Goal: Task Accomplishment & Management: Manage account settings

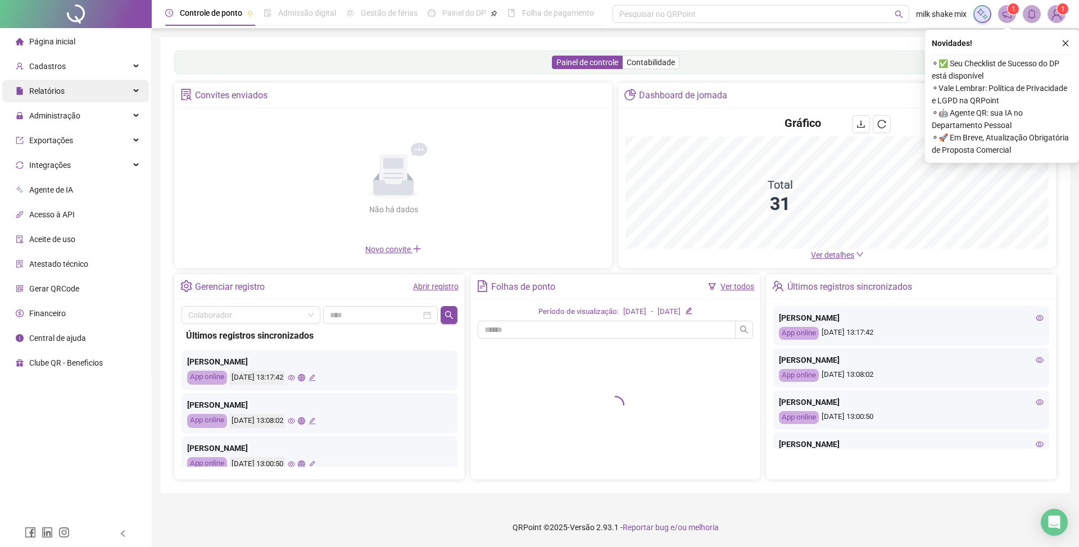
click at [62, 90] on span "Relatórios" at bounding box center [46, 91] width 35 height 9
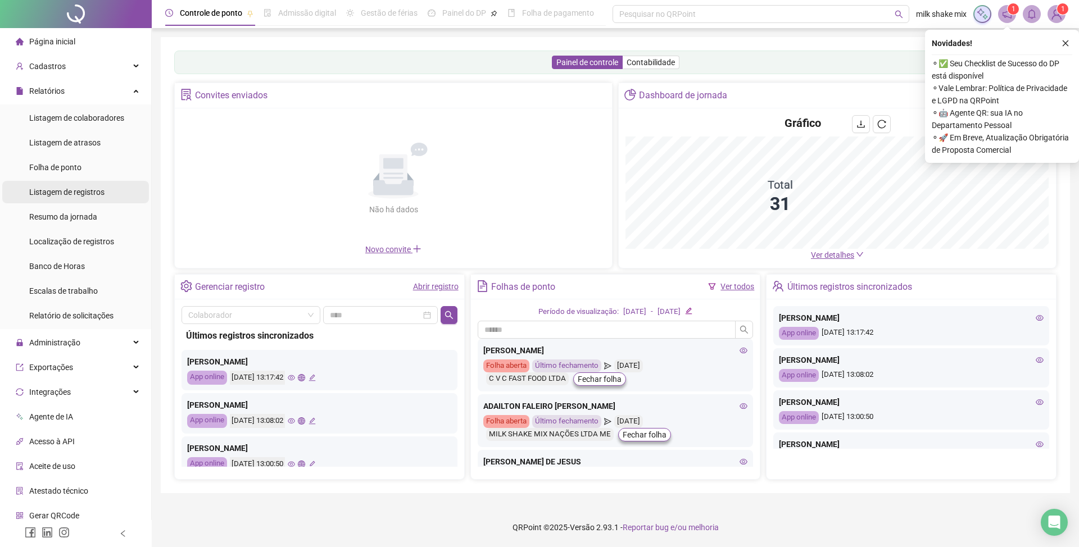
click at [106, 198] on li "Listagem de registros" at bounding box center [75, 192] width 147 height 22
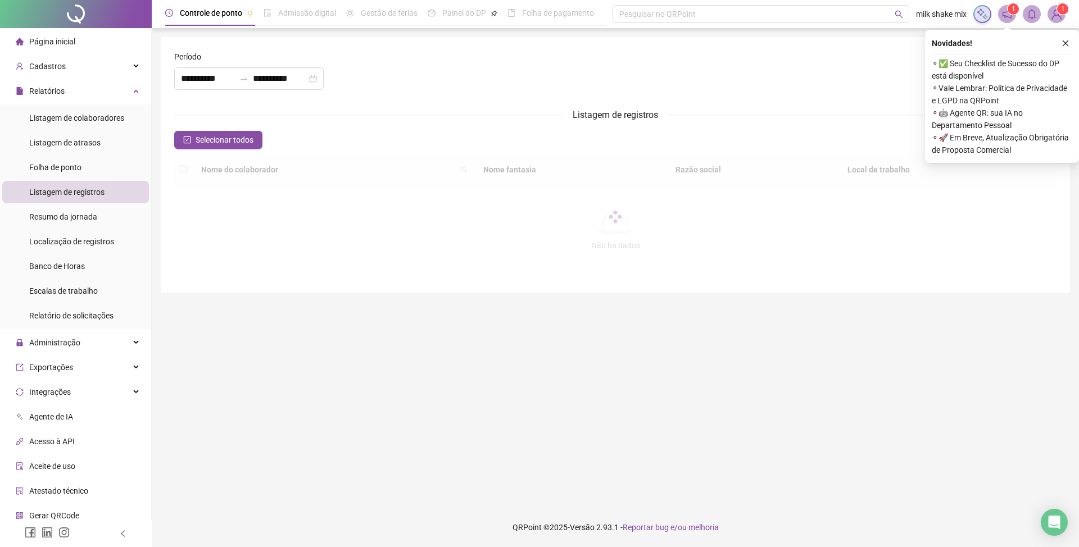
type input "**********"
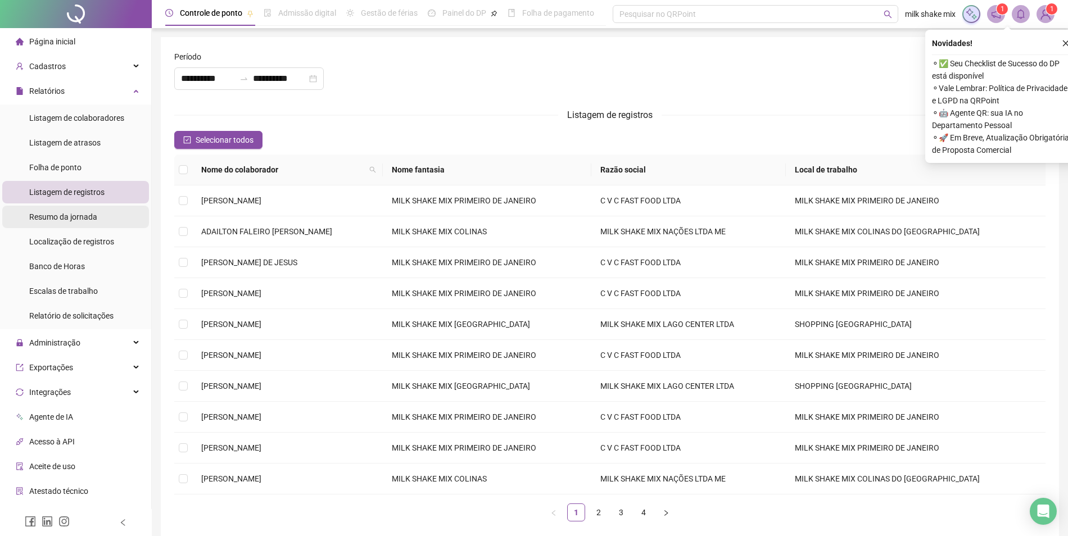
click at [90, 217] on span "Resumo da jornada" at bounding box center [63, 216] width 68 height 9
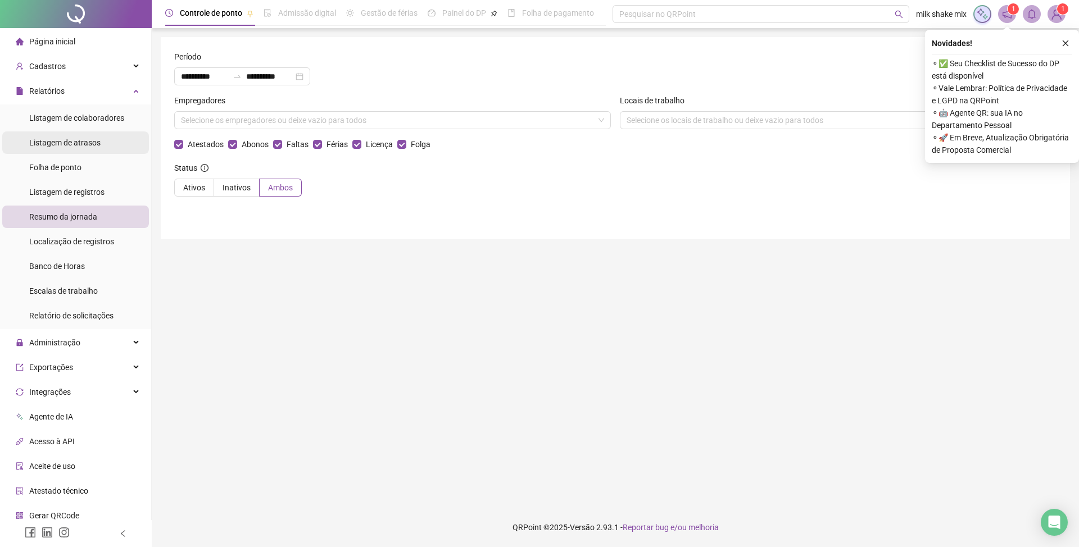
click at [94, 140] on span "Listagem de atrasos" at bounding box center [64, 142] width 71 height 9
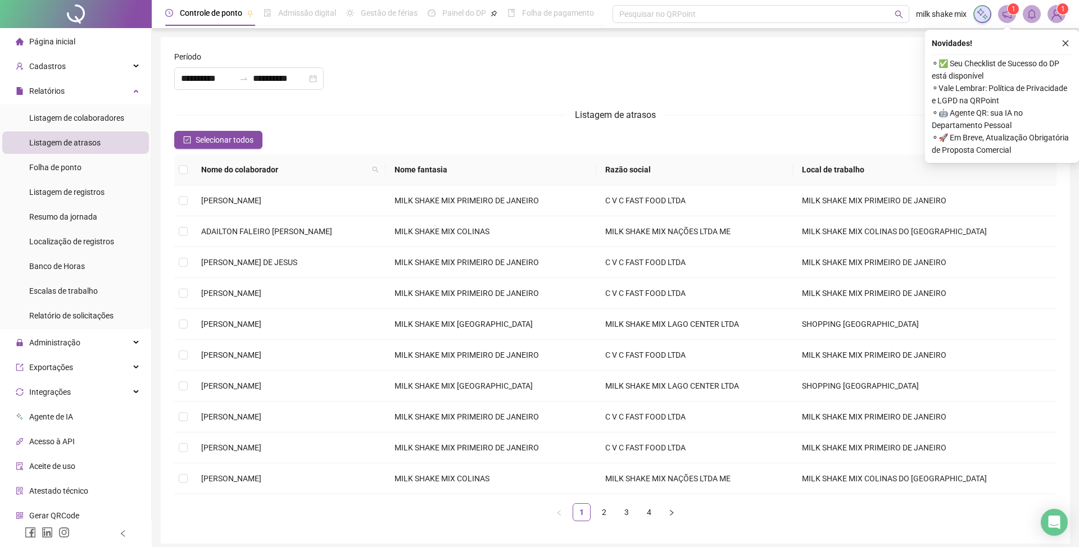
type input "**********"
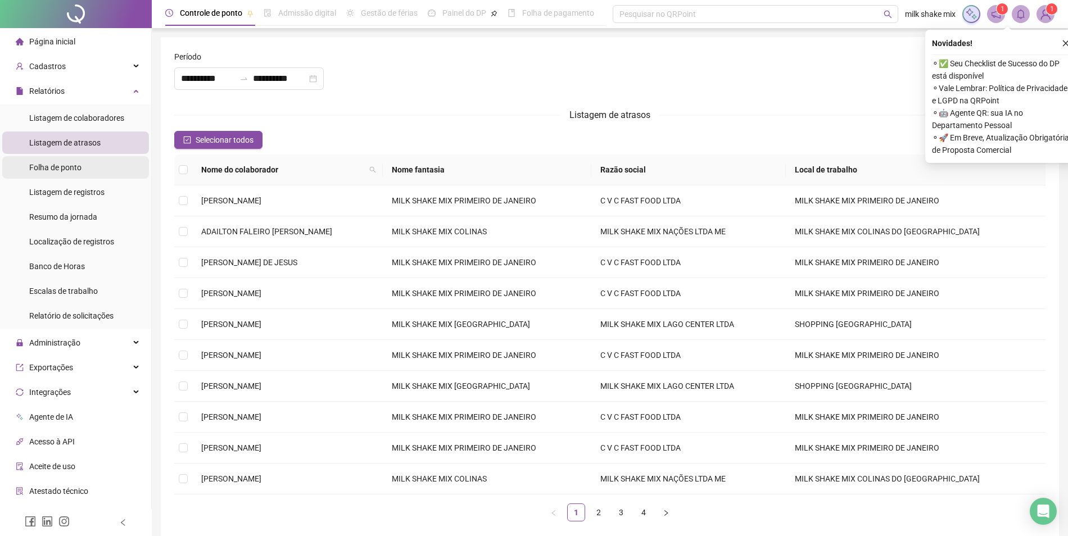
click at [96, 169] on li "Folha de ponto" at bounding box center [75, 167] width 147 height 22
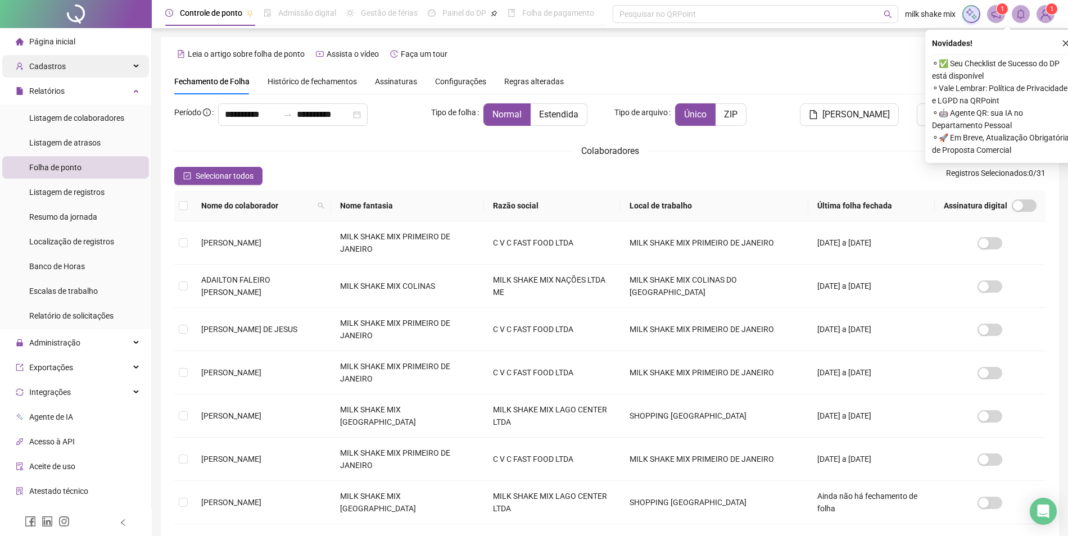
click at [90, 70] on div "Cadastros" at bounding box center [75, 66] width 147 height 22
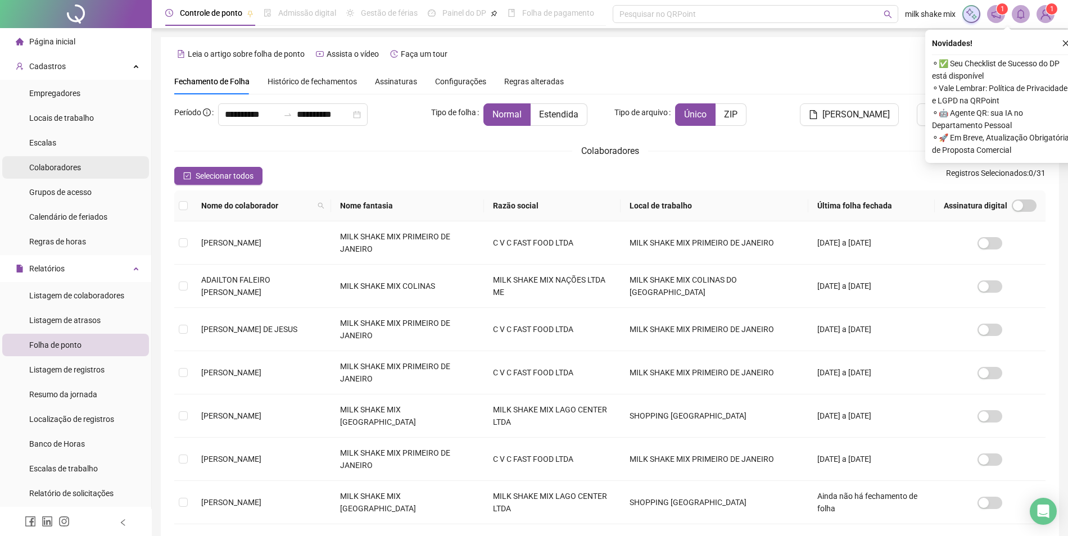
click at [55, 157] on div "Colaboradores" at bounding box center [55, 167] width 52 height 22
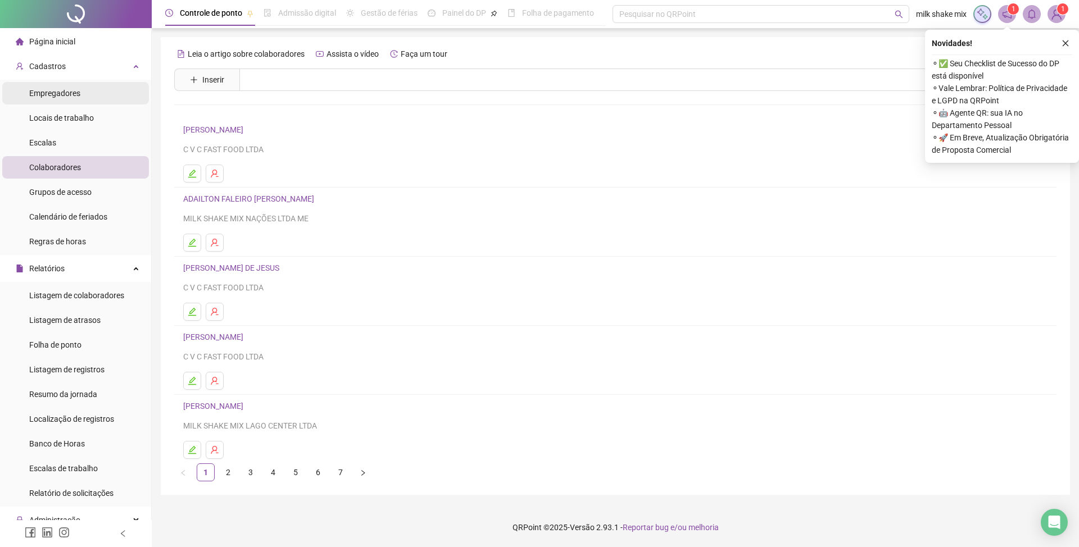
click at [83, 88] on li "Empregadores" at bounding box center [75, 93] width 147 height 22
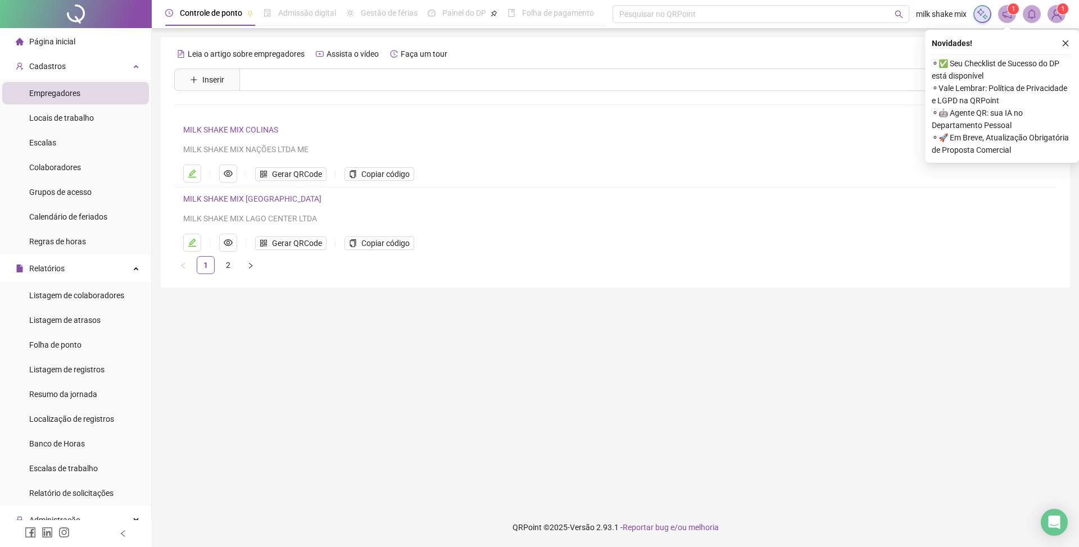
click at [229, 203] on link "MILK SHAKE MIX LAGO CENTER" at bounding box center [252, 198] width 138 height 9
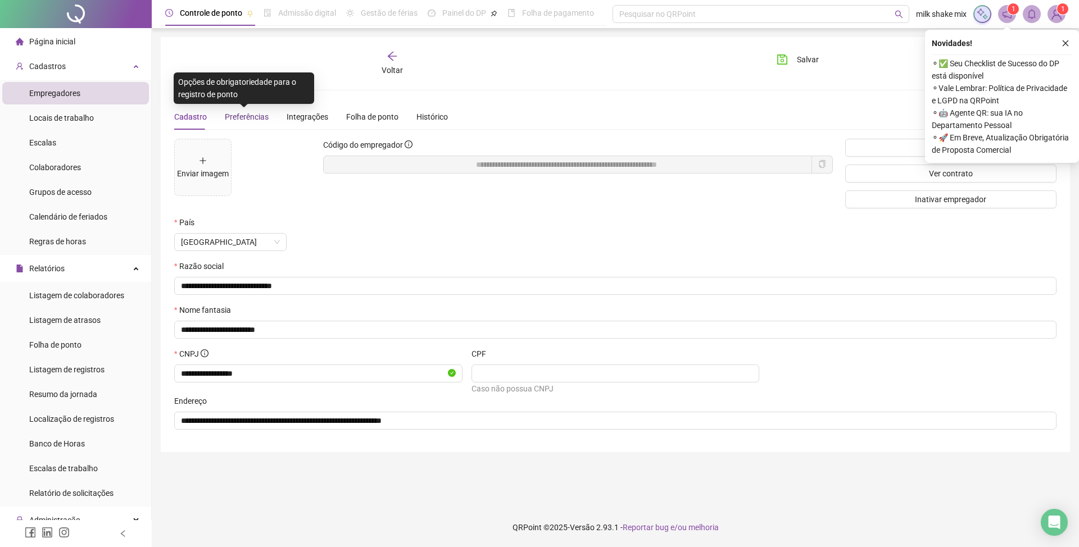
click at [253, 119] on span "Preferências" at bounding box center [247, 116] width 44 height 9
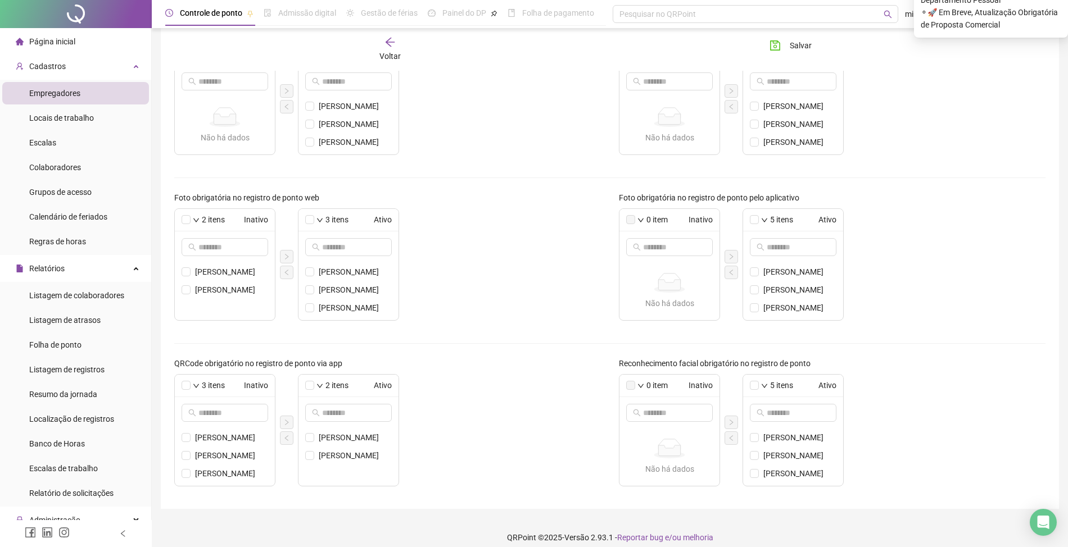
scroll to position [246, 0]
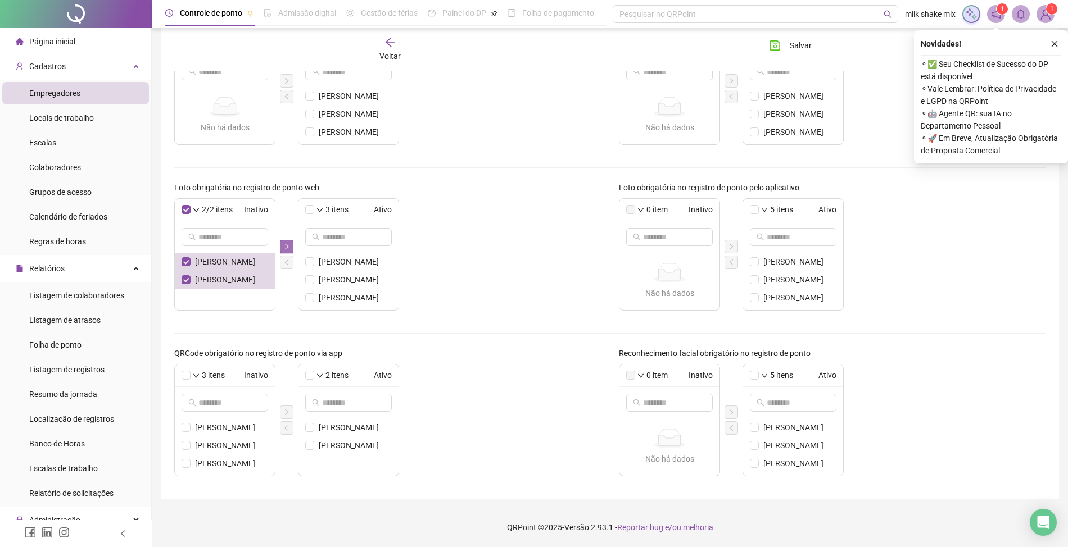
click at [282, 247] on button "button" at bounding box center [286, 246] width 13 height 13
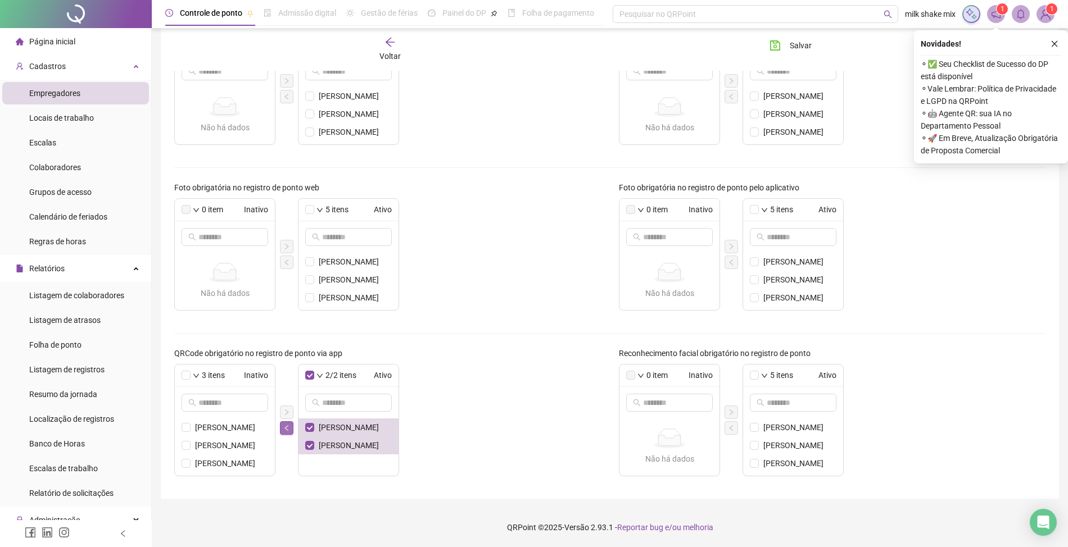
click at [287, 430] on icon "left" at bounding box center [285, 428] width 3 height 6
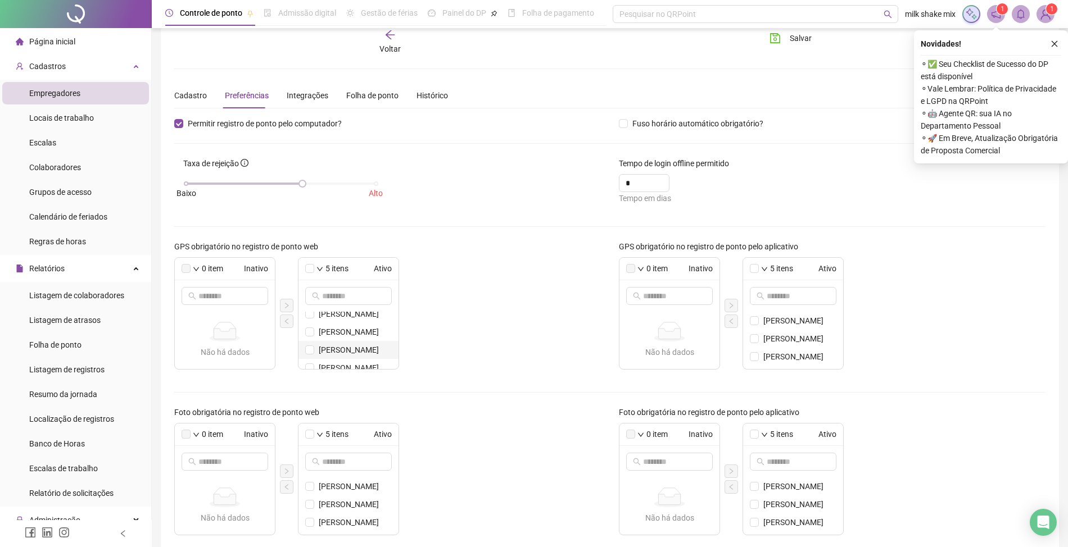
scroll to position [0, 0]
click at [805, 41] on span "Salvar" at bounding box center [801, 38] width 22 height 12
click at [399, 45] on span "Voltar" at bounding box center [389, 48] width 21 height 9
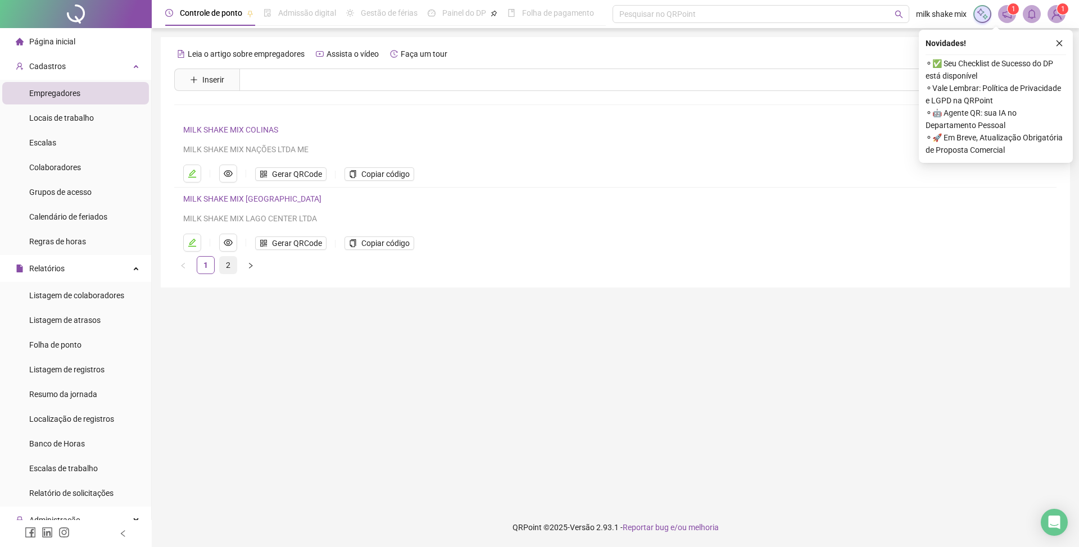
click at [228, 268] on link "2" at bounding box center [228, 265] width 17 height 17
click at [318, 176] on span "Gerar QRCode" at bounding box center [297, 174] width 50 height 12
click at [205, 130] on link "MILK SHAKE MIX PRIMEIRO DE JANEIRO" at bounding box center [255, 129] width 144 height 9
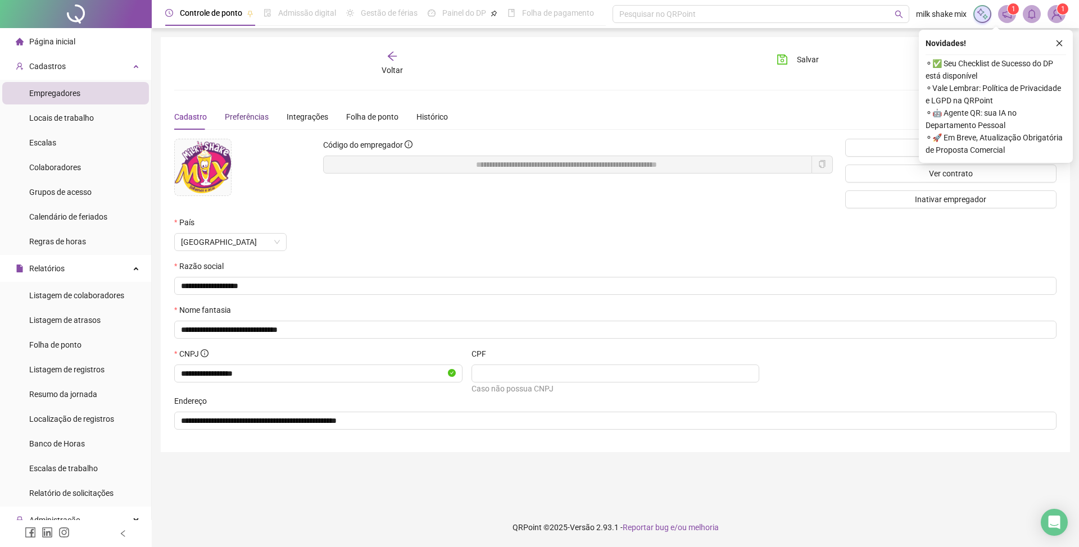
click at [235, 122] on div "Preferências" at bounding box center [247, 117] width 44 height 12
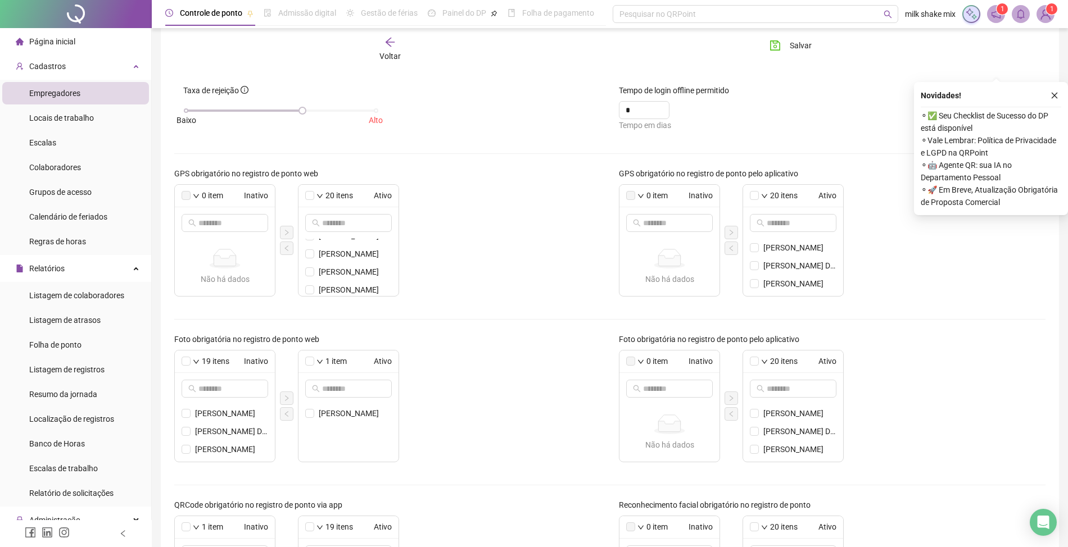
scroll to position [246, 0]
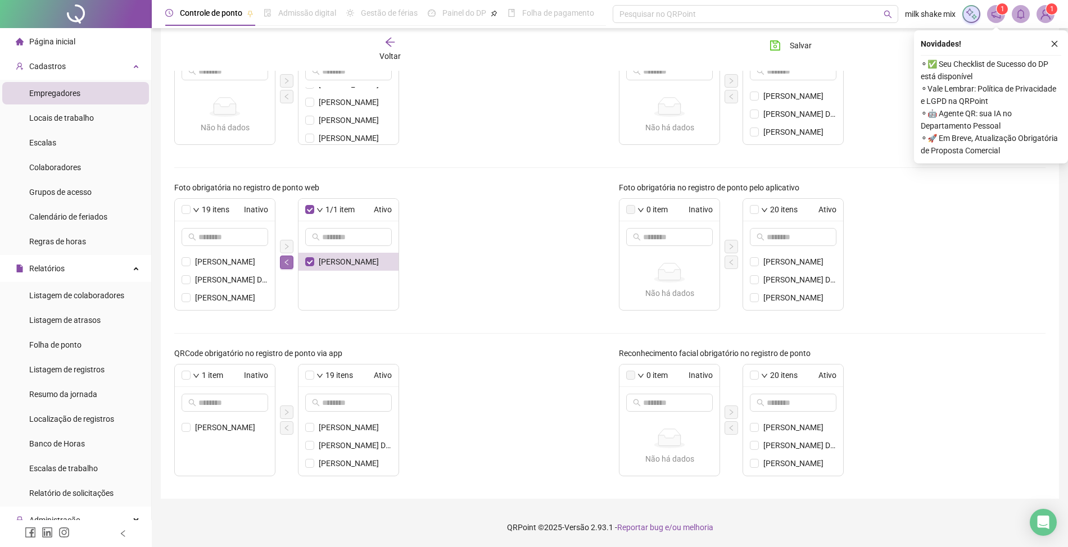
click at [282, 263] on button "button" at bounding box center [286, 262] width 13 height 13
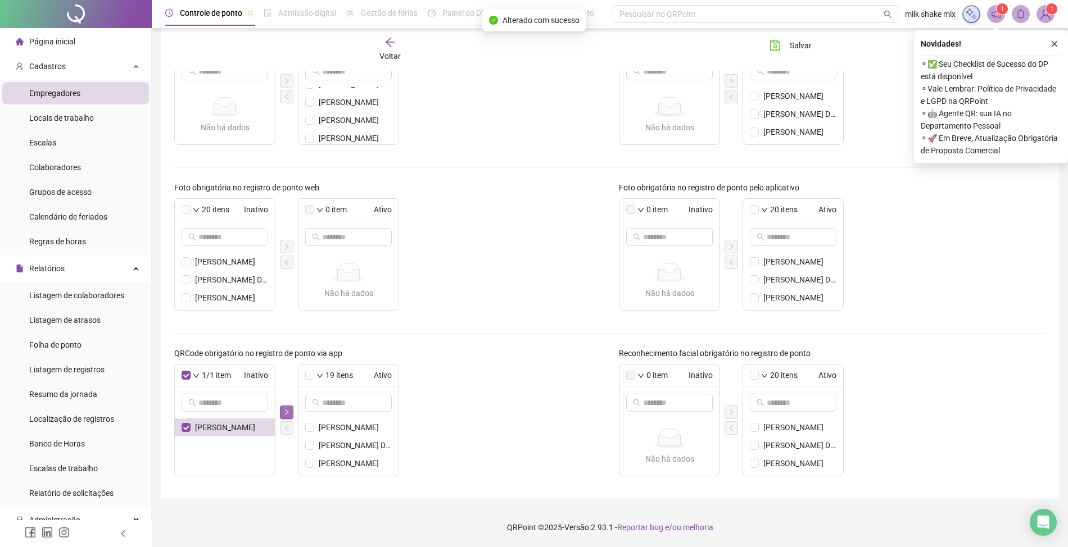
click at [290, 407] on button "button" at bounding box center [286, 412] width 13 height 13
click at [803, 52] on button "Salvar" at bounding box center [790, 46] width 59 height 18
click at [385, 48] on div "Voltar" at bounding box center [390, 50] width 138 height 26
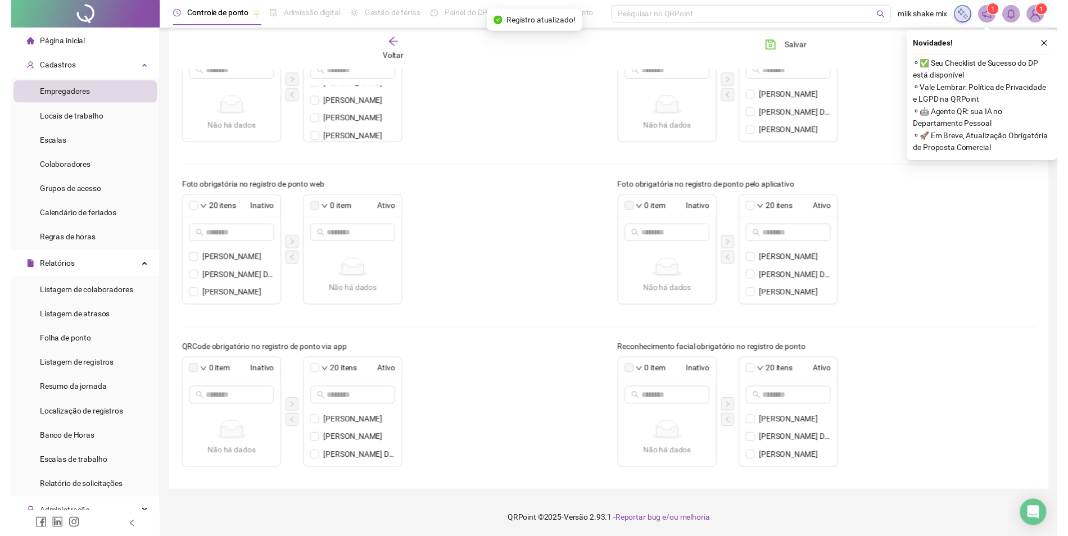
scroll to position [0, 0]
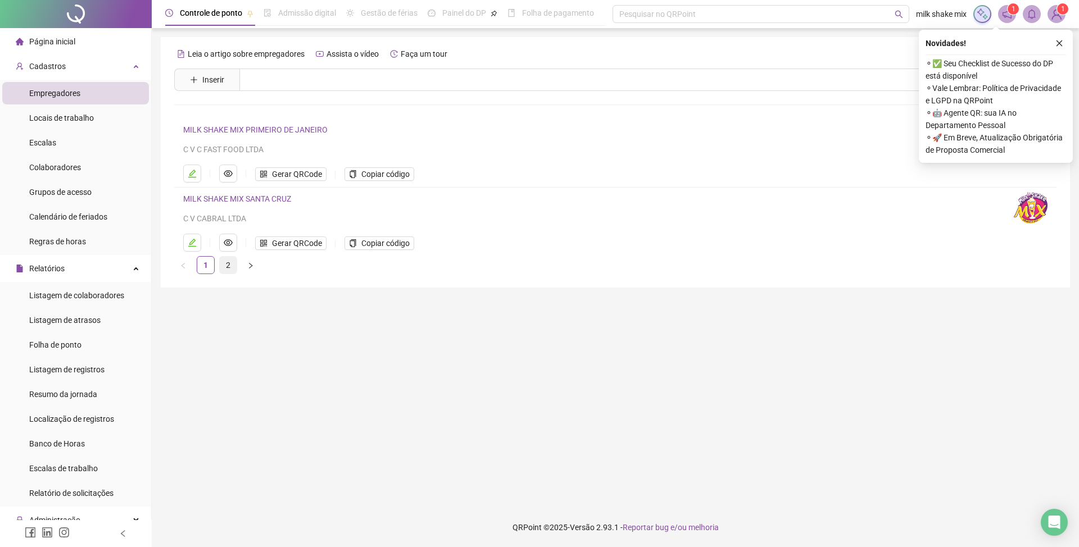
click at [226, 268] on link "2" at bounding box center [228, 265] width 17 height 17
click at [201, 263] on link "1" at bounding box center [205, 265] width 17 height 17
click at [264, 133] on link "MILK SHAKE MIX COLINAS" at bounding box center [230, 129] width 95 height 9
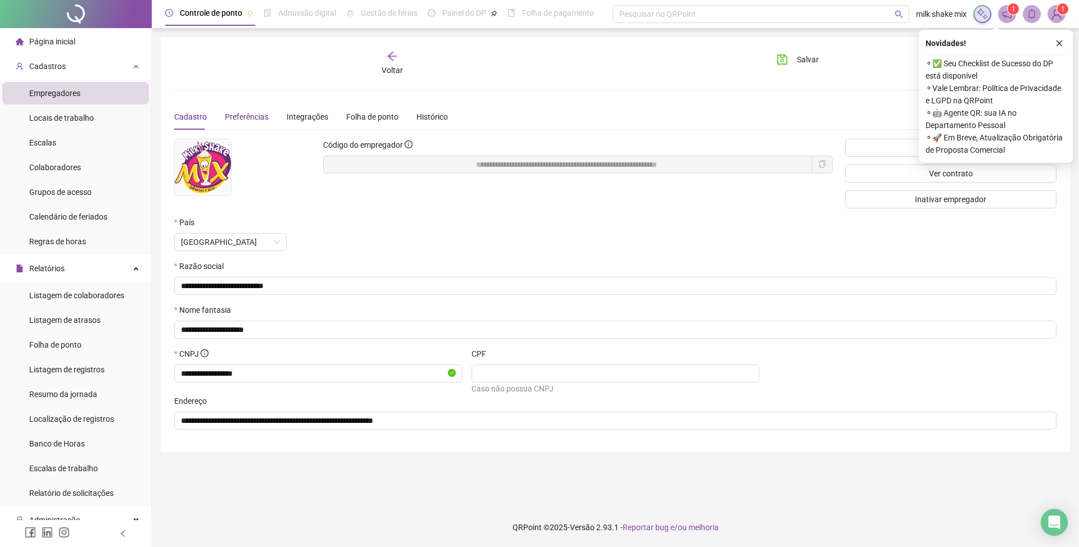
click at [243, 120] on span "Preferências" at bounding box center [247, 116] width 44 height 9
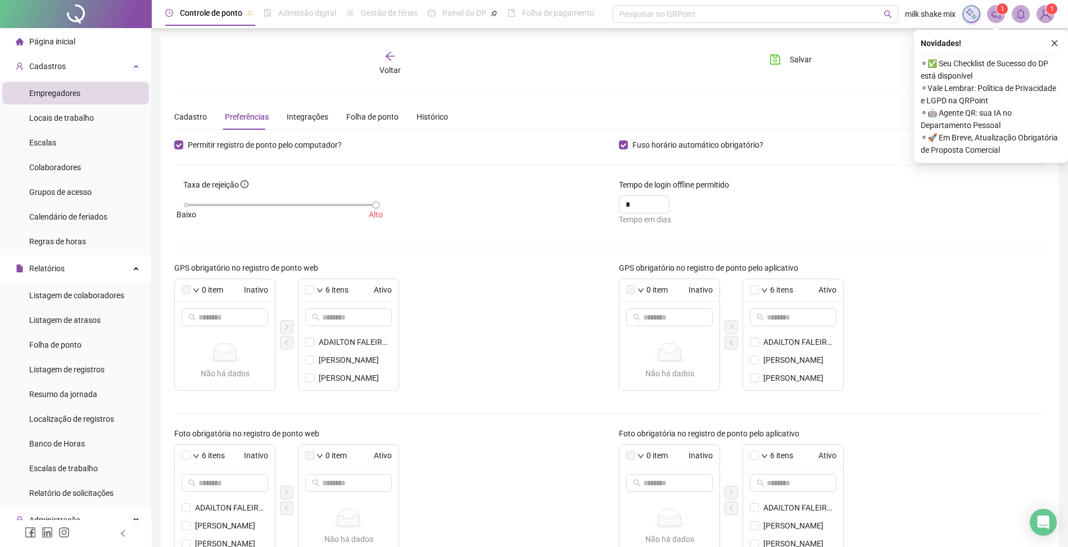
click at [385, 61] on icon "arrow-left" at bounding box center [389, 56] width 11 height 11
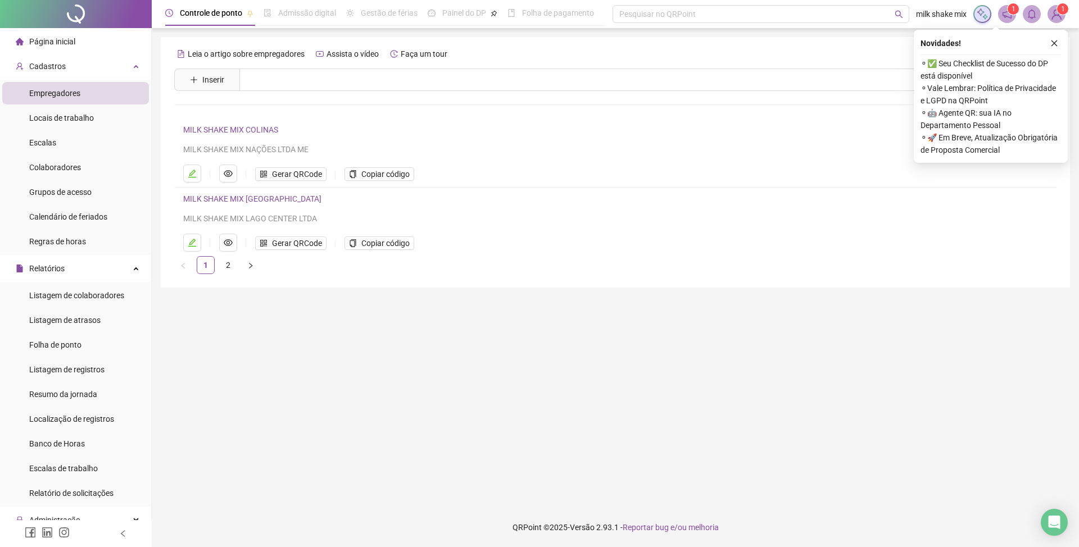
click at [324, 65] on div "Leia o artigo sobre empregadores Assista o vídeo Faça um tour Inserir Nenhum re…" at bounding box center [615, 159] width 882 height 229
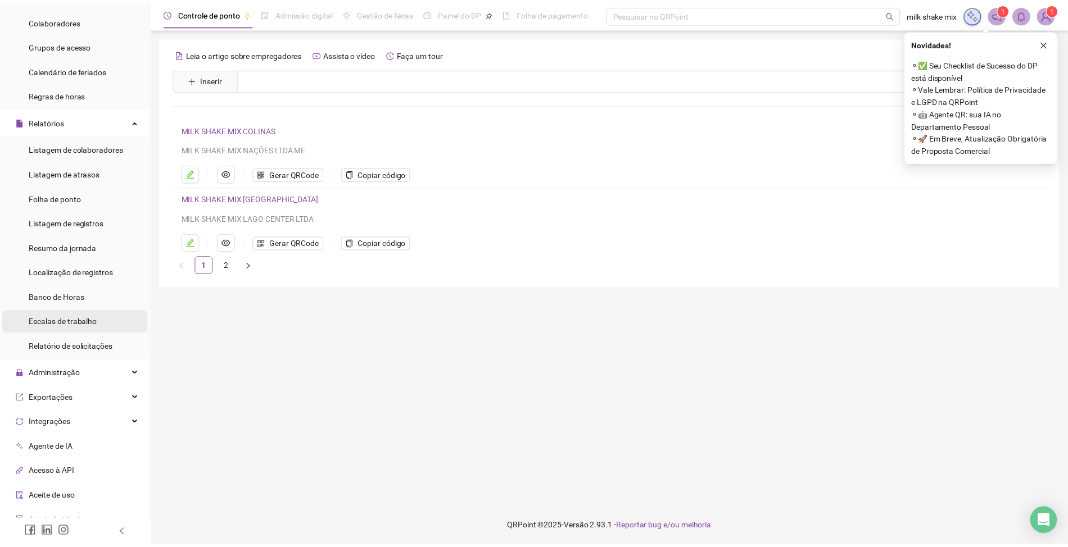
scroll to position [149, 0]
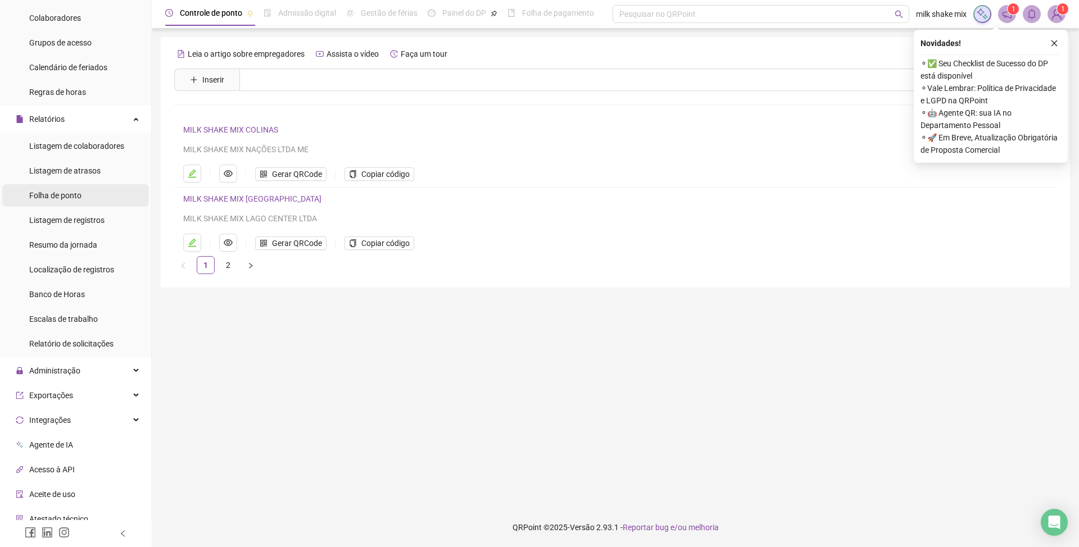
click at [85, 188] on li "Folha de ponto" at bounding box center [75, 195] width 147 height 22
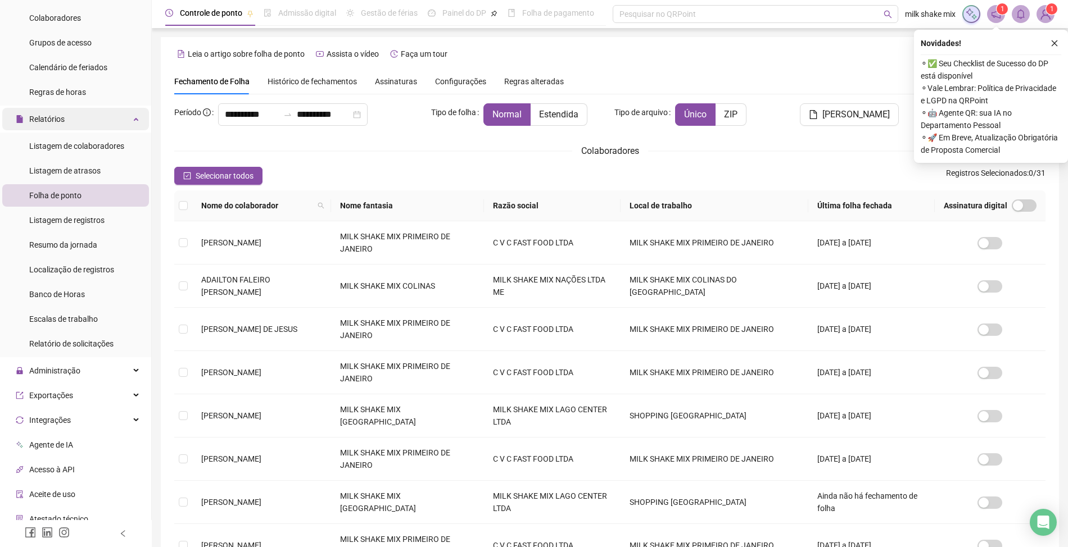
click at [88, 120] on div "Relatórios" at bounding box center [75, 119] width 147 height 22
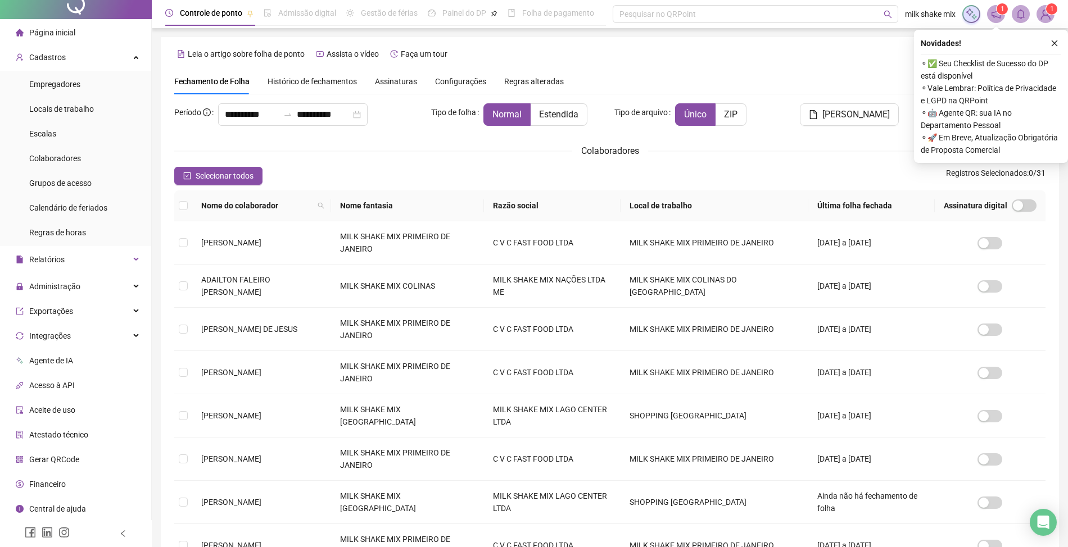
scroll to position [7, 0]
click at [55, 302] on span "Exportações" at bounding box center [44, 311] width 57 height 22
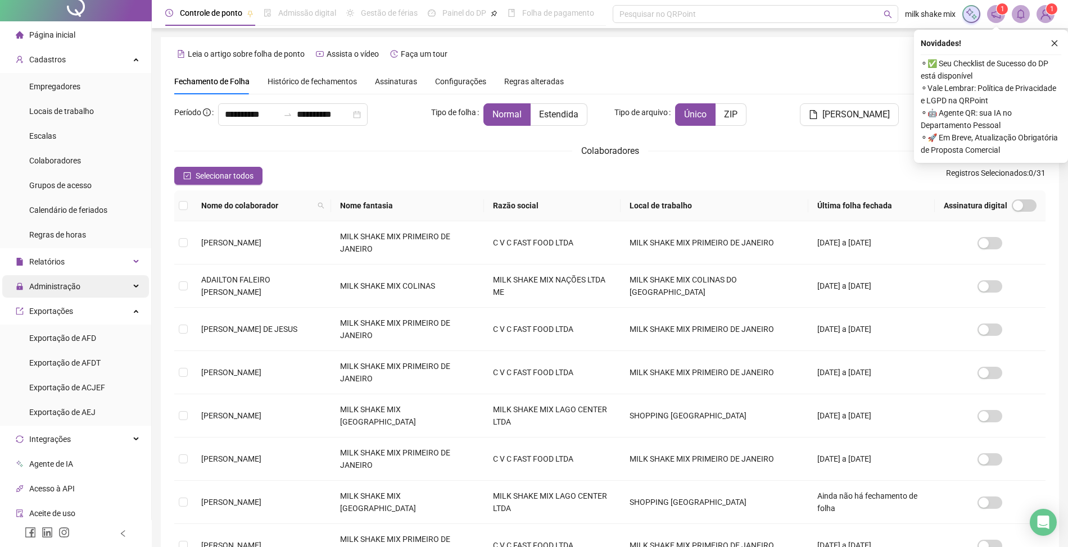
click at [79, 291] on div "Administração" at bounding box center [75, 286] width 147 height 22
click at [90, 310] on li "Ajustes da folha" at bounding box center [75, 313] width 147 height 22
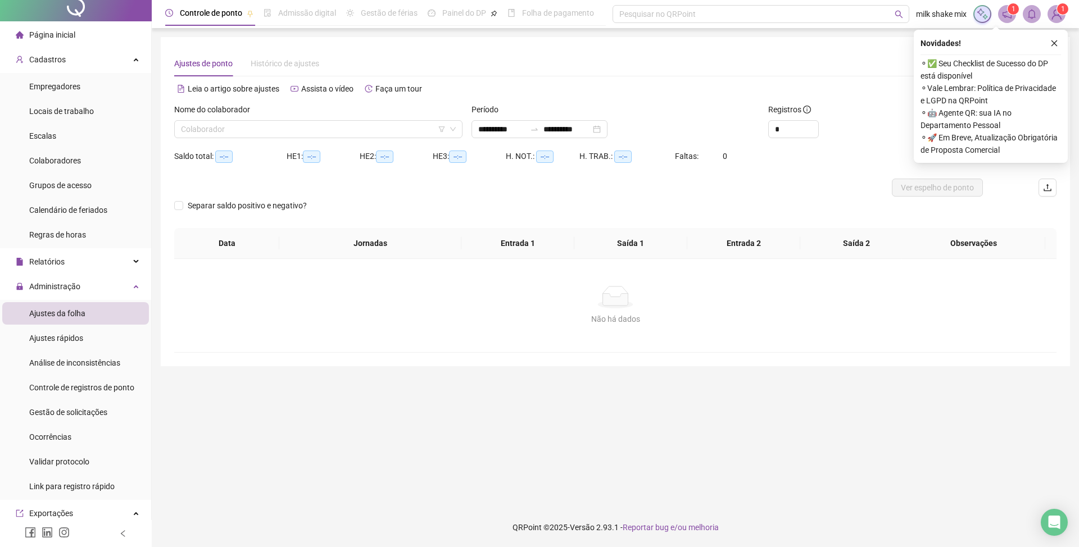
click at [341, 139] on div "Nome do colaborador Colaborador" at bounding box center [318, 125] width 297 height 44
click at [347, 121] on input "search" at bounding box center [313, 129] width 265 height 17
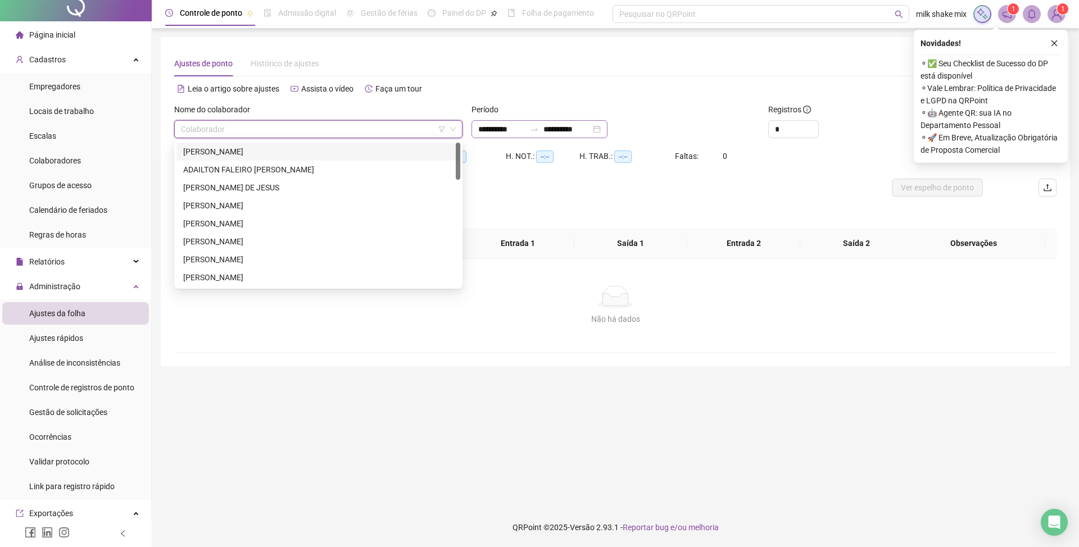
click at [507, 137] on div "**********" at bounding box center [540, 129] width 136 height 18
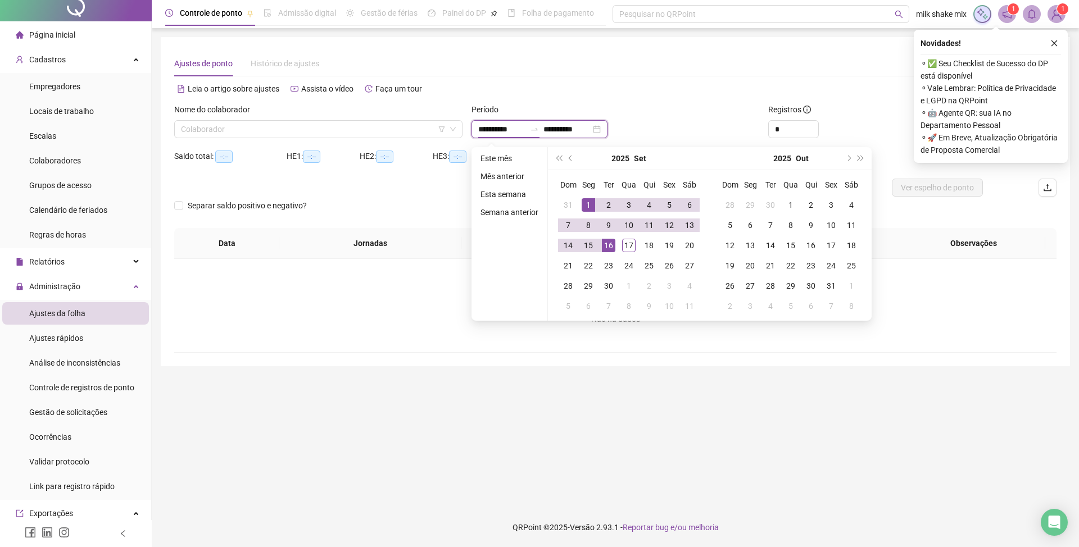
type input "**********"
click at [591, 206] on div "1" at bounding box center [588, 204] width 13 height 13
type input "**********"
click at [619, 239] on td "17" at bounding box center [629, 245] width 20 height 20
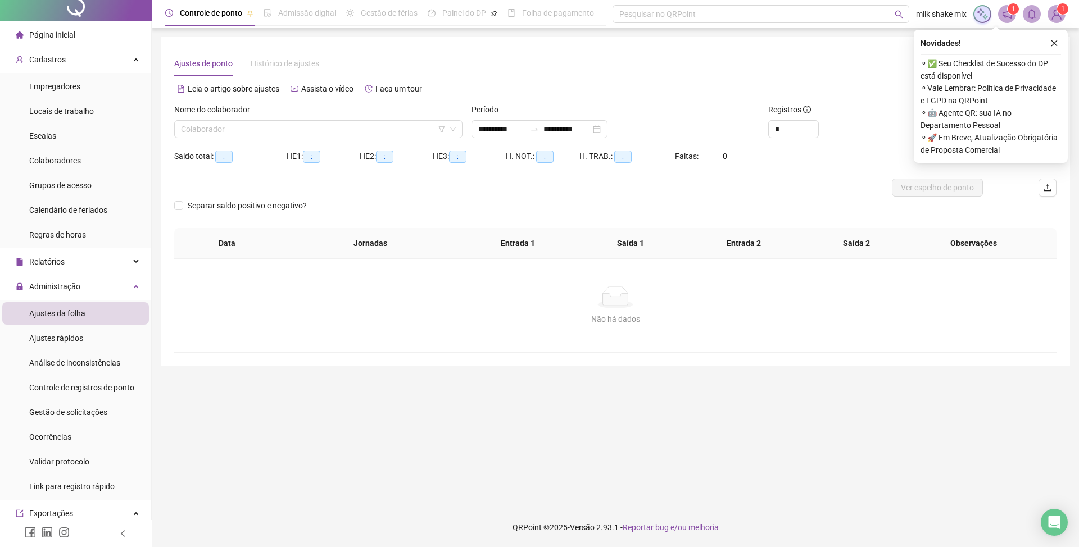
click at [1063, 44] on div "Novidades ! ⚬ ✅ Seu Checklist de Sucesso do DP está disponível ⚬ Vale Lembrar: …" at bounding box center [991, 96] width 154 height 133
click at [1053, 43] on icon "close" at bounding box center [1054, 43] width 6 height 6
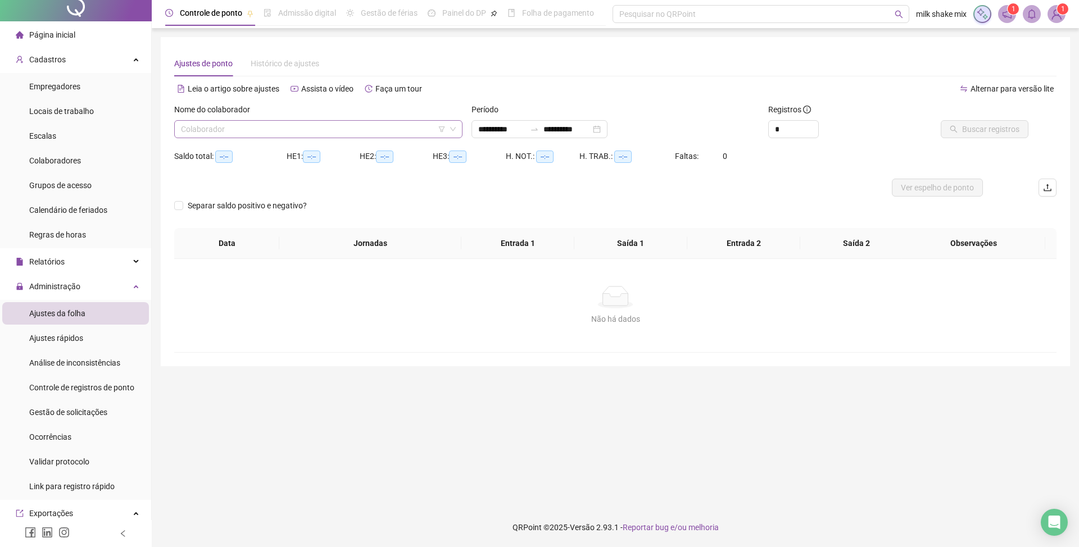
click at [387, 137] on input "search" at bounding box center [313, 129] width 265 height 17
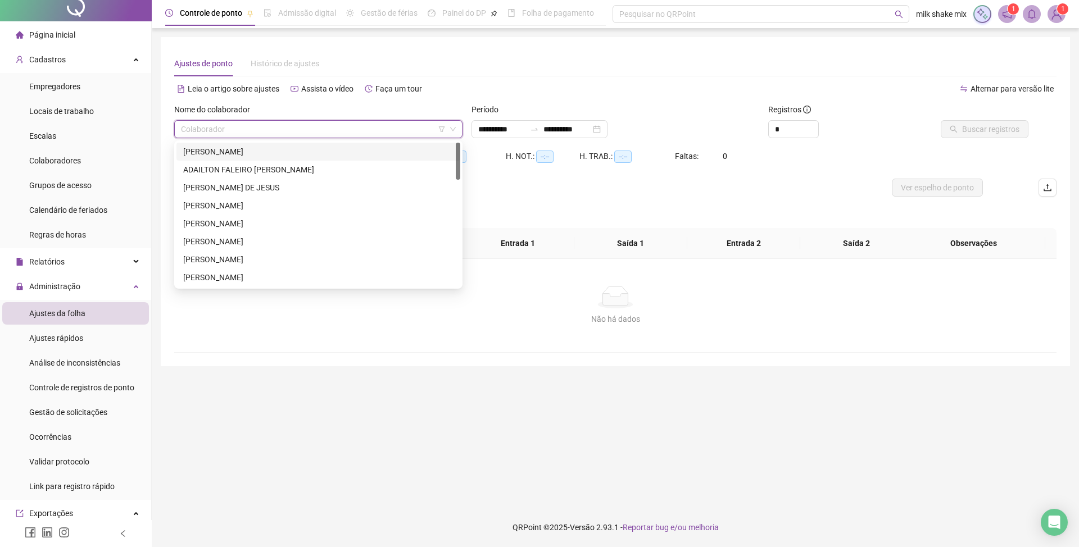
click at [313, 158] on div "ACLEO SANTANA BARROS" at bounding box center [318, 152] width 284 height 18
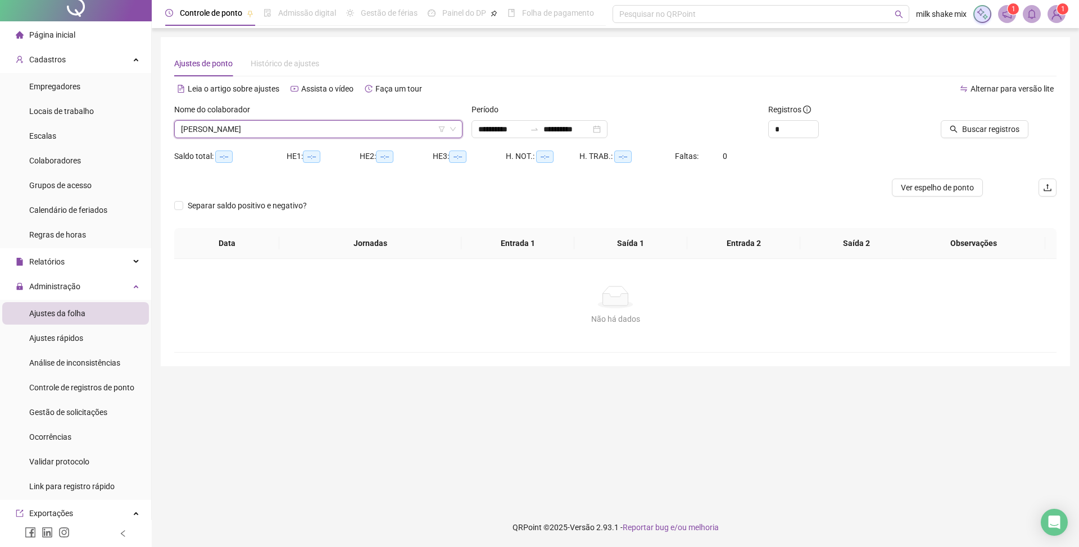
click at [987, 139] on div "Buscar registros" at bounding box center [987, 125] width 148 height 44
click at [985, 135] on span "Buscar registros" at bounding box center [990, 129] width 57 height 12
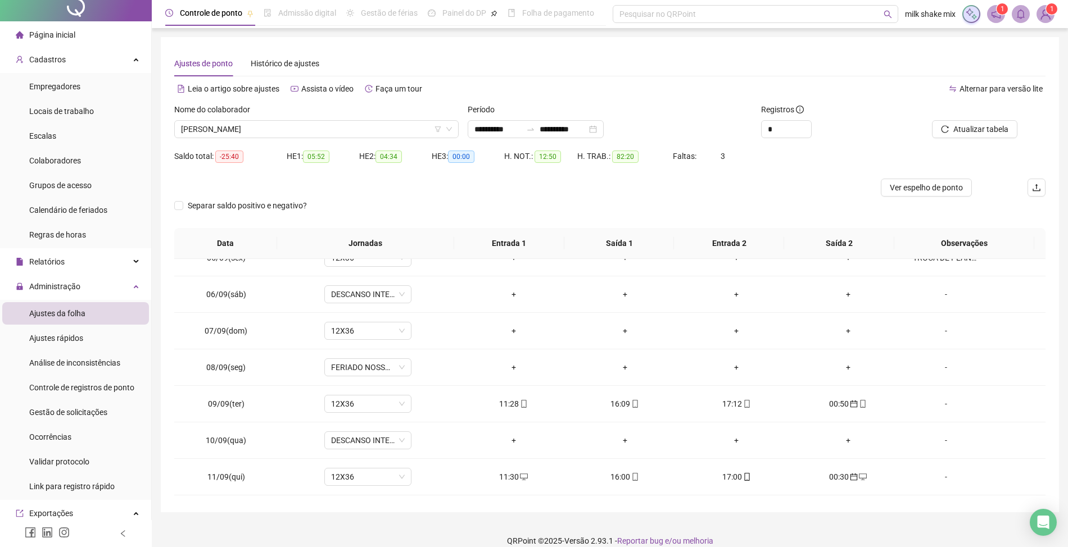
scroll to position [384, 0]
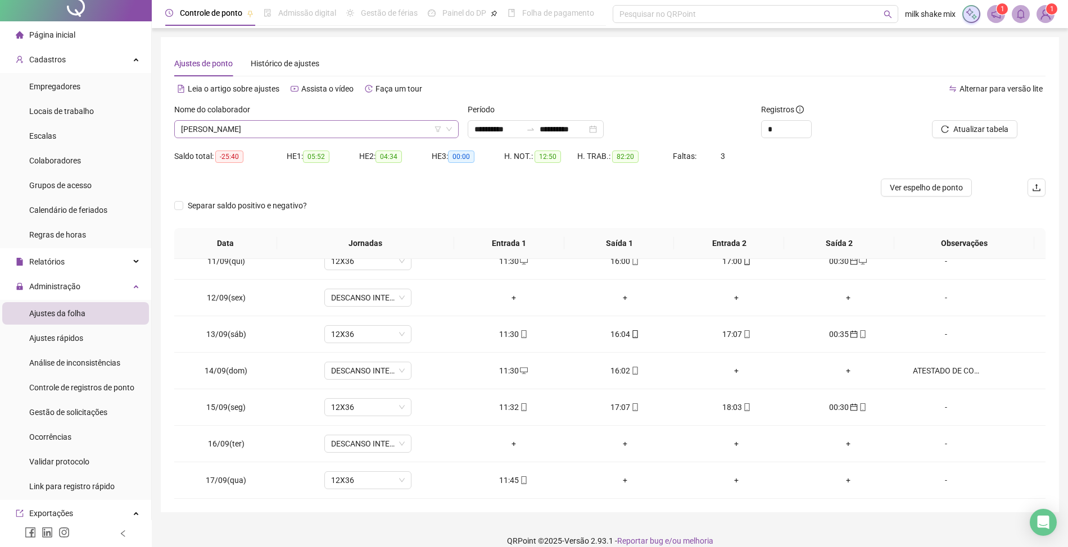
click at [351, 131] on span "ACLEO SANTANA BARROS" at bounding box center [316, 129] width 271 height 17
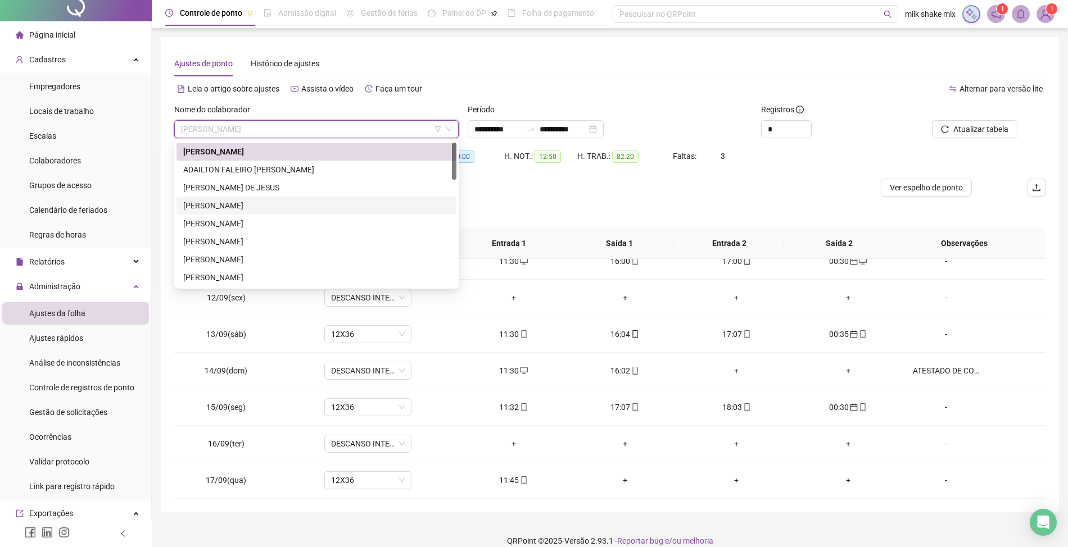
click at [255, 200] on div "ANA CARLA NOGUEIRA DE SOUSA" at bounding box center [316, 206] width 266 height 12
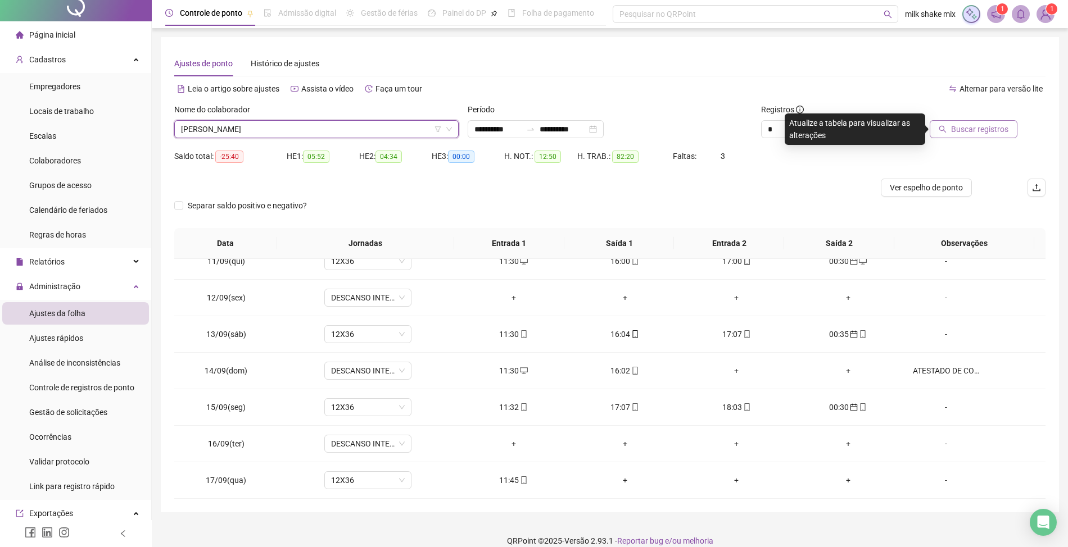
click at [985, 134] on span "Buscar registros" at bounding box center [979, 129] width 57 height 12
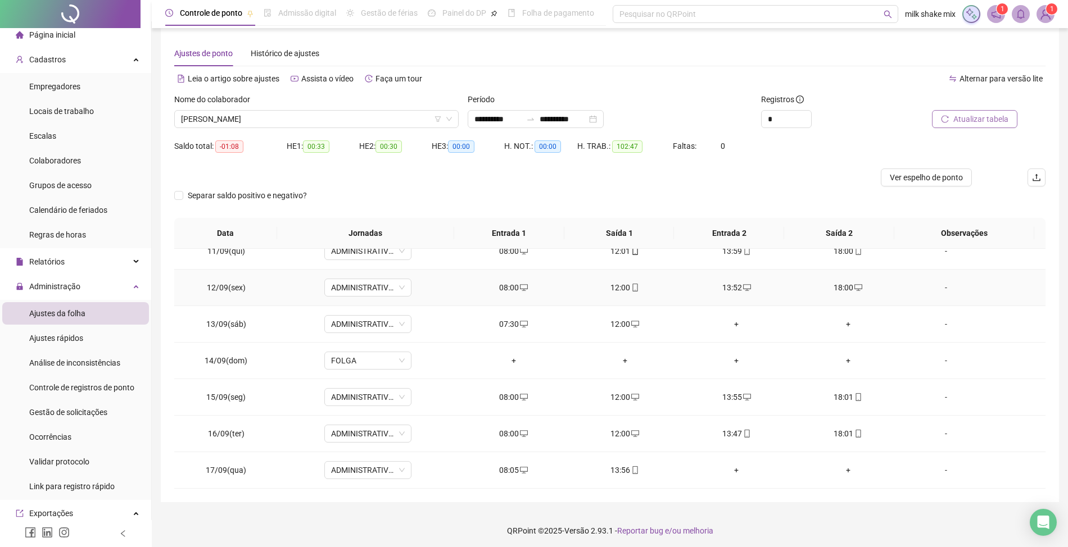
scroll to position [13, 0]
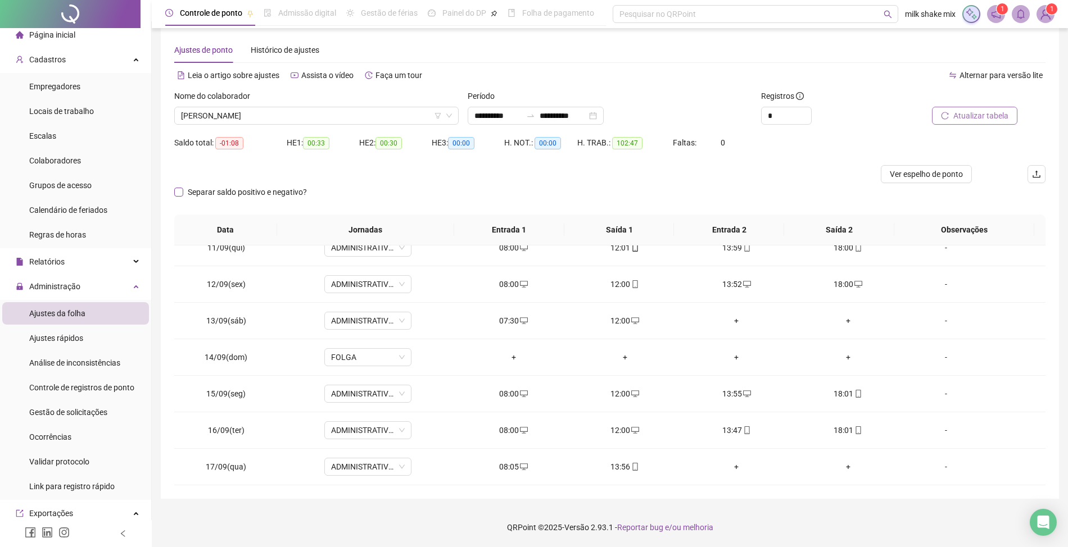
click at [206, 187] on span "Separar saldo positivo e negativo?" at bounding box center [247, 192] width 128 height 12
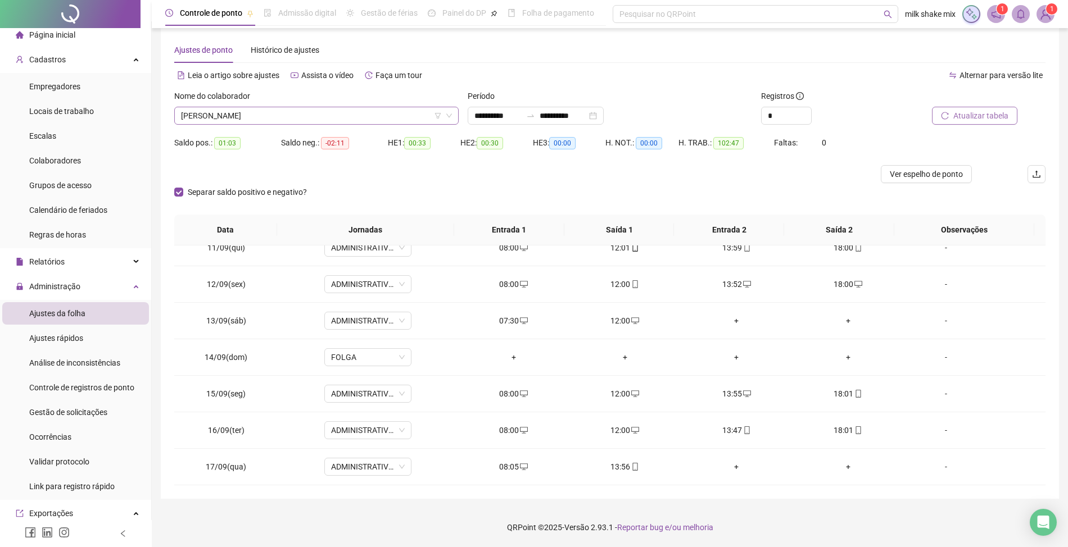
click at [400, 120] on span "ANA CARLA NOGUEIRA DE SOUSA" at bounding box center [316, 115] width 271 height 17
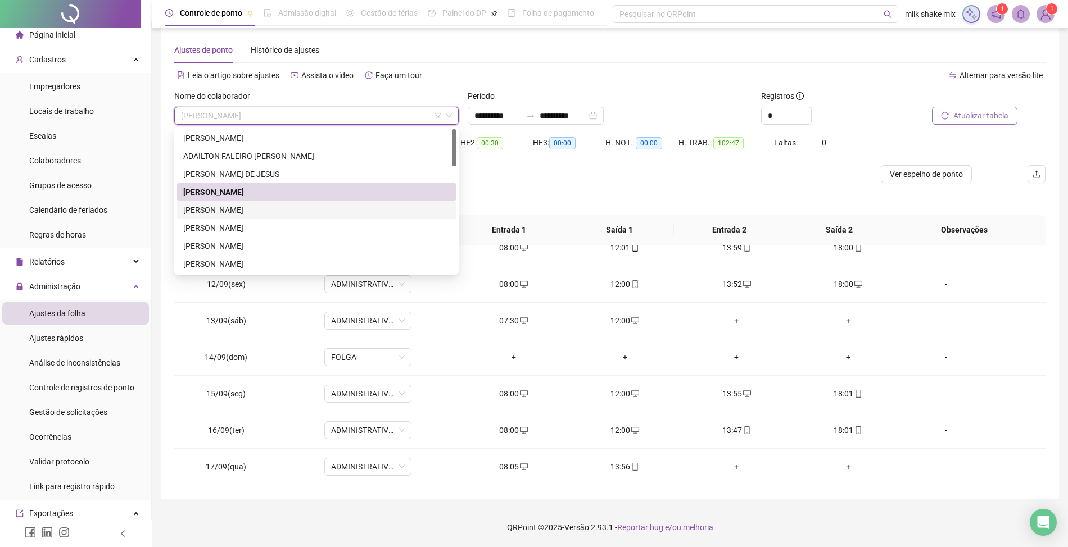
click at [308, 210] on div "ANA CLARA DE SOUSA LIMA" at bounding box center [316, 210] width 266 height 12
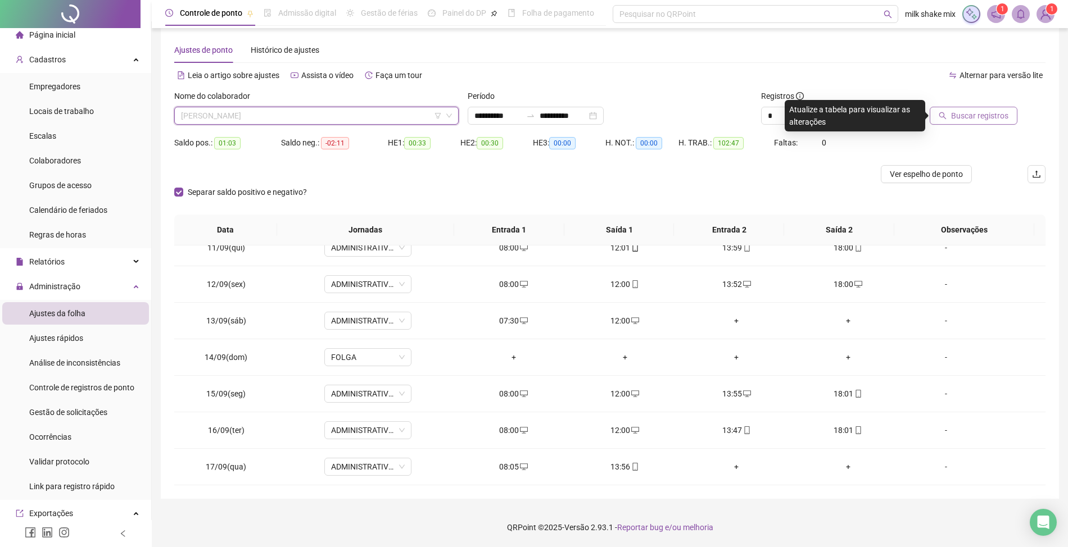
click at [304, 113] on span "ANA CLARA DE SOUSA LIMA" at bounding box center [316, 115] width 271 height 17
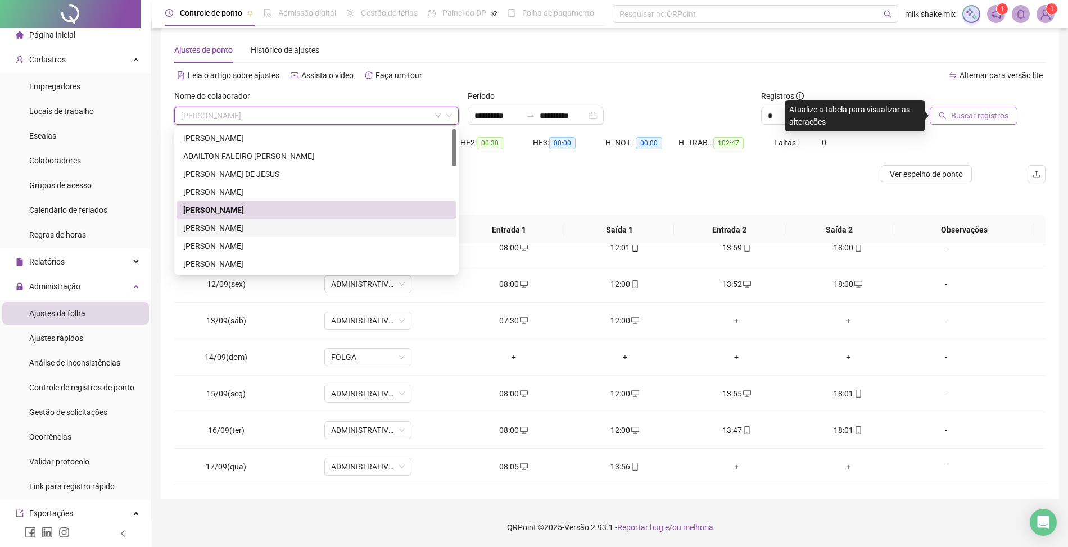
click at [208, 227] on div "AUGUSTO FILHO SANTOS SILVA" at bounding box center [316, 228] width 266 height 12
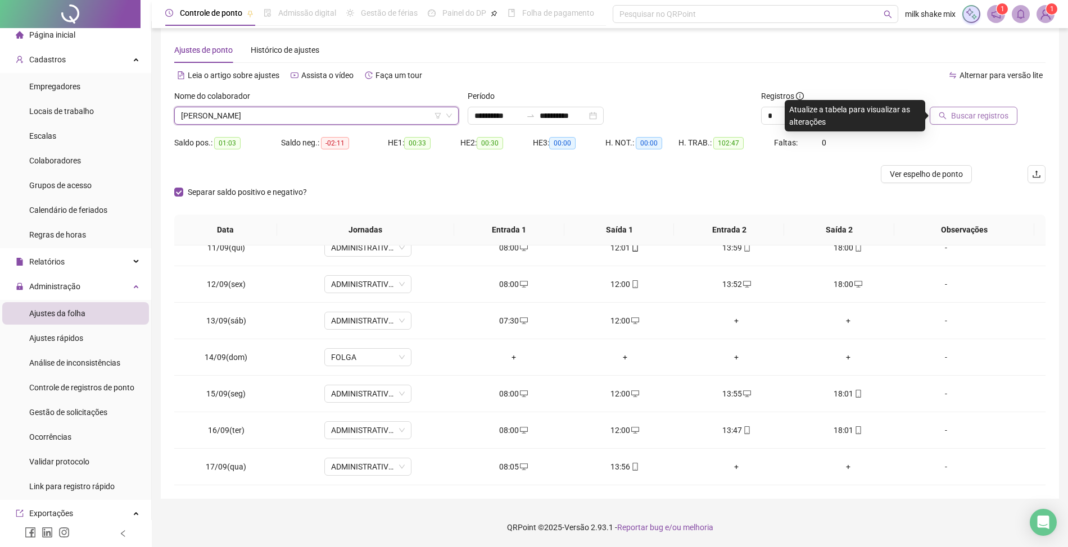
click at [955, 119] on span "Buscar registros" at bounding box center [979, 116] width 57 height 12
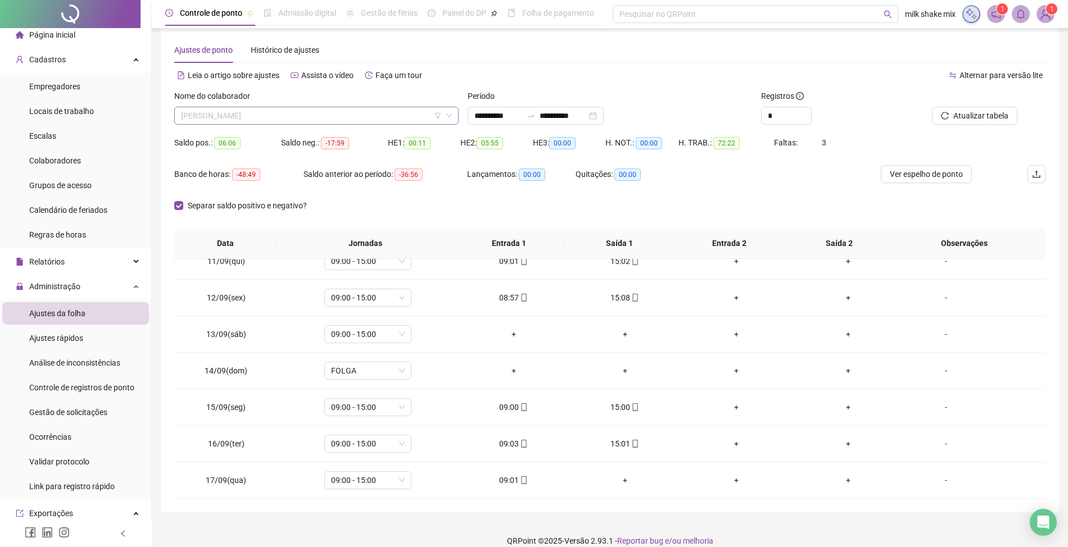
click at [334, 117] on span "AUGUSTO FILHO SANTOS SILVA" at bounding box center [316, 115] width 271 height 17
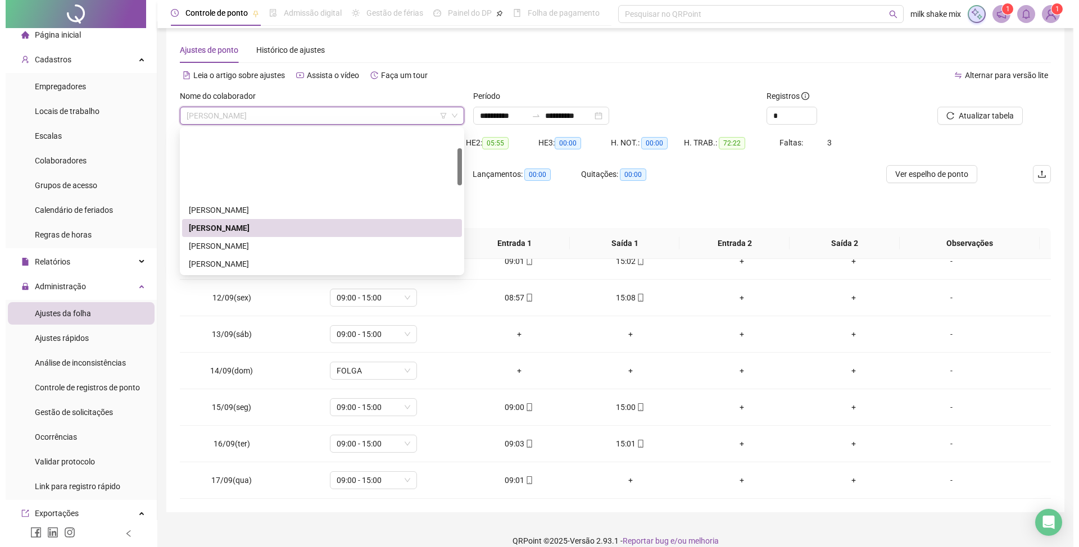
scroll to position [75, 0]
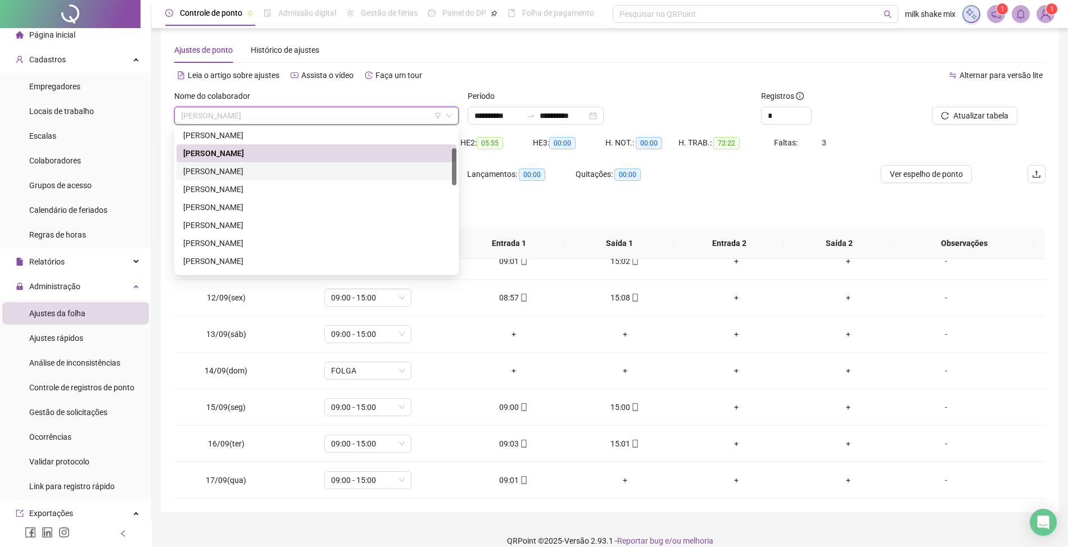
click at [283, 169] on div "CARLA CARREIRO FARIAS" at bounding box center [316, 171] width 266 height 12
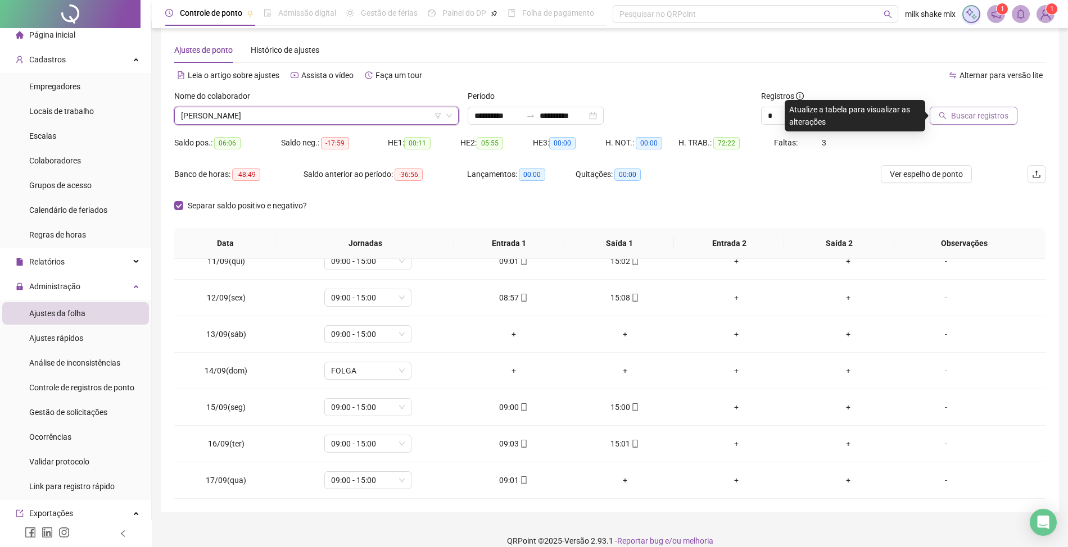
click at [974, 120] on span "Buscar registros" at bounding box center [979, 116] width 57 height 12
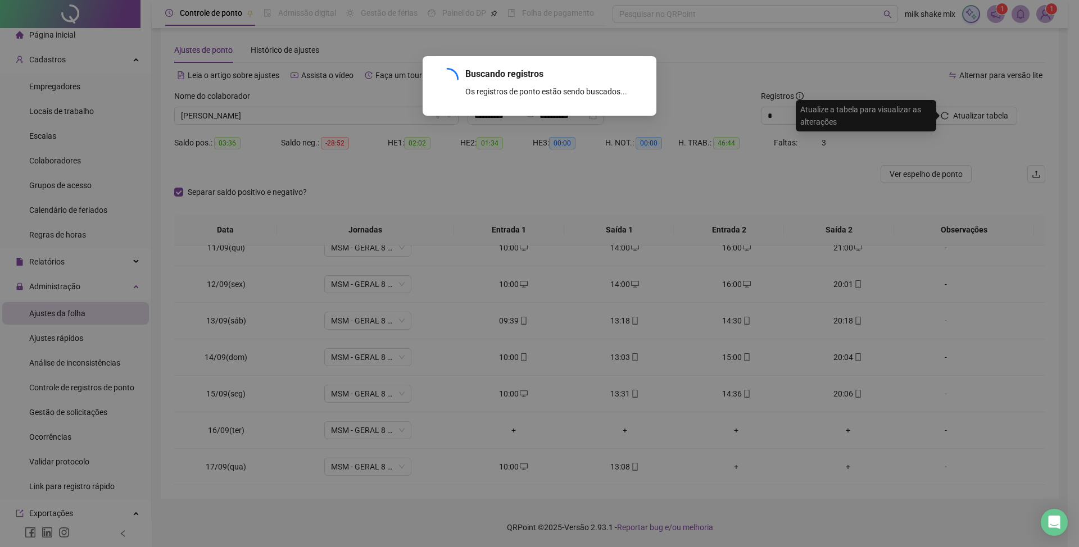
scroll to position [127, 0]
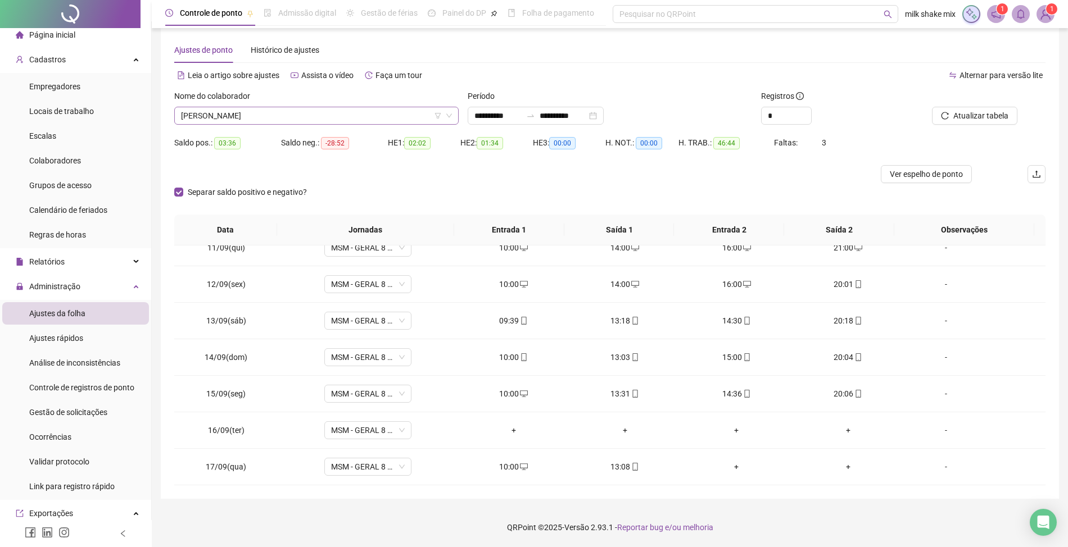
click at [363, 115] on span "CARLA CARREIRO FARIAS" at bounding box center [316, 115] width 271 height 17
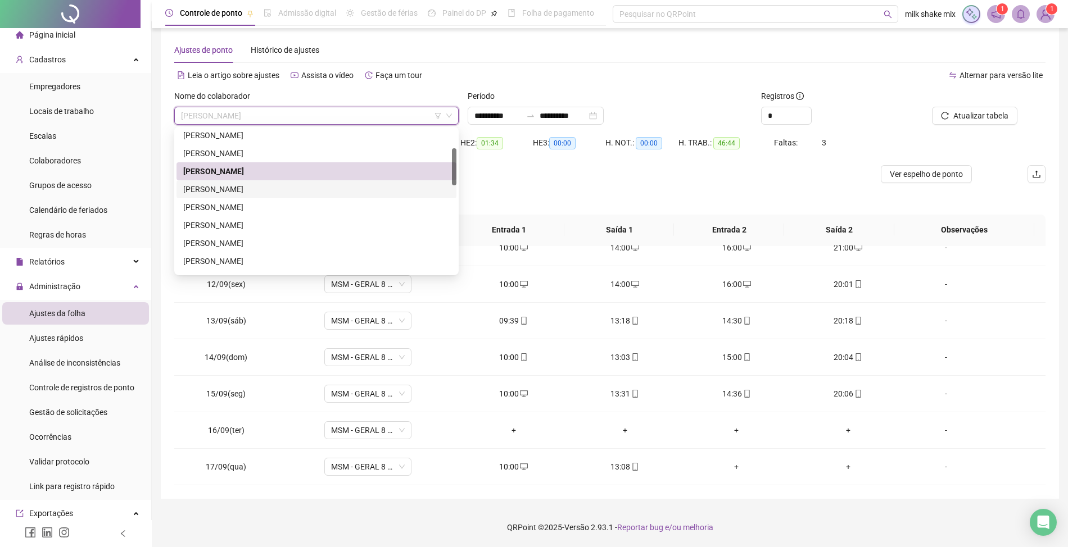
click at [265, 185] on div "CATARINA RODRIGUES DIAS" at bounding box center [316, 189] width 266 height 12
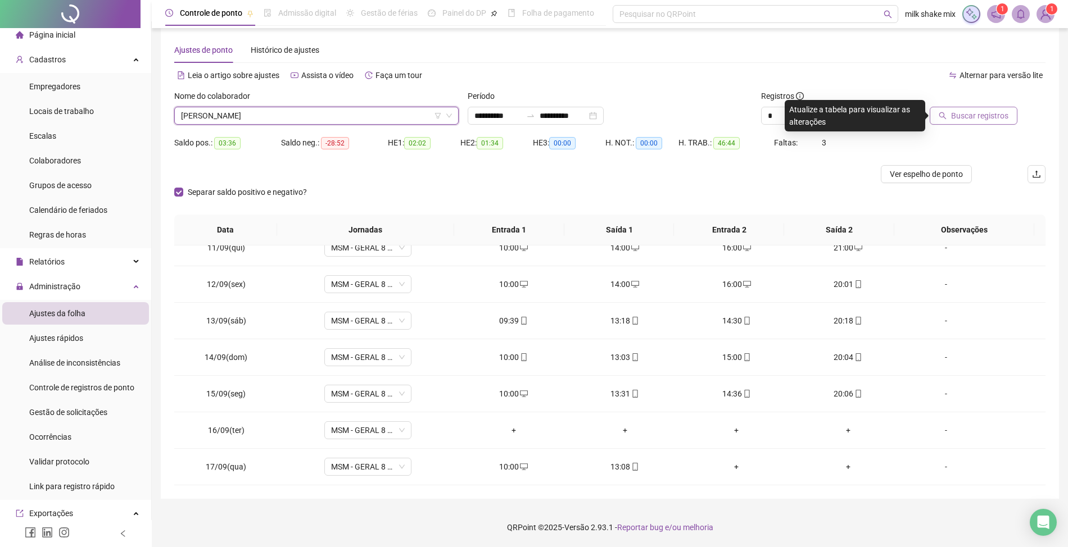
click at [986, 120] on span "Buscar registros" at bounding box center [979, 116] width 57 height 12
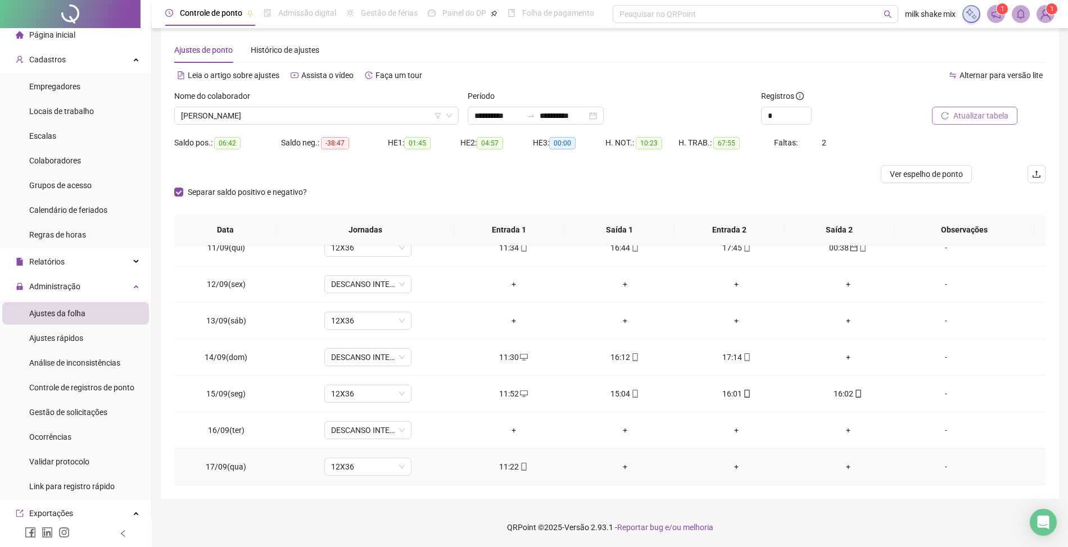
scroll to position [309, 0]
click at [728, 466] on div "16:01" at bounding box center [736, 466] width 93 height 12
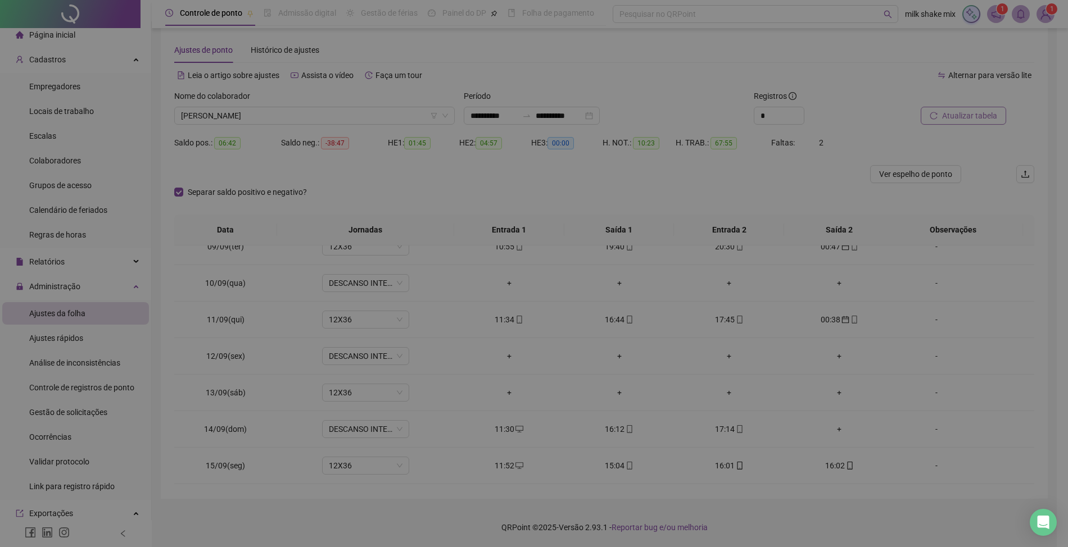
type input "**********"
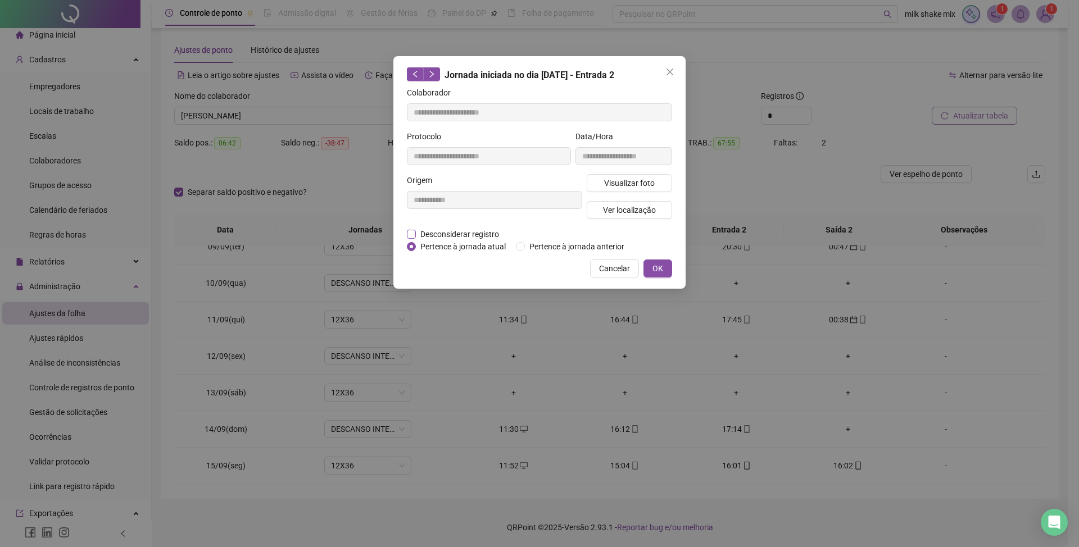
click at [435, 232] on span "Desconsiderar registro" at bounding box center [460, 234] width 88 height 12
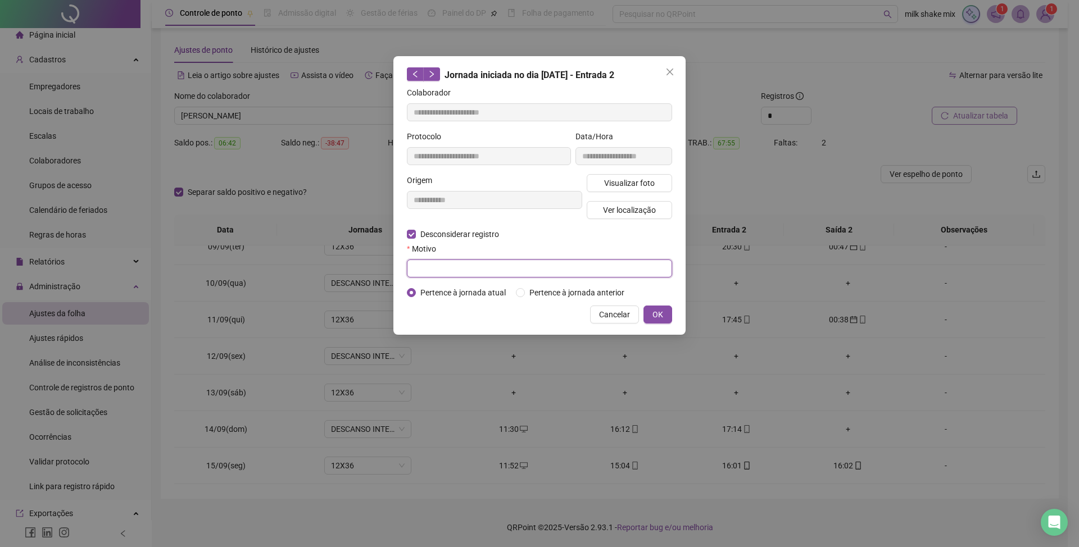
click at [473, 273] on input "text" at bounding box center [539, 269] width 265 height 18
type input "*"
click at [653, 318] on span "OK" at bounding box center [657, 315] width 11 height 12
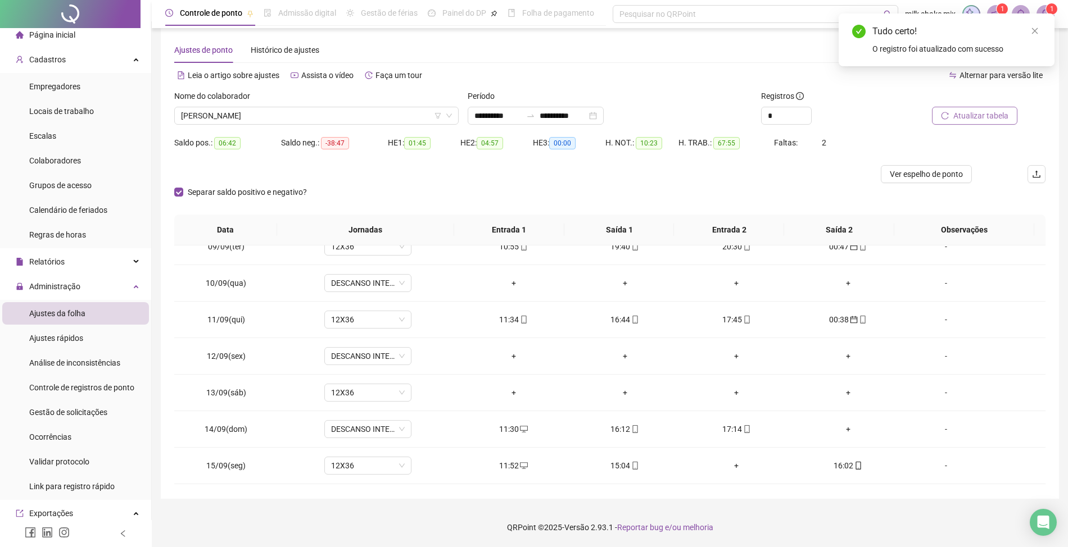
click at [992, 126] on div "Atualizar tabela" at bounding box center [976, 112] width 147 height 44
click at [992, 118] on span "Atualizar tabela" at bounding box center [980, 116] width 55 height 12
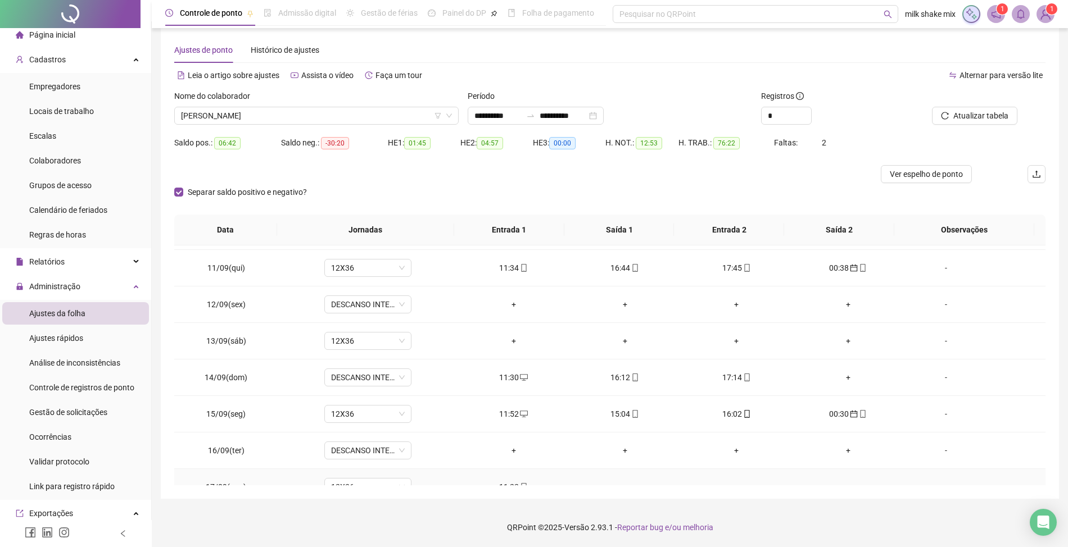
scroll to position [384, 0]
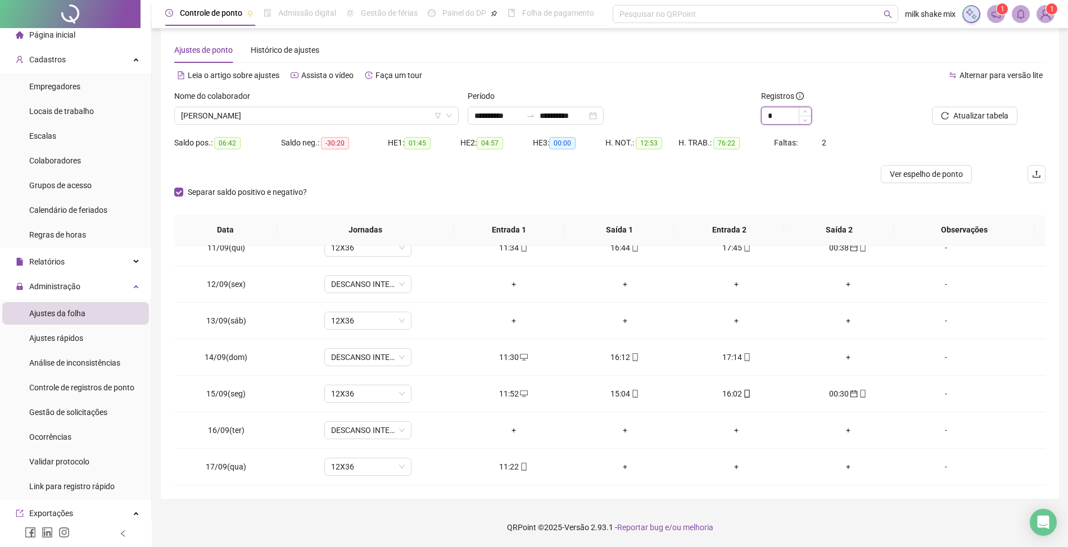
click at [792, 117] on input "*" at bounding box center [786, 115] width 49 height 17
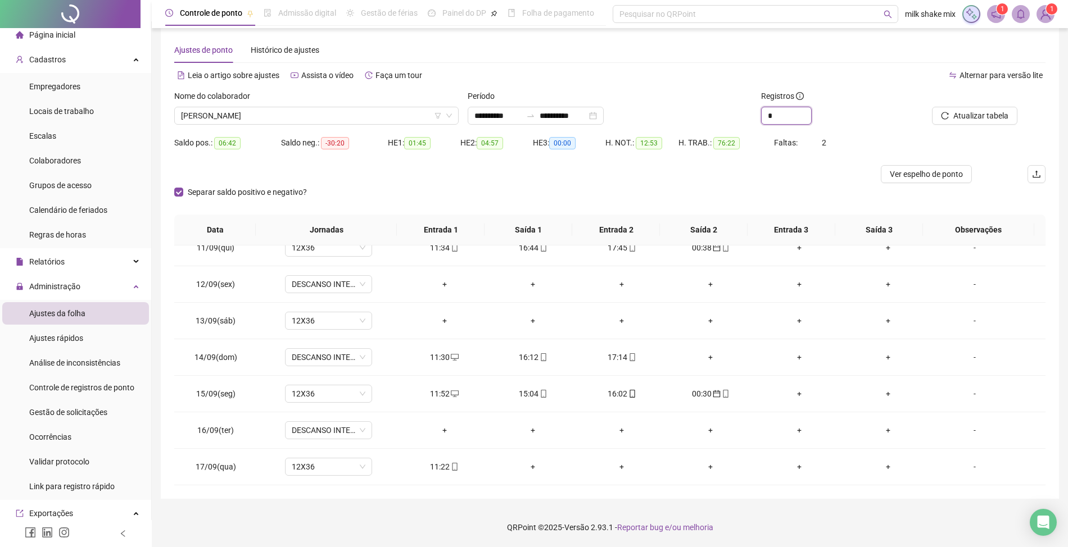
type input "*"
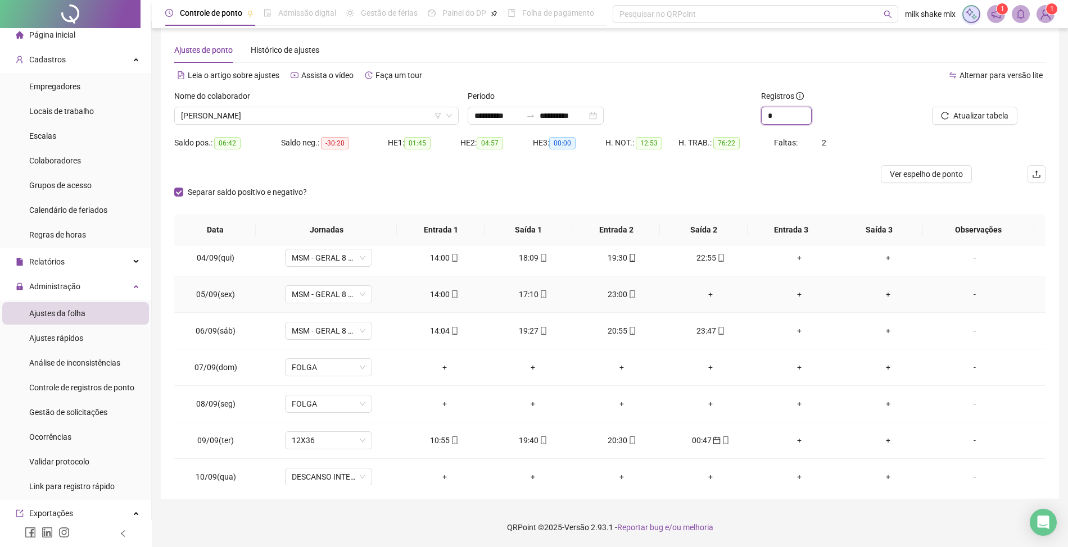
scroll to position [75, 0]
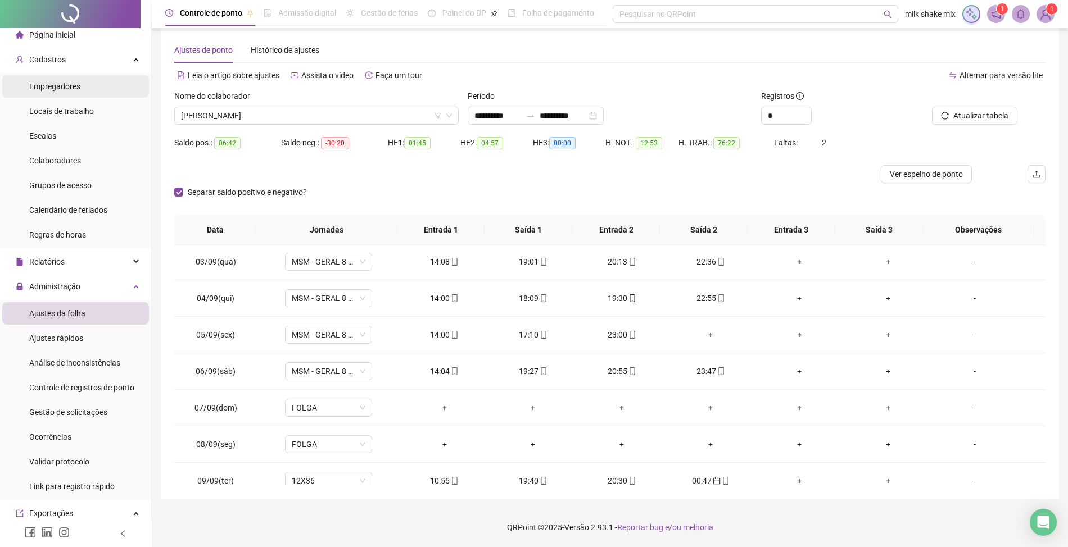
click at [79, 87] on span "Empregadores" at bounding box center [54, 86] width 51 height 9
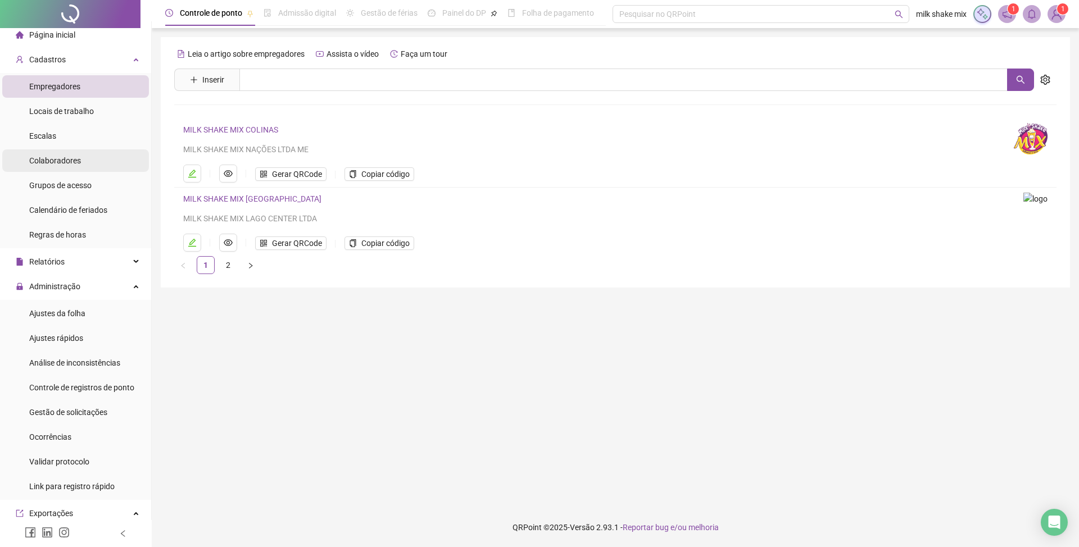
click at [72, 158] on span "Colaboradores" at bounding box center [55, 160] width 52 height 9
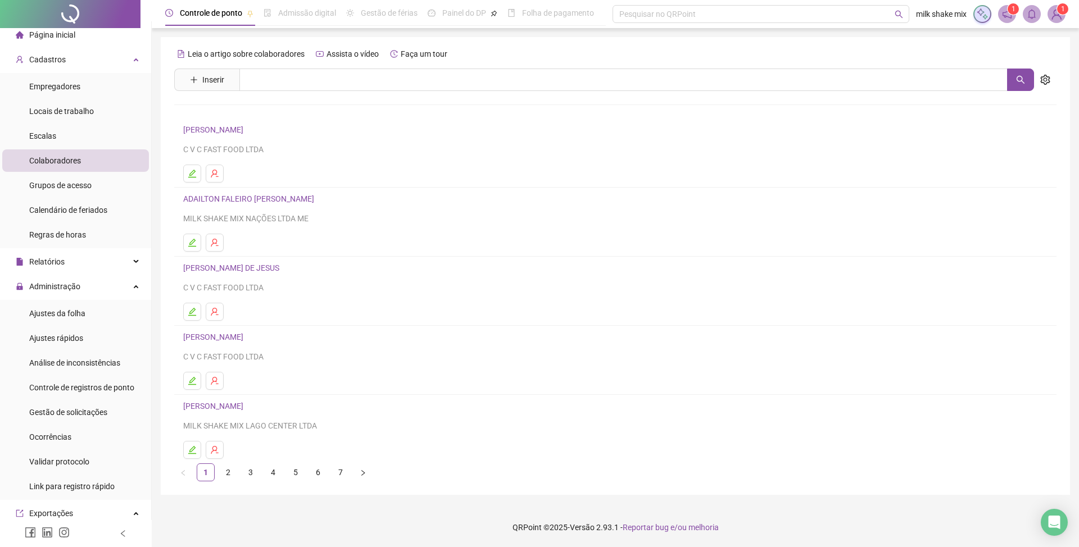
click at [247, 407] on link "ANA CLARA DE SOUSA LIMA" at bounding box center [215, 406] width 64 height 9
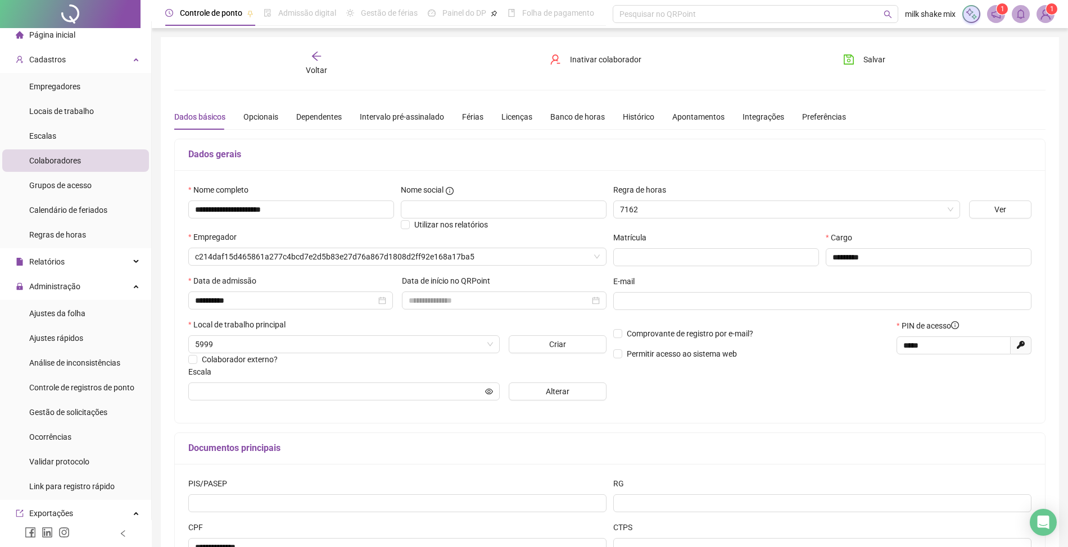
type input "**********"
click at [304, 53] on div "**********" at bounding box center [610, 315] width 898 height 556
click at [306, 63] on div "Voltar" at bounding box center [317, 64] width 138 height 26
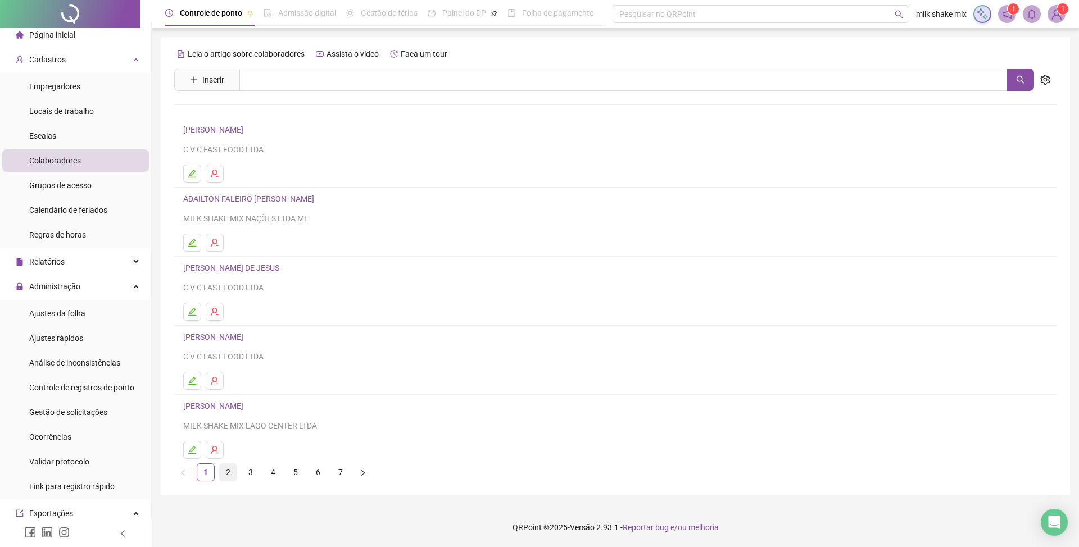
click at [227, 481] on link "2" at bounding box center [228, 472] width 17 height 17
click at [252, 480] on link "3" at bounding box center [250, 472] width 17 height 17
click at [277, 481] on link "4" at bounding box center [273, 472] width 17 height 17
click at [297, 479] on link "5" at bounding box center [295, 472] width 17 height 17
click at [318, 475] on link "6" at bounding box center [318, 472] width 17 height 17
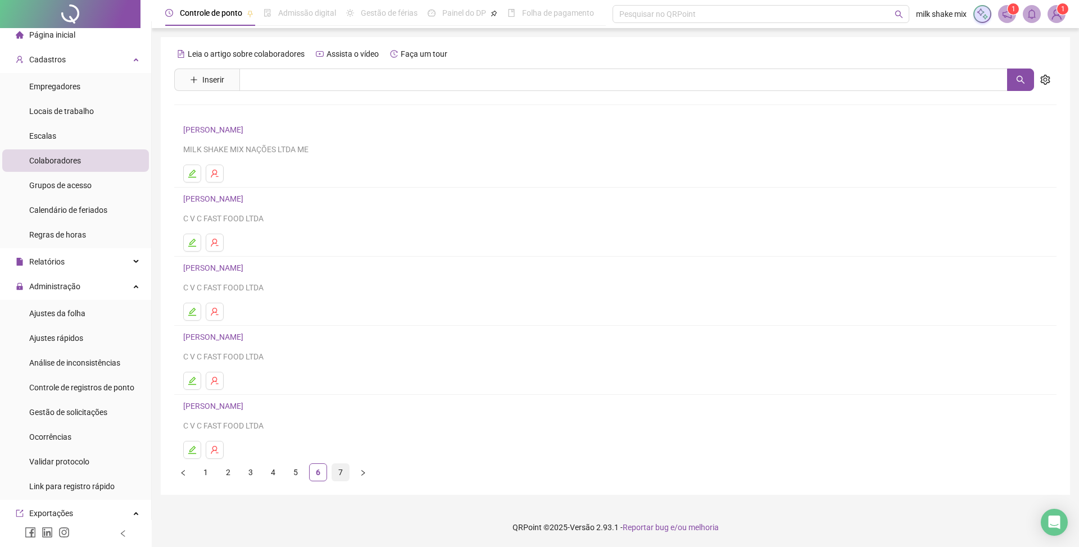
click at [336, 475] on link "7" at bounding box center [340, 472] width 17 height 17
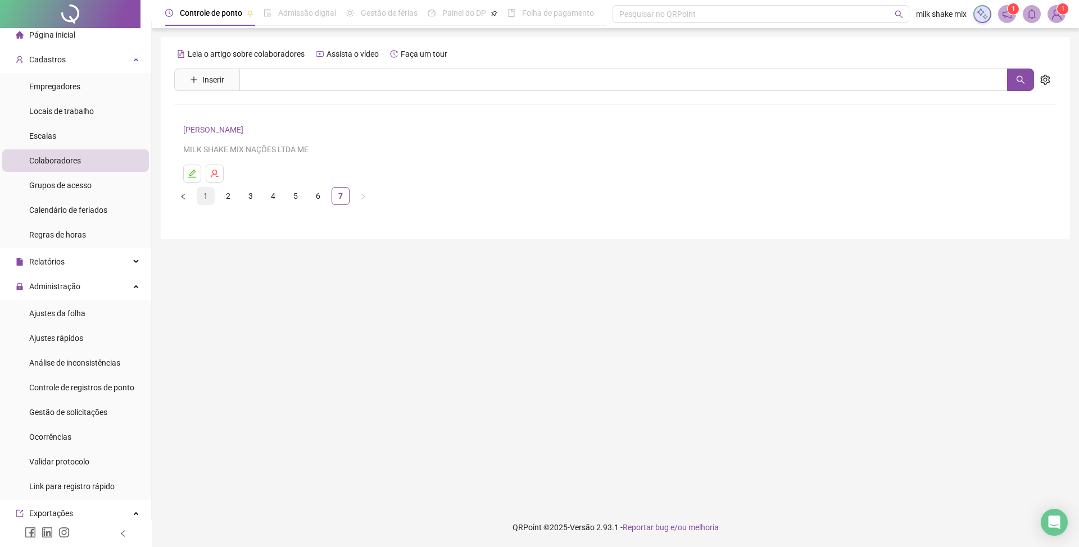
click at [207, 193] on link "1" at bounding box center [205, 196] width 17 height 17
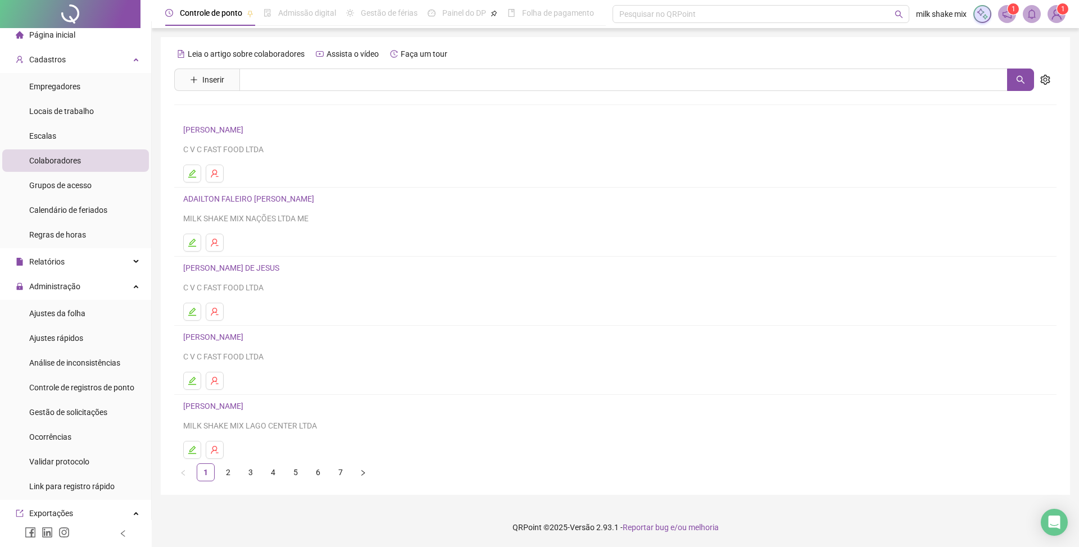
click at [99, 160] on li "Colaboradores" at bounding box center [75, 160] width 147 height 22
click at [55, 413] on span "Gestão de solicitações" at bounding box center [68, 412] width 78 height 9
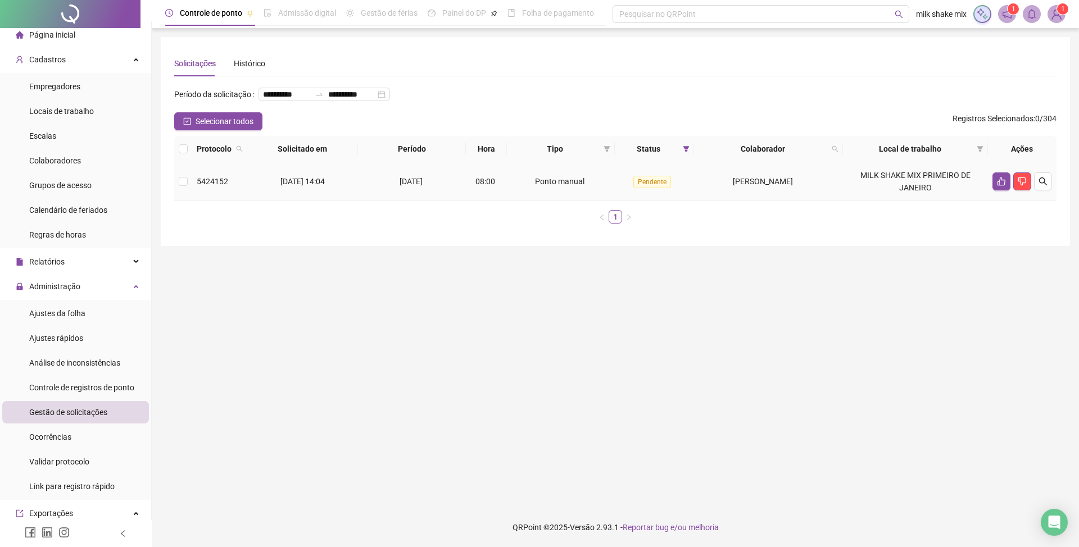
click at [1052, 194] on td at bounding box center [1022, 181] width 69 height 39
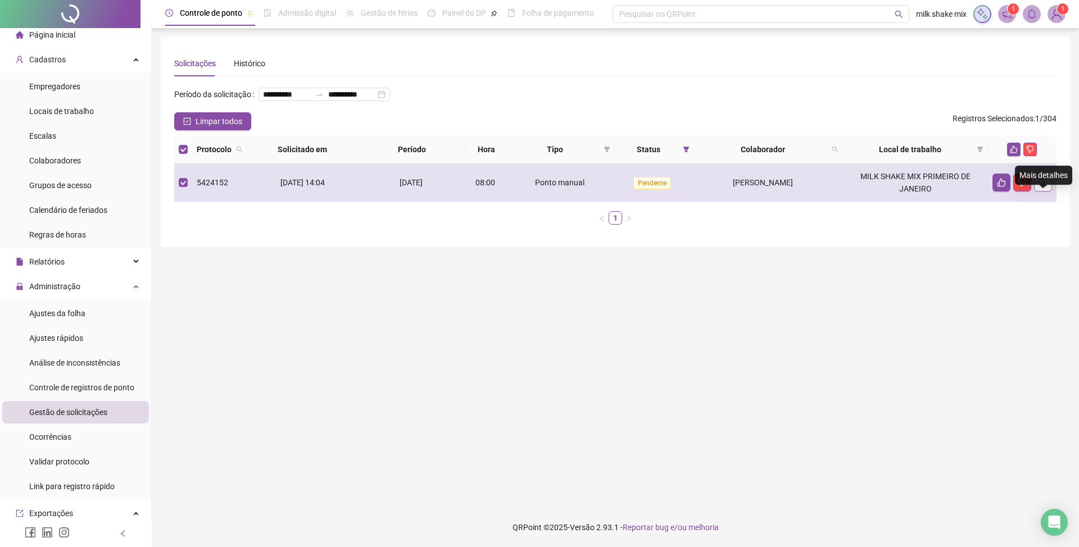
click at [1050, 192] on button "button" at bounding box center [1043, 183] width 18 height 18
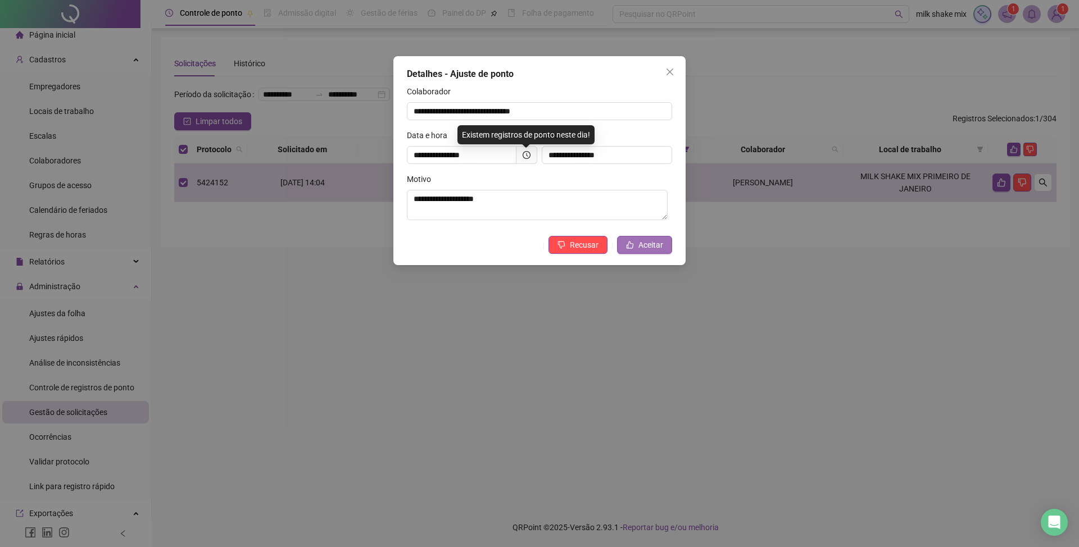
click at [657, 243] on span "Aceitar" at bounding box center [650, 245] width 25 height 12
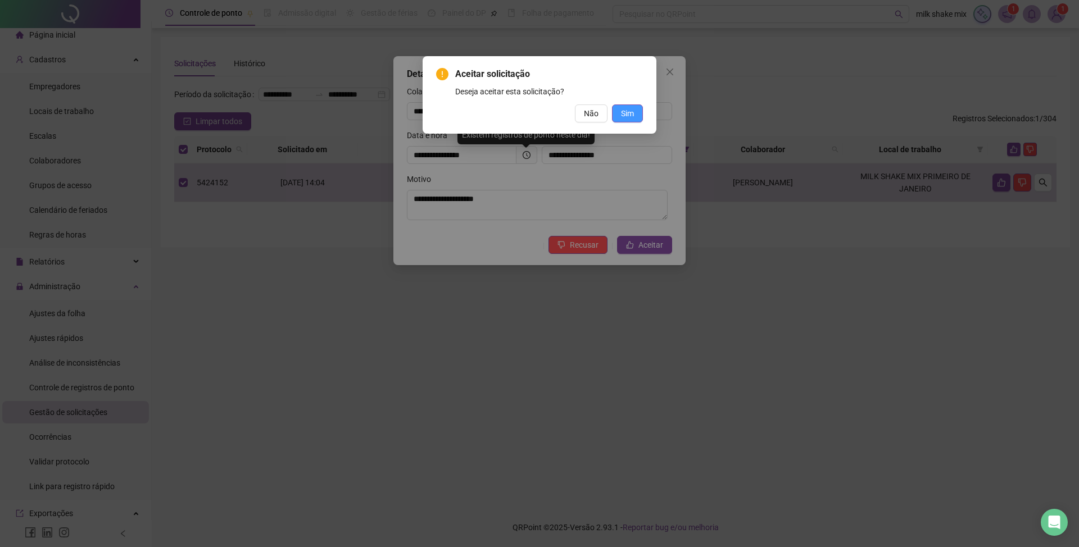
click at [629, 117] on span "Sim" at bounding box center [627, 113] width 13 height 12
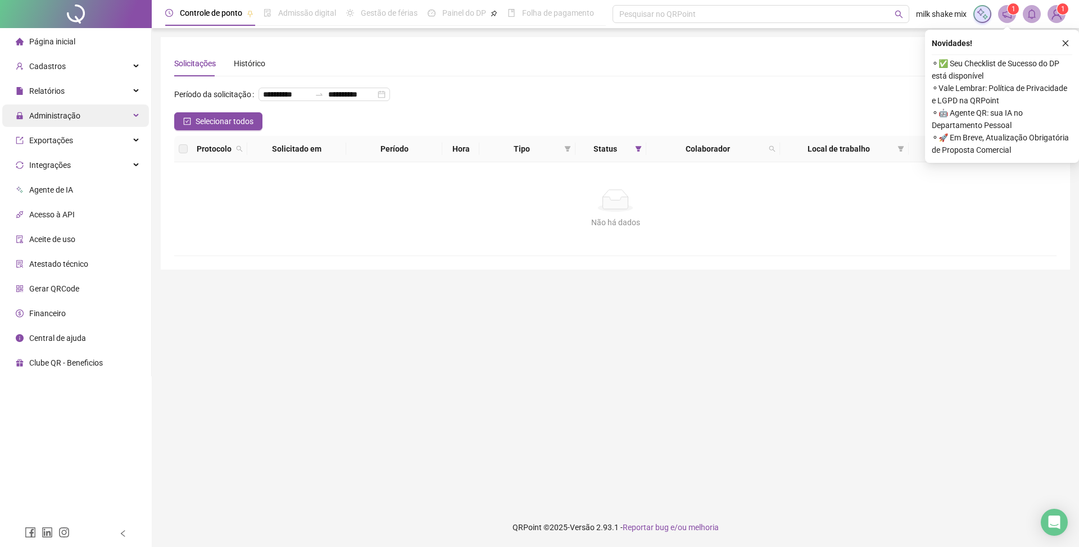
click at [90, 120] on div "Administração" at bounding box center [75, 116] width 147 height 22
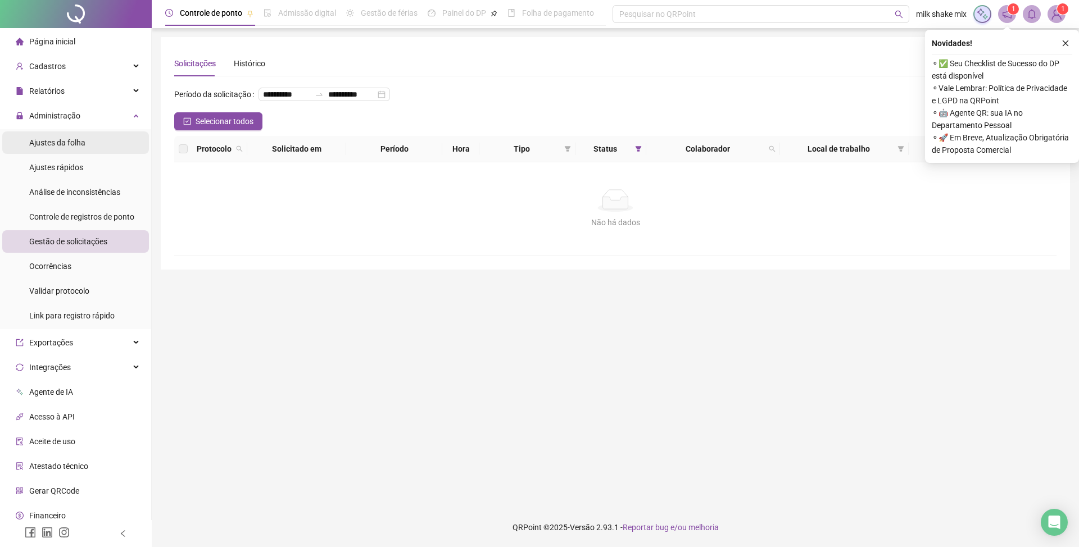
click at [73, 153] on div "Ajustes da folha" at bounding box center [57, 143] width 56 height 22
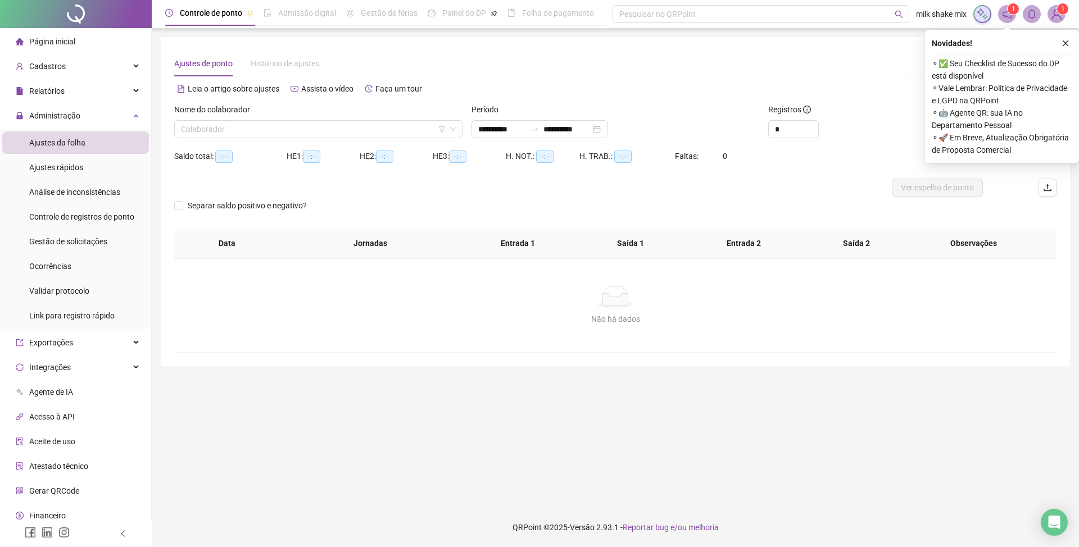
type input "**********"
click at [1068, 43] on icon "close" at bounding box center [1066, 43] width 8 height 8
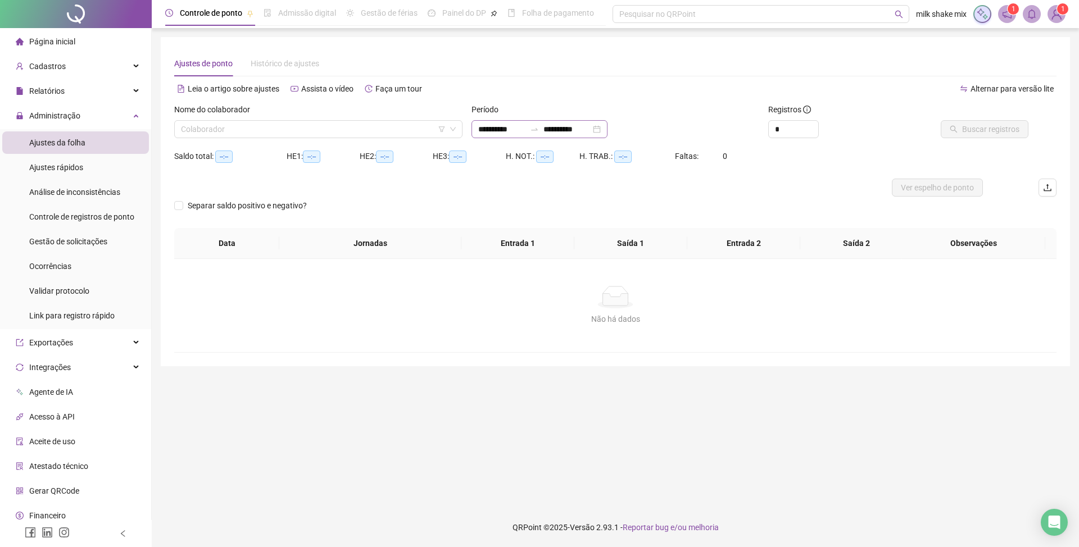
click at [500, 135] on div "**********" at bounding box center [540, 129] width 136 height 18
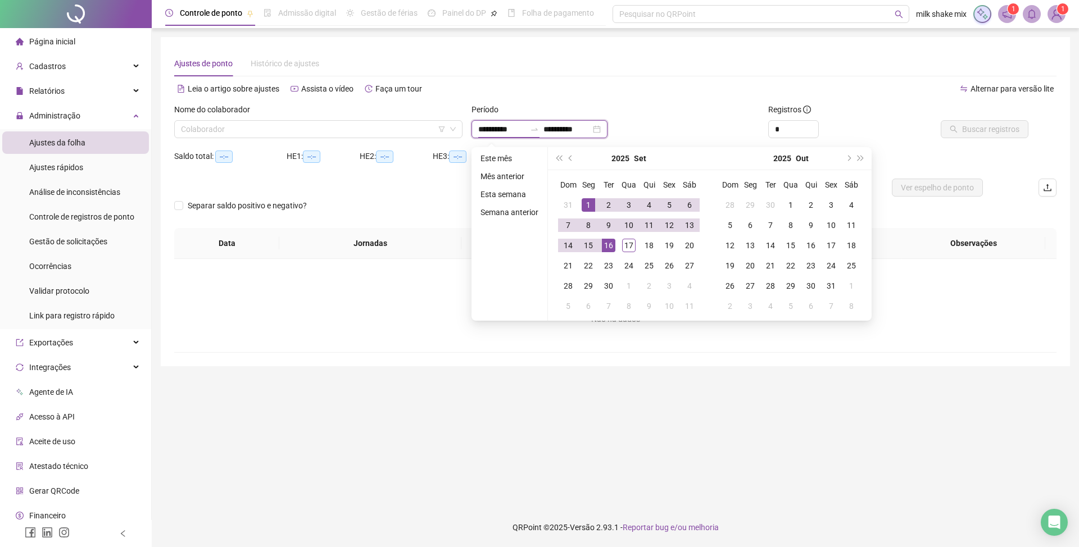
click at [506, 134] on input "**********" at bounding box center [501, 129] width 47 height 12
type input "**********"
click at [590, 200] on div "1" at bounding box center [588, 204] width 13 height 13
type input "**********"
click at [632, 248] on div "17" at bounding box center [628, 245] width 13 height 13
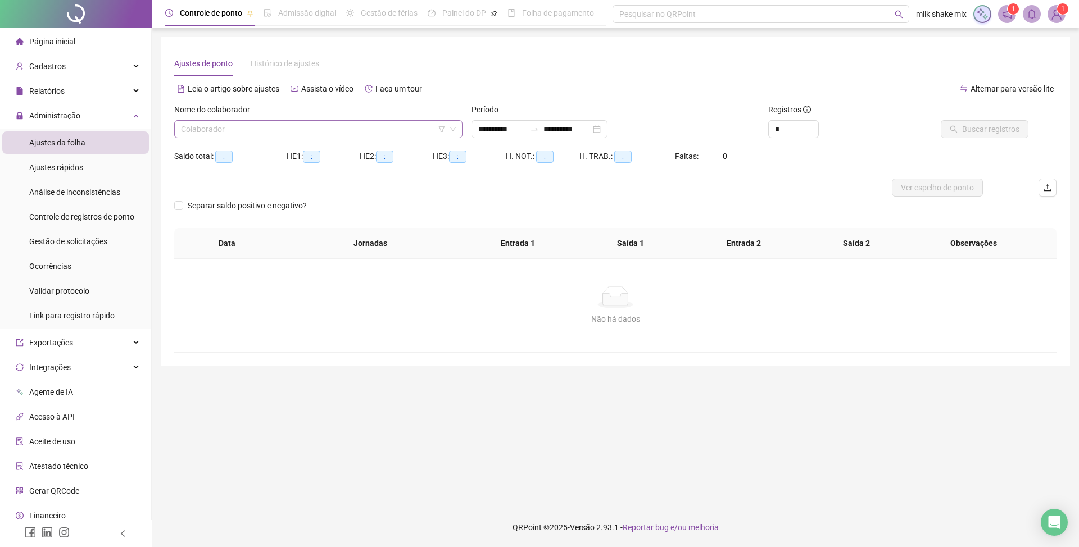
click at [292, 133] on input "search" at bounding box center [313, 129] width 265 height 17
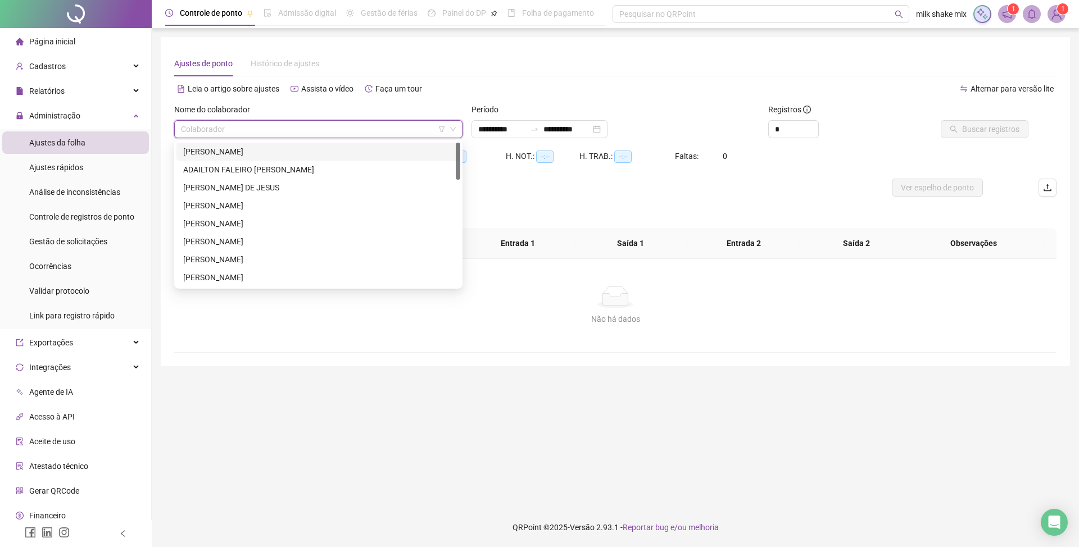
click at [243, 153] on div "ACLEO SANTANA BARROS" at bounding box center [318, 152] width 270 height 12
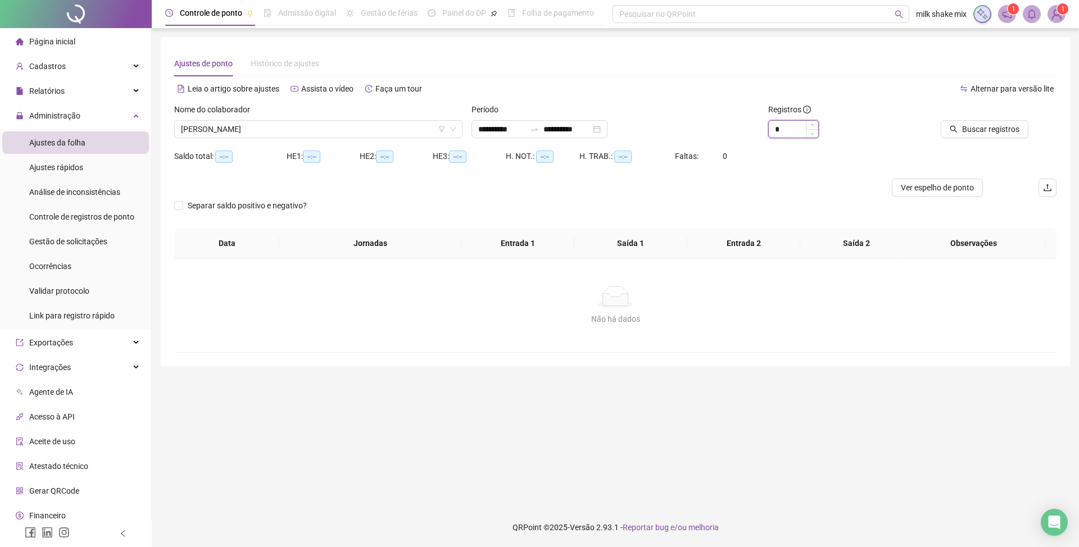
click at [774, 136] on input "*" at bounding box center [793, 129] width 49 height 17
drag, startPoint x: 773, startPoint y: 136, endPoint x: 780, endPoint y: 136, distance: 6.7
click at [780, 136] on input "*" at bounding box center [793, 129] width 49 height 17
click at [781, 135] on input "*" at bounding box center [793, 129] width 49 height 17
type input "*"
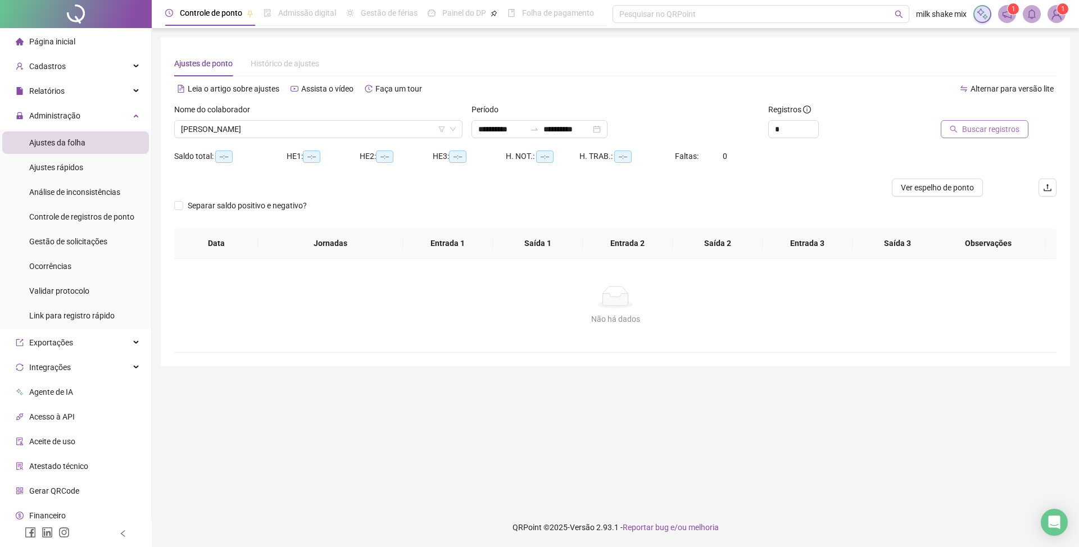
click at [989, 130] on span "Buscar registros" at bounding box center [990, 129] width 57 height 12
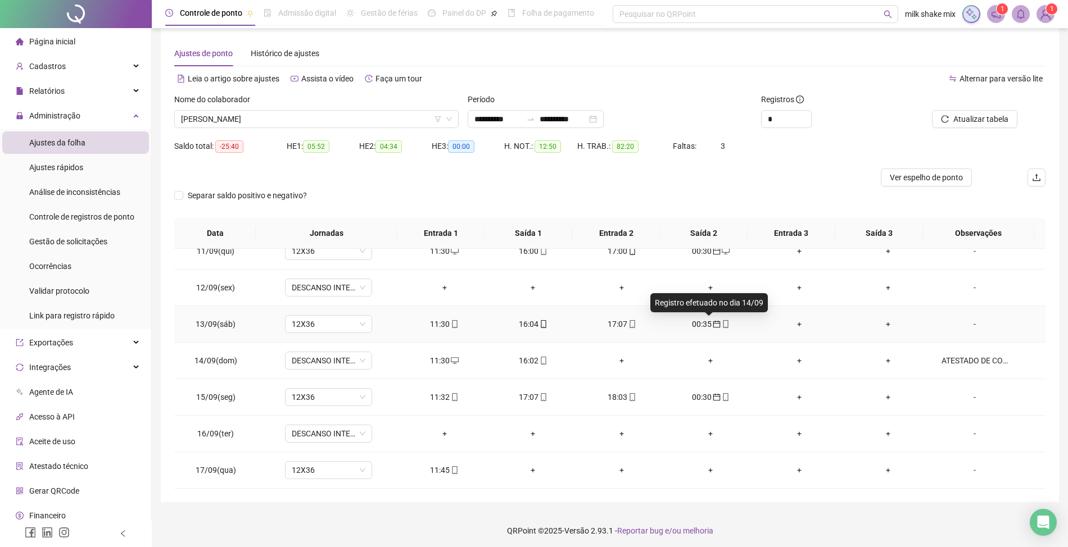
scroll to position [13, 0]
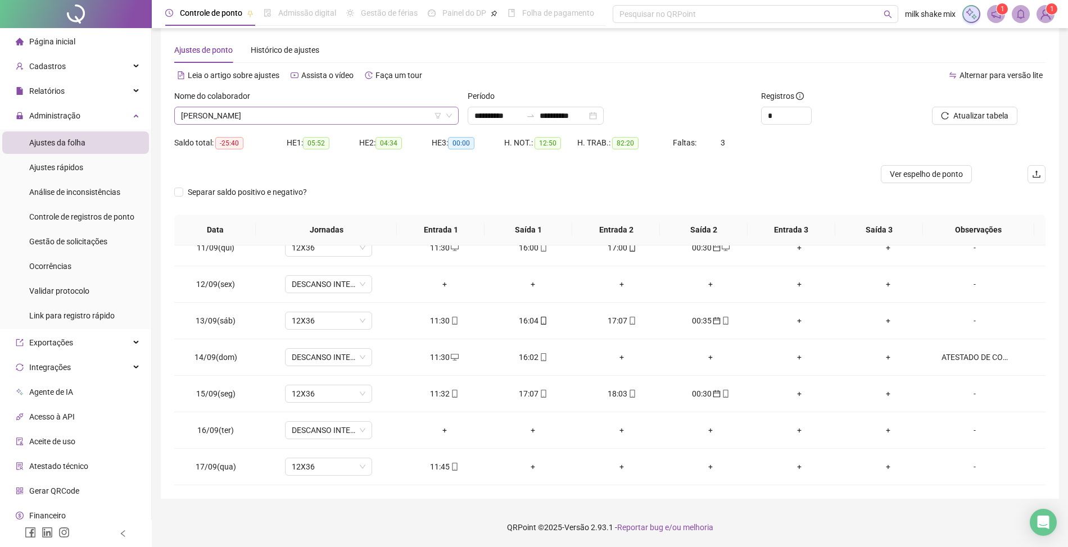
click at [280, 110] on span "ACLEO SANTANA BARROS" at bounding box center [316, 115] width 271 height 17
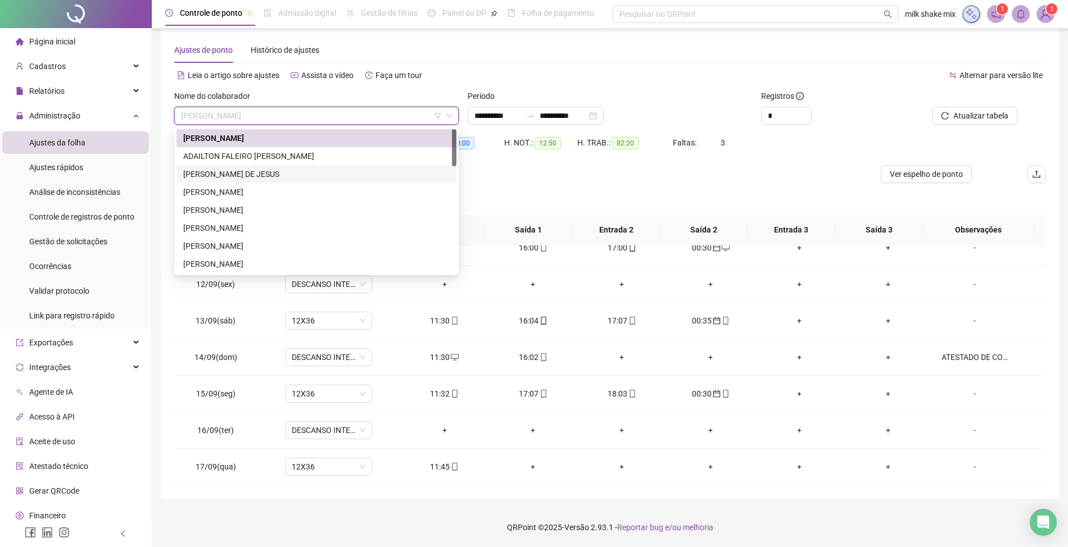
click at [232, 171] on div "ALICE BARBOSA DE JESUS" at bounding box center [316, 174] width 266 height 12
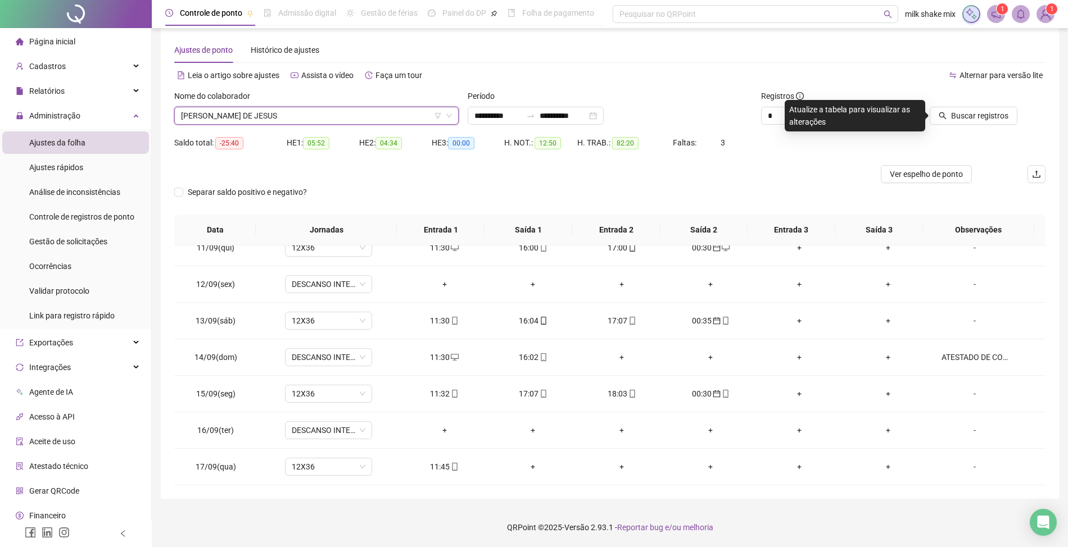
click at [305, 122] on span "ALICE BARBOSA DE JESUS" at bounding box center [316, 115] width 271 height 17
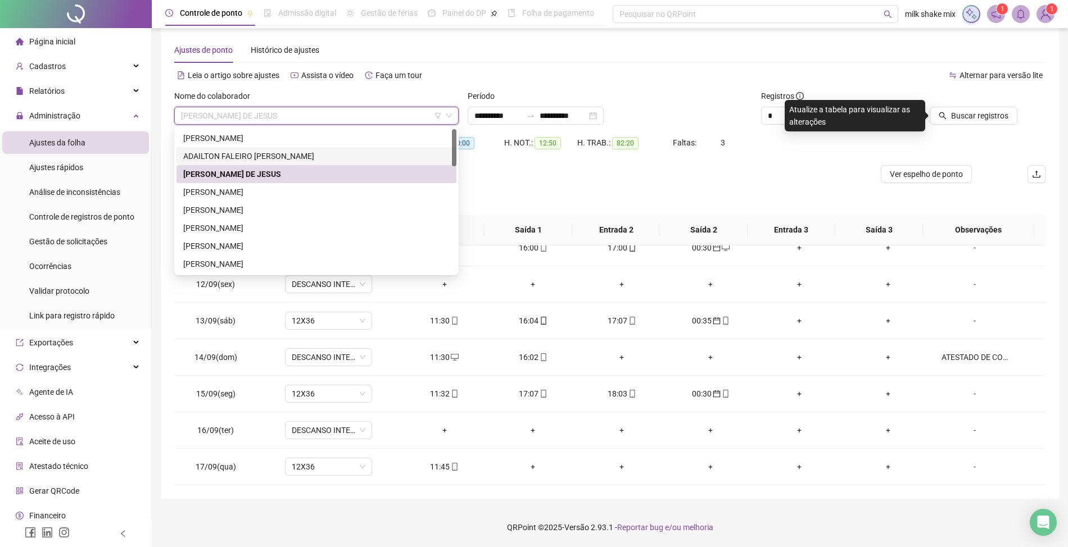
click at [243, 152] on div "ADAILTON FALEIRO DA SILVA" at bounding box center [316, 156] width 266 height 12
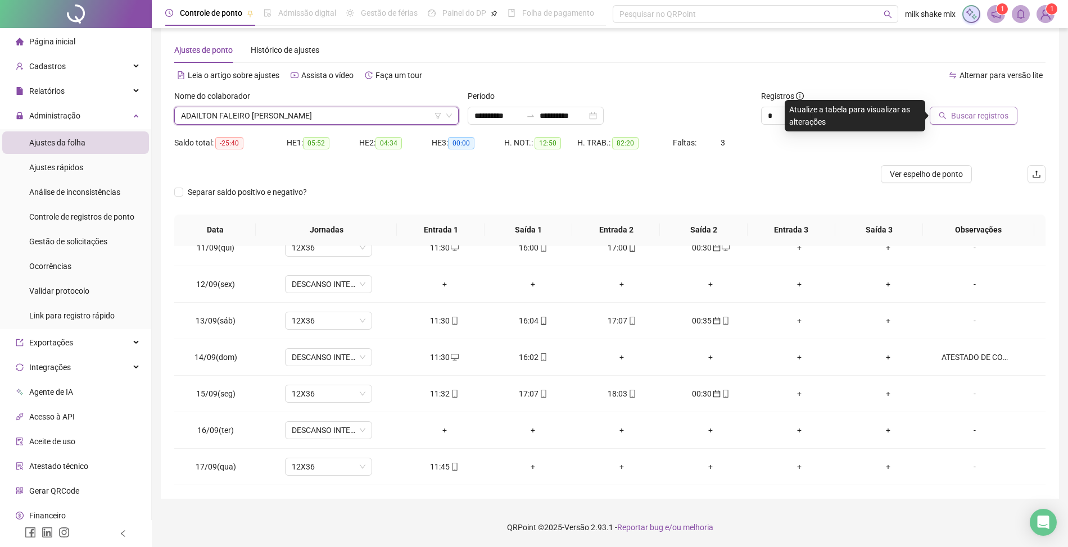
click at [960, 113] on span "Buscar registros" at bounding box center [979, 116] width 57 height 12
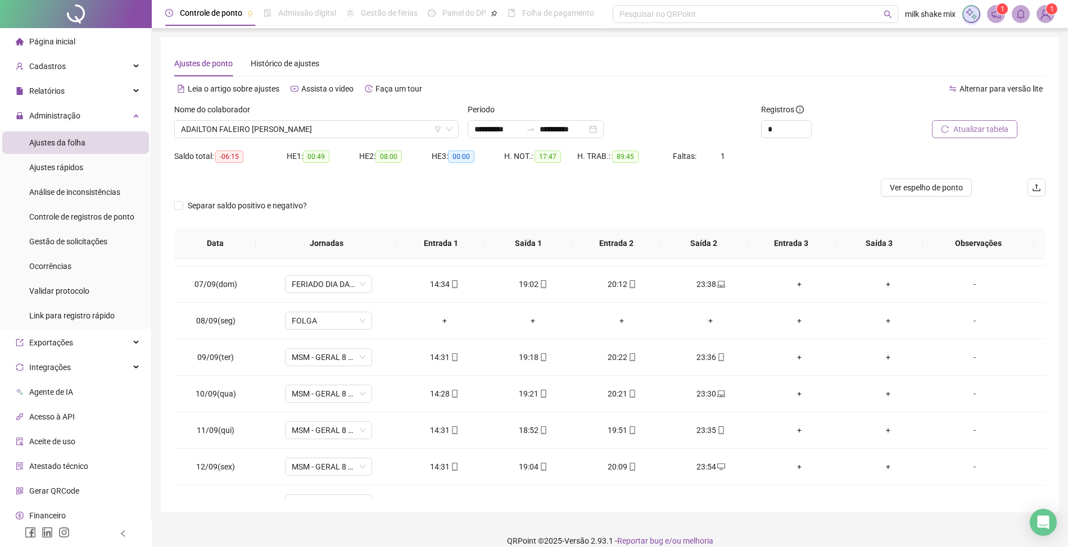
scroll to position [0, 0]
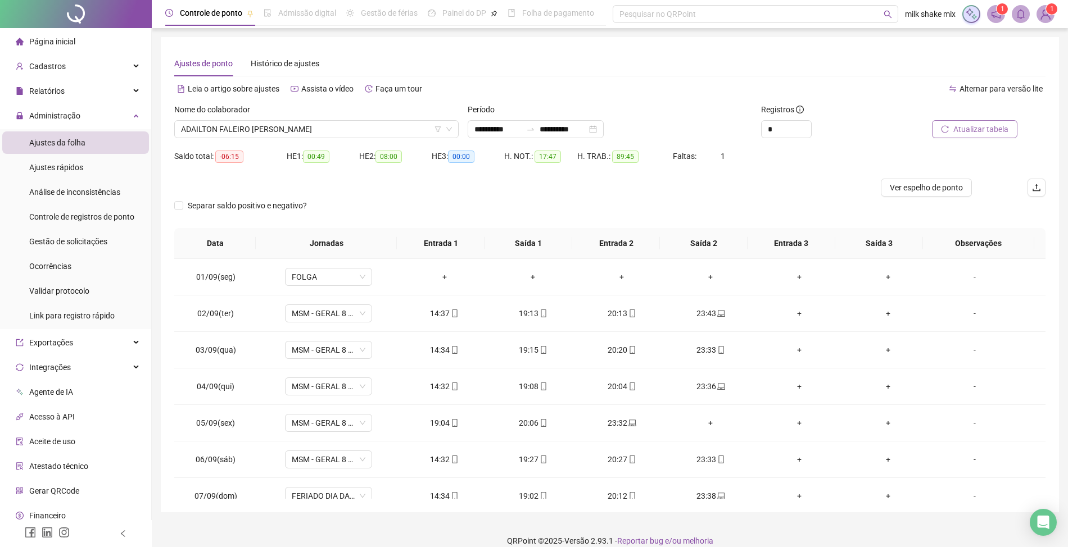
click at [371, 138] on div "Nome do colaborador ADAILTON FALEIRO DA SILVA" at bounding box center [316, 125] width 293 height 44
click at [416, 127] on span "ADAILTON FALEIRO DA SILVA" at bounding box center [316, 129] width 271 height 17
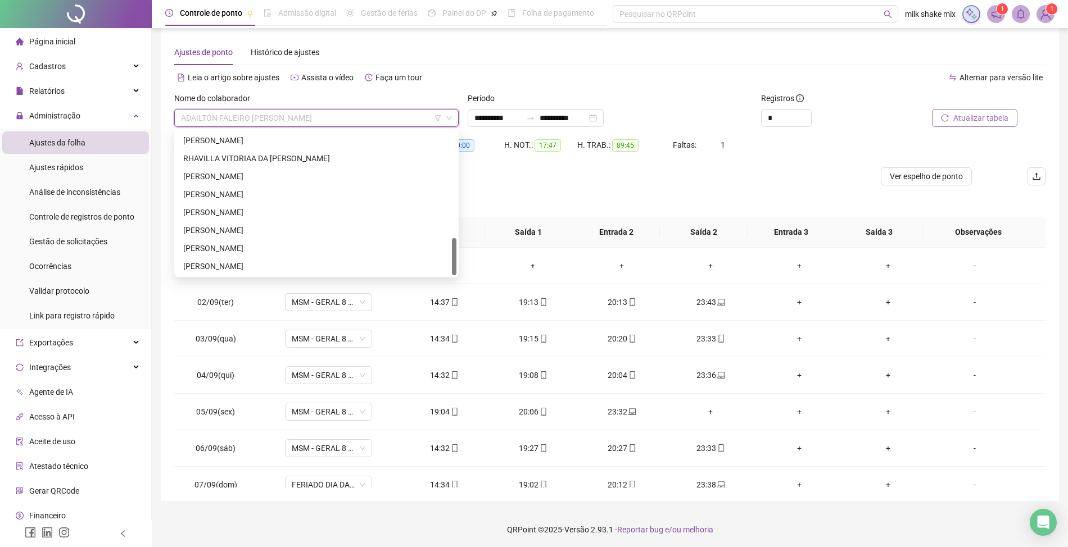
scroll to position [13, 0]
click at [212, 261] on div "YURI QUEIROZ GONÇALVES" at bounding box center [316, 264] width 266 height 12
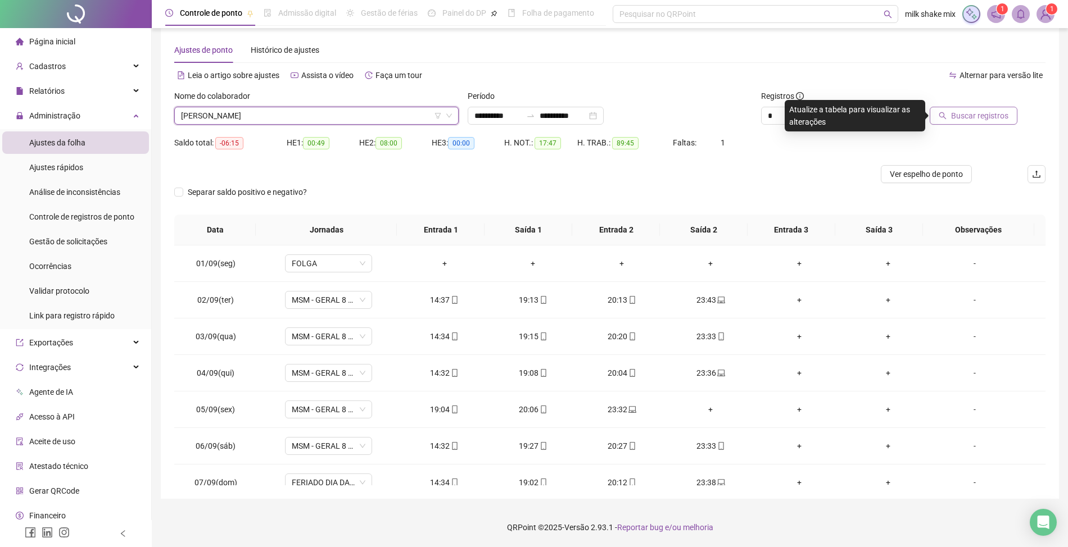
click at [980, 111] on span "Buscar registros" at bounding box center [979, 116] width 57 height 12
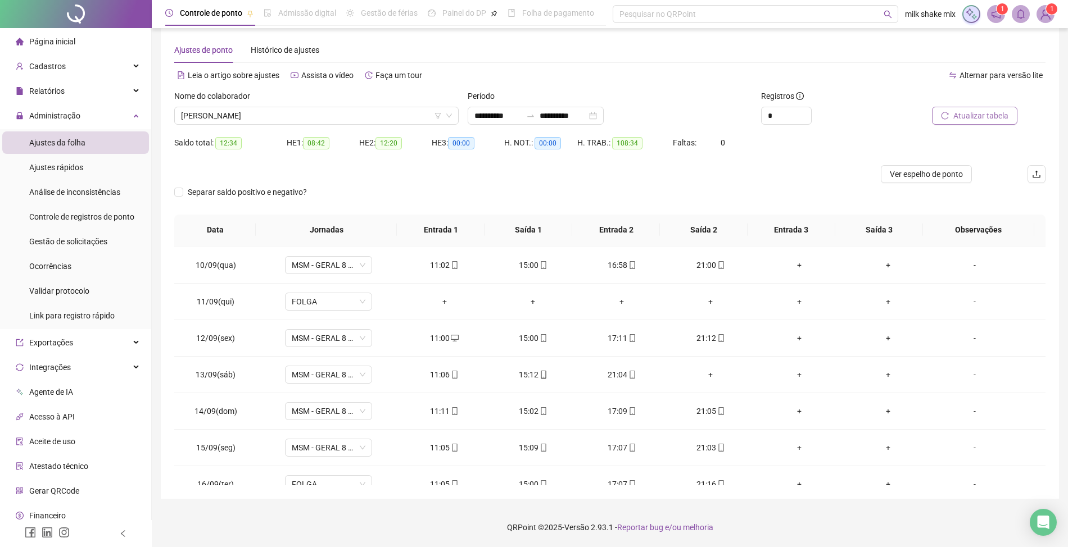
scroll to position [84, 0]
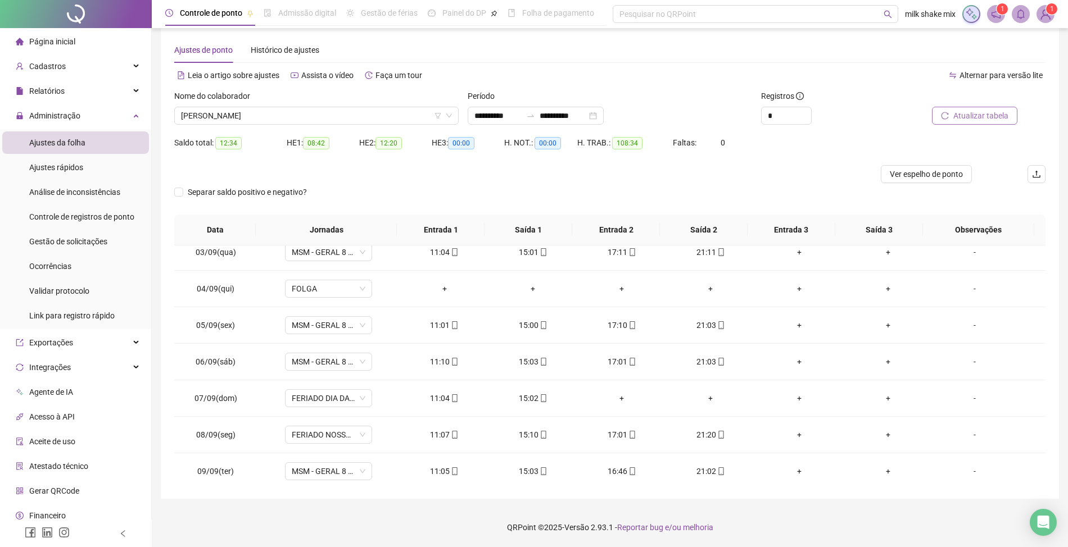
click at [992, 111] on span "Atualizar tabela" at bounding box center [980, 116] width 55 height 12
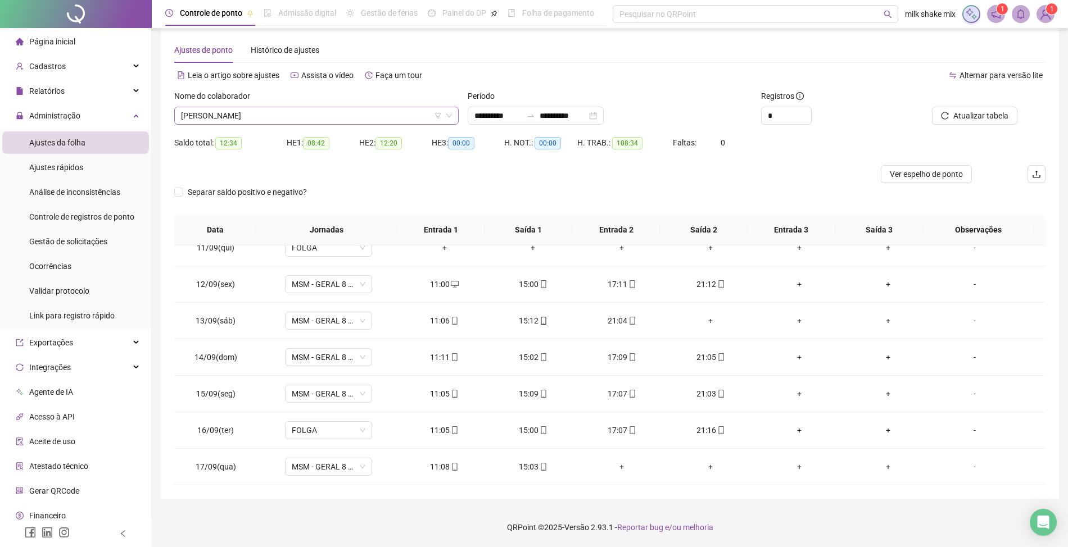
click at [410, 109] on span "YURI QUEIROZ GONÇALVES" at bounding box center [316, 115] width 271 height 17
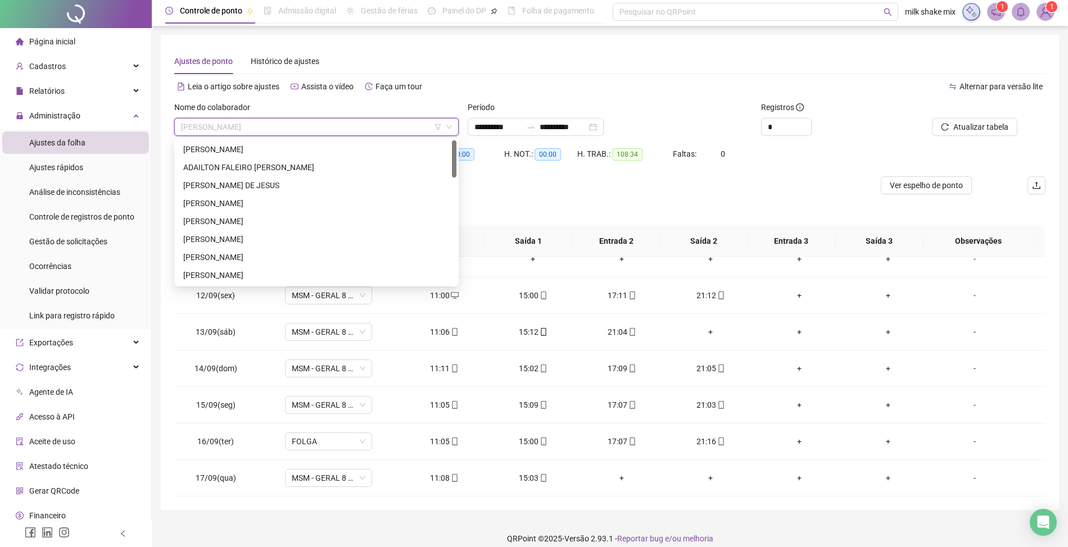
scroll to position [0, 0]
click at [275, 166] on div "ADAILTON FALEIRO DA SILVA" at bounding box center [316, 170] width 266 height 12
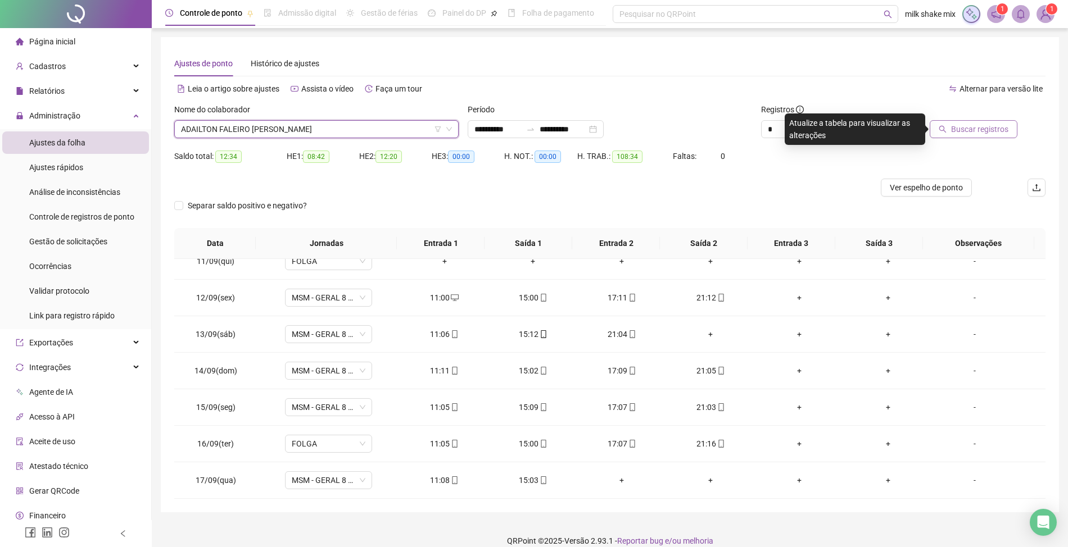
click at [974, 135] on button "Buscar registros" at bounding box center [974, 129] width 88 height 18
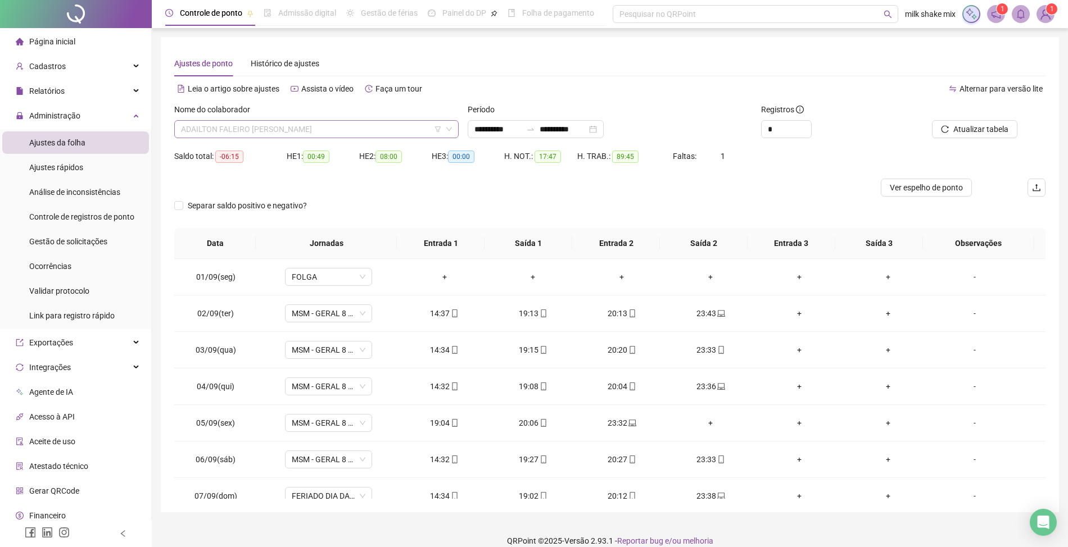
click at [380, 132] on span "ADAILTON FALEIRO DA SILVA" at bounding box center [316, 129] width 271 height 17
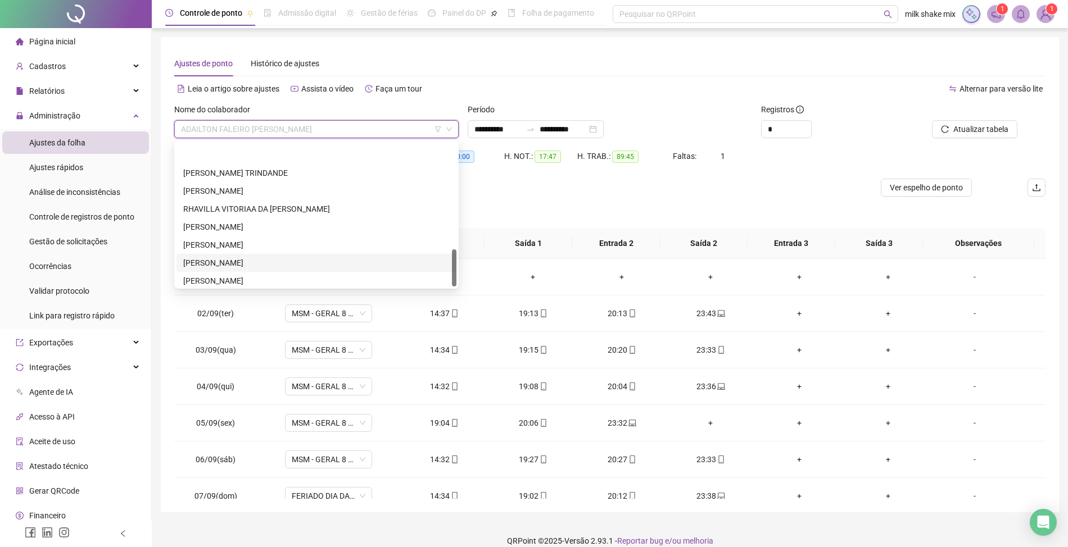
scroll to position [414, 0]
click at [214, 275] on div "YURI QUEIROZ GONÇALVES" at bounding box center [316, 277] width 266 height 12
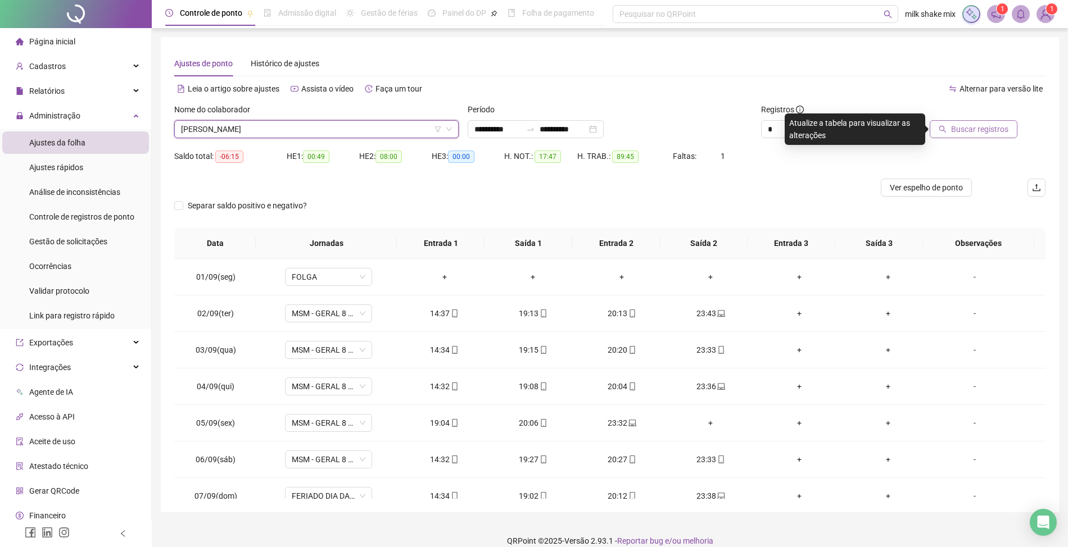
click at [1003, 123] on span "Buscar registros" at bounding box center [979, 129] width 57 height 12
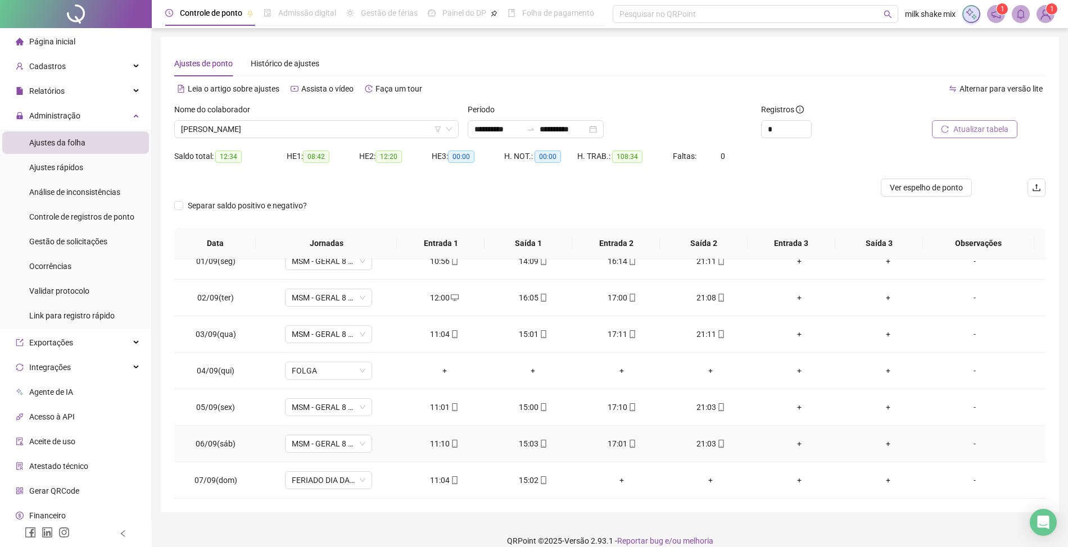
scroll to position [10, 0]
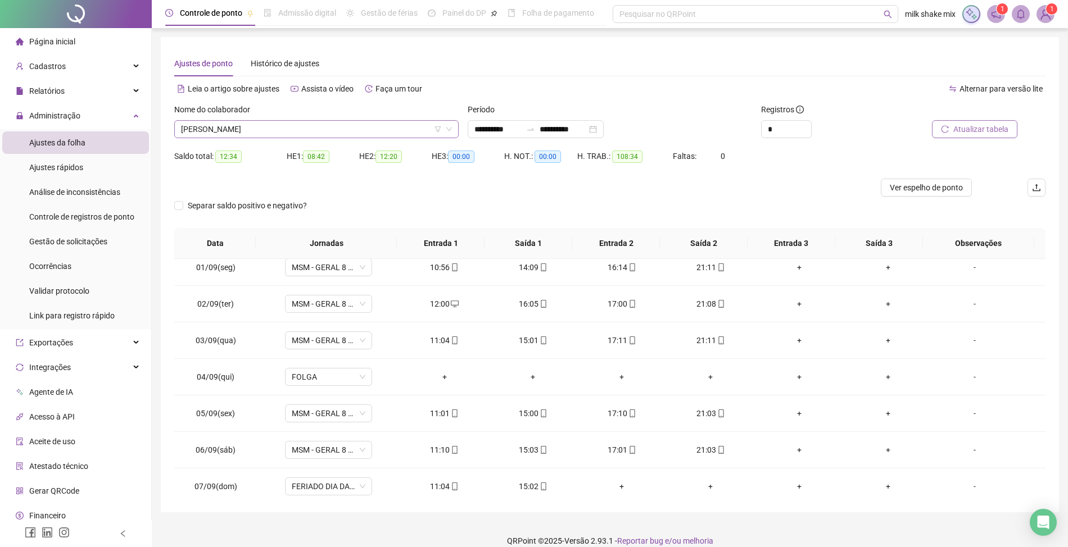
click at [365, 125] on span "YURI QUEIROZ GONÇALVES" at bounding box center [316, 129] width 271 height 17
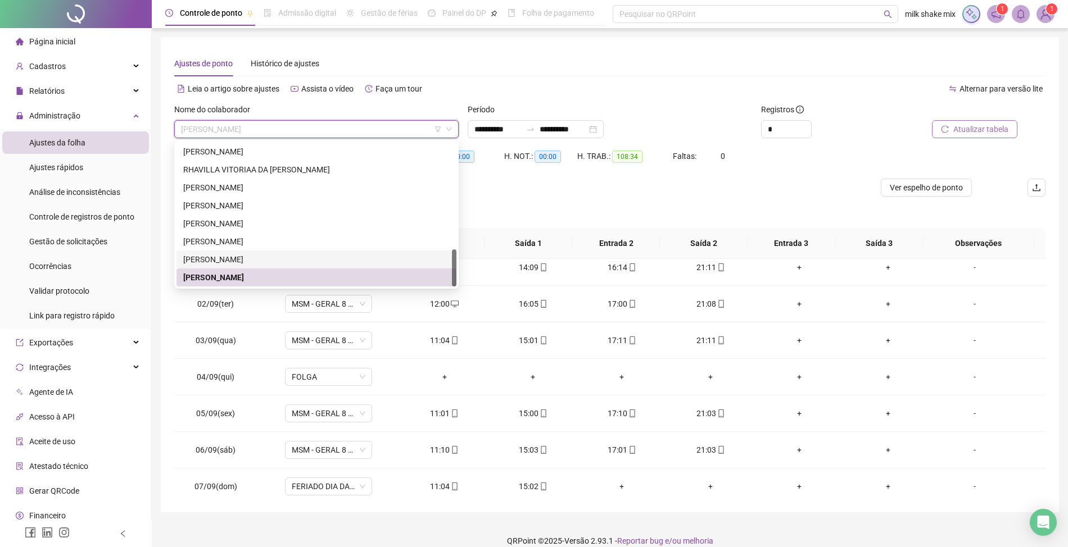
click at [223, 264] on div "WEMERSON MACHADO PEREIRA" at bounding box center [316, 259] width 266 height 12
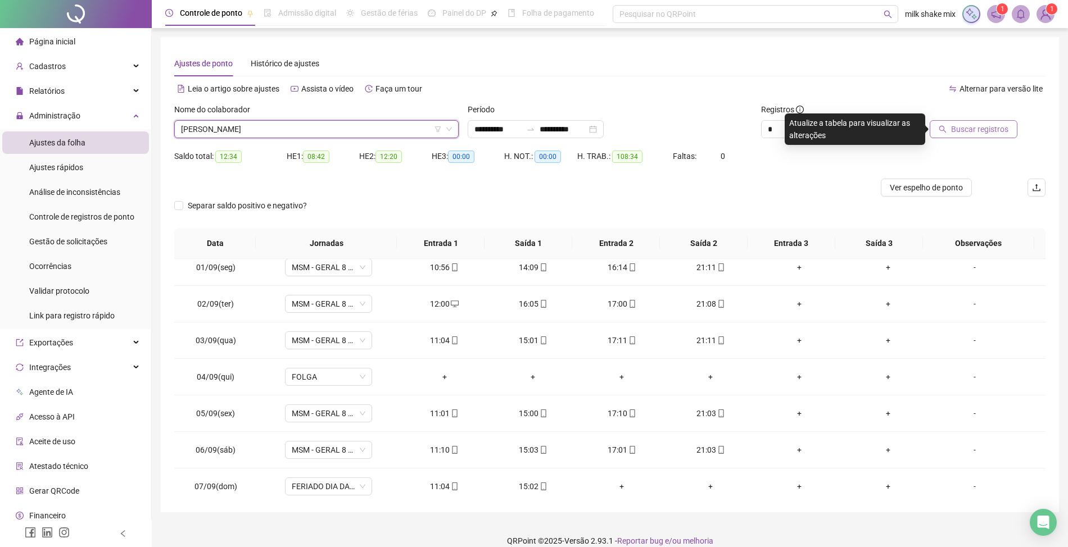
click at [981, 135] on button "Buscar registros" at bounding box center [974, 129] width 88 height 18
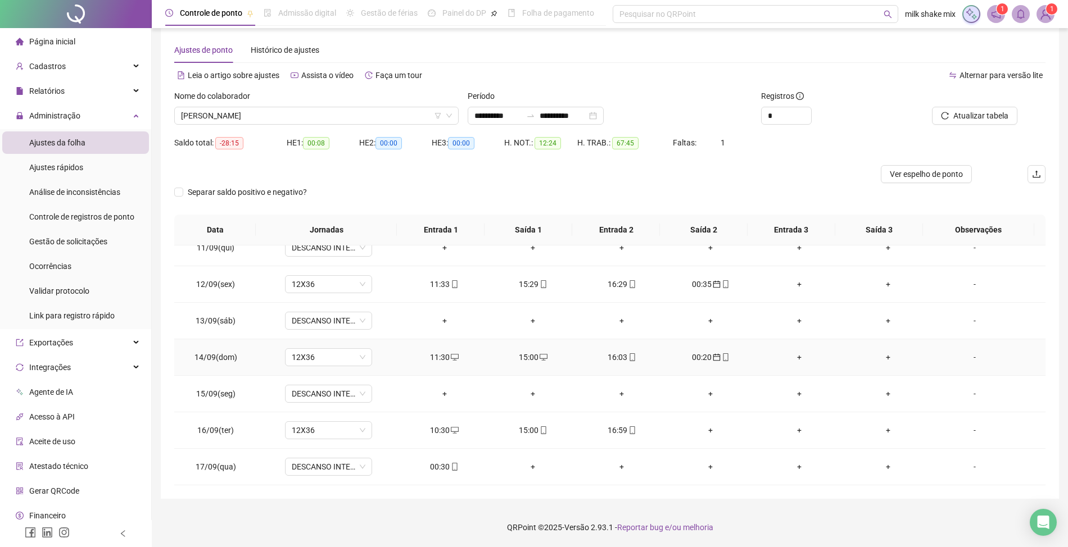
scroll to position [0, 0]
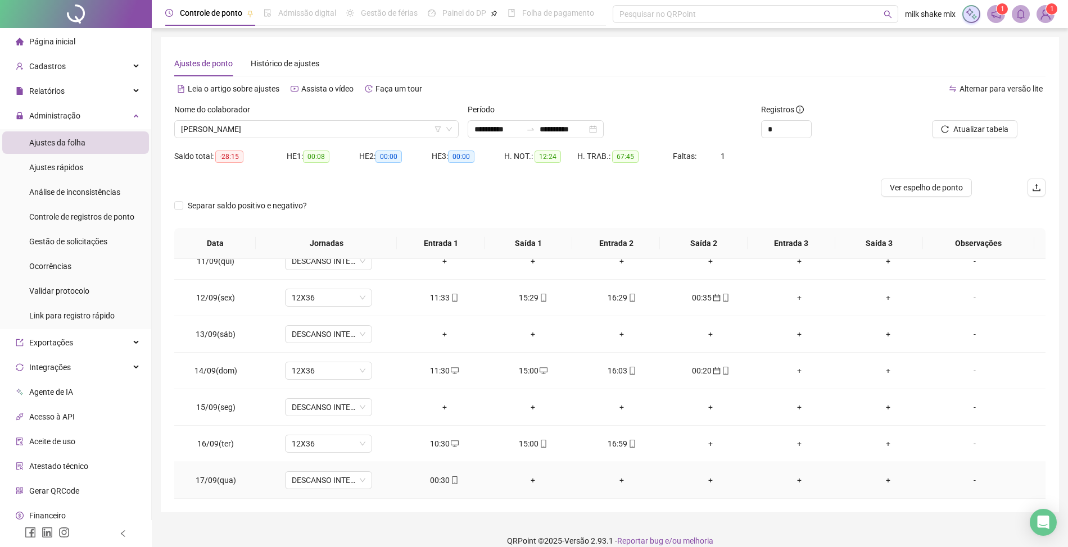
click at [435, 477] on div "00:30" at bounding box center [444, 480] width 71 height 12
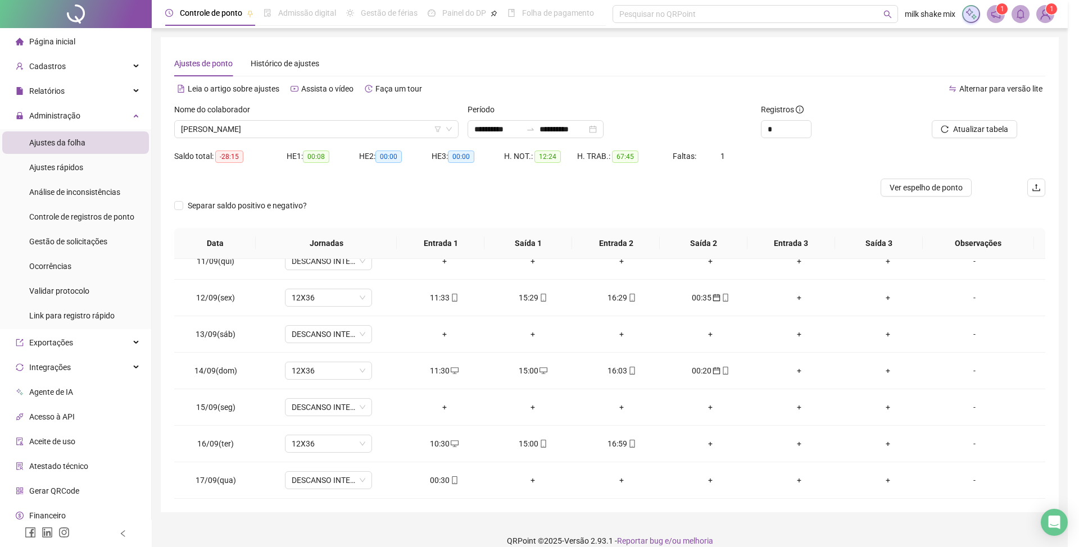
type input "**********"
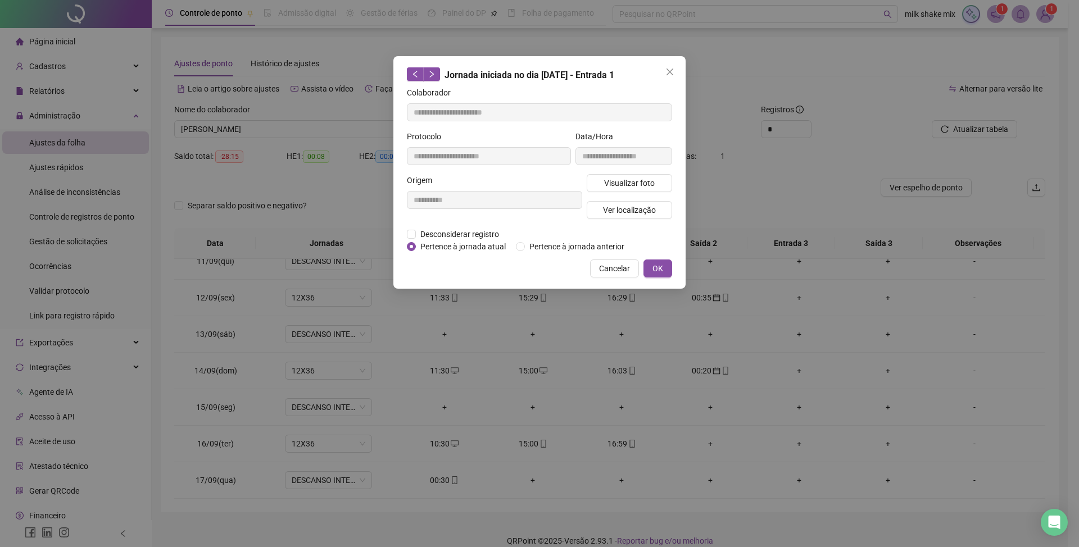
click at [557, 253] on div "**********" at bounding box center [539, 172] width 292 height 233
click at [579, 248] on span "Pertence à jornada anterior" at bounding box center [577, 247] width 104 height 12
click at [646, 266] on button "OK" at bounding box center [657, 269] width 29 height 18
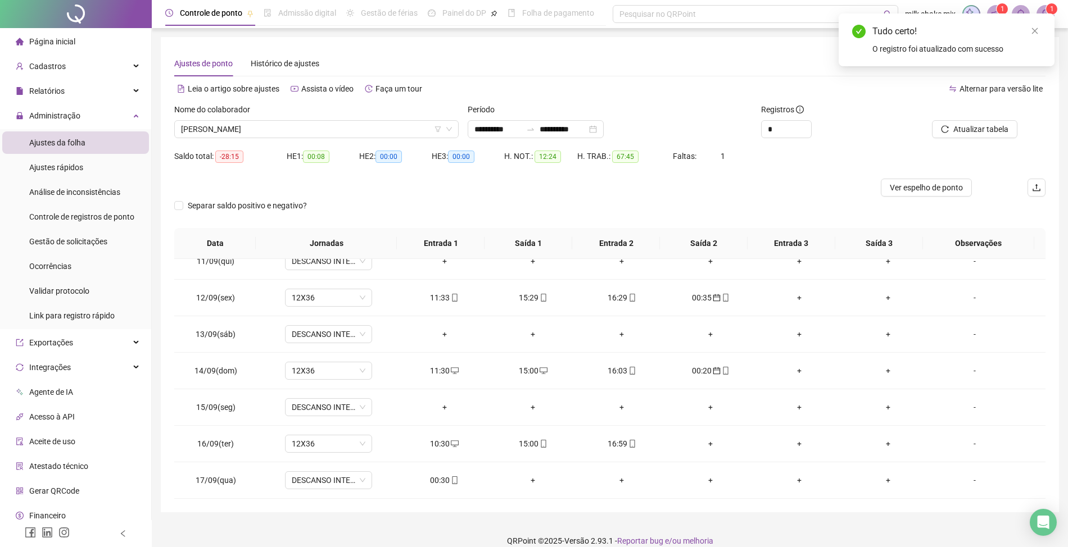
drag, startPoint x: 928, startPoint y: 103, endPoint x: 933, endPoint y: 111, distance: 9.1
click at [928, 104] on div at bounding box center [963, 111] width 110 height 17
click at [960, 132] on span "Atualizar tabela" at bounding box center [980, 129] width 55 height 12
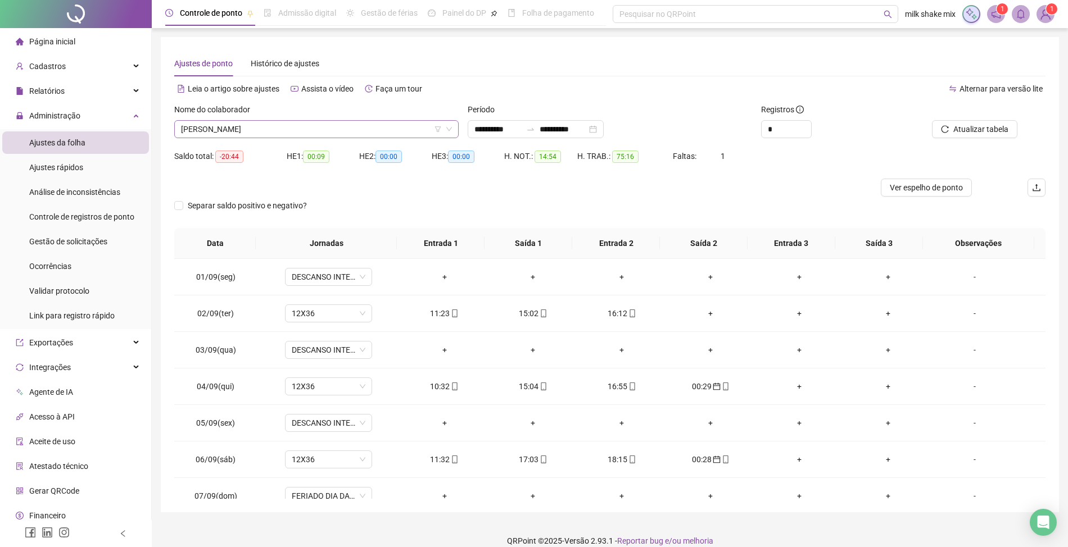
click at [365, 126] on span "WEMERSON MACHADO PEREIRA" at bounding box center [316, 129] width 271 height 17
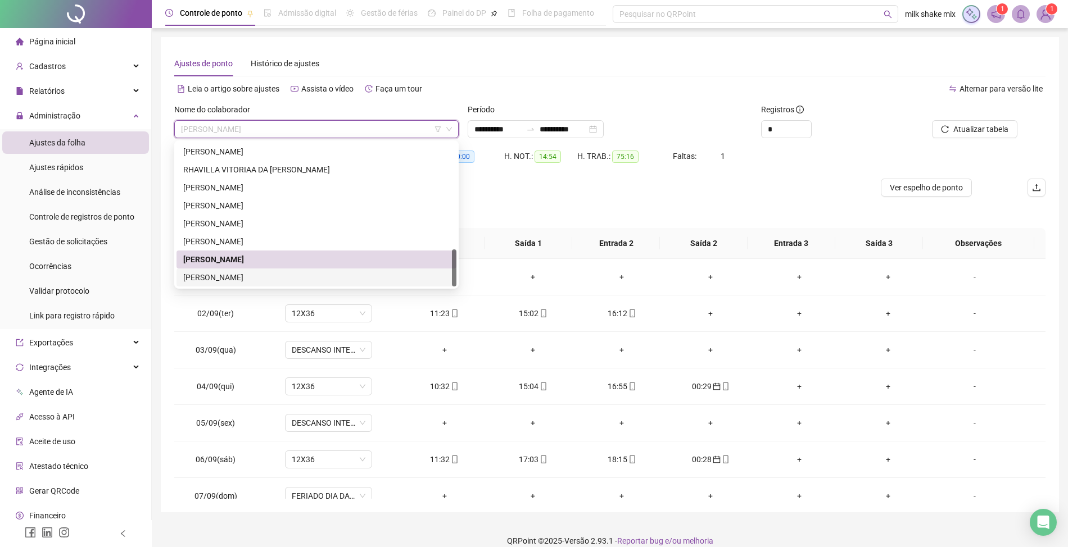
click at [266, 275] on div "YURI QUEIROZ GONÇALVES" at bounding box center [316, 277] width 266 height 12
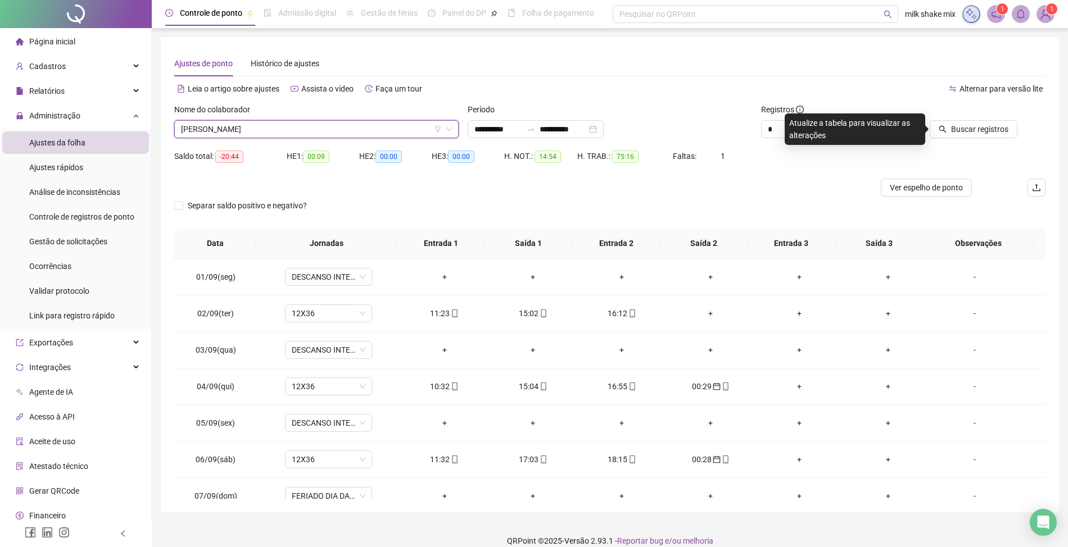
click at [376, 126] on span "YURI QUEIROZ GONÇALVES" at bounding box center [316, 129] width 271 height 17
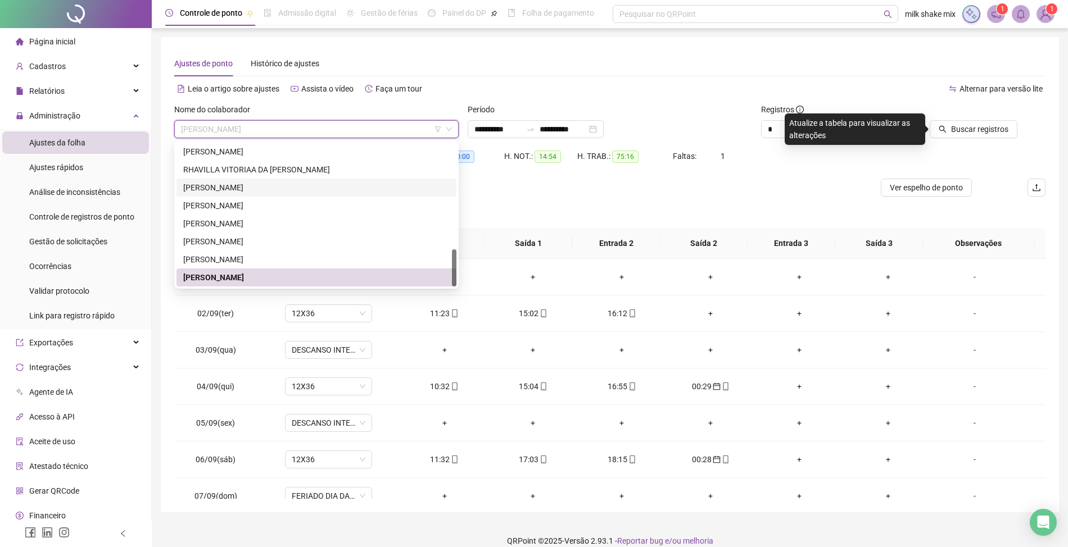
click at [297, 185] on div "ROSIMEIRE GONÇALVES DE BASTO" at bounding box center [316, 188] width 266 height 12
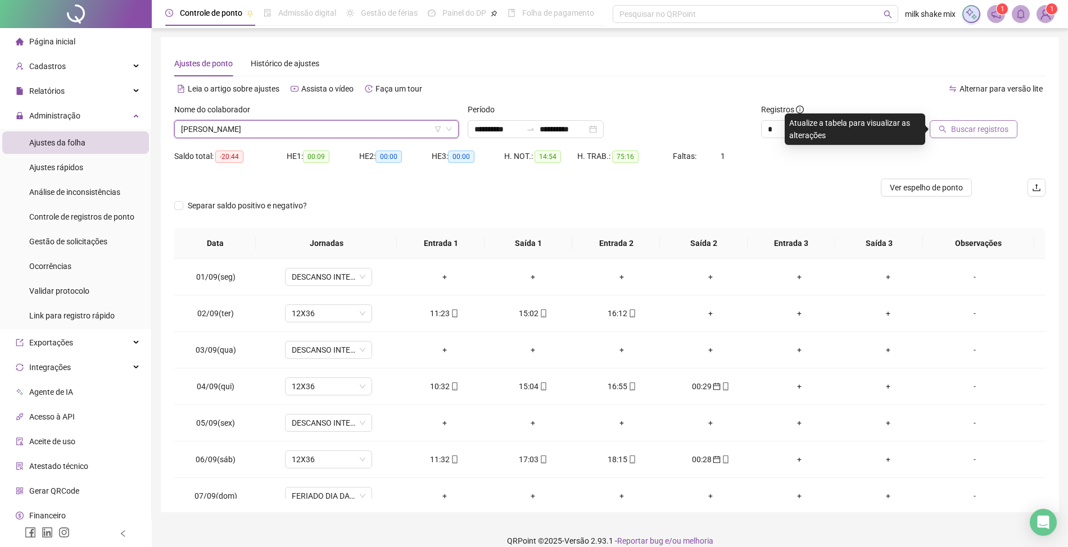
click at [990, 130] on span "Buscar registros" at bounding box center [979, 129] width 57 height 12
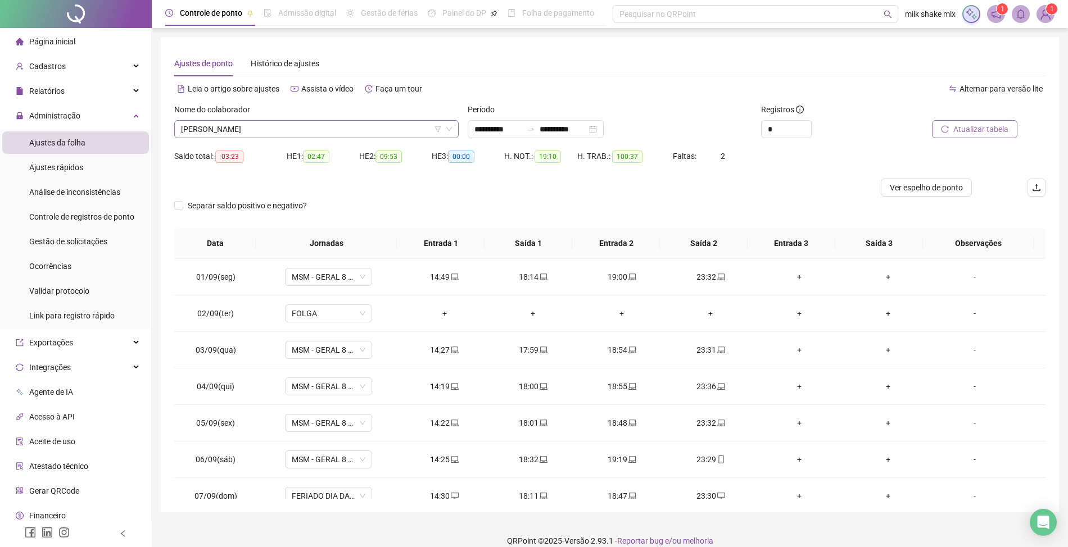
click at [331, 131] on span "ROSIMEIRE GONÇALVES DE BASTO" at bounding box center [316, 129] width 271 height 17
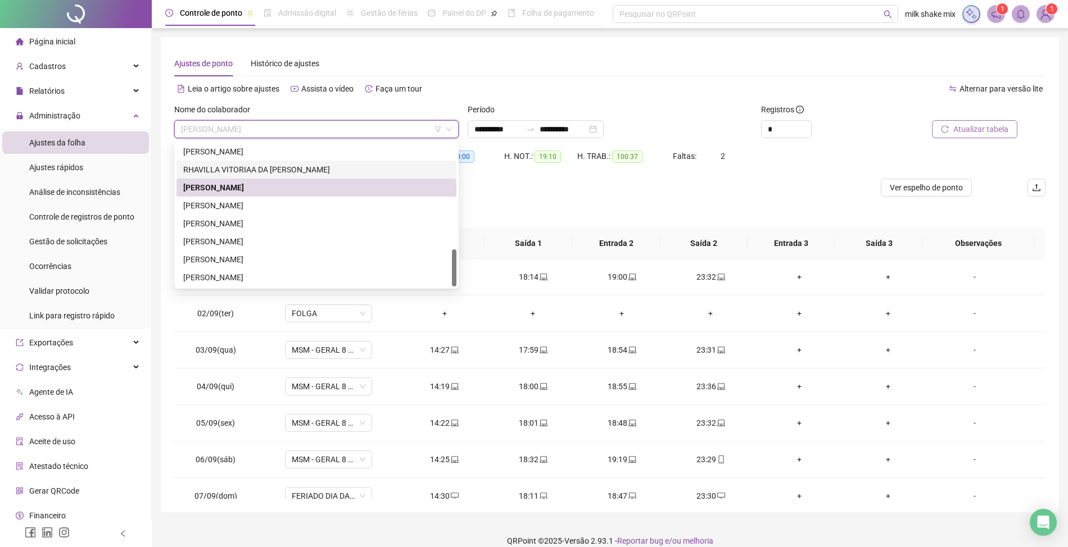
click at [320, 171] on div "RHAVILLA VITORIAA DA SILVA REIS" at bounding box center [316, 170] width 266 height 12
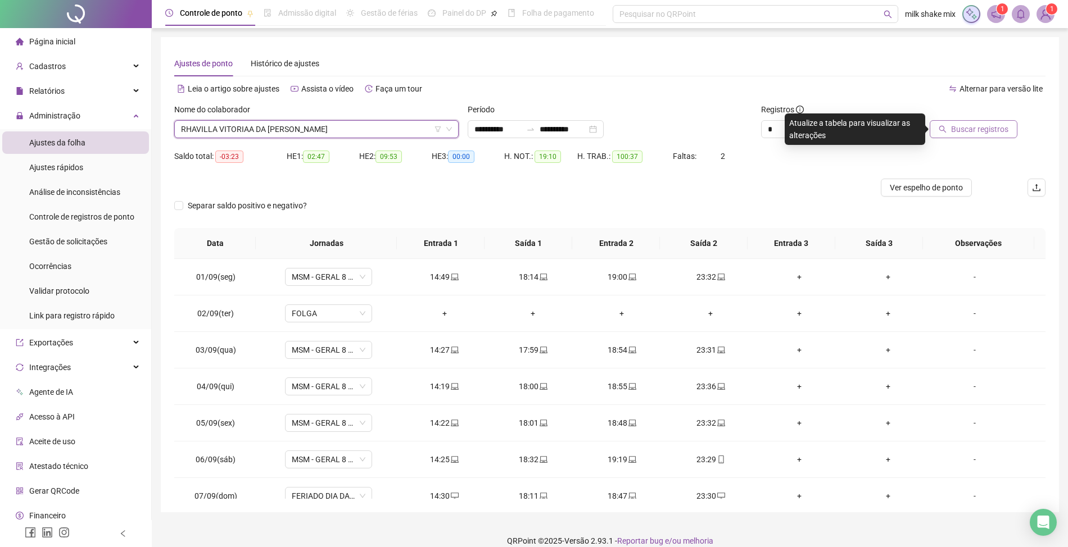
click at [967, 133] on span "Buscar registros" at bounding box center [979, 129] width 57 height 12
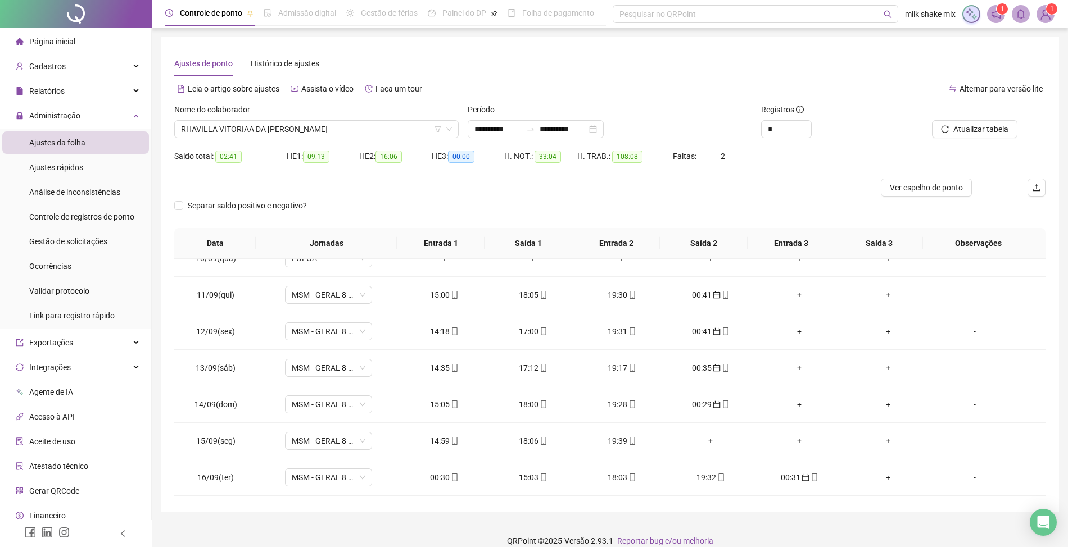
scroll to position [374, 0]
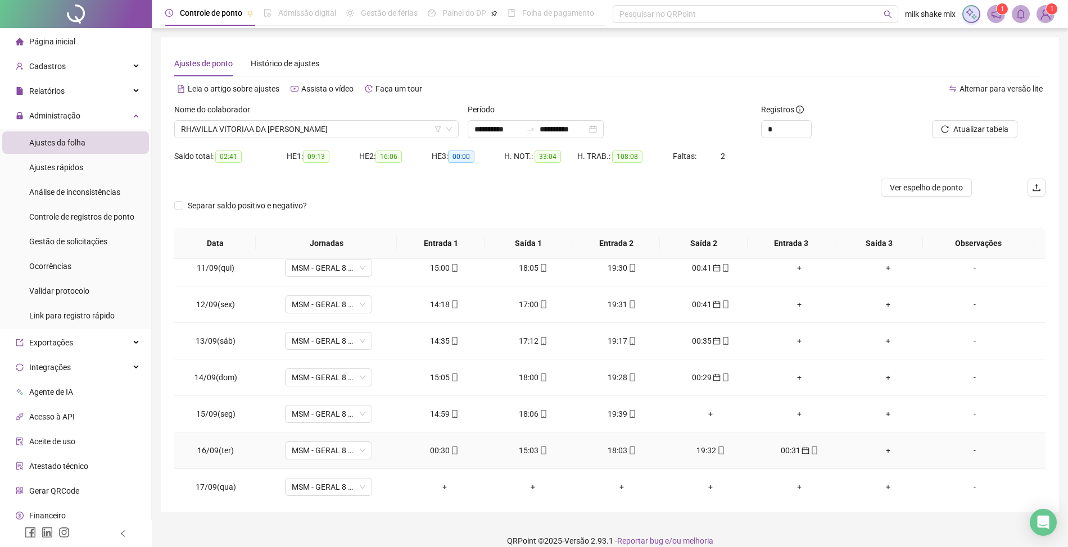
click at [450, 453] on span "mobile" at bounding box center [454, 451] width 9 height 8
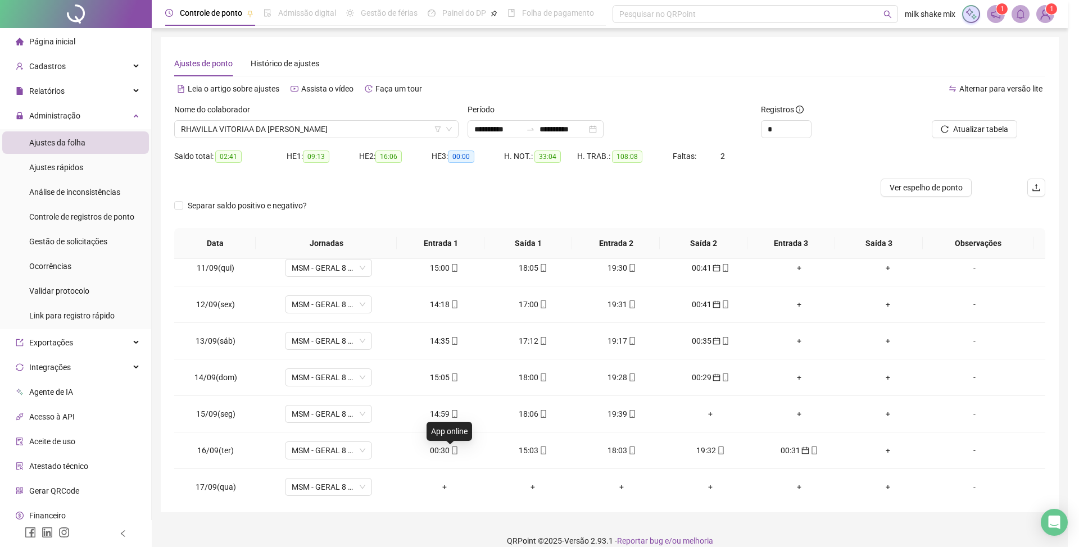
type input "**********"
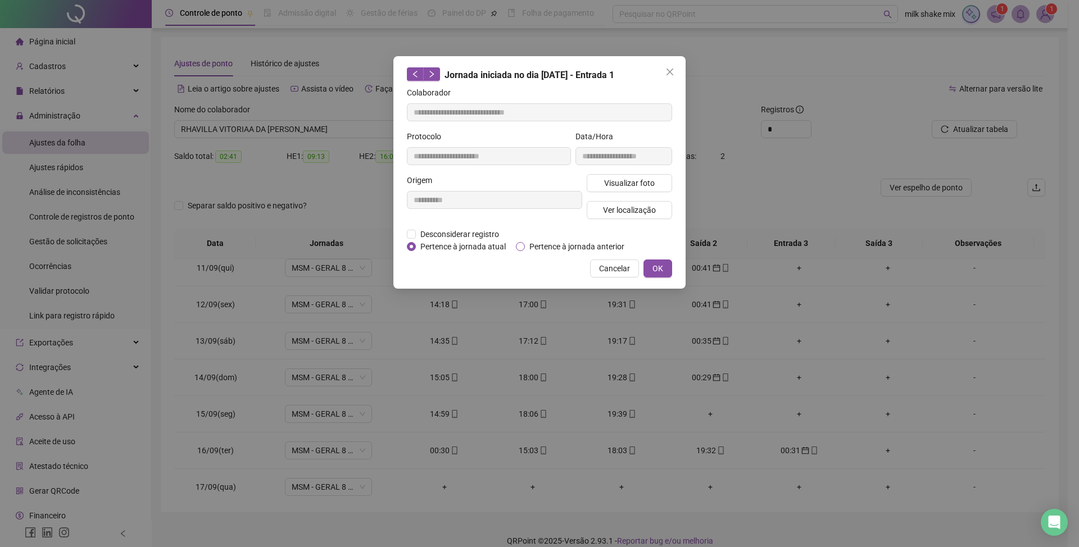
click at [525, 243] on span "Pertence à jornada anterior" at bounding box center [577, 247] width 104 height 12
click at [661, 273] on span "OK" at bounding box center [657, 268] width 11 height 12
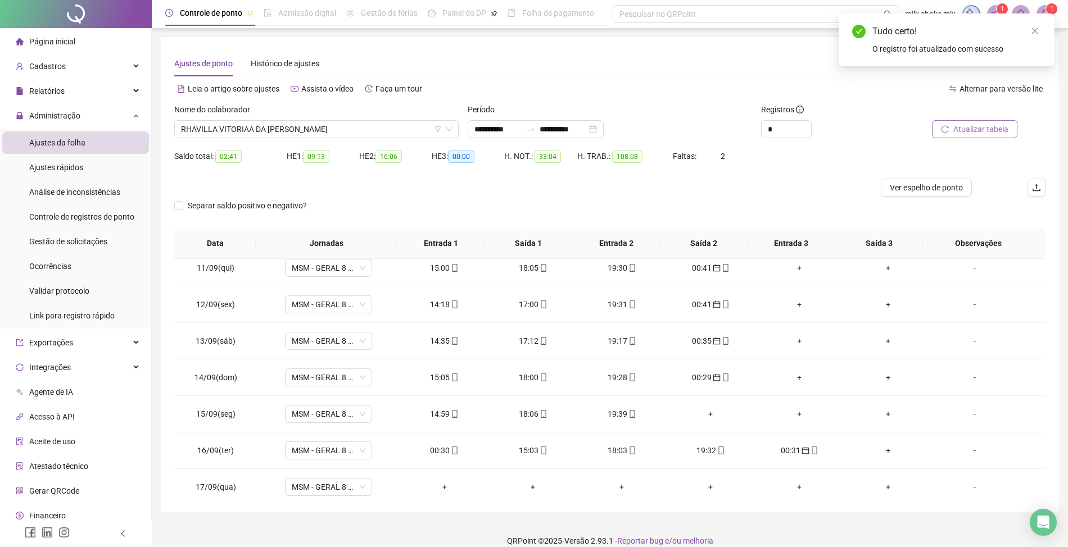
click at [968, 124] on span "Atualizar tabela" at bounding box center [980, 129] width 55 height 12
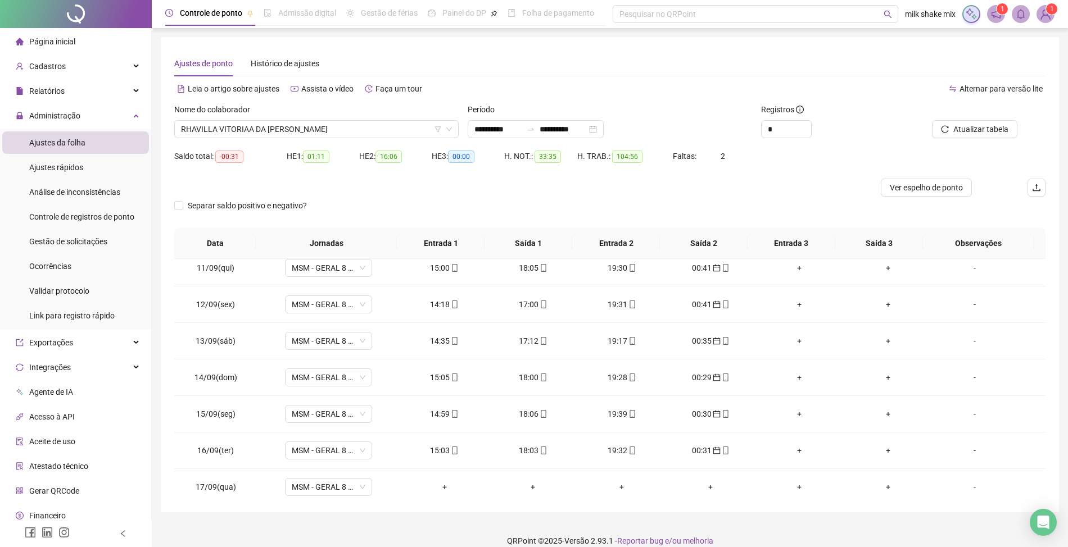
scroll to position [384, 0]
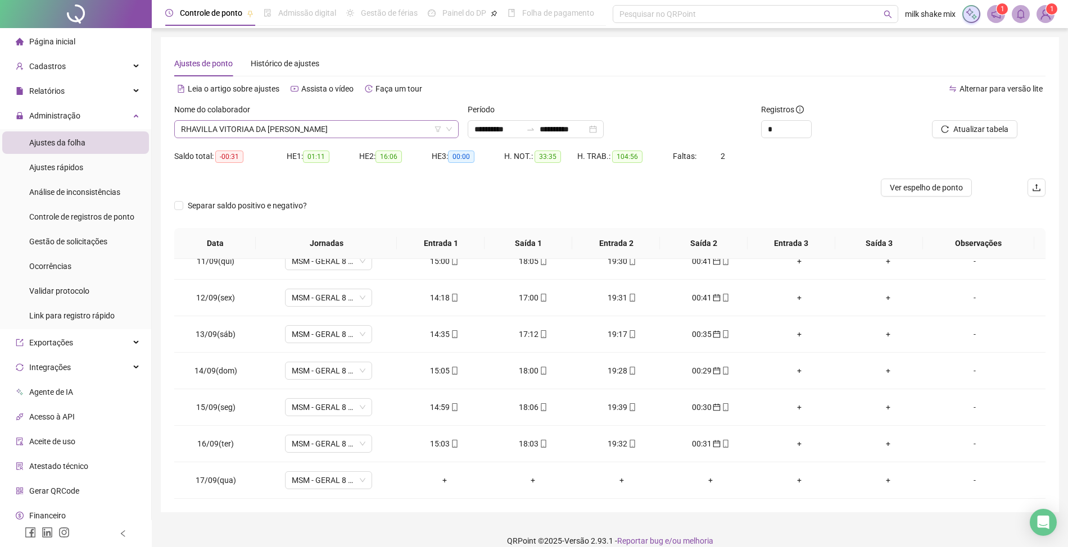
click at [329, 125] on span "RHAVILLA VITORIAA DA SILVA REIS" at bounding box center [316, 129] width 271 height 17
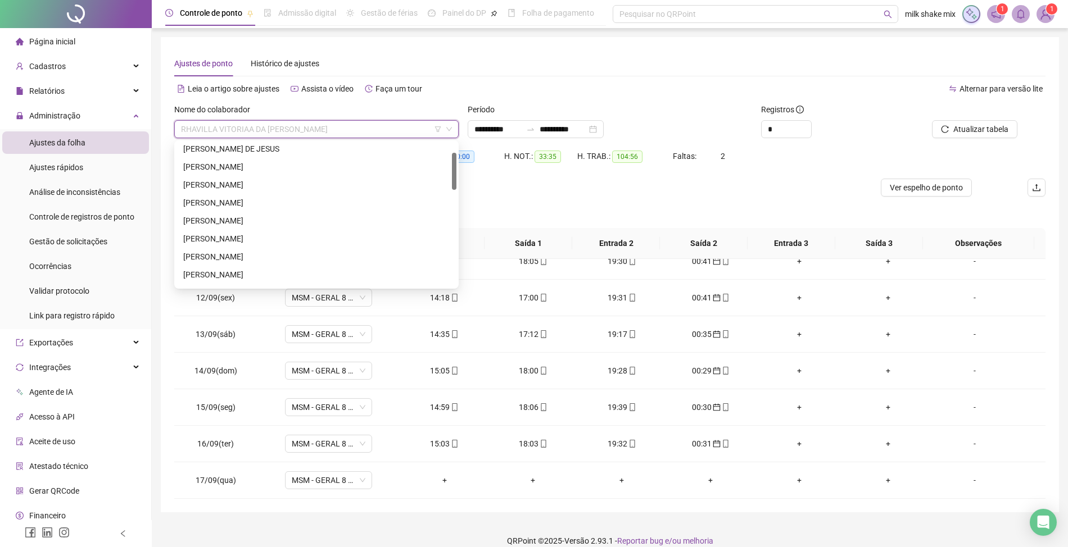
scroll to position [0, 0]
click at [259, 221] on div "ANA CLARA DE SOUSA LIMA" at bounding box center [316, 223] width 266 height 12
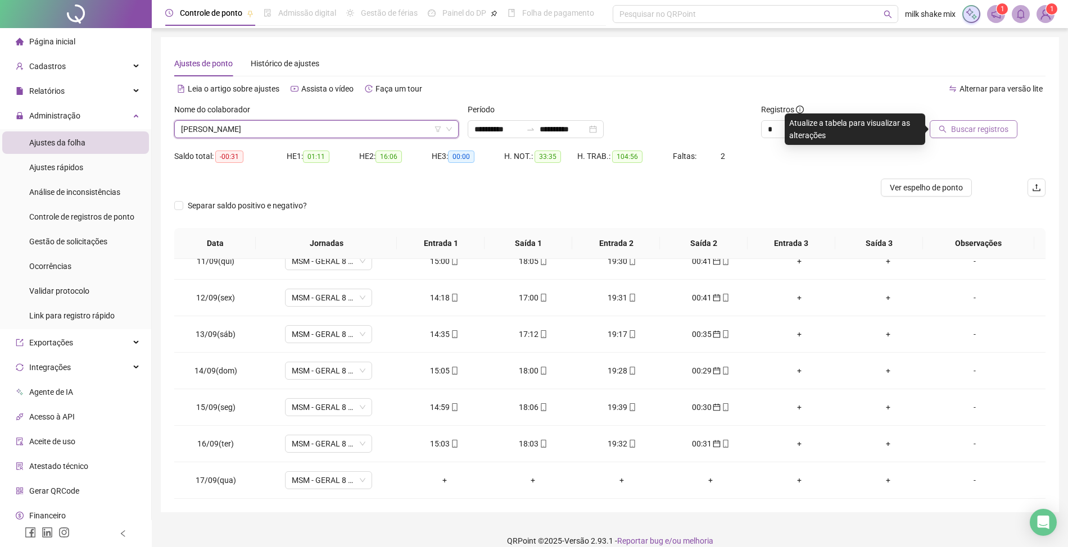
click at [971, 129] on span "Buscar registros" at bounding box center [979, 129] width 57 height 12
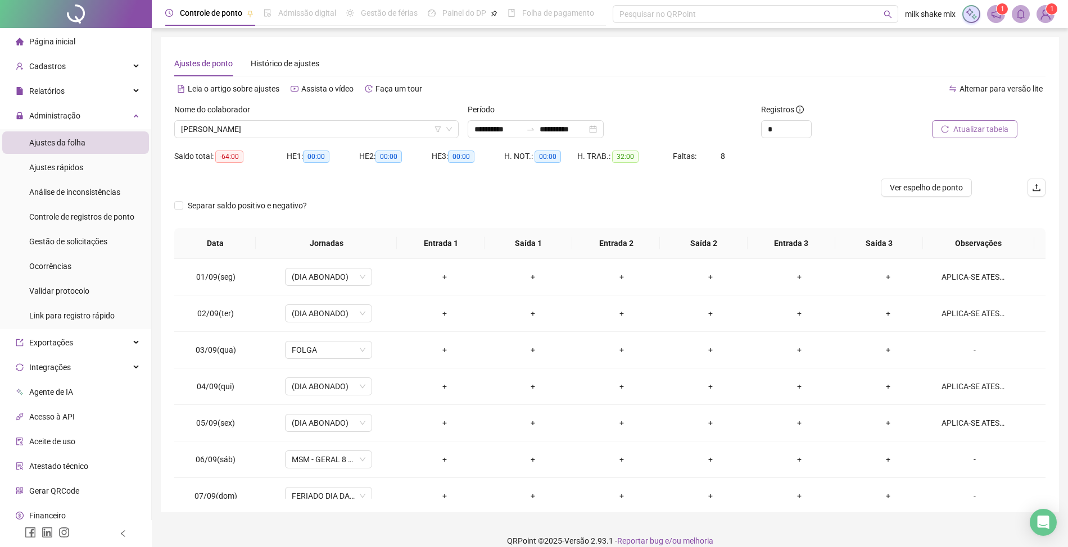
click at [333, 115] on div "Nome do colaborador" at bounding box center [316, 111] width 284 height 17
click at [330, 119] on div "Nome do colaborador" at bounding box center [316, 111] width 284 height 17
click at [326, 131] on span "ANA CLARA DE SOUSA LIMA" at bounding box center [316, 129] width 271 height 17
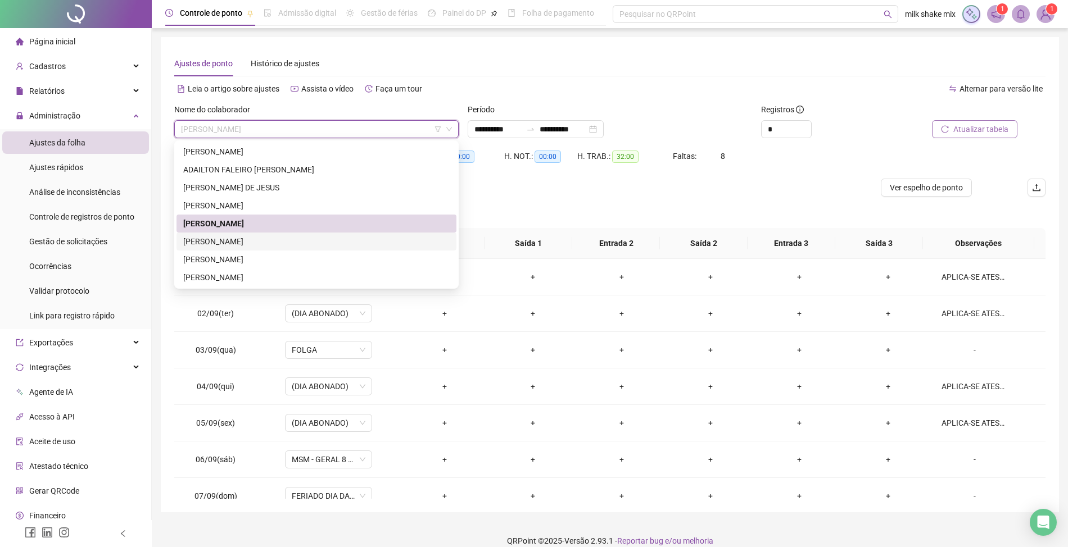
click at [243, 250] on div "AUGUSTO FILHO SANTOS SILVA" at bounding box center [316, 242] width 280 height 18
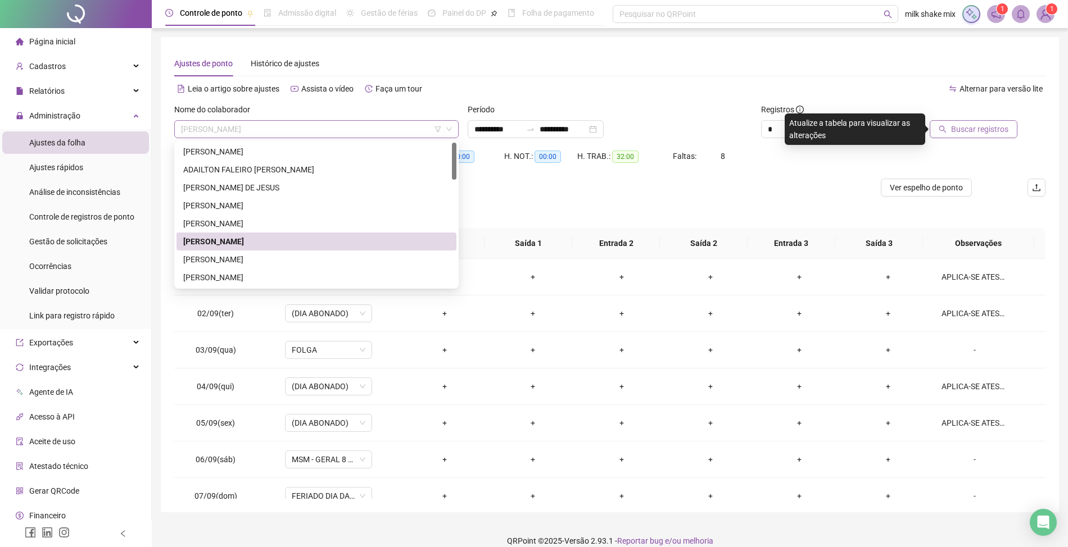
click at [307, 133] on span "AUGUSTO FILHO SANTOS SILVA" at bounding box center [316, 129] width 271 height 17
click at [256, 260] on div "CARLA CARREIRO FARIAS" at bounding box center [316, 259] width 266 height 12
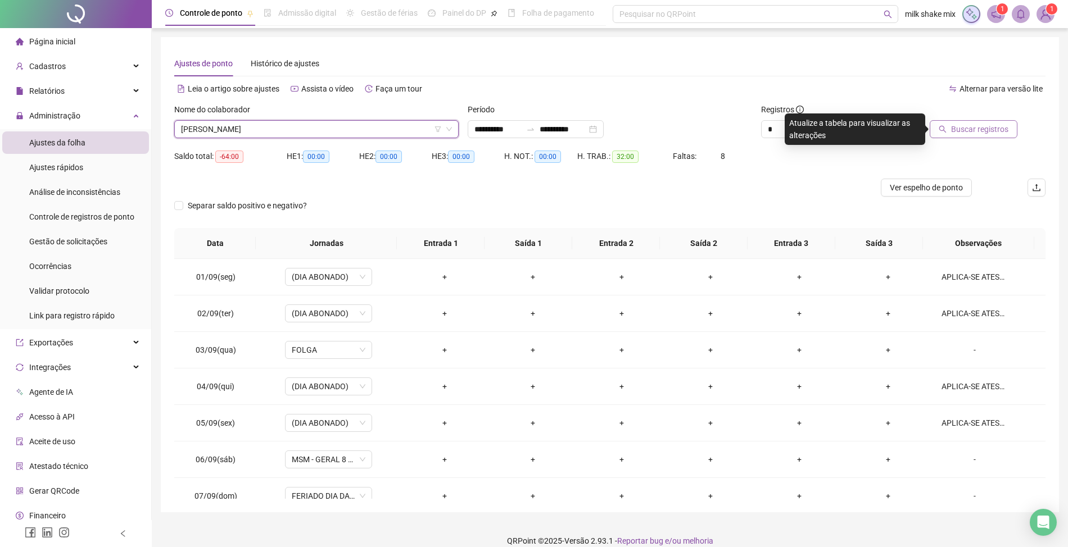
click at [991, 133] on span "Buscar registros" at bounding box center [979, 129] width 57 height 12
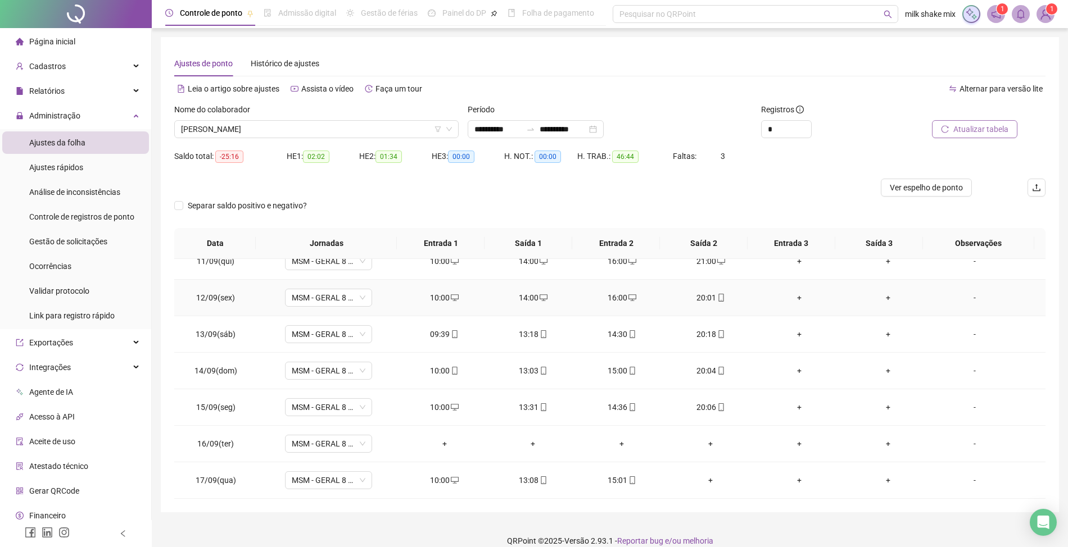
scroll to position [127, 0]
click at [318, 127] on span "CARLA CARREIRO FARIAS" at bounding box center [316, 129] width 271 height 17
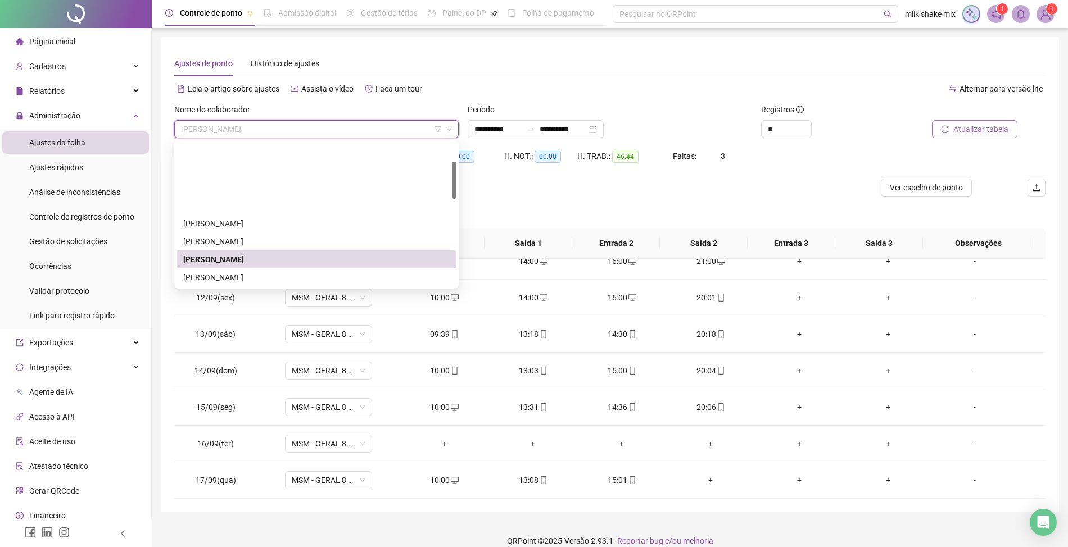
scroll to position [75, 0]
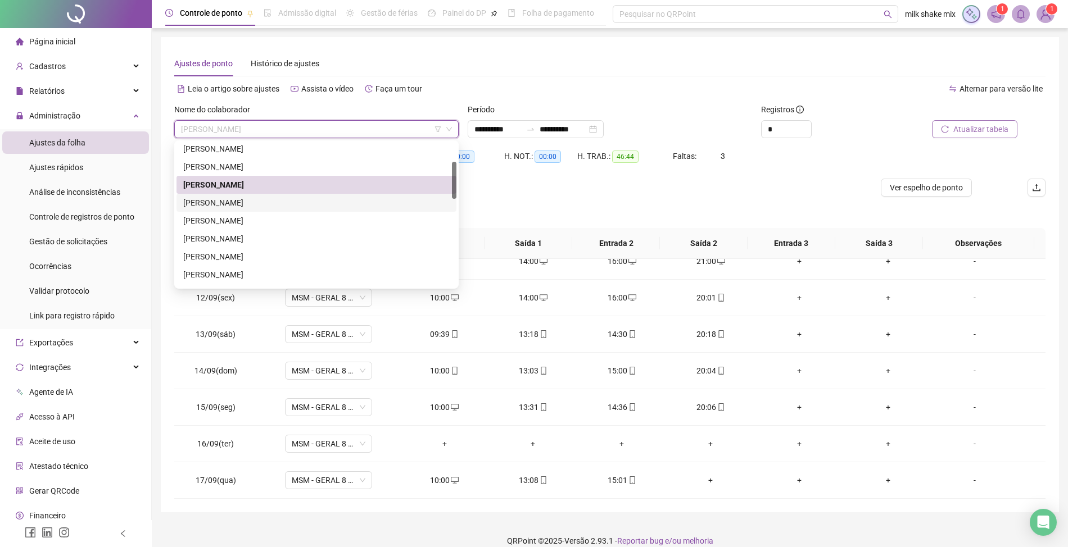
click at [300, 201] on div "CATARINA RODRIGUES DIAS" at bounding box center [316, 203] width 266 height 12
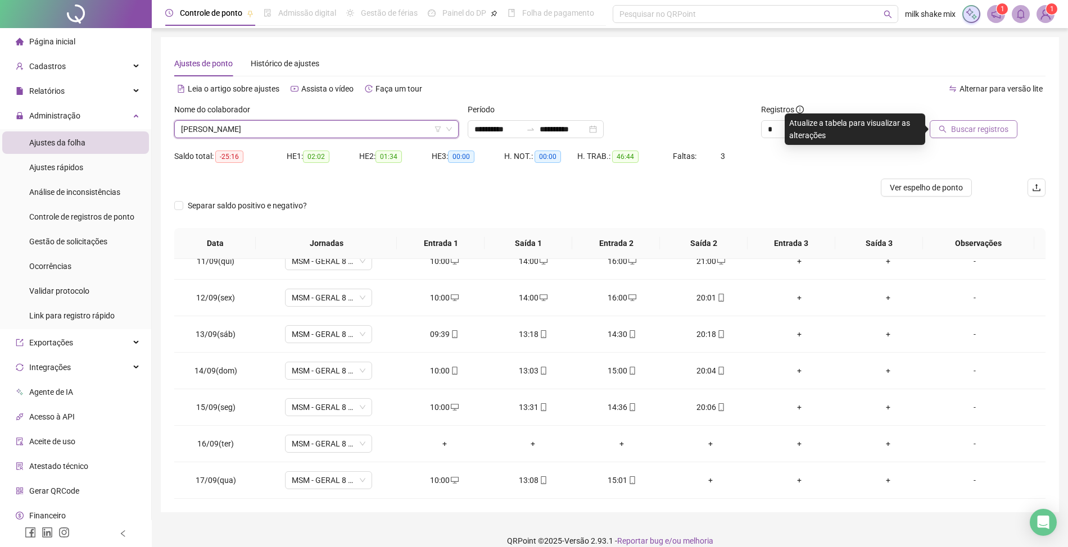
click at [969, 126] on span "Buscar registros" at bounding box center [979, 129] width 57 height 12
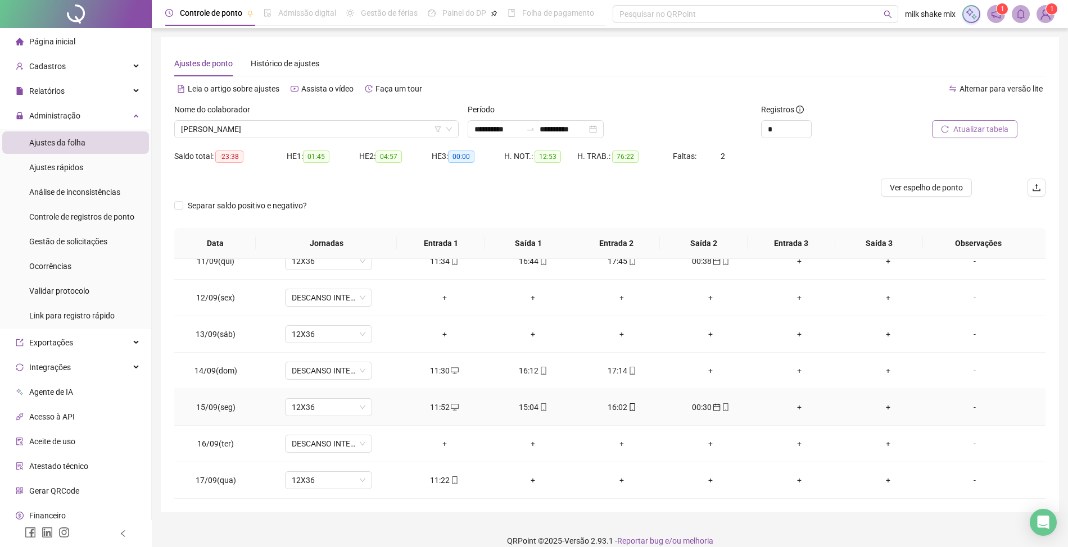
scroll to position [13, 0]
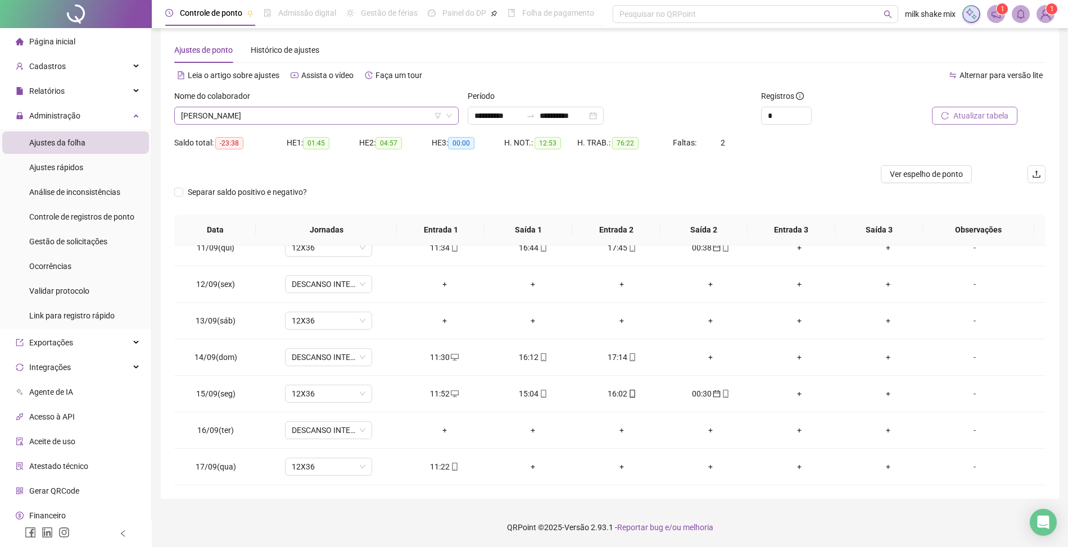
click at [337, 115] on span "CATARINA RODRIGUES DIAS" at bounding box center [316, 115] width 271 height 17
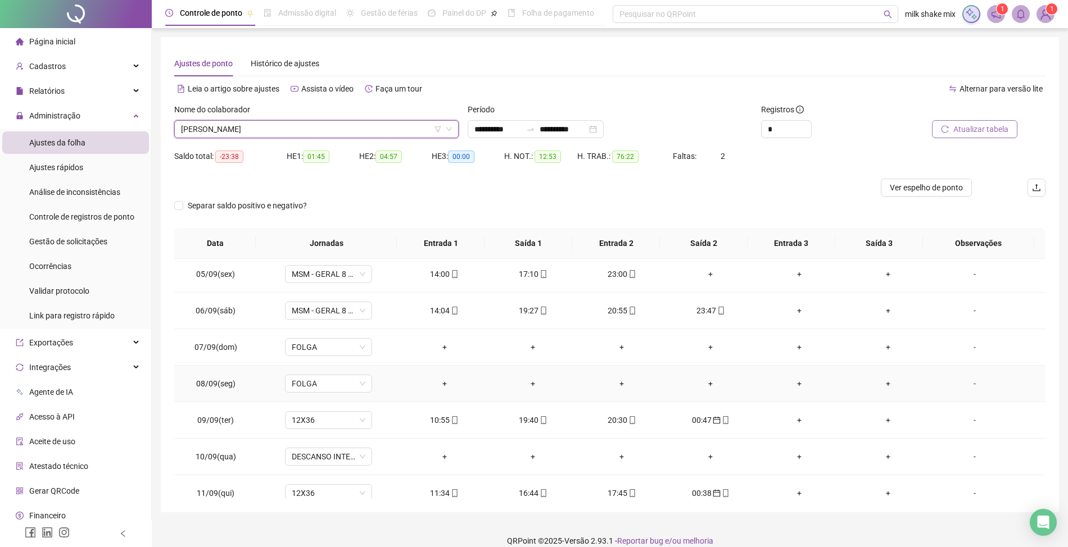
scroll to position [149, 0]
click at [967, 137] on button "Atualizar tabela" at bounding box center [974, 129] width 85 height 18
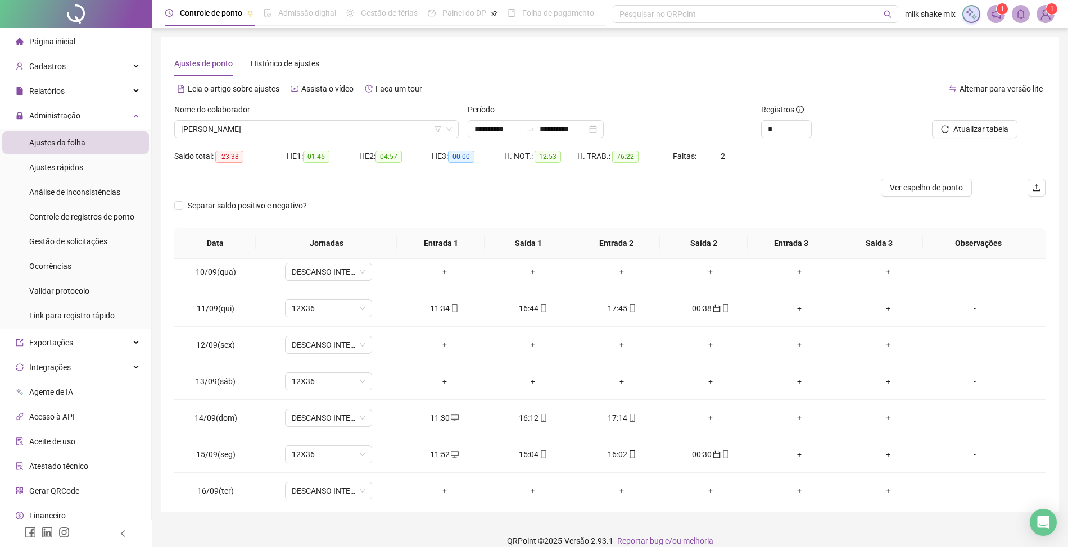
scroll to position [384, 0]
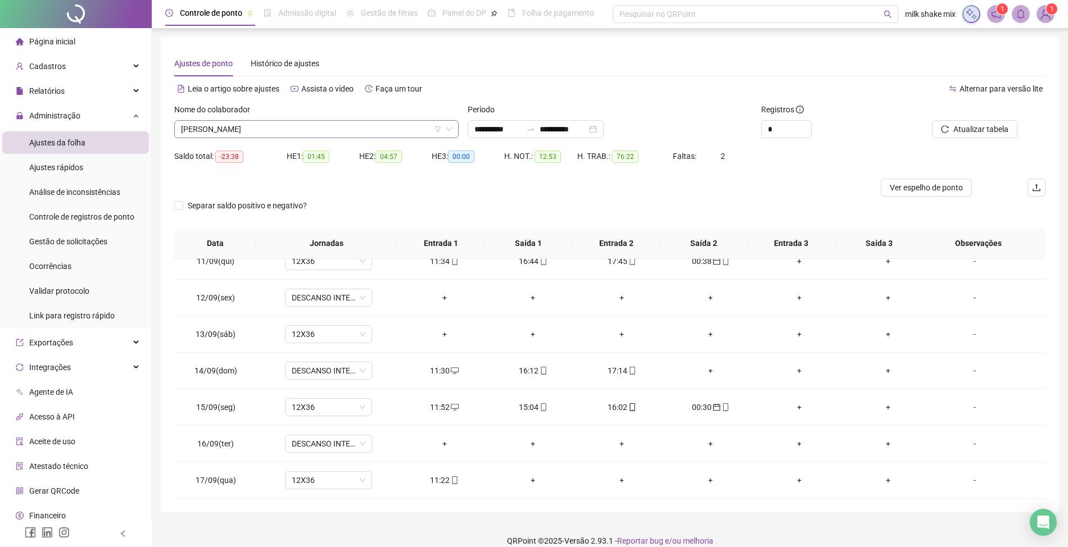
click at [330, 131] on span "CATARINA RODRIGUES DIAS" at bounding box center [316, 129] width 271 height 17
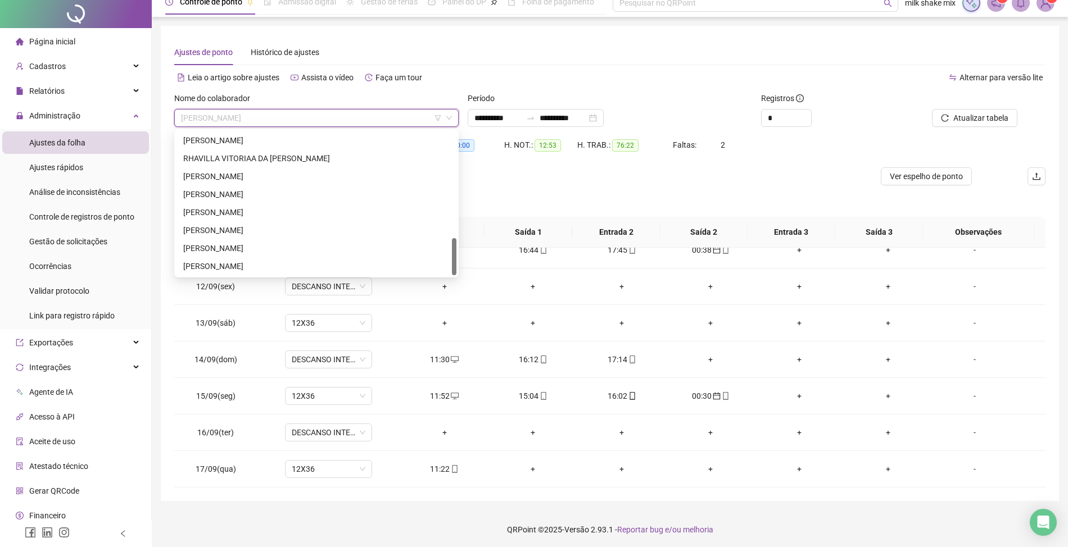
scroll to position [13, 0]
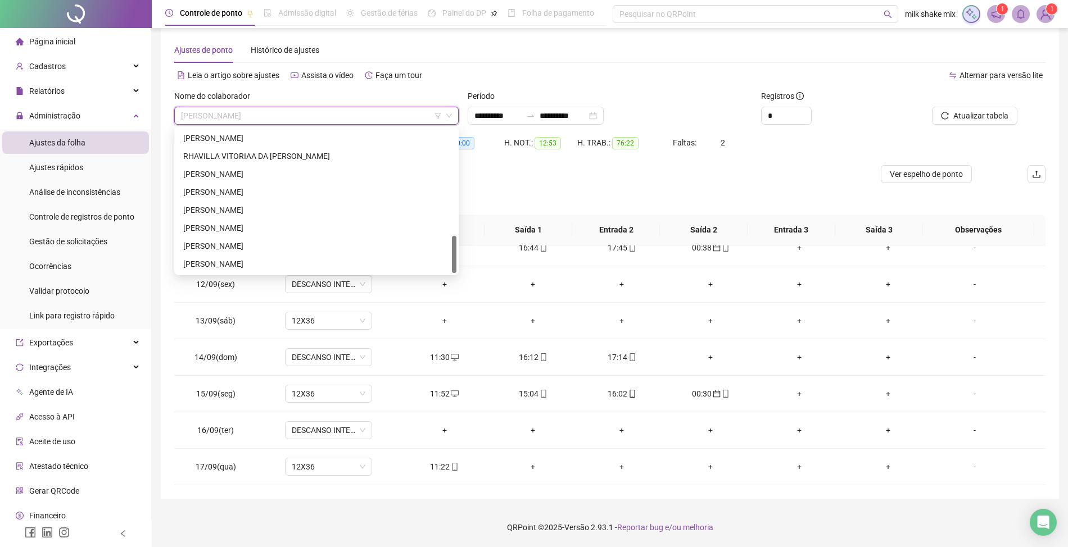
click at [274, 264] on div "YURI QUEIROZ GONÇALVES" at bounding box center [316, 264] width 266 height 12
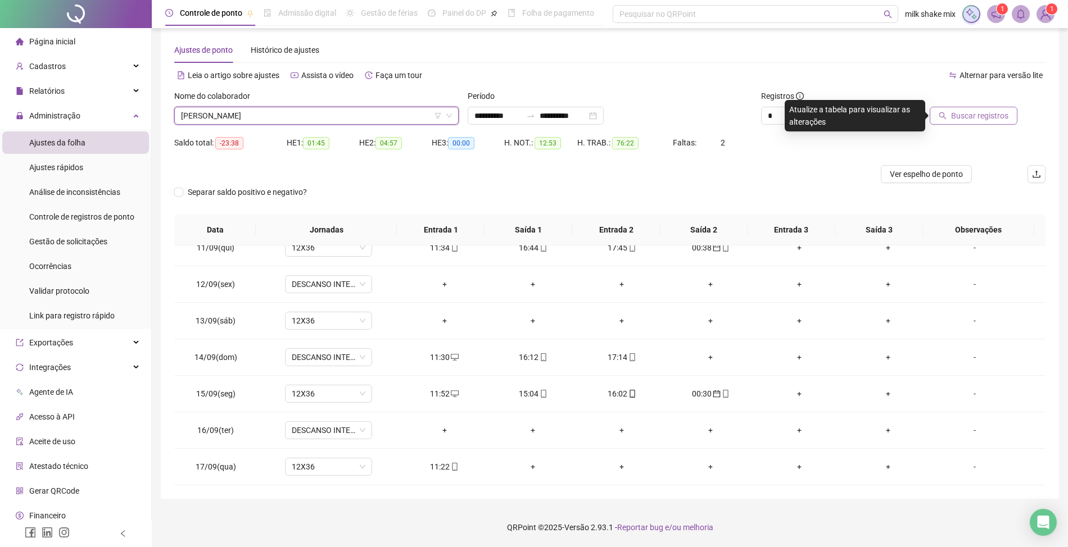
click at [963, 111] on span "Buscar registros" at bounding box center [979, 116] width 57 height 12
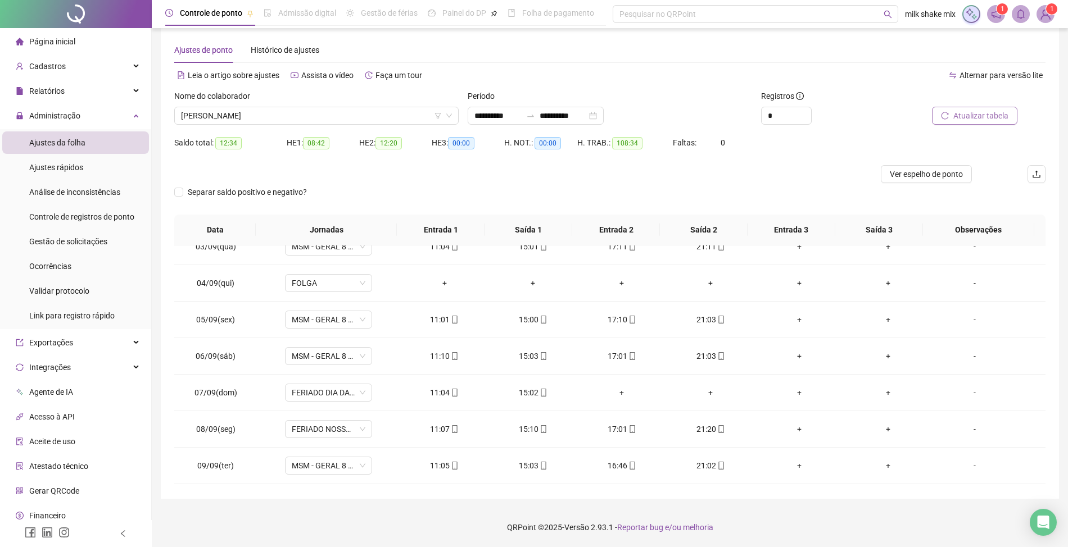
scroll to position [84, 0]
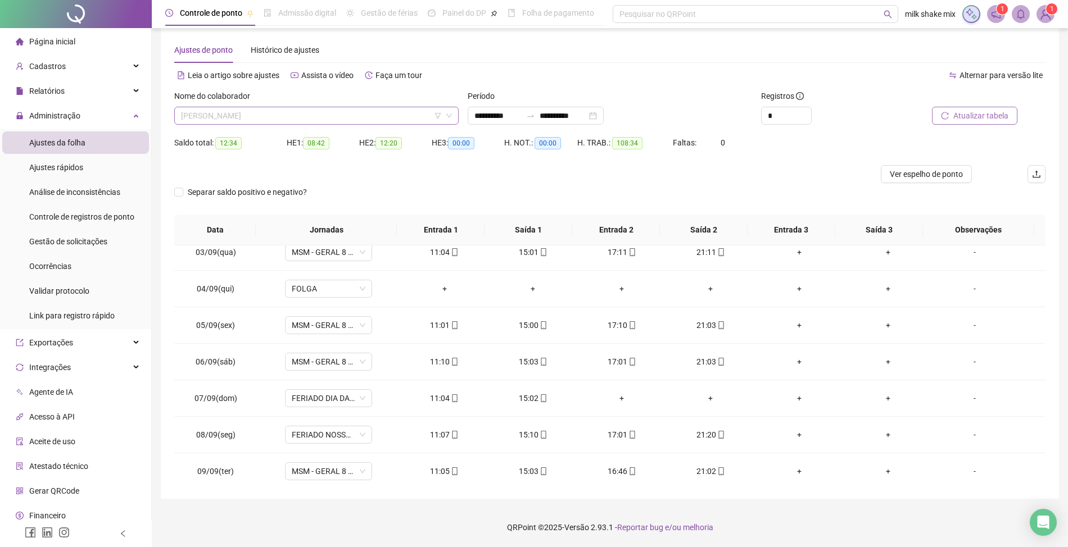
click at [306, 114] on span "YURI QUEIROZ GONÇALVES" at bounding box center [316, 115] width 271 height 17
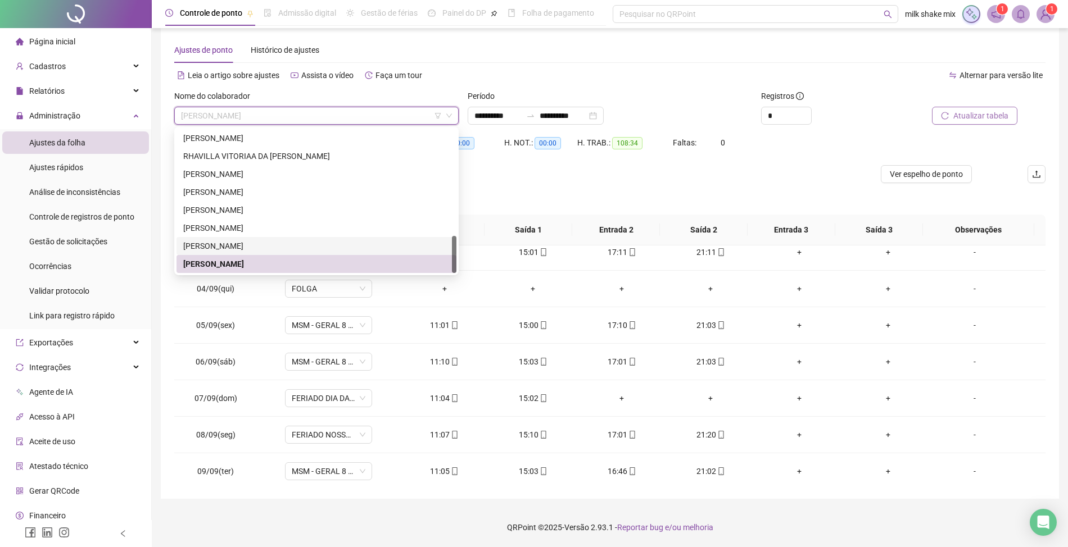
click at [264, 246] on div "WEMERSON MACHADO PEREIRA" at bounding box center [316, 246] width 266 height 12
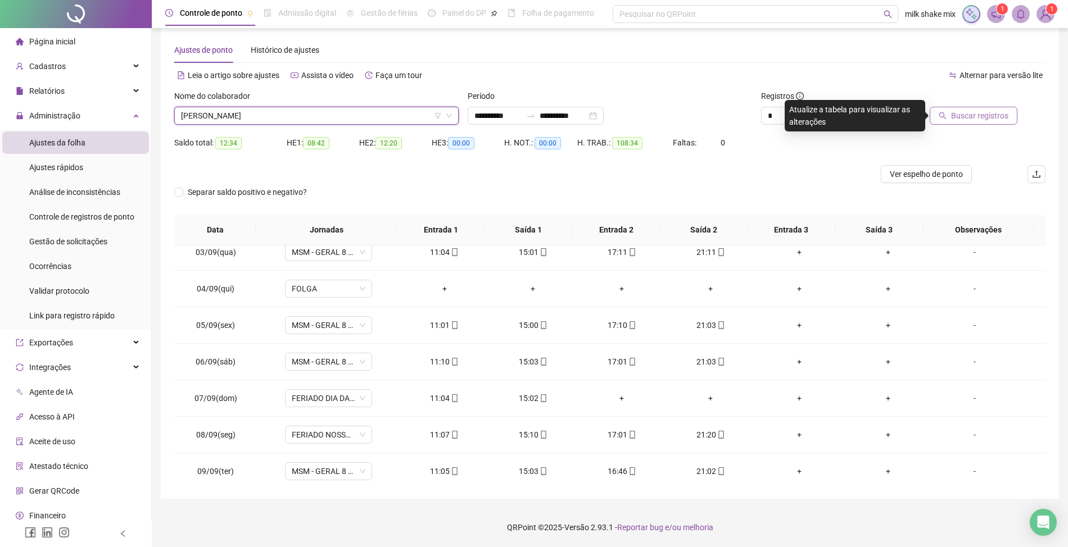
click at [963, 115] on span "Buscar registros" at bounding box center [979, 116] width 57 height 12
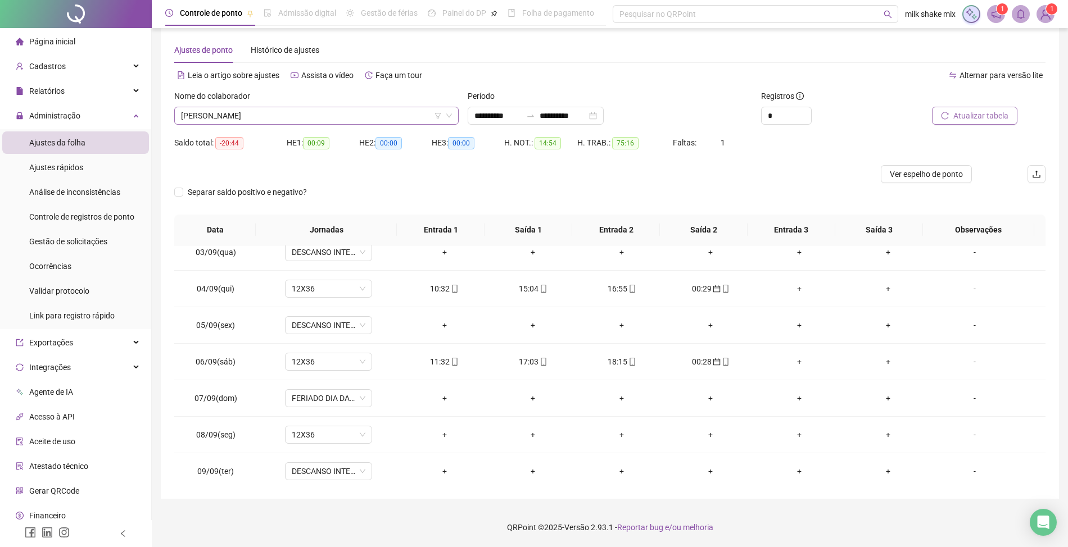
click at [300, 113] on span "WEMERSON MACHADO PEREIRA" at bounding box center [316, 115] width 271 height 17
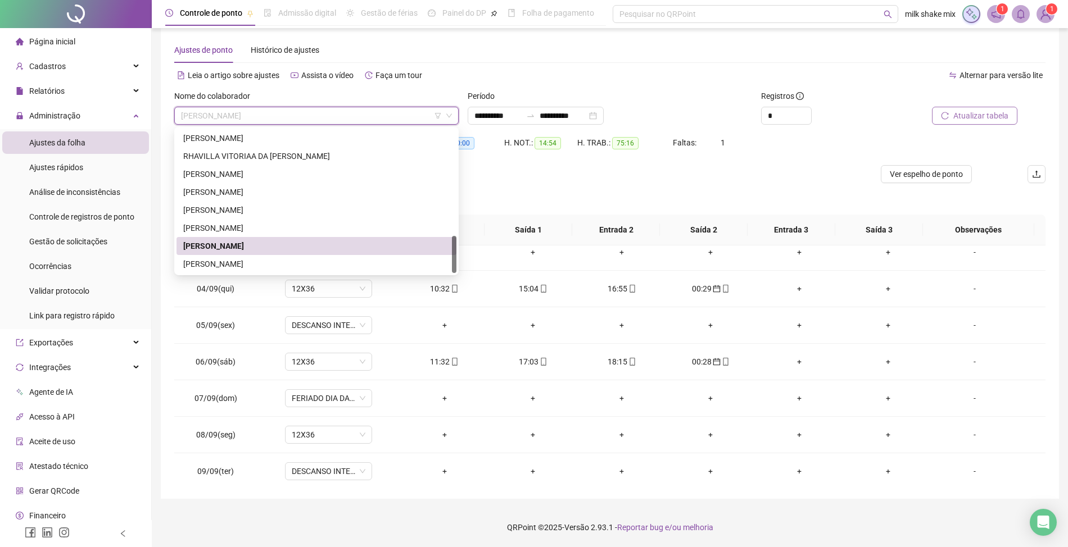
click at [320, 237] on div "WEMERSON MACHADO PEREIRA" at bounding box center [316, 246] width 280 height 18
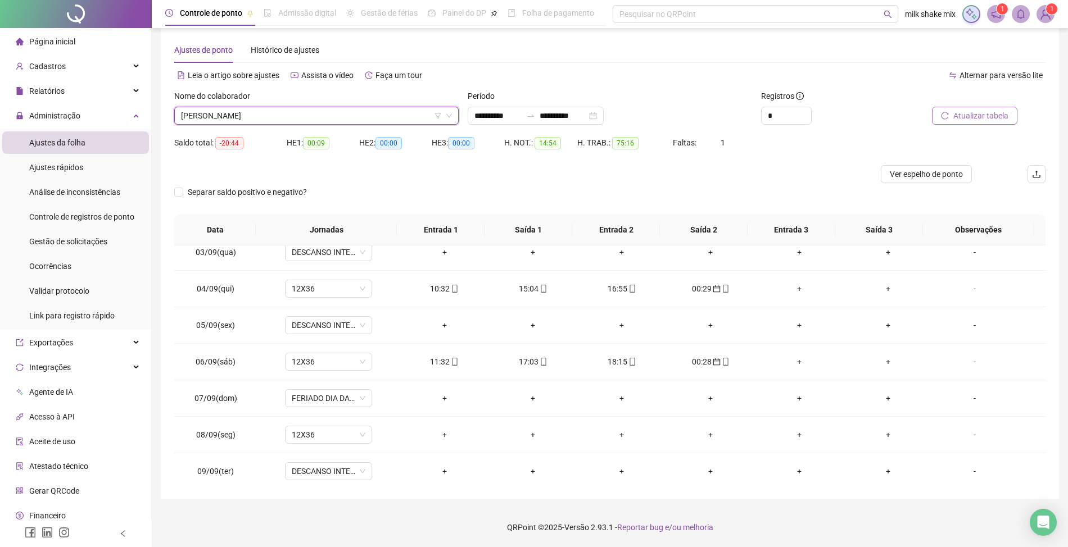
click at [393, 106] on div "Nome do colaborador" at bounding box center [316, 98] width 284 height 17
click at [403, 126] on div "Nome do colaborador WEMERSON MACHADO PEREIRA" at bounding box center [316, 112] width 293 height 44
click at [427, 121] on span "WEMERSON MACHADO PEREIRA" at bounding box center [316, 115] width 271 height 17
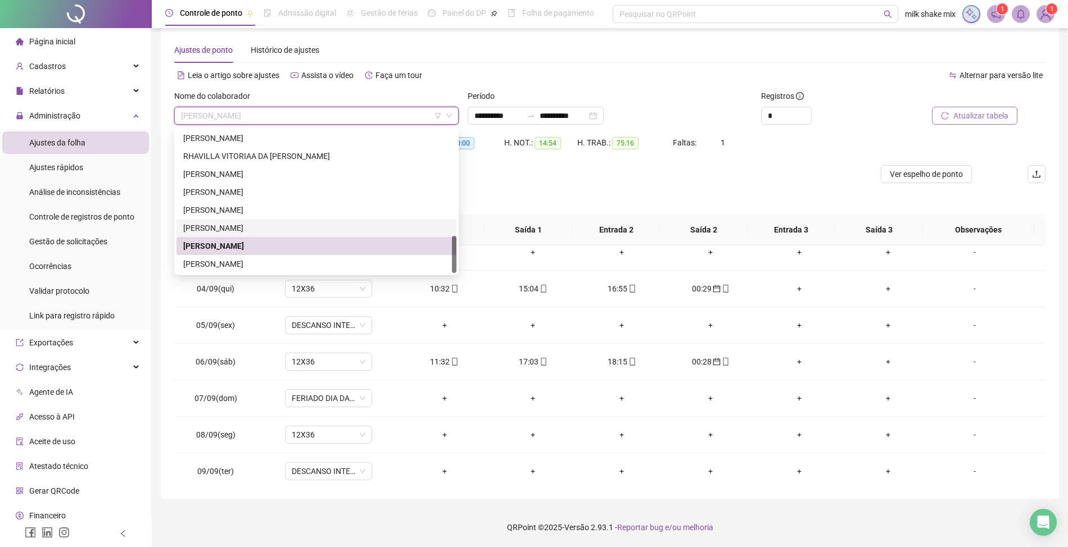
click at [273, 232] on div "VICTOR HUGO JOSÉ DE QUEIROZ" at bounding box center [316, 228] width 266 height 12
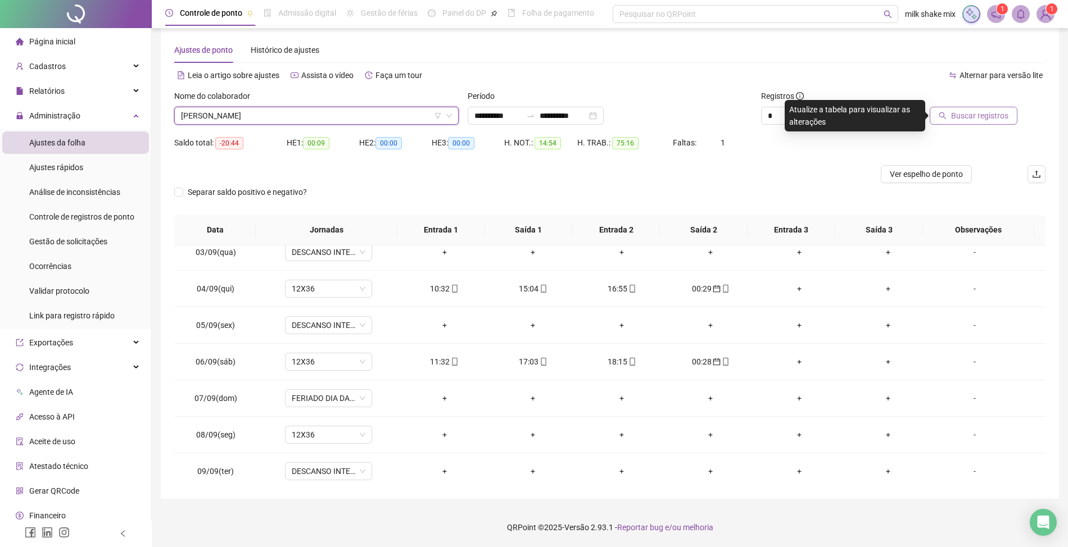
click at [1007, 118] on span "Buscar registros" at bounding box center [979, 116] width 57 height 12
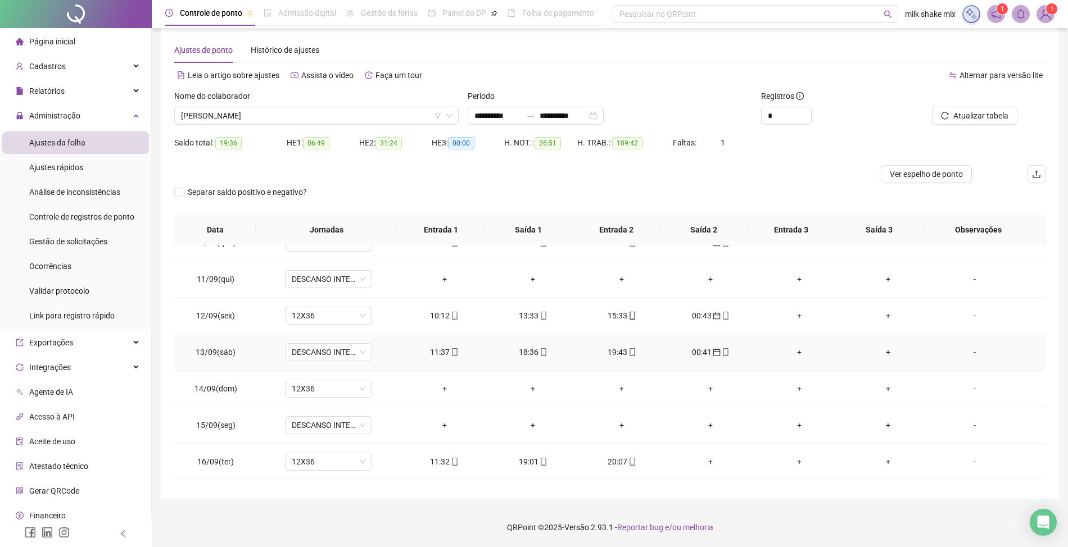
scroll to position [384, 0]
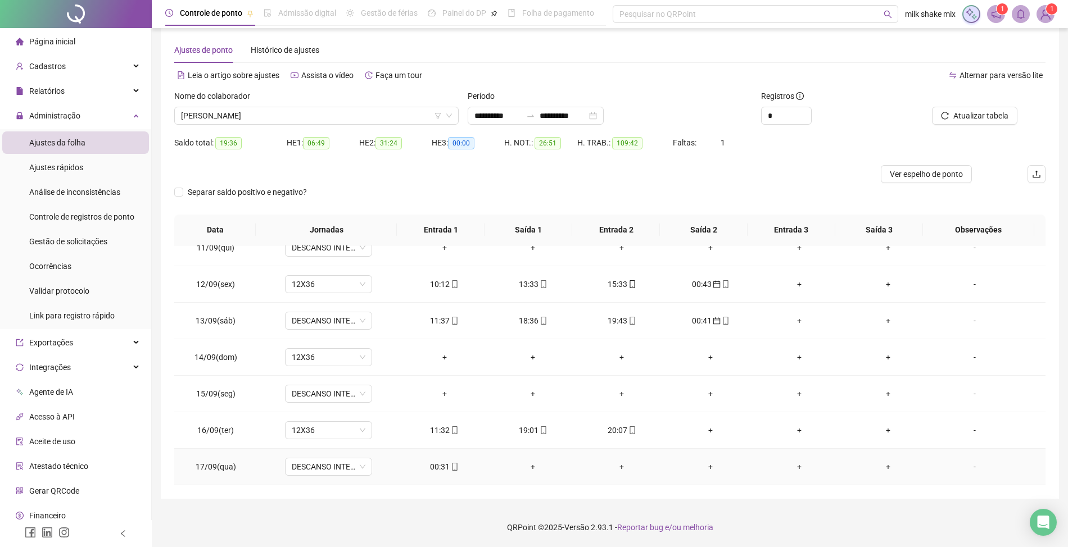
click at [436, 468] on div "00:31" at bounding box center [444, 467] width 71 height 12
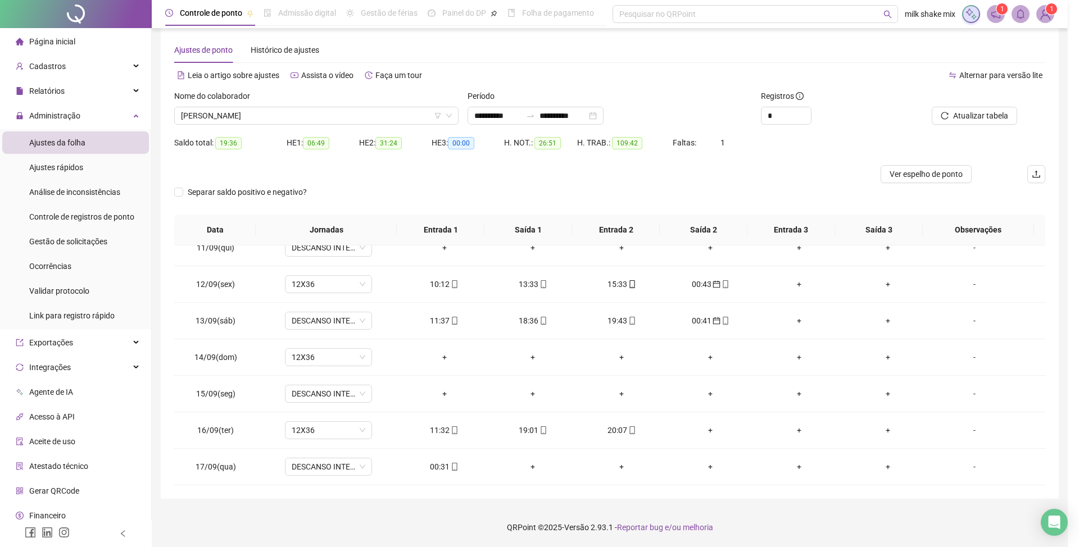
type input "**********"
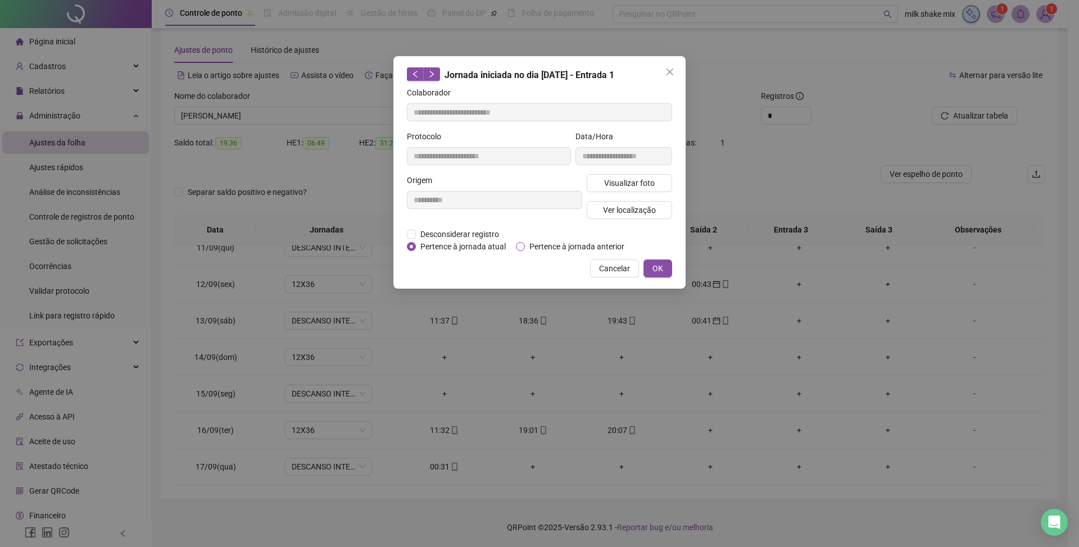
click at [577, 246] on span "Pertence à jornada anterior" at bounding box center [577, 247] width 104 height 12
click at [652, 266] on span "OK" at bounding box center [657, 268] width 11 height 12
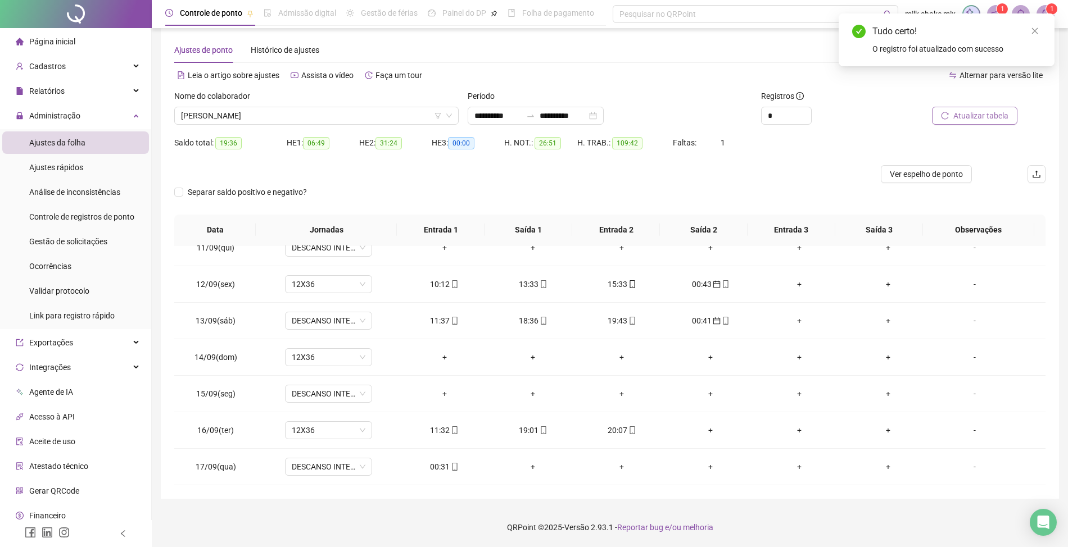
click at [972, 107] on button "Atualizar tabela" at bounding box center [974, 116] width 85 height 18
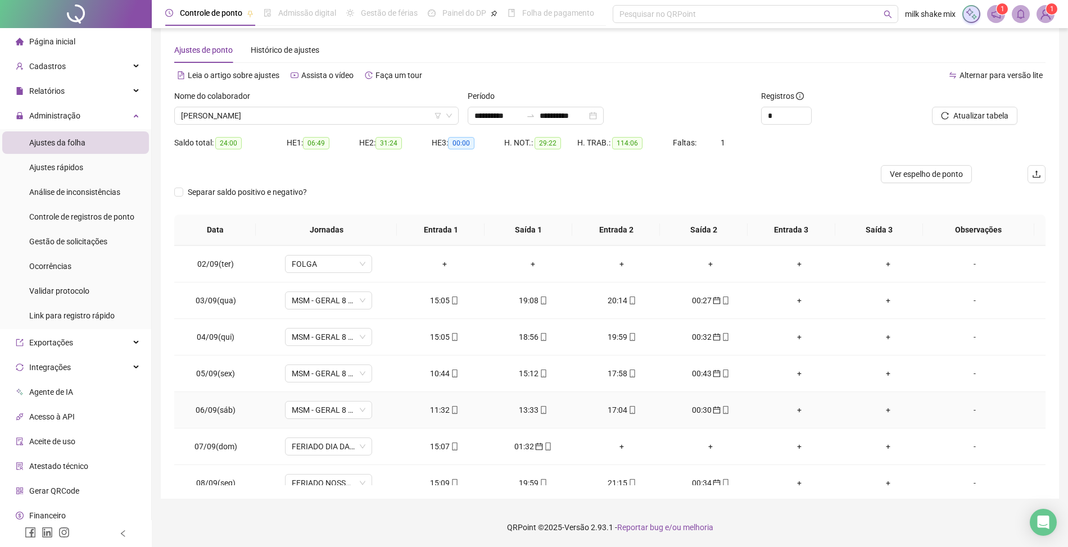
scroll to position [10, 0]
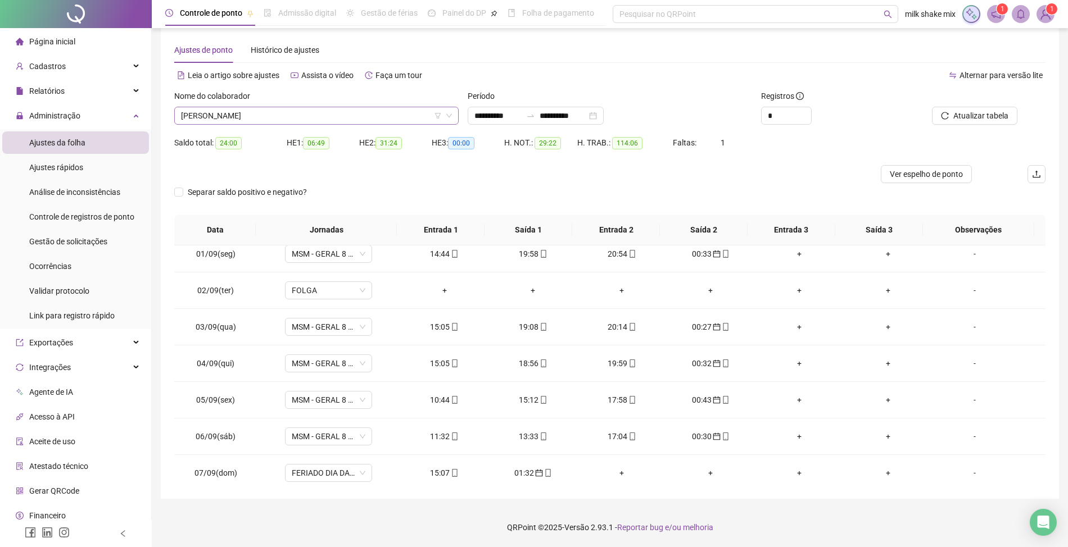
click at [338, 115] on span "VICTOR HUGO JOSÉ DE QUEIROZ" at bounding box center [316, 115] width 271 height 17
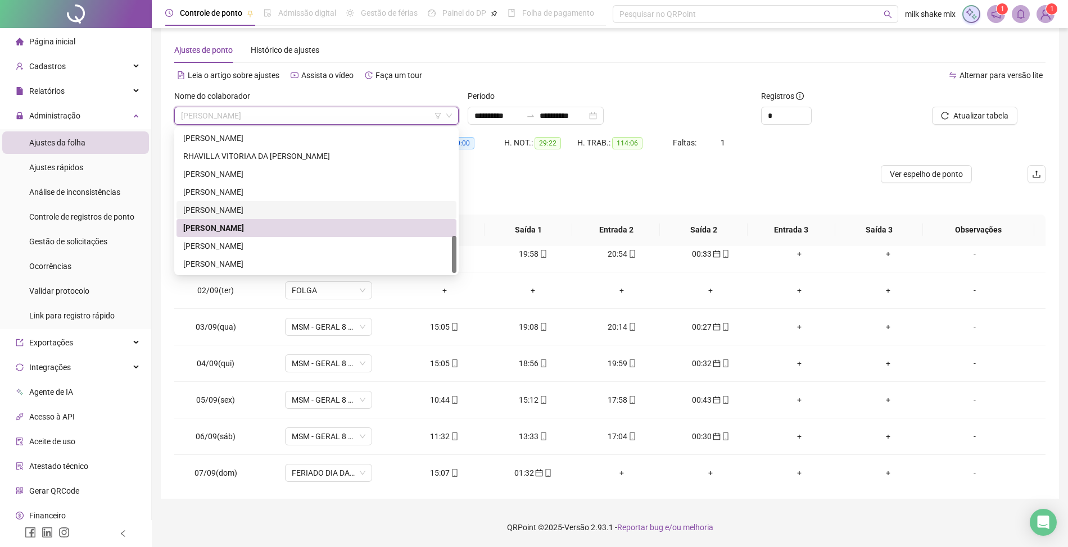
click at [270, 210] on div "THAYCILA PEREIRA MIRANDA" at bounding box center [316, 210] width 266 height 12
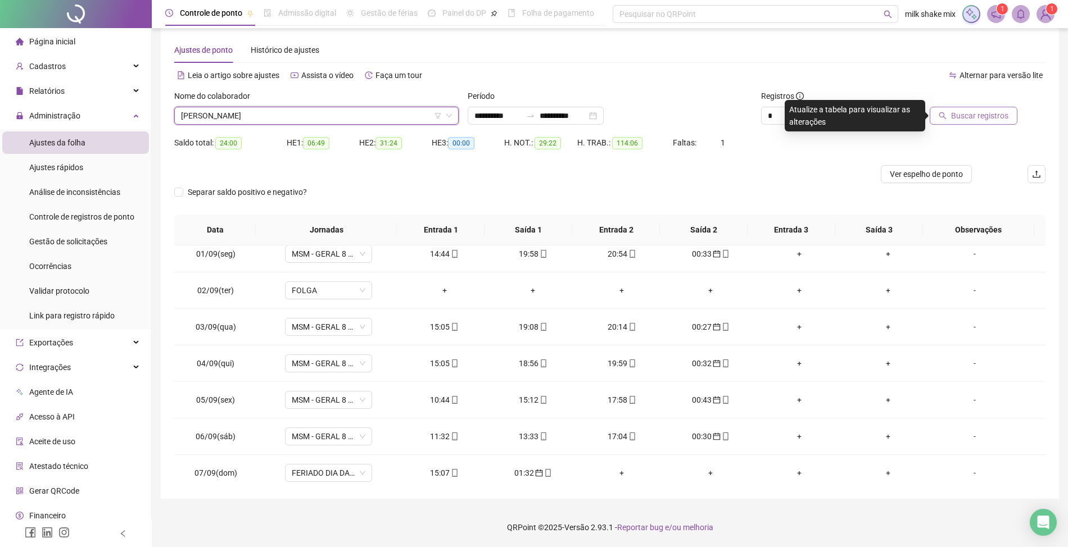
click at [978, 111] on span "Buscar registros" at bounding box center [979, 116] width 57 height 12
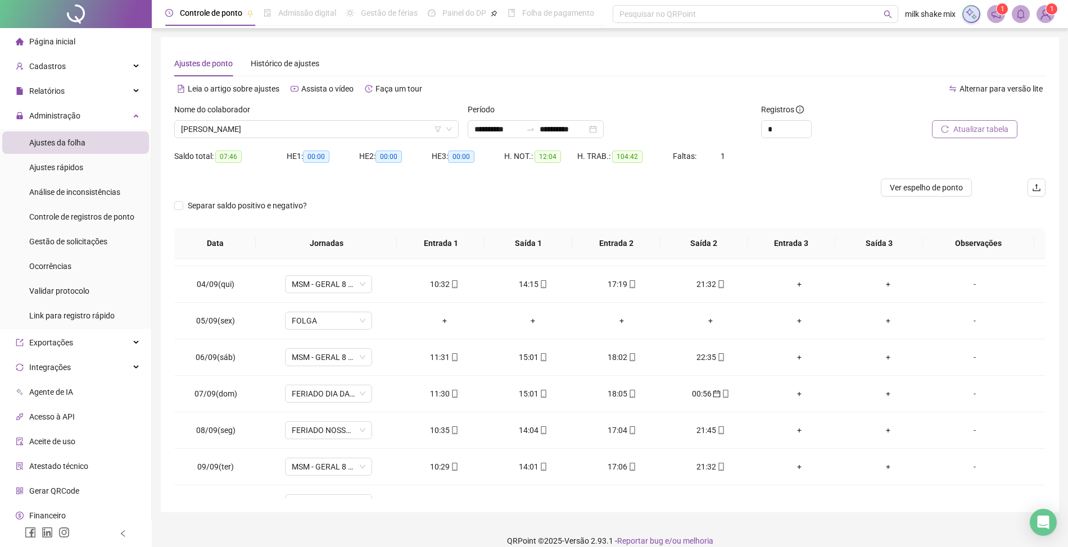
scroll to position [0, 0]
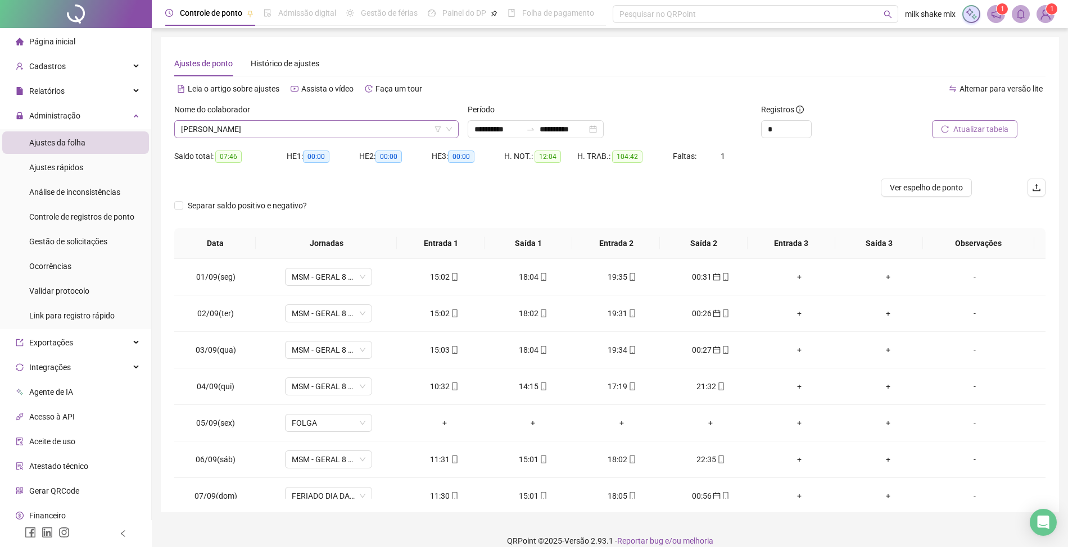
click at [314, 125] on span "THAYCILA PEREIRA MIRANDA" at bounding box center [316, 129] width 271 height 17
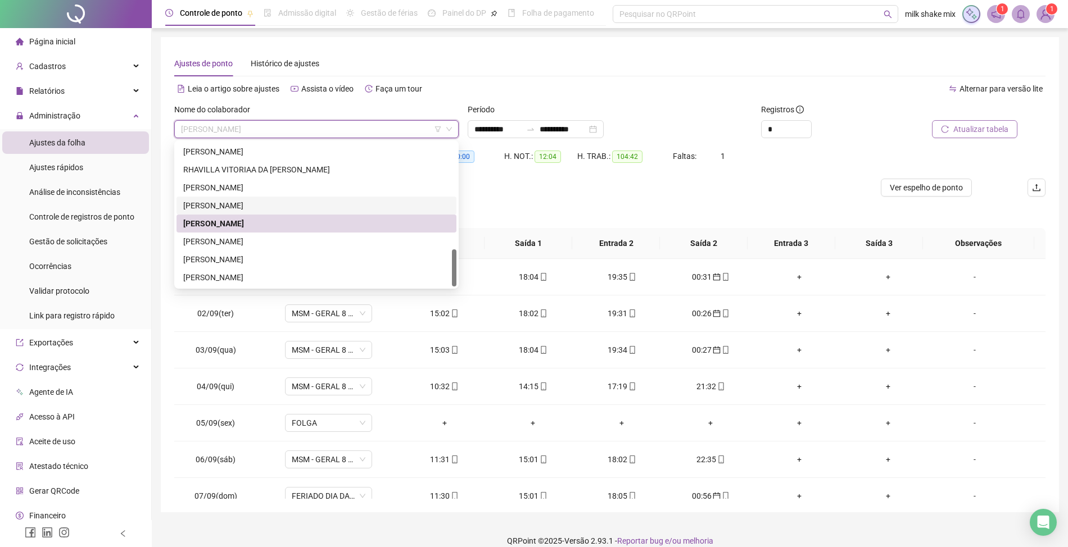
click at [316, 214] on div "RUAN GONÇALVES DE SOUSA" at bounding box center [316, 206] width 280 height 18
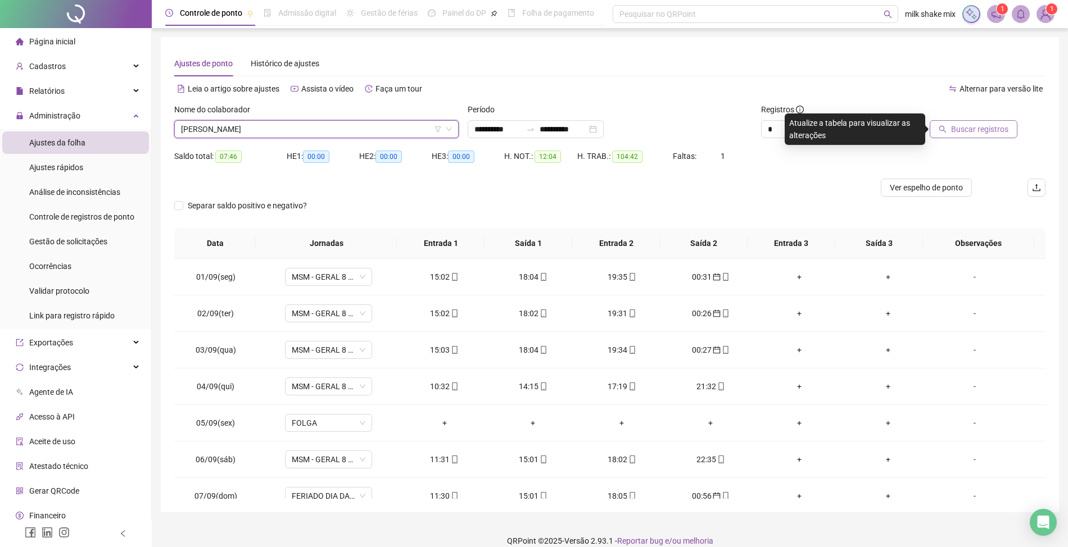
click at [964, 133] on span "Buscar registros" at bounding box center [979, 129] width 57 height 12
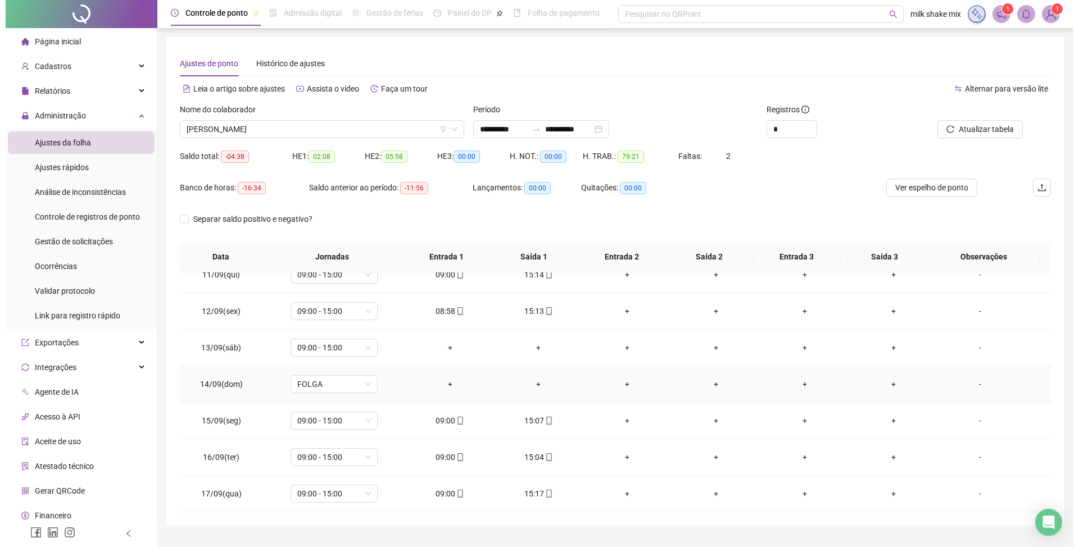
scroll to position [27, 0]
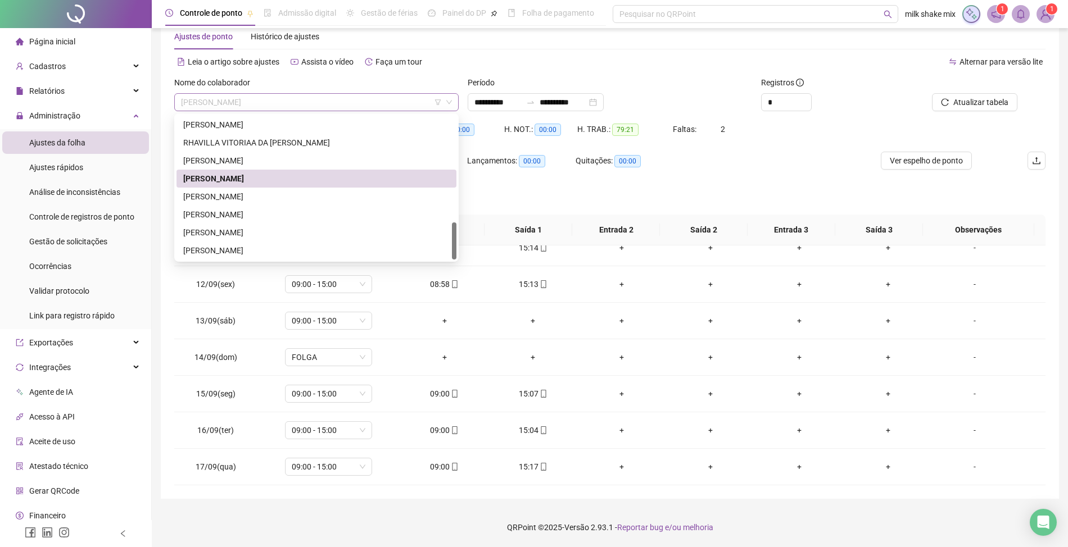
click at [396, 98] on span "RUAN GONÇALVES DE SOUSA" at bounding box center [316, 102] width 271 height 17
click at [247, 164] on div "ROSIMEIRE GONÇALVES DE BASTO" at bounding box center [316, 161] width 266 height 12
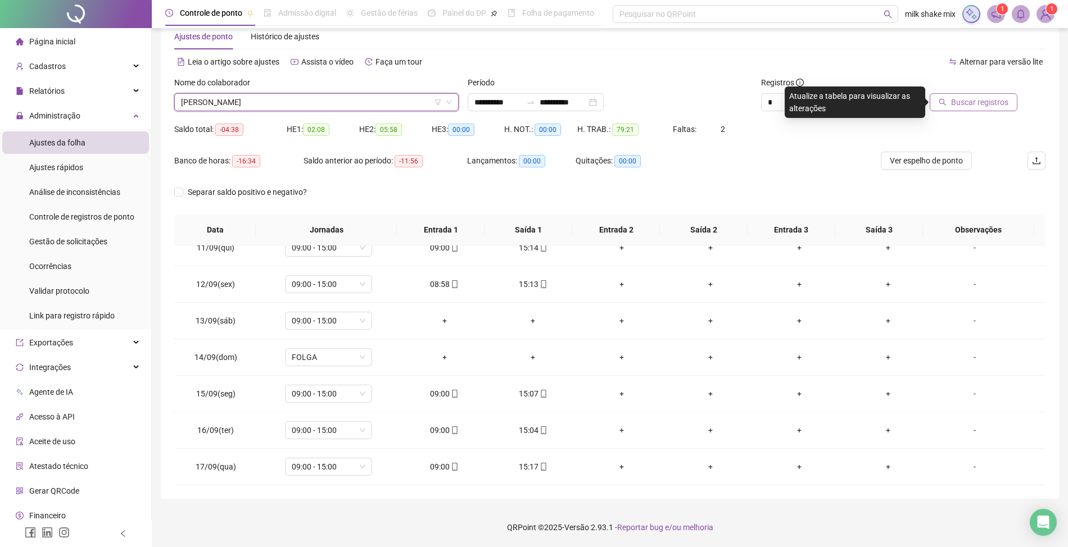
click at [964, 103] on span "Buscar registros" at bounding box center [979, 102] width 57 height 12
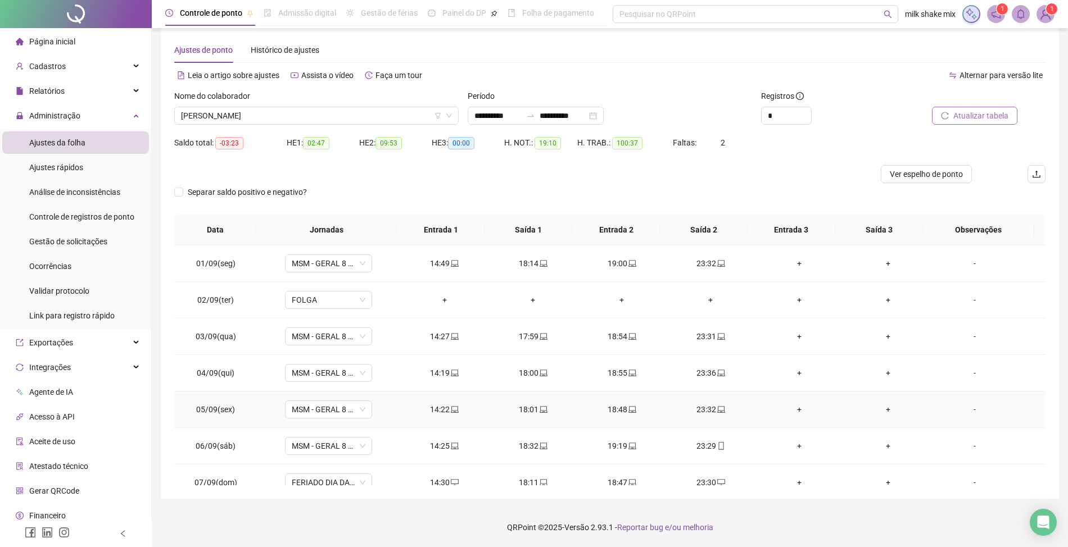
scroll to position [0, 0]
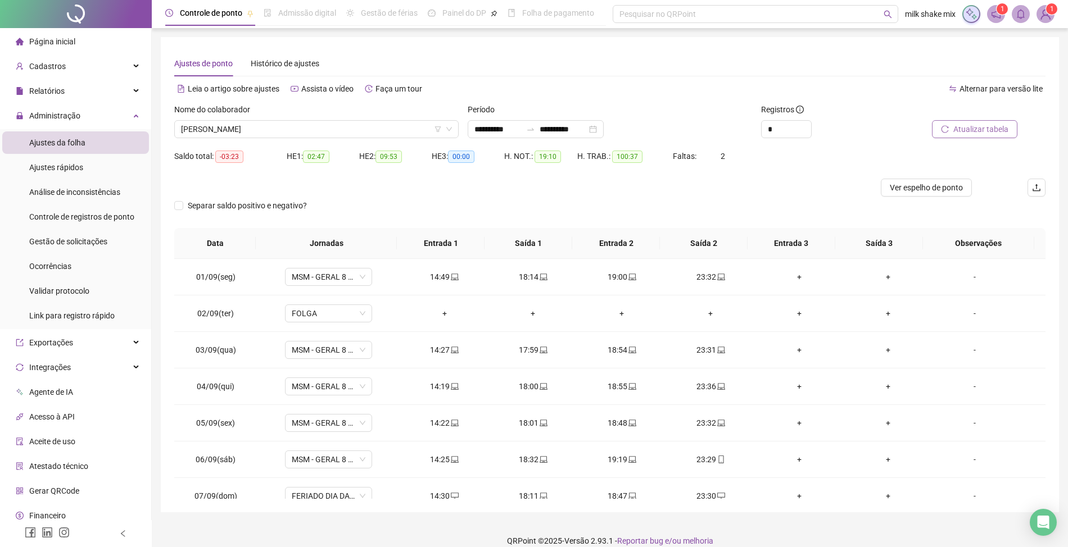
click at [356, 138] on div "Nome do colaborador ROSIMEIRE GONÇALVES DE BASTO" at bounding box center [316, 125] width 293 height 44
click at [357, 138] on div "Nome do colaborador ROSIMEIRE GONÇALVES DE BASTO" at bounding box center [316, 125] width 293 height 44
click at [373, 131] on span "ROSIMEIRE GONÇALVES DE BASTO" at bounding box center [316, 129] width 271 height 17
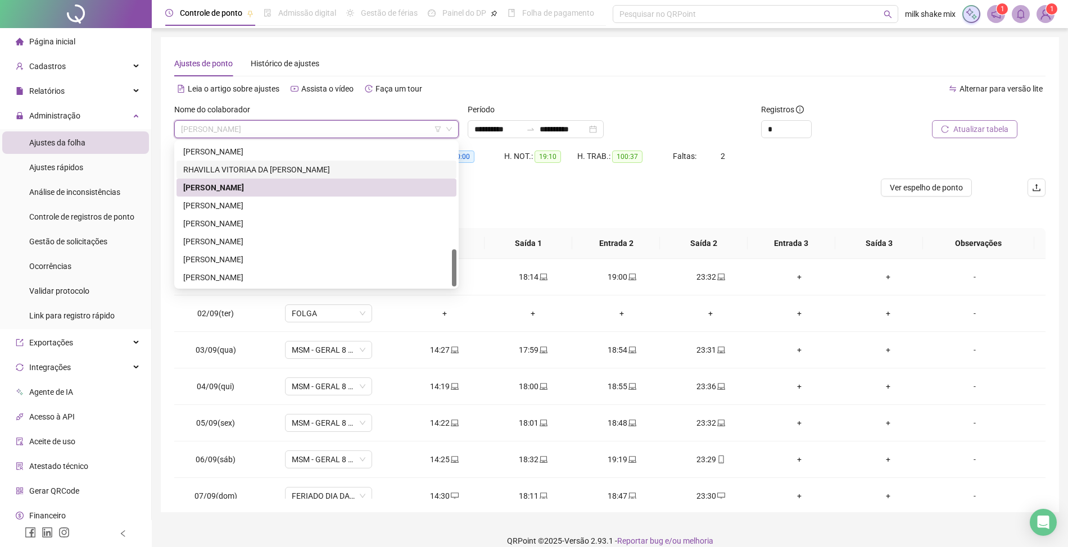
scroll to position [338, 0]
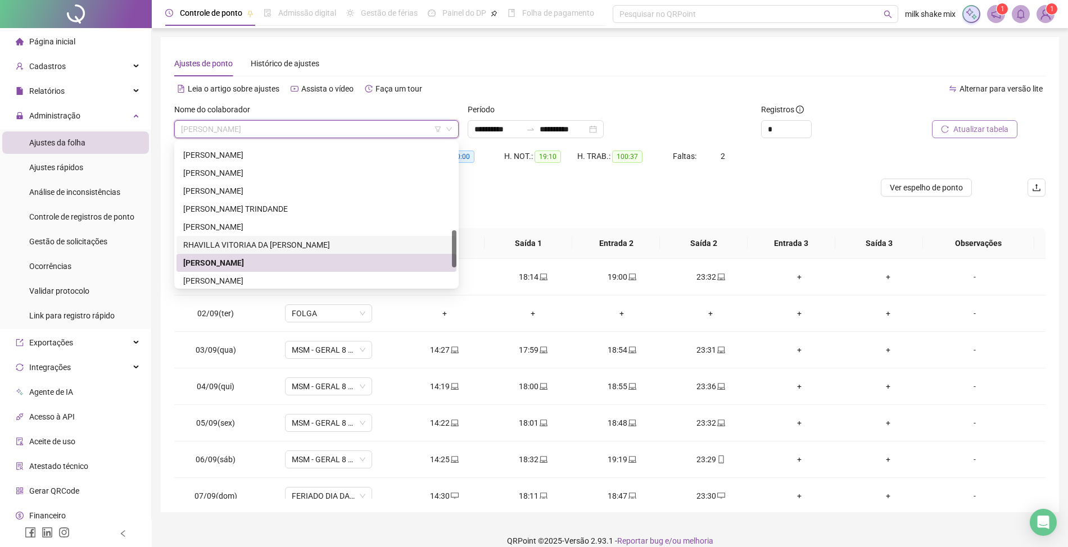
click at [223, 248] on div "RHAVILLA VITORIAA DA SILVA REIS" at bounding box center [316, 245] width 266 height 12
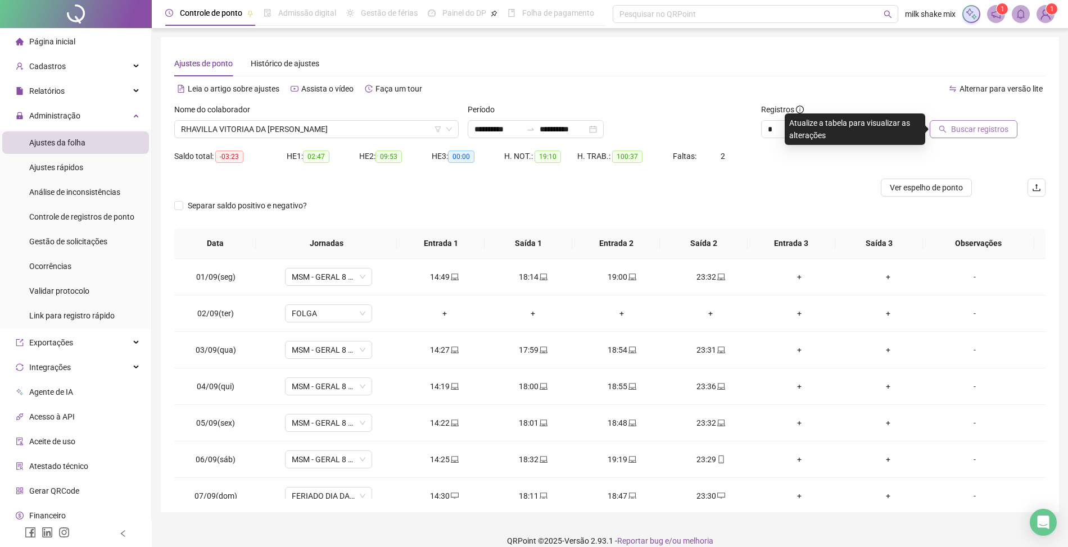
click at [960, 129] on span "Buscar registros" at bounding box center [979, 129] width 57 height 12
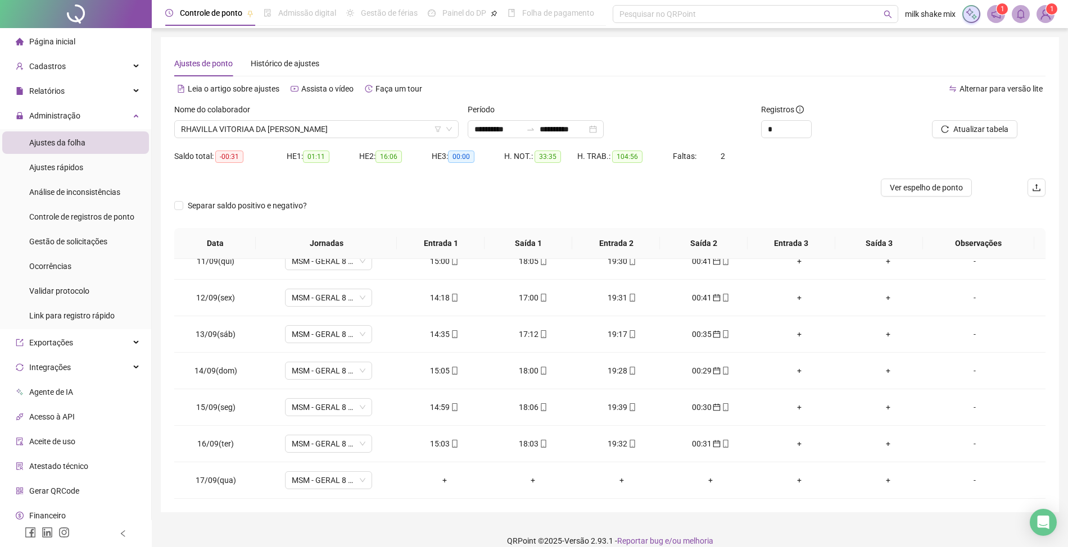
scroll to position [384, 0]
click at [349, 488] on span "MSM - GERAL 8 HORAS" at bounding box center [329, 480] width 74 height 17
click at [464, 511] on div "**********" at bounding box center [610, 274] width 898 height 475
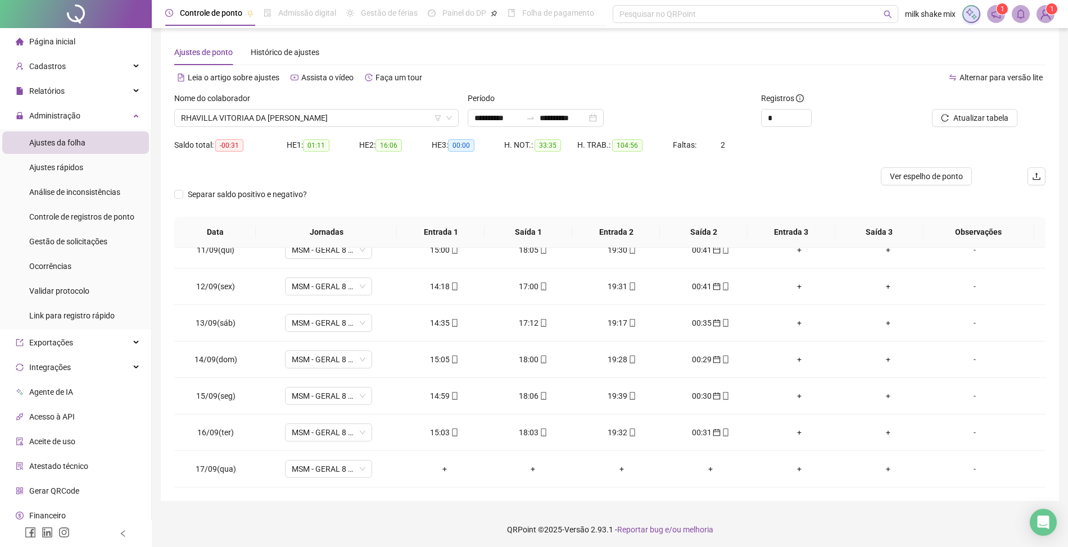
scroll to position [13, 0]
click at [342, 473] on span "MSM - GERAL 8 HORAS" at bounding box center [329, 467] width 74 height 17
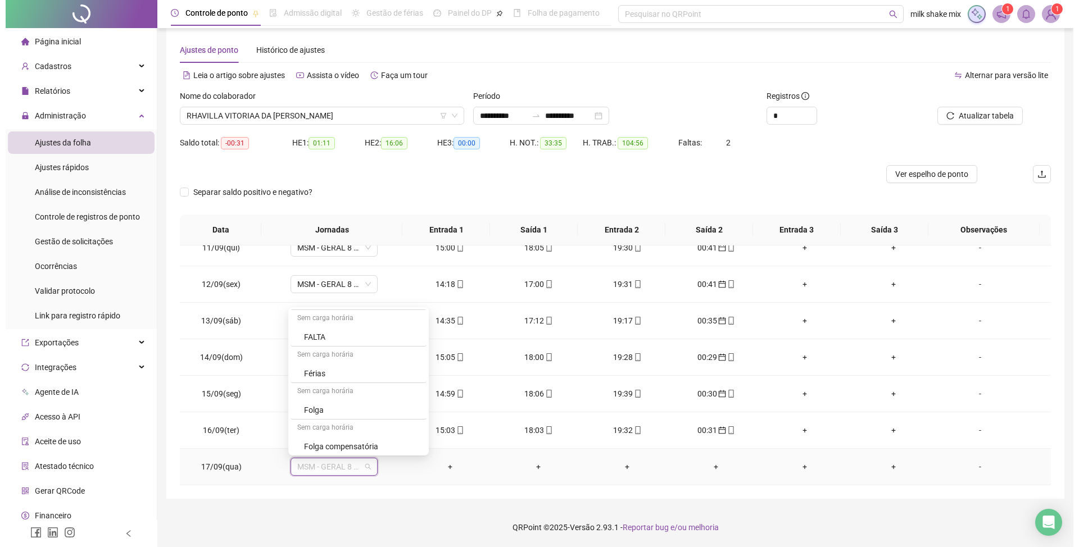
scroll to position [728, 0]
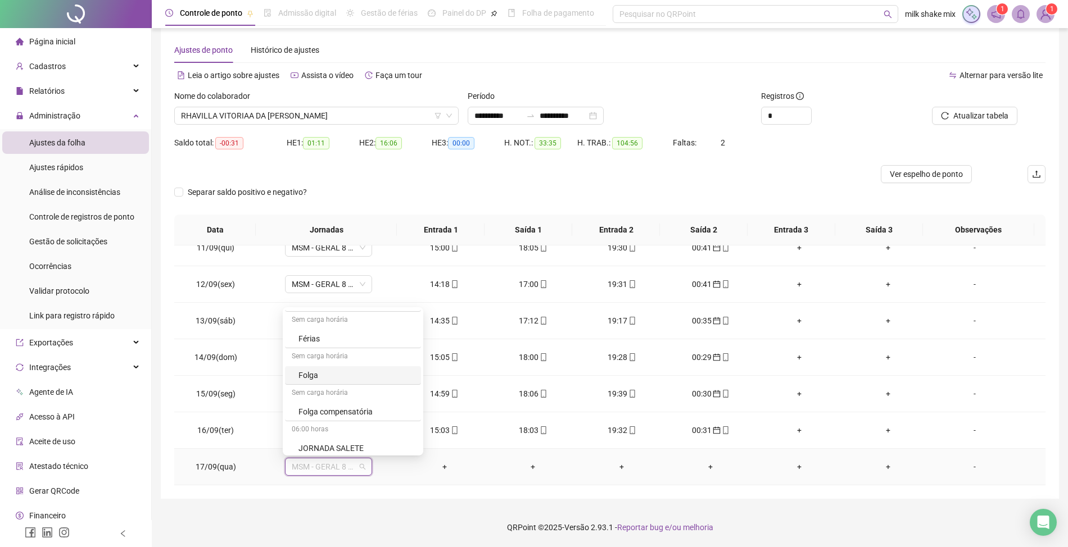
click at [312, 379] on div "Folga" at bounding box center [356, 375] width 116 height 12
click at [388, 448] on div "Confirmar alteração da jornada? Não Sim" at bounding box center [327, 429] width 139 height 44
click at [388, 443] on div "Não Sim" at bounding box center [328, 437] width 126 height 13
click at [386, 441] on button "Sim" at bounding box center [380, 437] width 22 height 13
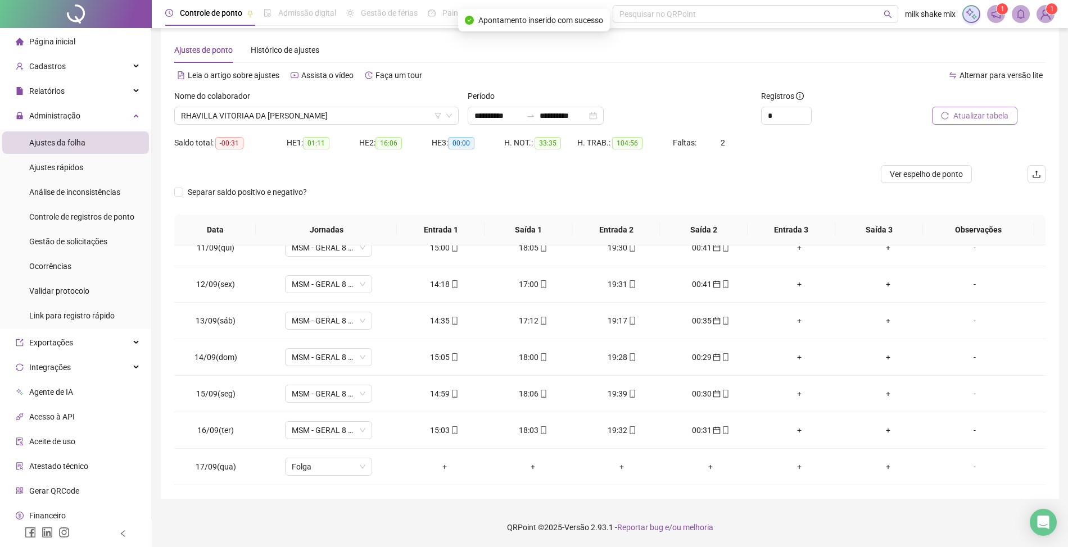
click at [1001, 120] on span "Atualizar tabela" at bounding box center [980, 116] width 55 height 12
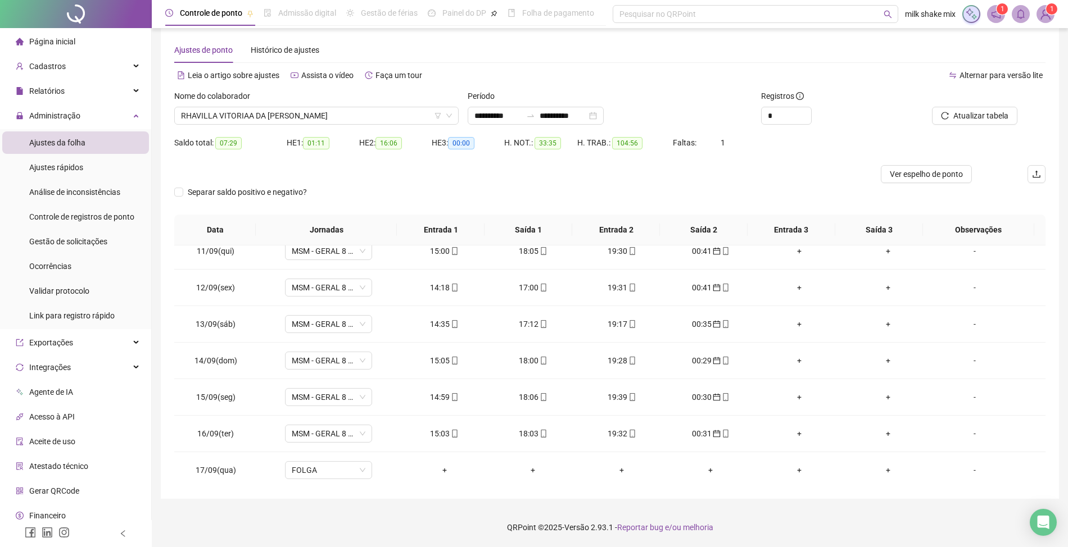
scroll to position [384, 0]
click at [63, 78] on ul "Página inicial Cadastros Relatórios Administração Ajustes da folha Ajustes rápi…" at bounding box center [76, 303] width 152 height 551
click at [83, 74] on div "Cadastros" at bounding box center [75, 66] width 147 height 22
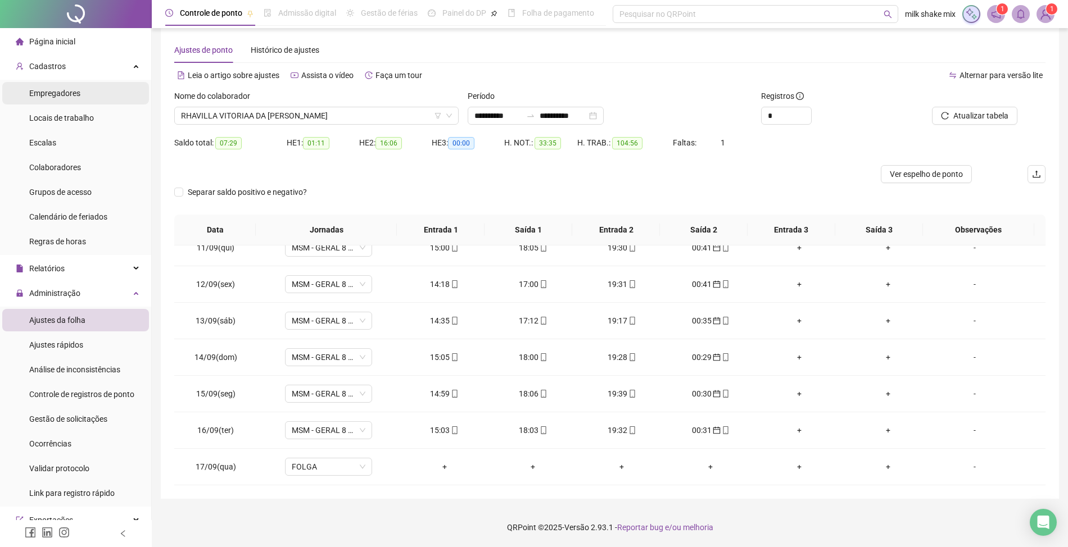
click at [52, 97] on span "Empregadores" at bounding box center [54, 93] width 51 height 9
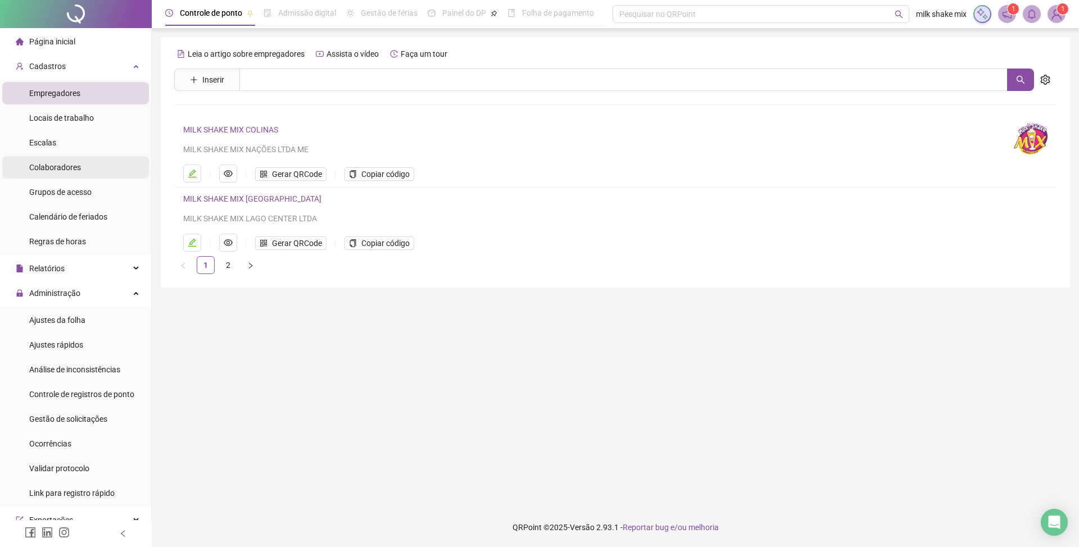
click at [73, 169] on span "Colaboradores" at bounding box center [55, 167] width 52 height 9
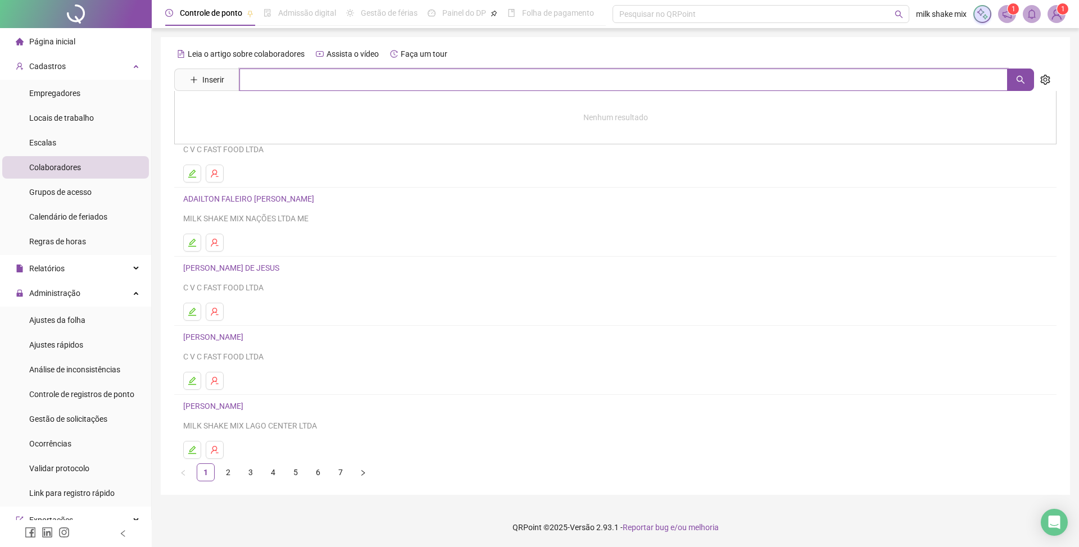
click at [342, 80] on input "text" at bounding box center [623, 80] width 768 height 22
type input "***"
click at [300, 138] on link "RHAVILLA VITORIAA DA SILVA REIS" at bounding box center [268, 137] width 147 height 9
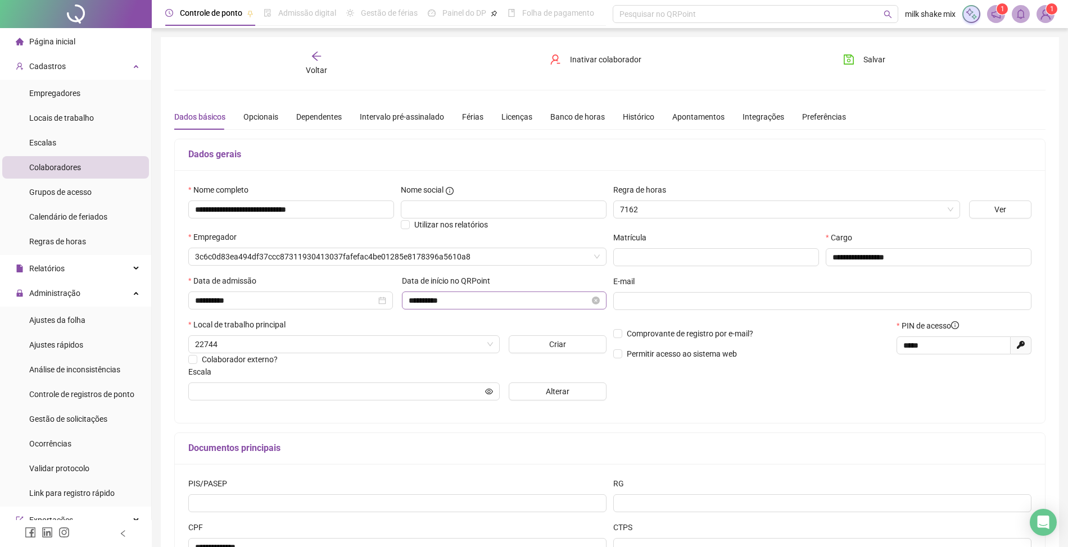
type input "**********"
click at [587, 403] on div "**********" at bounding box center [397, 297] width 425 height 226
click at [554, 395] on span "Alterar" at bounding box center [558, 392] width 24 height 12
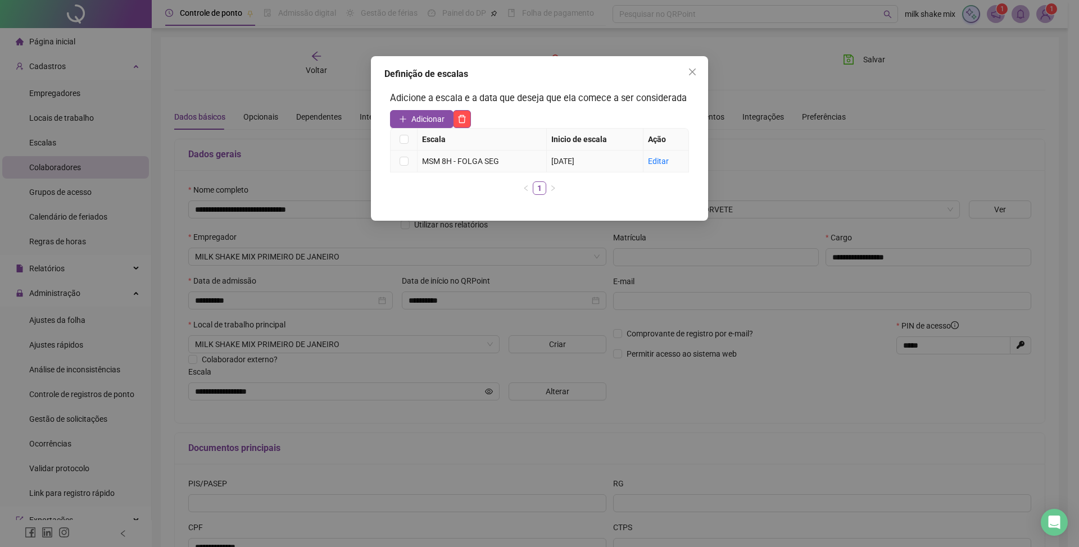
click at [496, 162] on div "MSM 8H - FOLGA SEG" at bounding box center [482, 161] width 120 height 12
click at [659, 158] on link "Editar" at bounding box center [658, 161] width 21 height 9
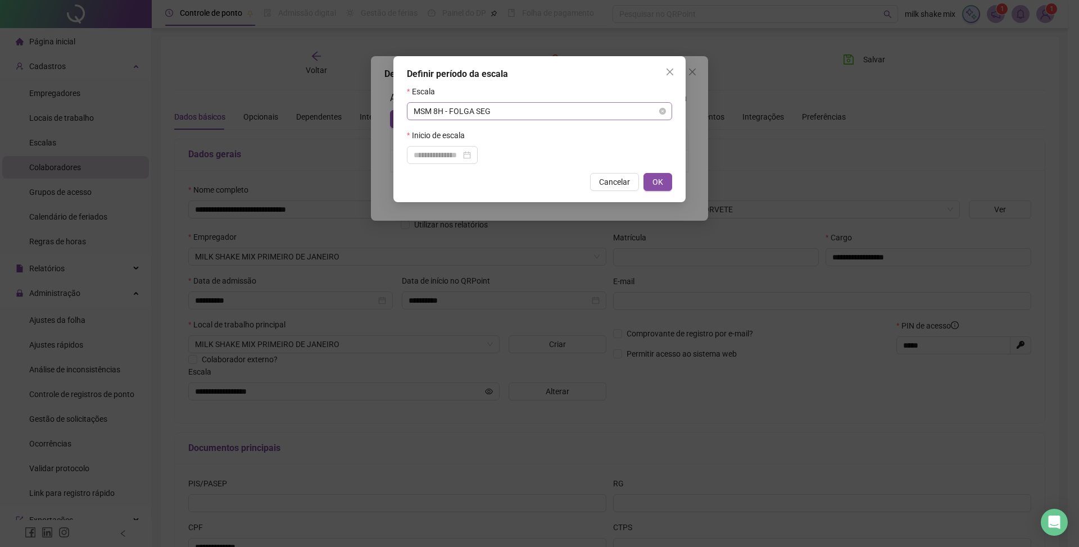
click at [491, 104] on span "MSM 8H - FOLGA SEG" at bounding box center [540, 111] width 252 height 17
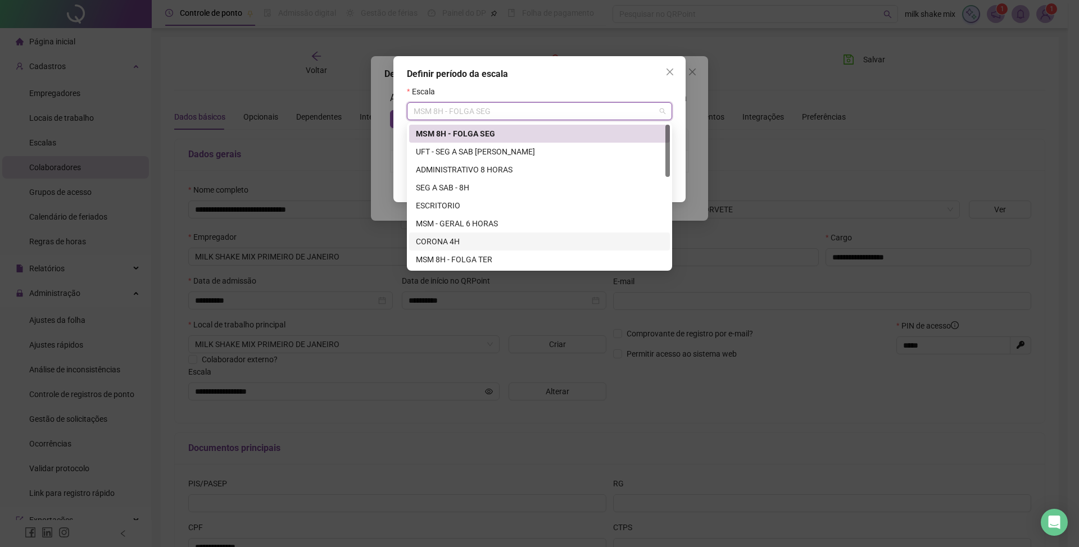
scroll to position [75, 0]
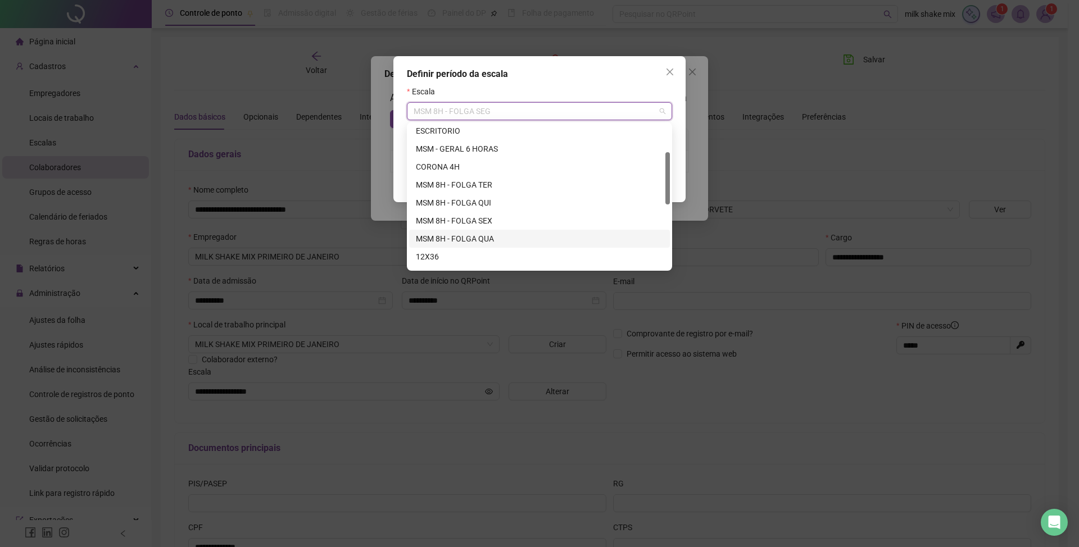
click at [501, 243] on div "MSM 8H - FOLGA QUA" at bounding box center [539, 239] width 247 height 12
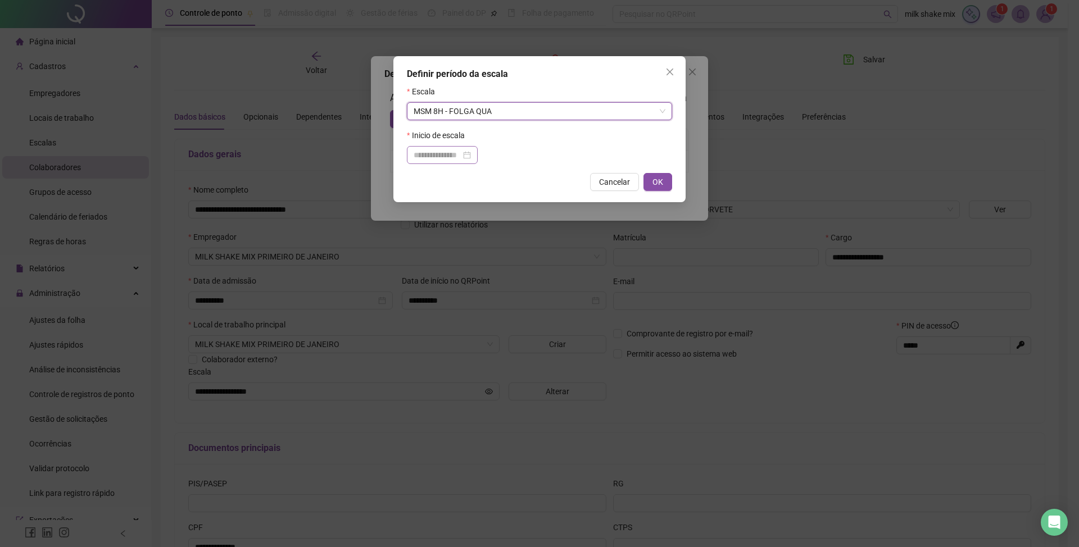
click at [471, 156] on div at bounding box center [442, 155] width 57 height 12
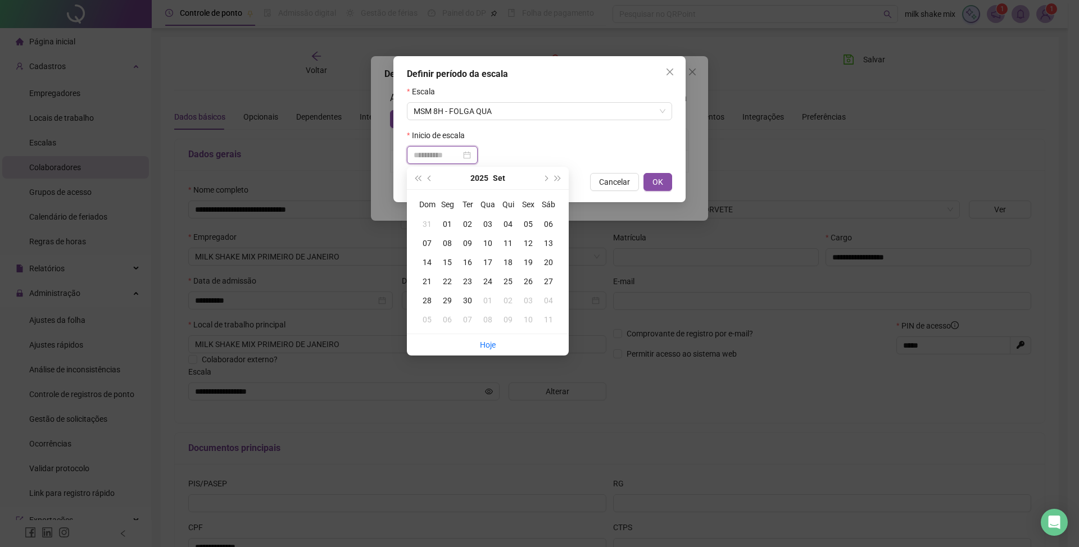
type input "**********"
click at [428, 179] on span "prev-year" at bounding box center [431, 178] width 6 height 6
click at [507, 302] on div "28" at bounding box center [508, 300] width 20 height 12
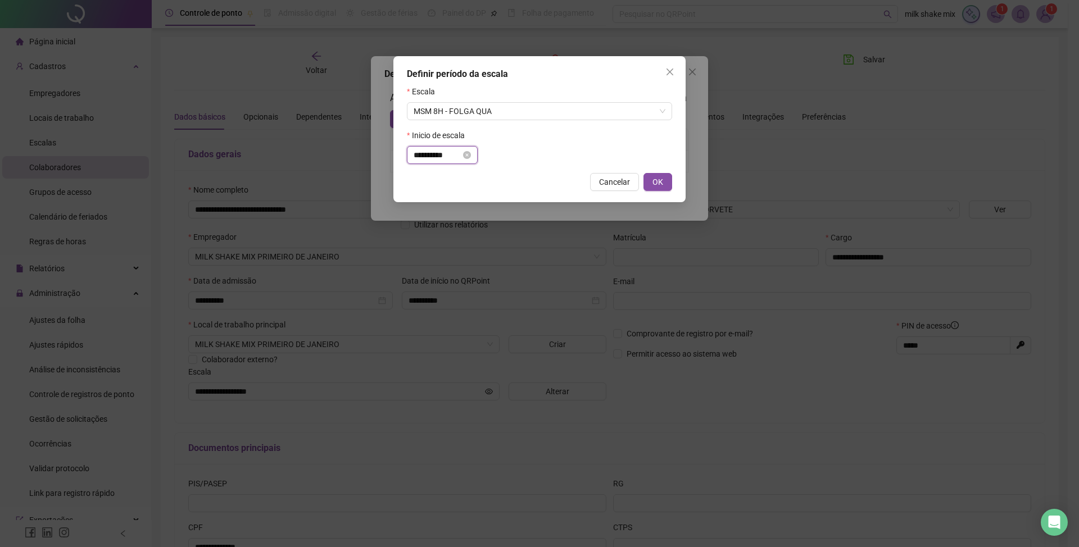
click at [450, 149] on input "**********" at bounding box center [437, 155] width 47 height 12
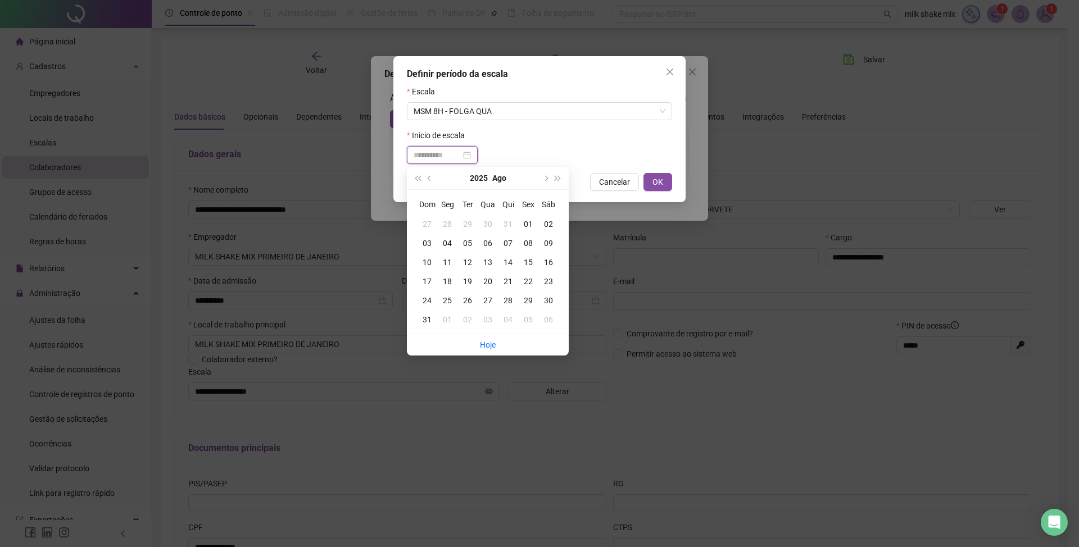
type input "**********"
click at [480, 297] on div "27" at bounding box center [488, 300] width 20 height 12
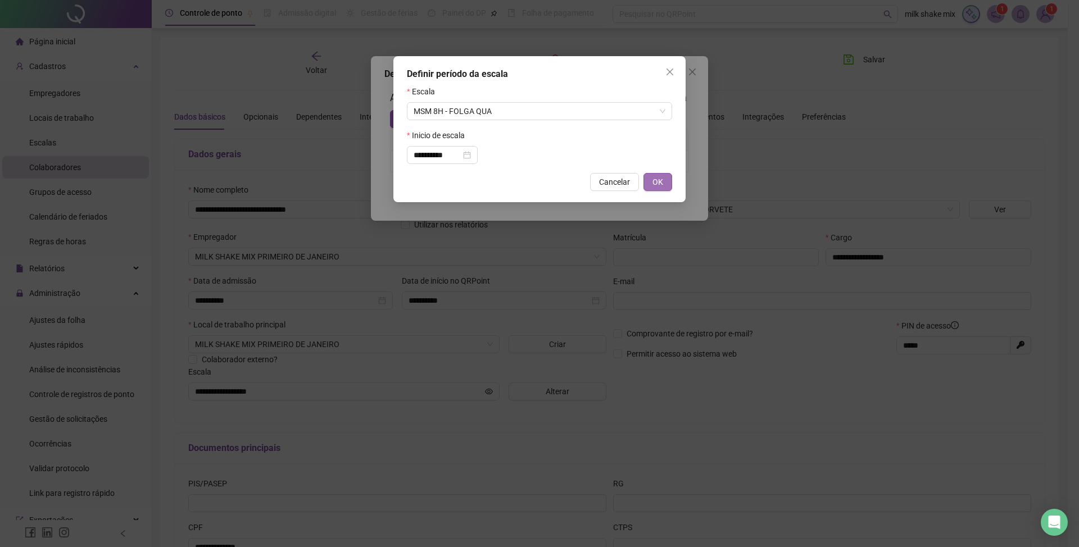
click at [657, 187] on span "OK" at bounding box center [657, 182] width 11 height 12
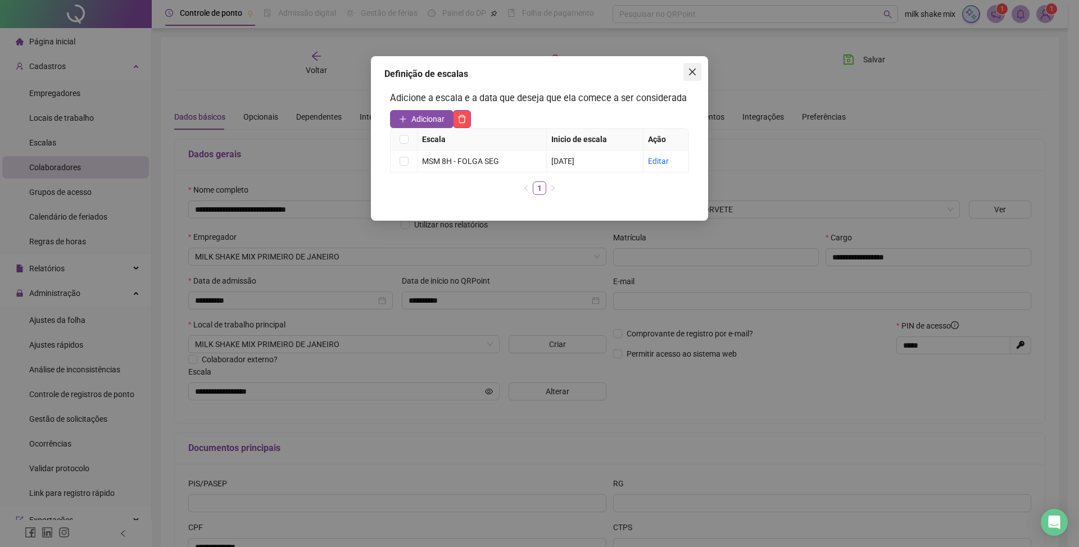
click at [688, 66] on button "Close" at bounding box center [692, 72] width 18 height 18
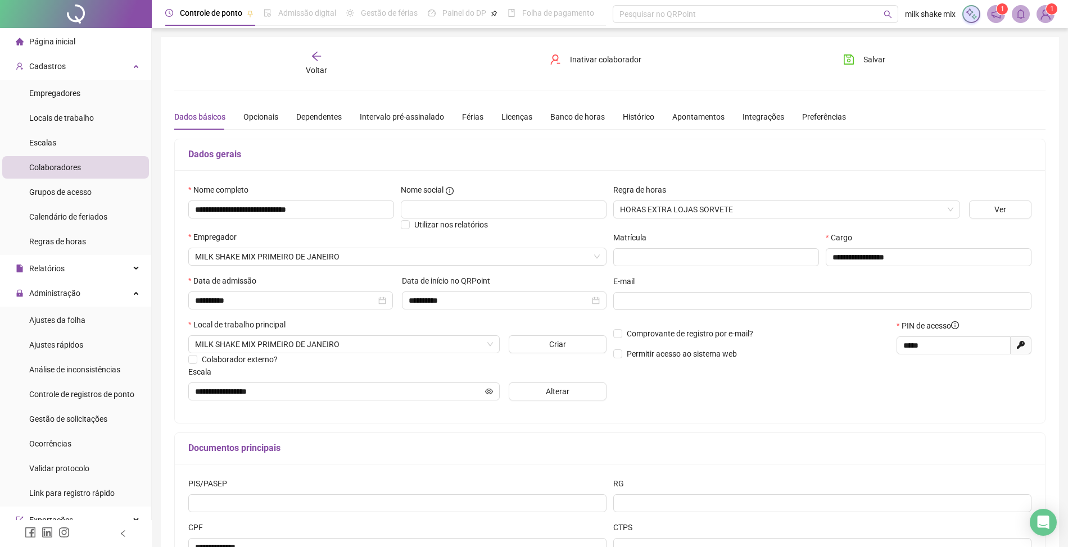
click at [830, 48] on div "**********" at bounding box center [610, 315] width 898 height 556
click at [864, 61] on span "Salvar" at bounding box center [874, 59] width 22 height 12
click at [556, 397] on span "Alterar" at bounding box center [558, 392] width 24 height 12
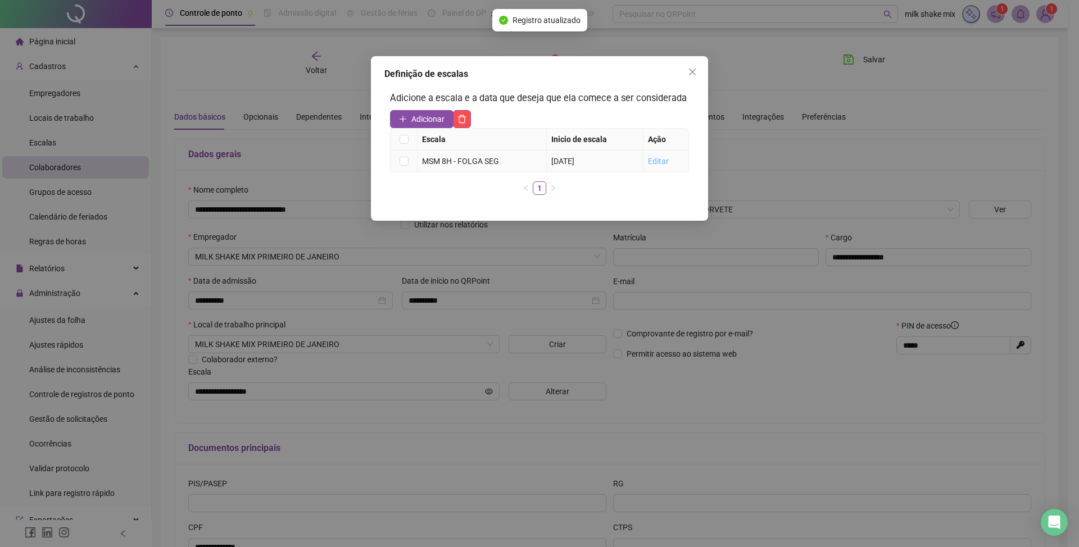
click at [659, 162] on link "Editar" at bounding box center [658, 161] width 21 height 9
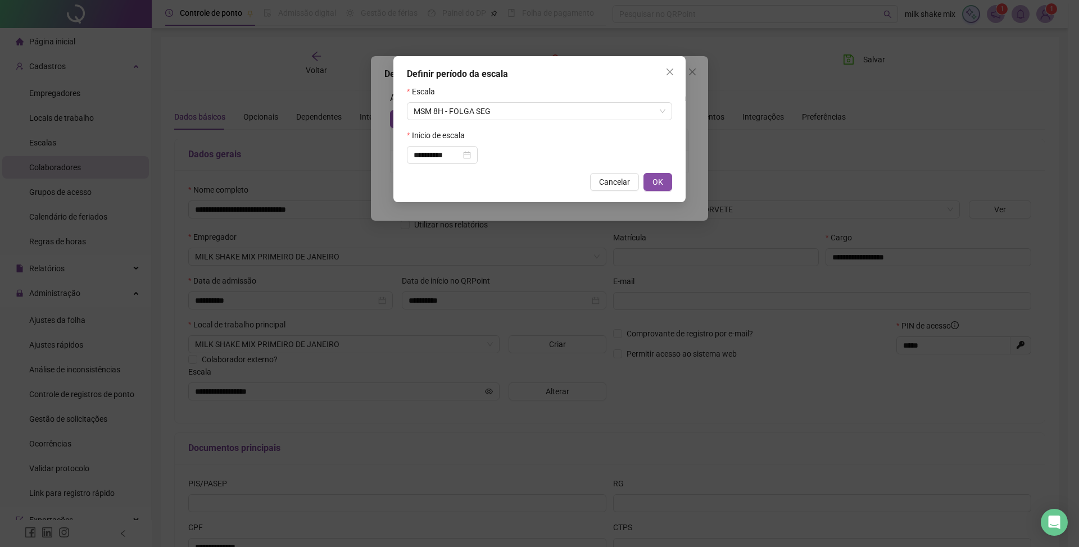
click at [515, 125] on form "**********" at bounding box center [539, 124] width 265 height 79
click at [531, 113] on span "MSM 8H - FOLGA SEG" at bounding box center [540, 111] width 252 height 17
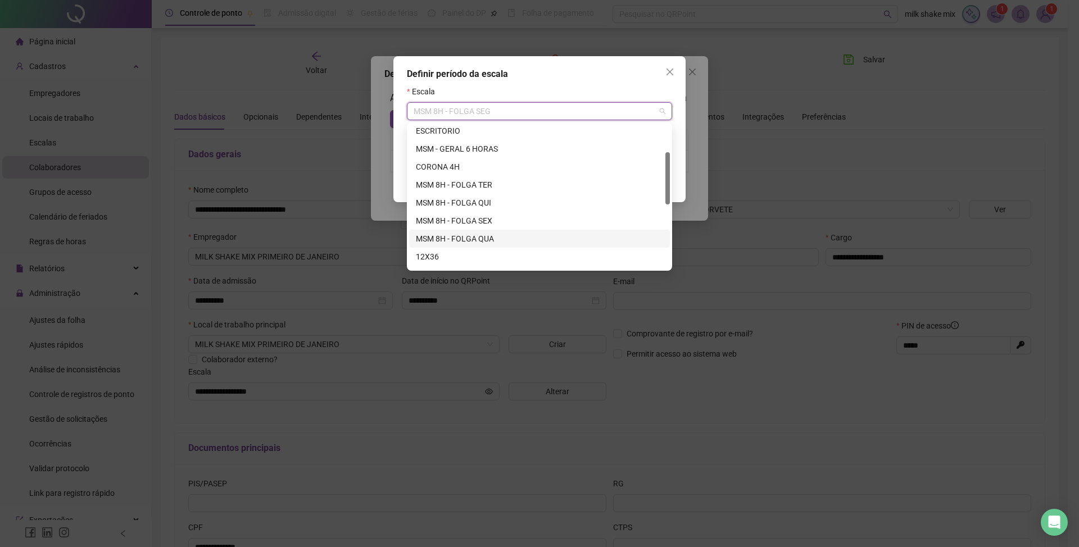
click at [479, 237] on div "MSM 8H - FOLGA QUA" at bounding box center [539, 239] width 247 height 12
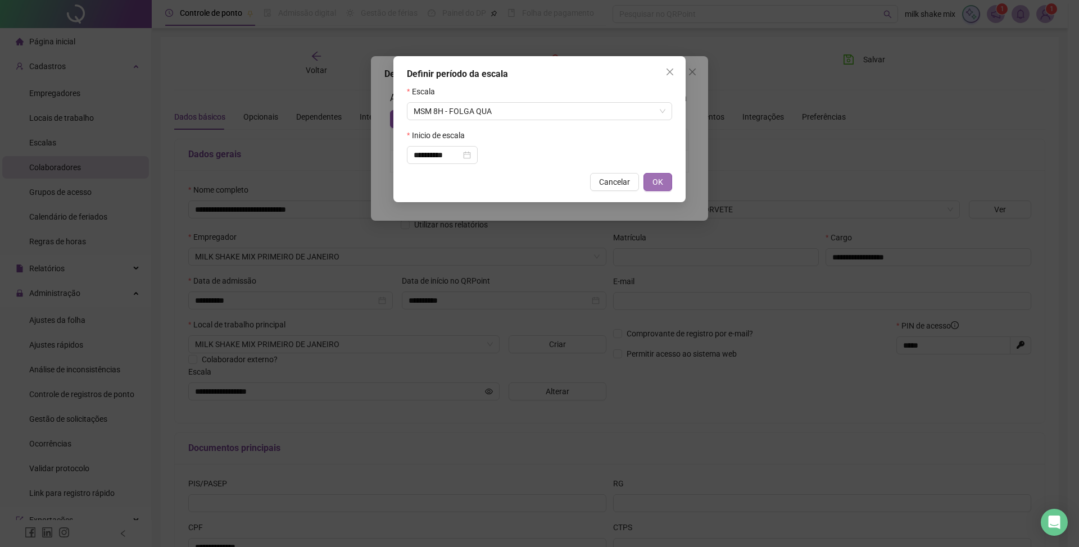
click at [657, 187] on span "OK" at bounding box center [657, 182] width 11 height 12
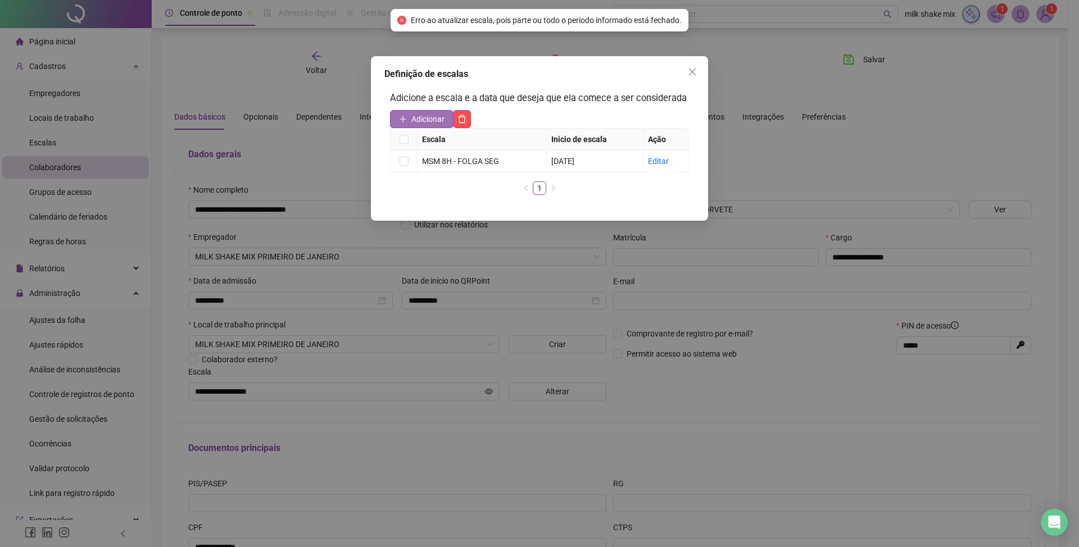
click at [442, 117] on span "Adicionar" at bounding box center [427, 119] width 33 height 12
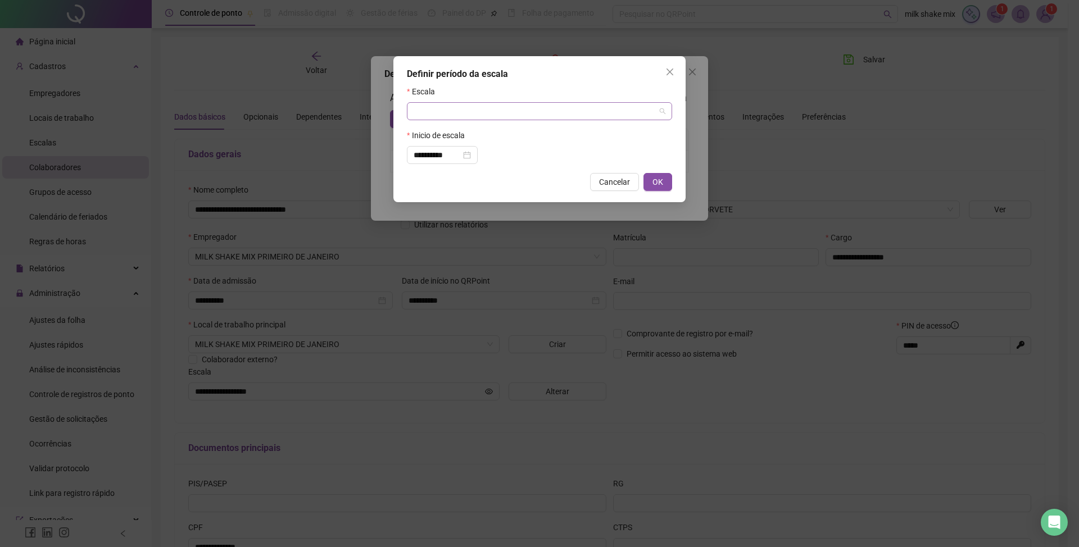
click at [495, 112] on input "search" at bounding box center [535, 111] width 242 height 17
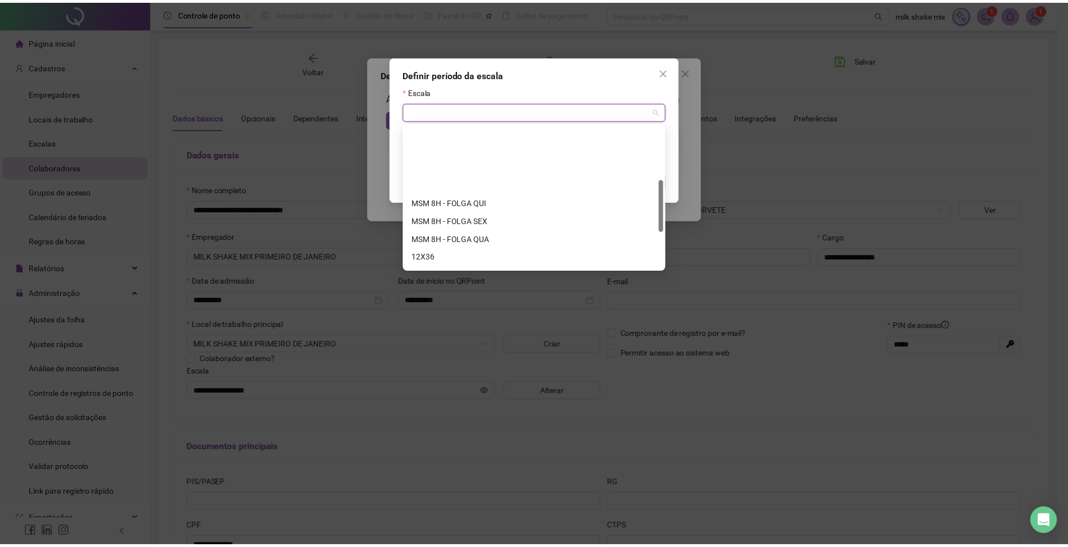
scroll to position [149, 0]
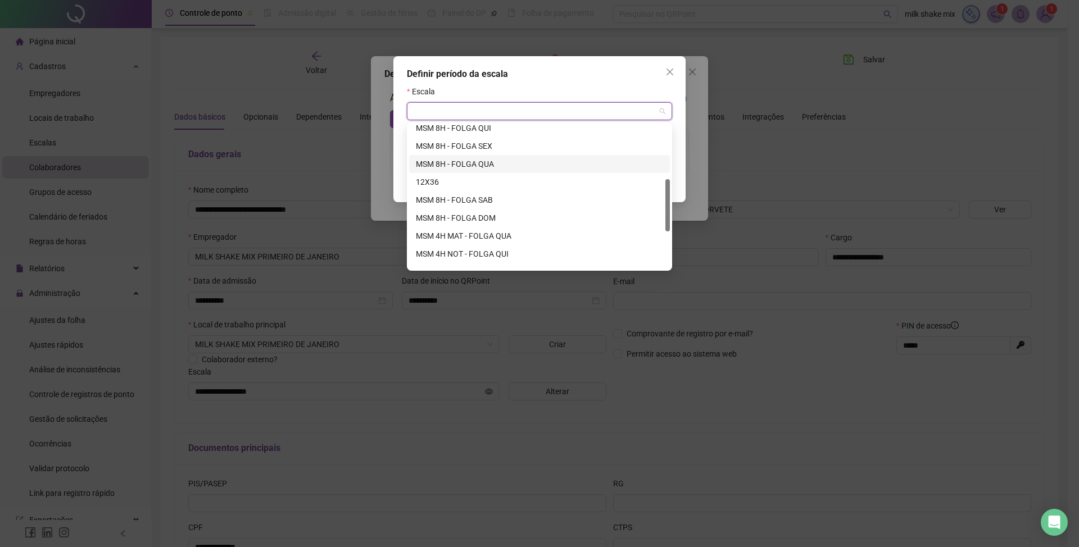
click at [474, 160] on div "MSM 8H - FOLGA QUA" at bounding box center [539, 164] width 247 height 12
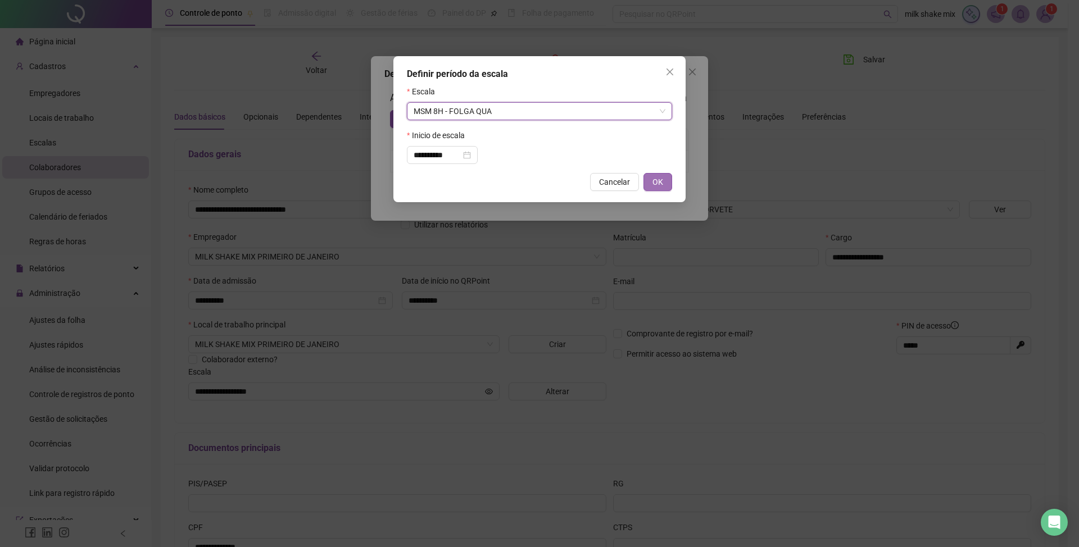
click at [649, 174] on button "OK" at bounding box center [657, 182] width 29 height 18
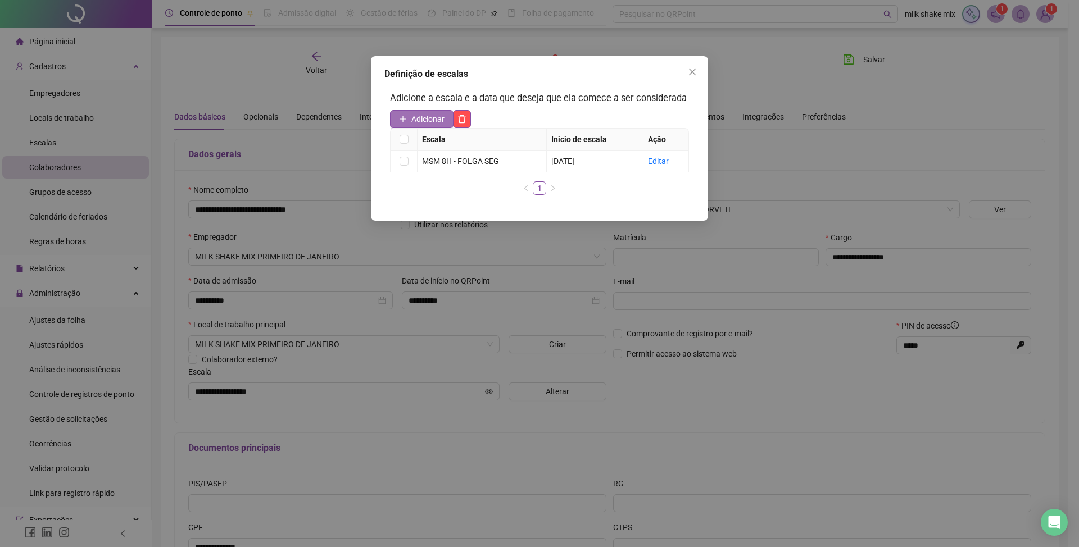
click at [425, 123] on span "Adicionar" at bounding box center [427, 119] width 33 height 12
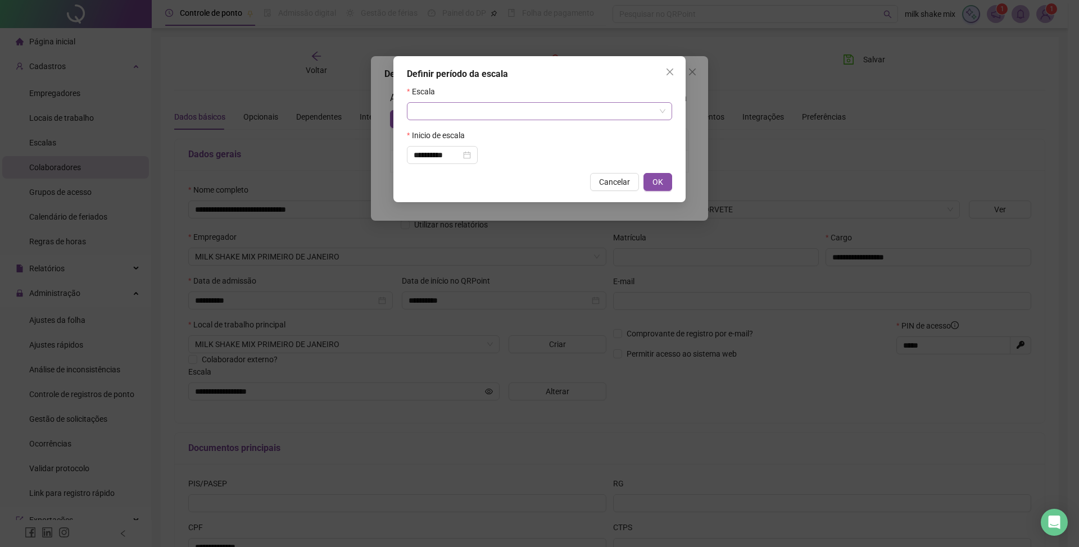
click at [529, 104] on input "search" at bounding box center [535, 111] width 242 height 17
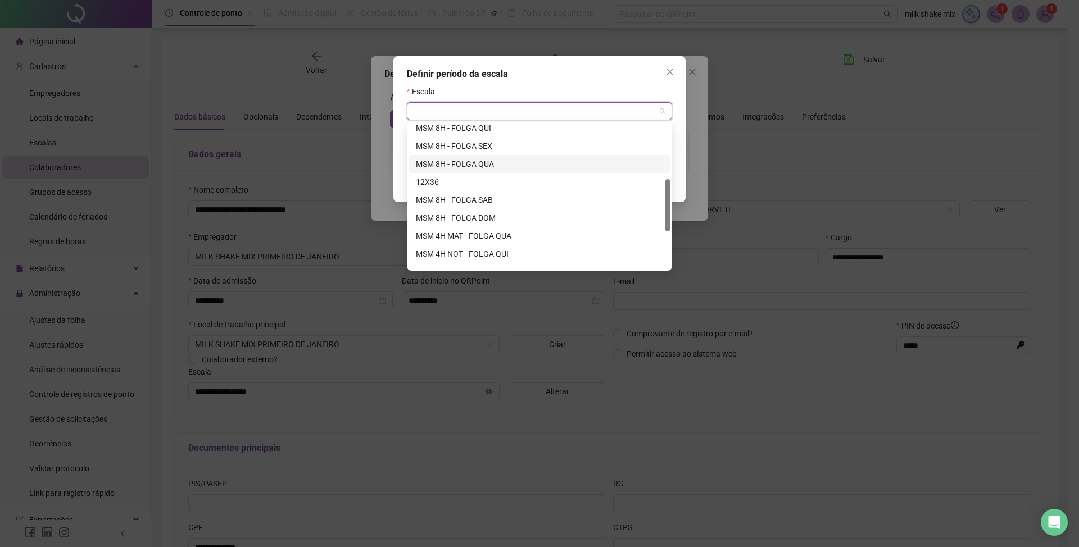
click at [459, 156] on div "MSM 8H - FOLGA QUA" at bounding box center [539, 164] width 261 height 18
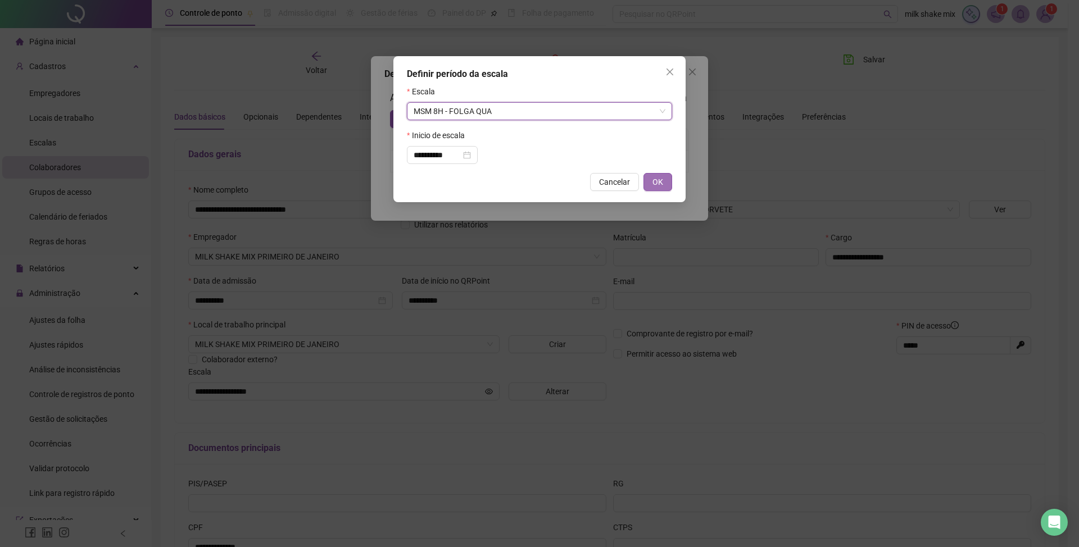
click at [670, 190] on button "OK" at bounding box center [657, 182] width 29 height 18
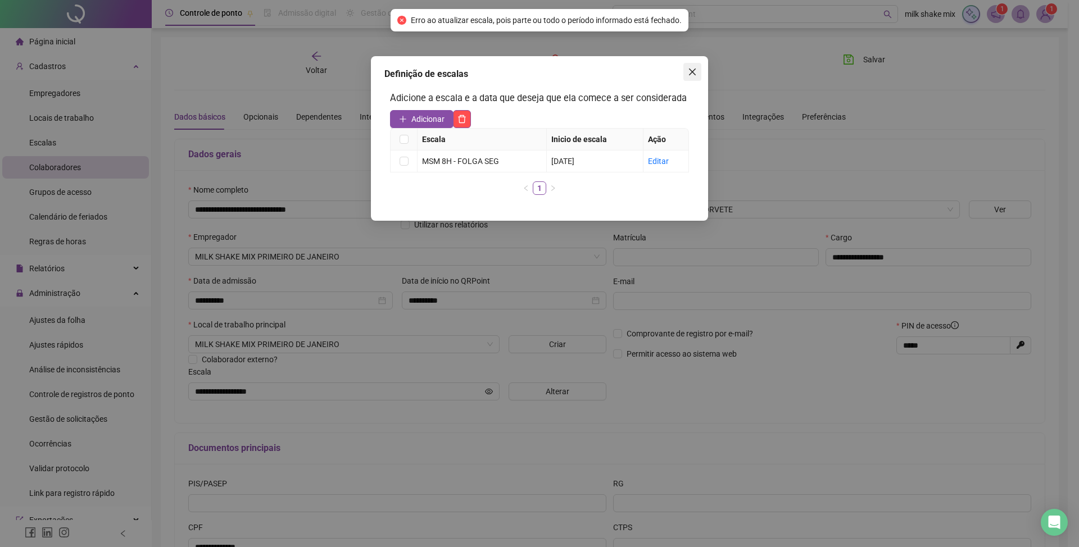
click at [695, 75] on icon "close" at bounding box center [692, 71] width 9 height 9
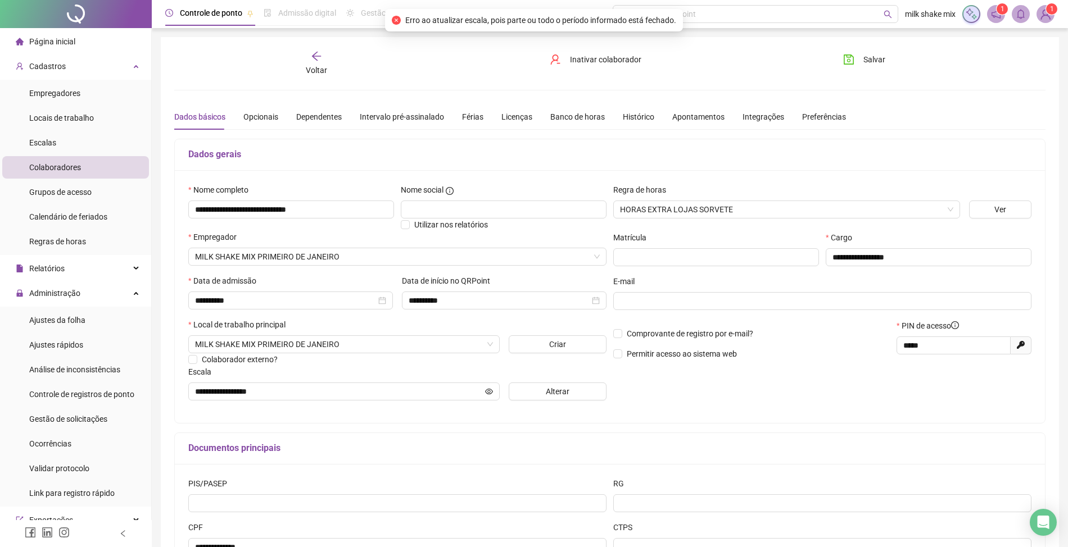
click at [903, 65] on div "Salvar" at bounding box center [903, 64] width 147 height 26
click at [825, 40] on div "**********" at bounding box center [610, 315] width 898 height 556
click at [877, 54] on span "Salvar" at bounding box center [874, 59] width 22 height 12
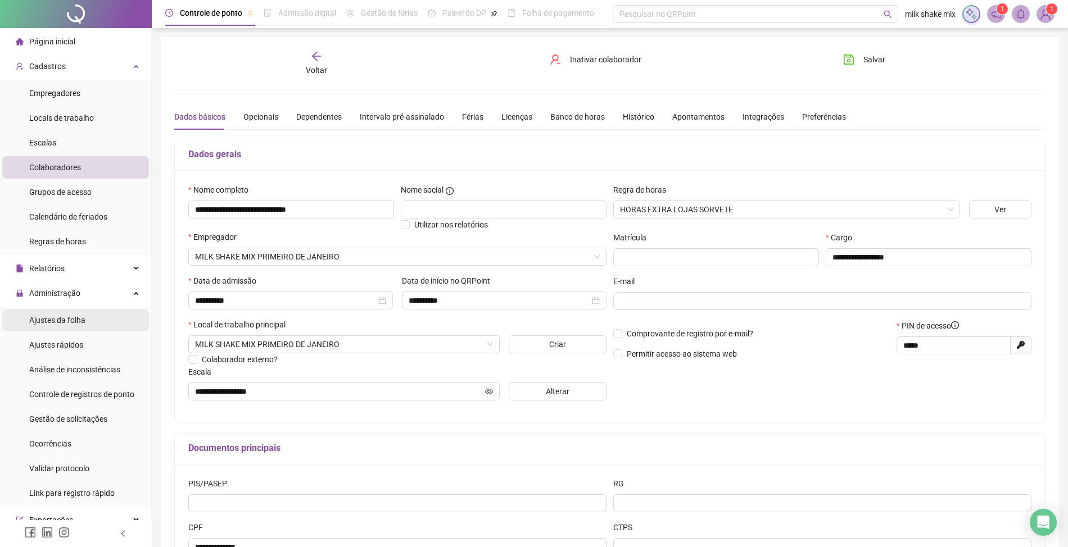
click at [68, 324] on span "Ajustes da folha" at bounding box center [57, 320] width 56 height 9
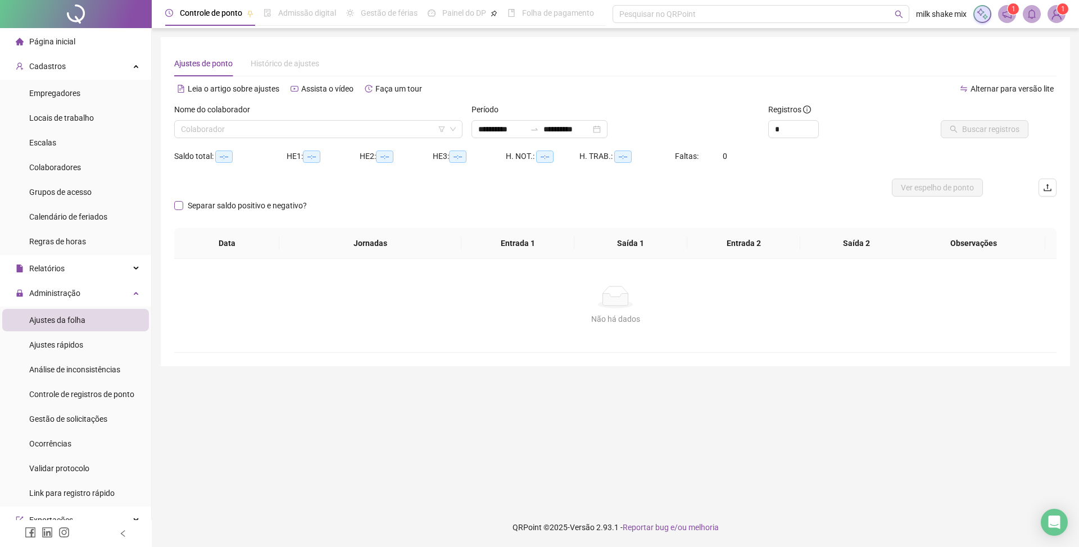
type input "**********"
click at [356, 131] on input "search" at bounding box center [313, 129] width 265 height 17
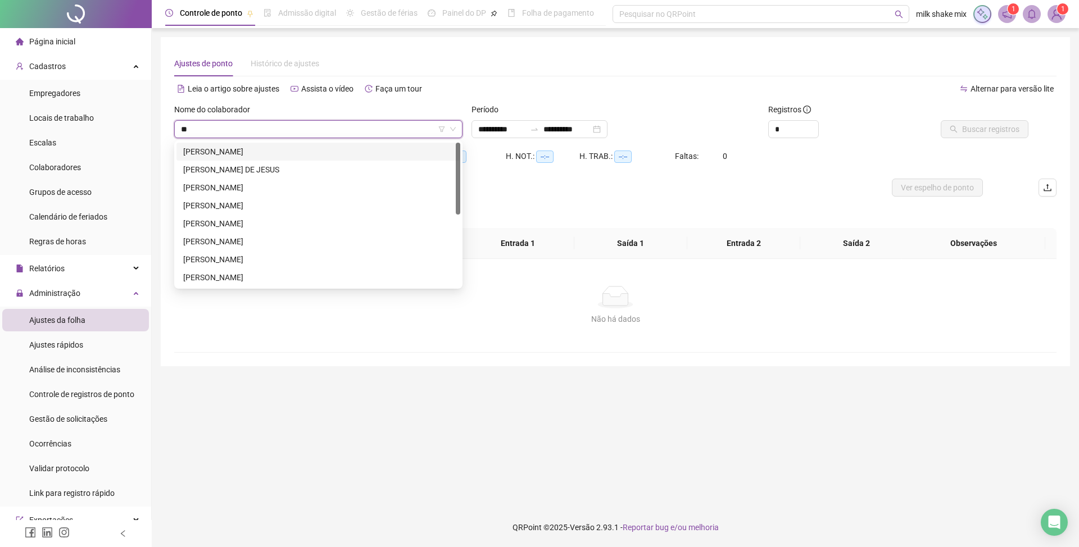
type input "***"
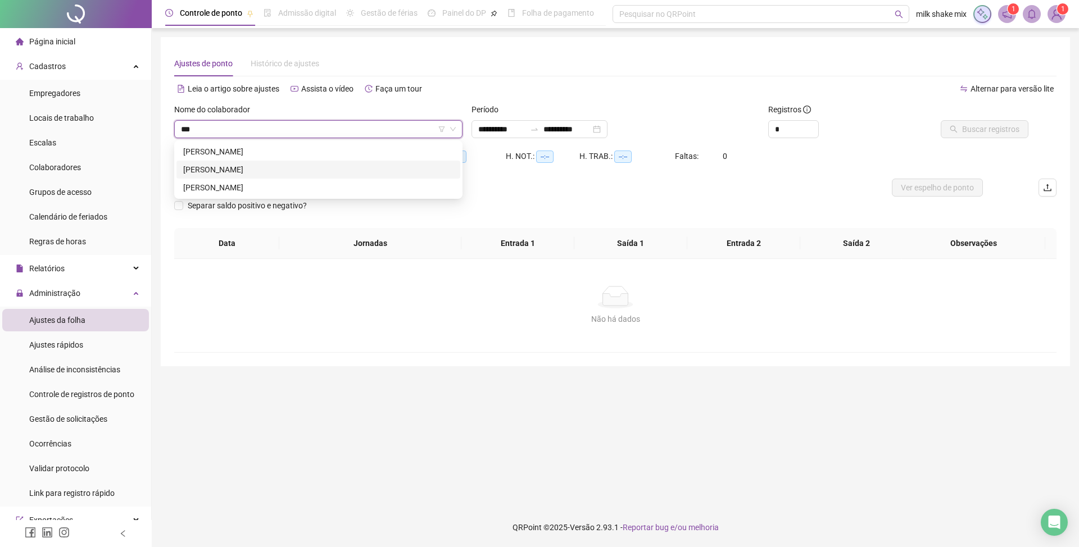
click at [266, 169] on div "CARLA CARREIRO FARIAS" at bounding box center [318, 170] width 270 height 12
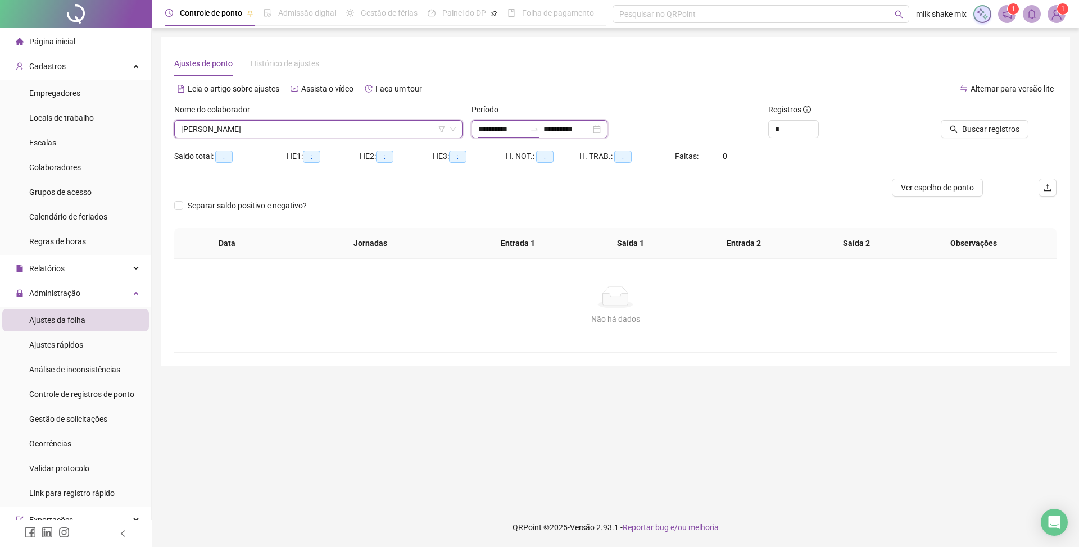
click at [513, 125] on input "**********" at bounding box center [501, 129] width 47 height 12
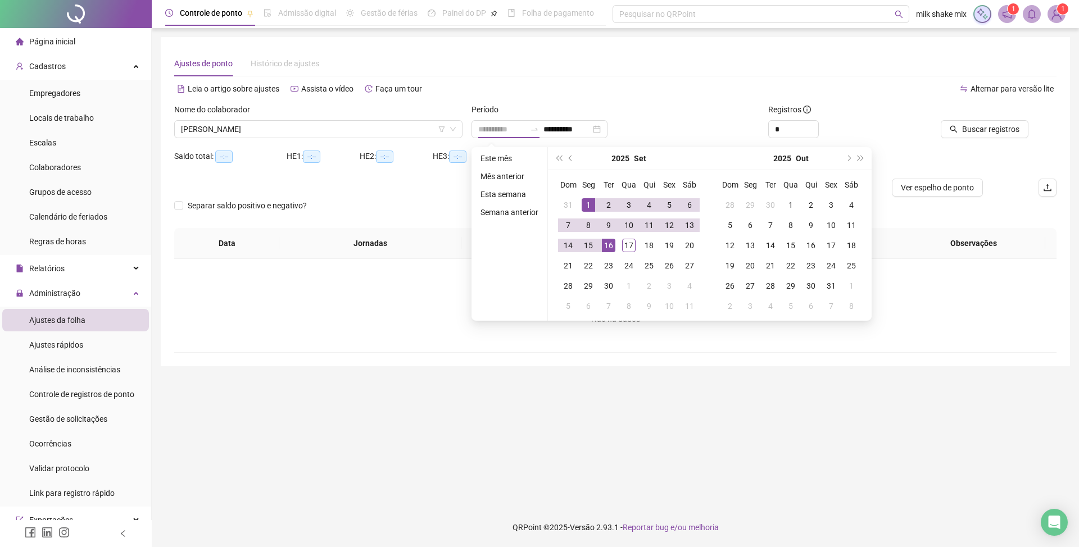
click at [584, 200] on div "1" at bounding box center [588, 204] width 13 height 13
type input "**********"
click at [625, 242] on div "17" at bounding box center [628, 245] width 13 height 13
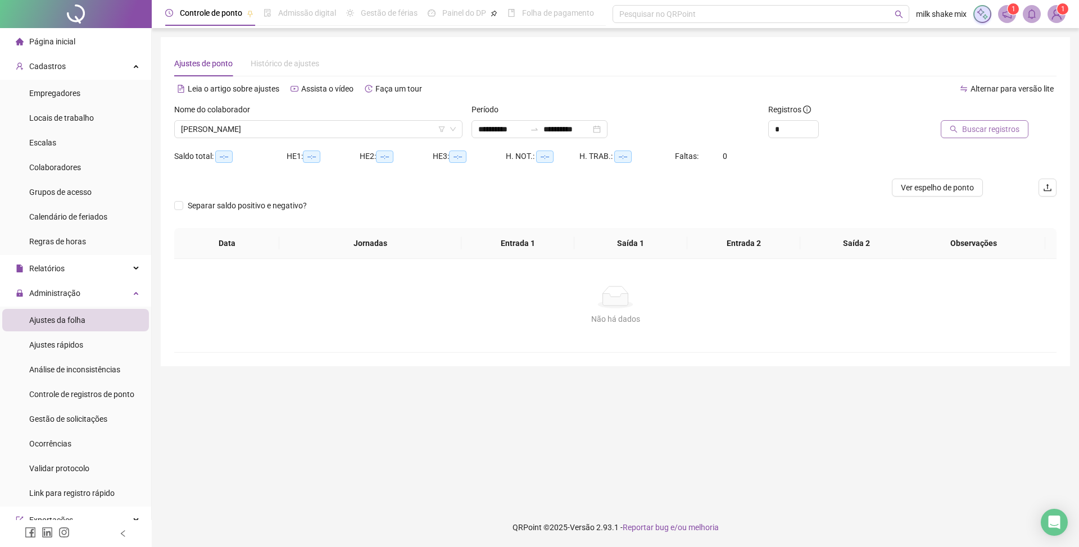
click at [980, 133] on span "Buscar registros" at bounding box center [990, 129] width 57 height 12
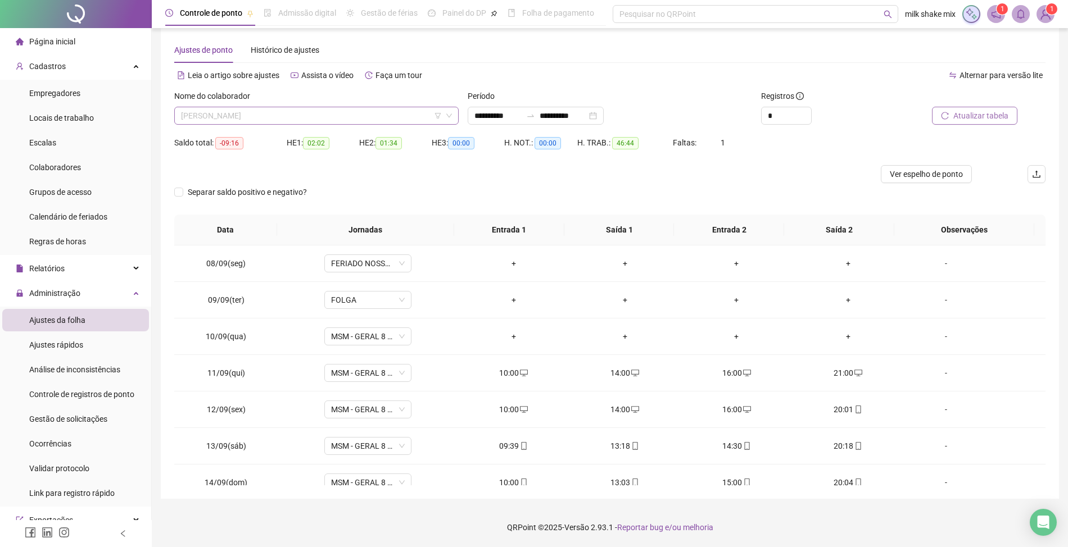
click at [304, 113] on span "CARLA CARREIRO FARIAS" at bounding box center [316, 115] width 271 height 17
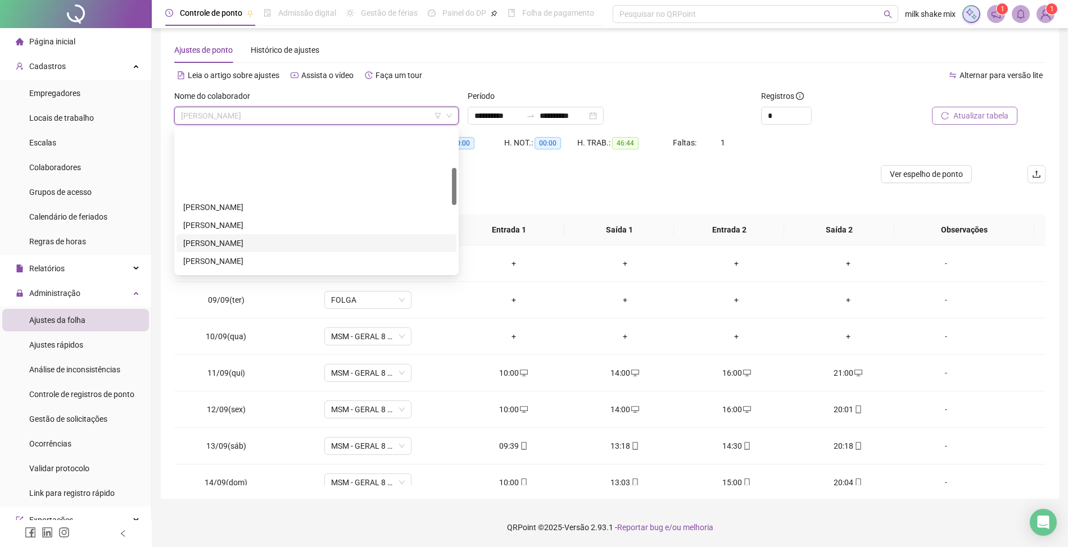
scroll to position [149, 0]
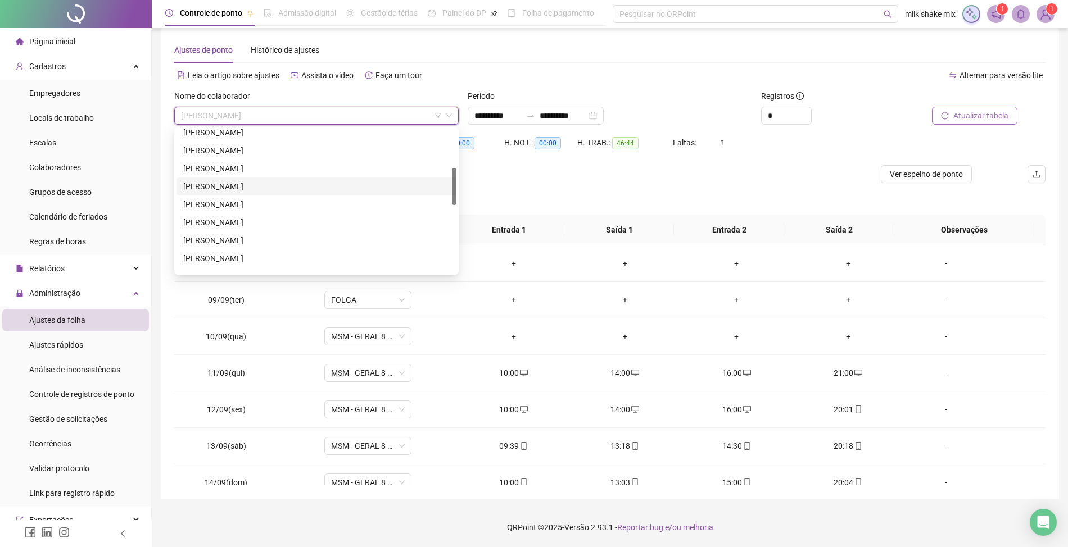
click at [282, 189] on div "FRANCISCA AMANDA DAS CHAGAS DE SOUSA RODRIGUES" at bounding box center [316, 186] width 266 height 12
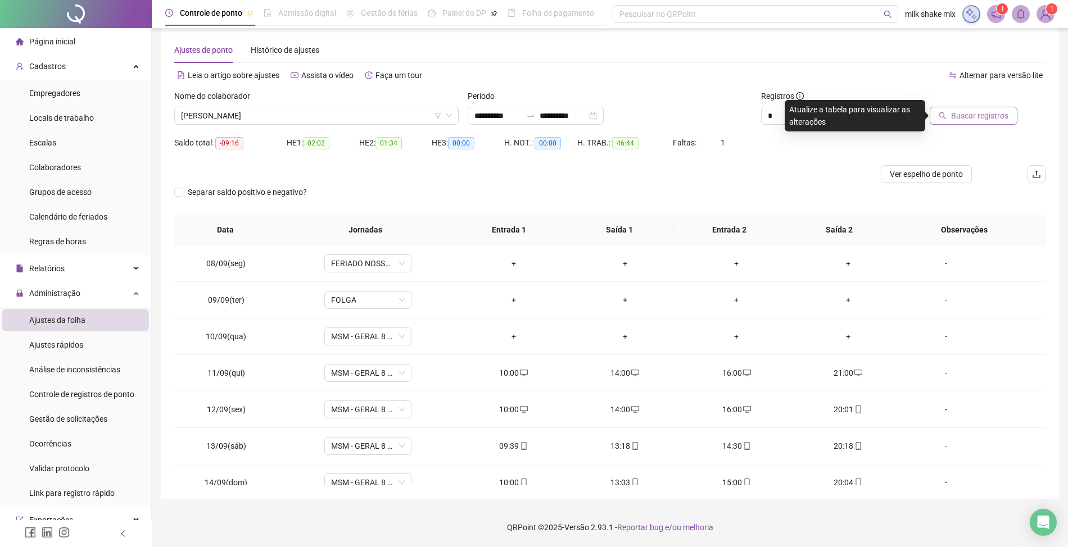
click at [969, 118] on span "Buscar registros" at bounding box center [979, 116] width 57 height 12
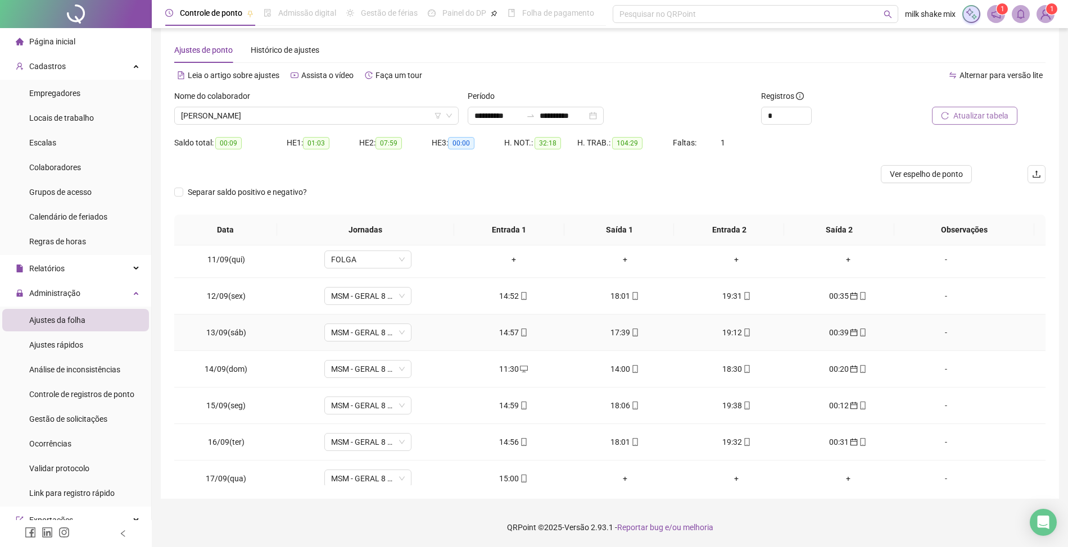
scroll to position [384, 0]
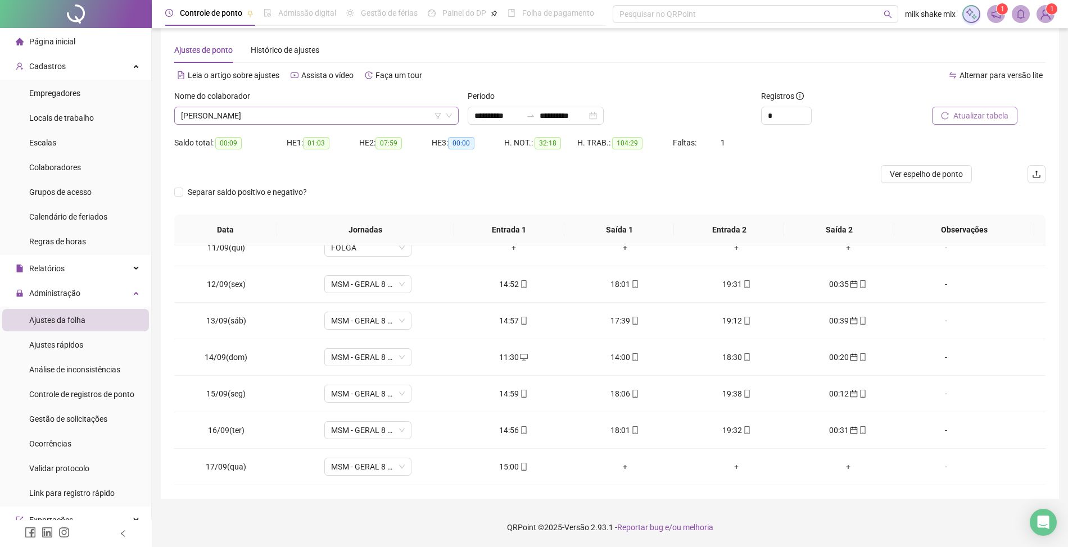
click at [394, 116] on span "FRANCISCA AMANDA DAS CHAGAS DE SOUSA RODRIGUES" at bounding box center [316, 115] width 271 height 17
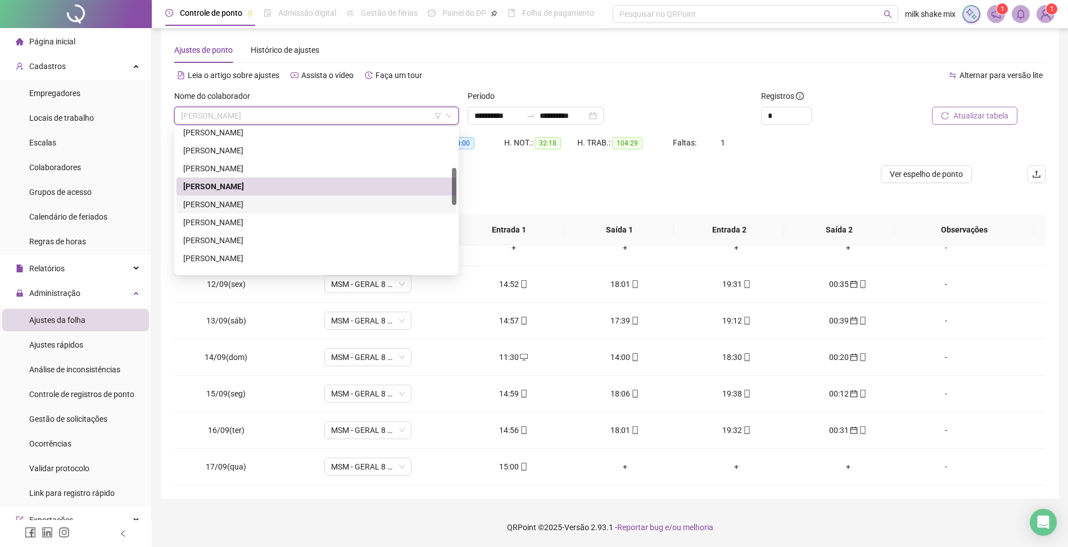
click at [303, 203] on div "IVINNY DE SOUZA GOMES BRITO" at bounding box center [316, 204] width 266 height 12
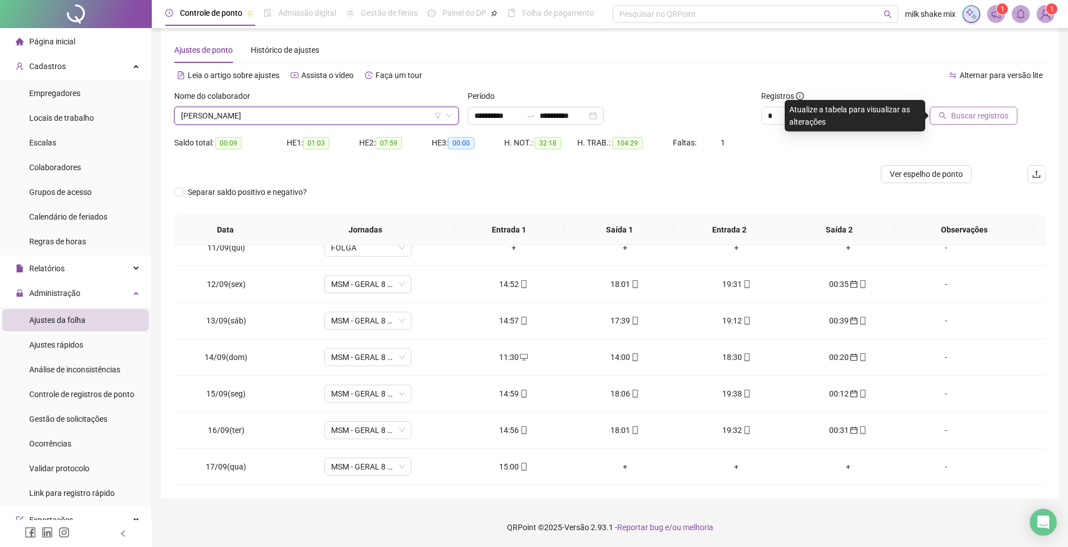
click at [961, 121] on span "Buscar registros" at bounding box center [979, 116] width 57 height 12
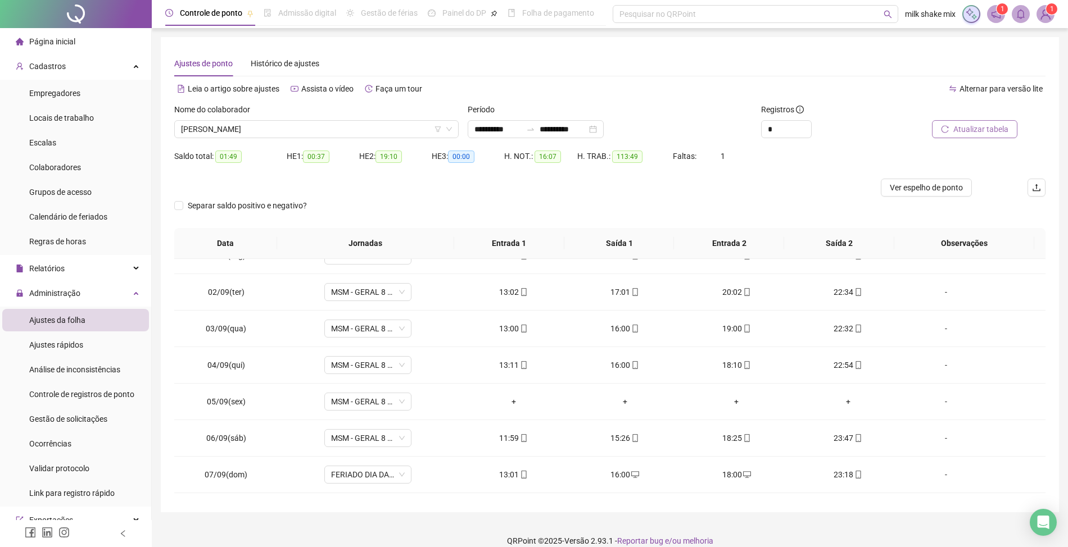
scroll to position [10, 0]
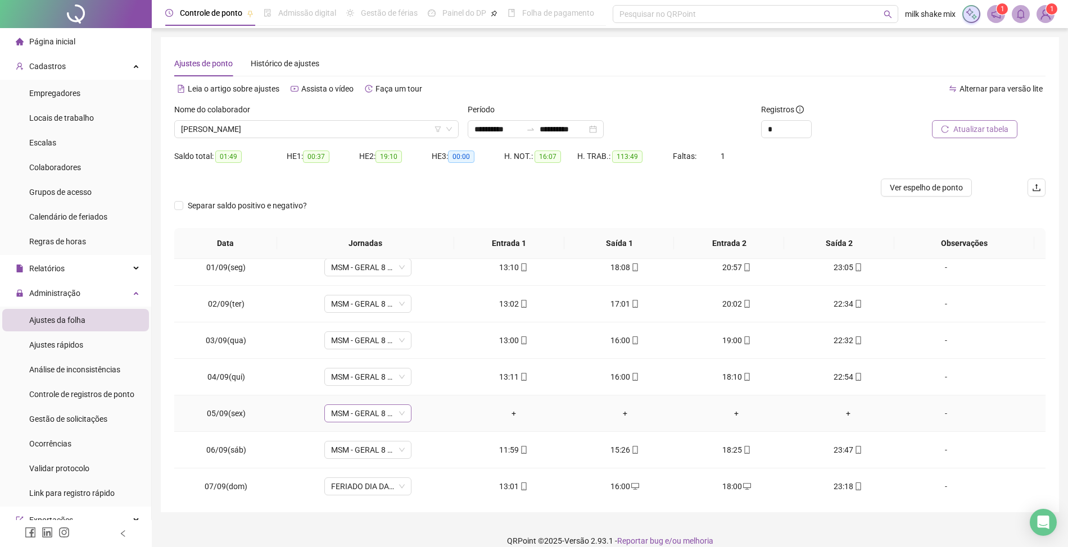
click at [387, 412] on span "MSM - GERAL 8 HORAS" at bounding box center [368, 413] width 74 height 17
click at [348, 308] on div "Folga" at bounding box center [396, 302] width 116 height 12
click at [416, 392] on button "Sim" at bounding box center [418, 384] width 22 height 13
click at [1005, 134] on span "Atualizar tabela" at bounding box center [980, 129] width 55 height 12
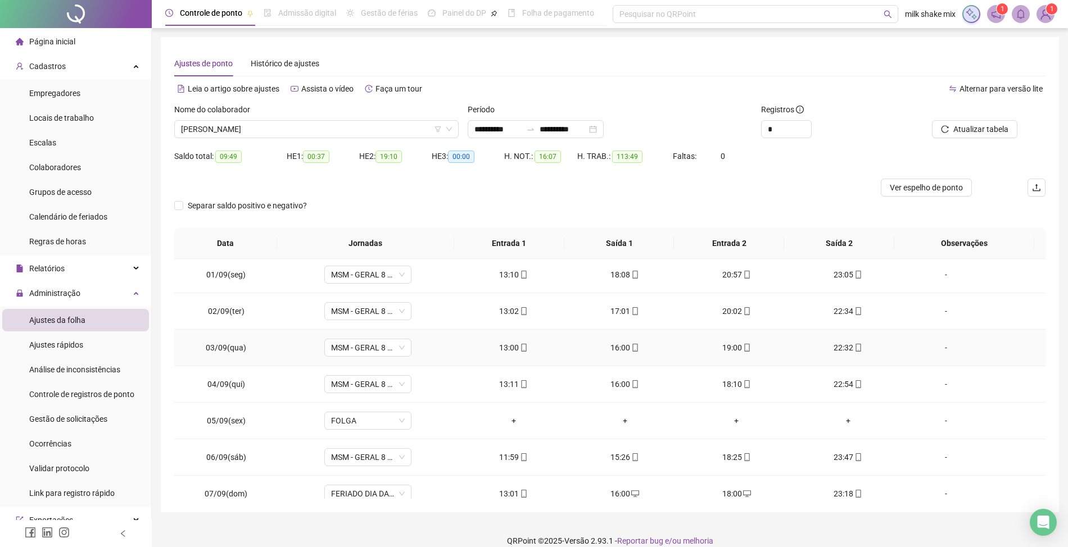
scroll to position [0, 0]
click at [389, 133] on span "IVINNY DE SOUZA GOMES BRITO" at bounding box center [316, 129] width 271 height 17
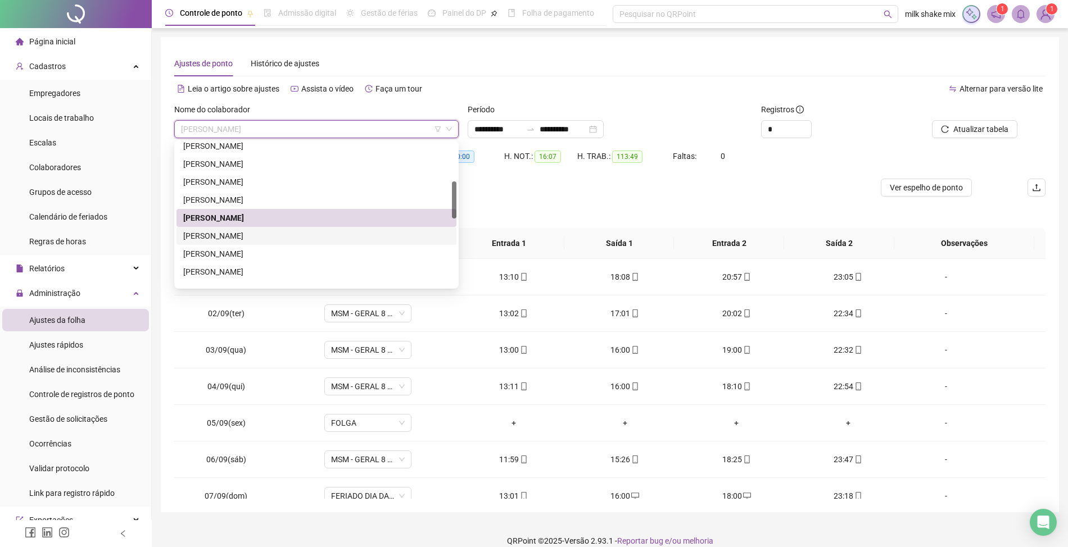
click at [199, 243] on div "JAQUELINE VIEIRA DE SOUSA" at bounding box center [316, 236] width 280 height 18
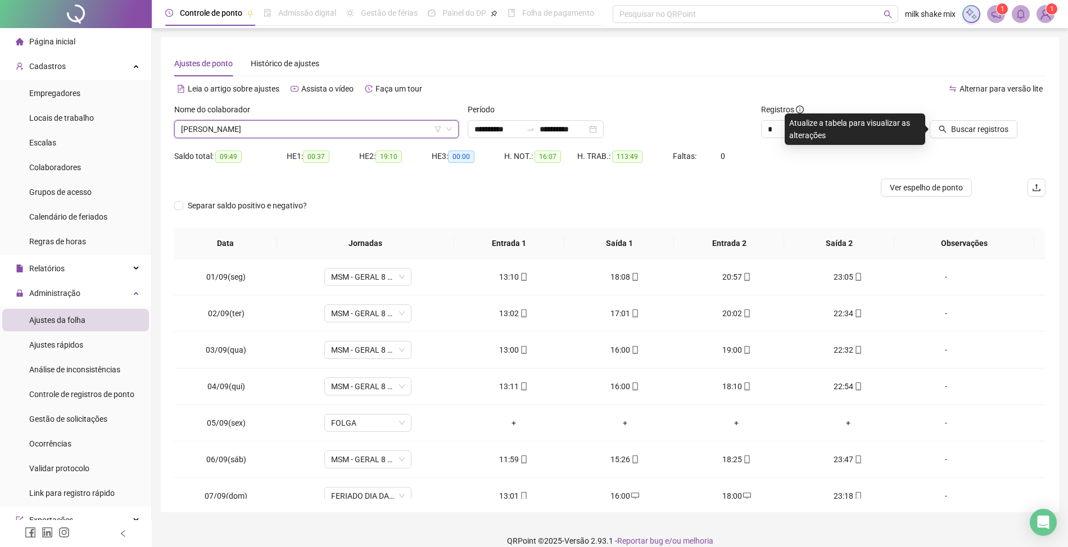
click at [943, 117] on div at bounding box center [963, 111] width 110 height 17
click at [1003, 134] on span "Buscar registros" at bounding box center [979, 129] width 57 height 12
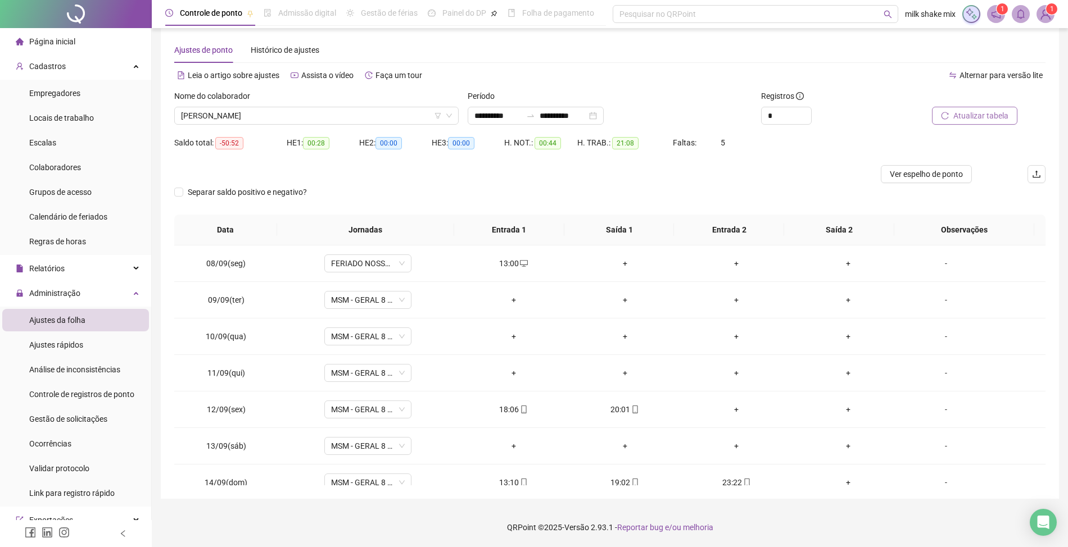
click at [327, 105] on div "Nome do colaborador" at bounding box center [316, 98] width 284 height 17
click at [322, 115] on span "JAQUELINE VIEIRA DE SOUSA" at bounding box center [316, 115] width 271 height 17
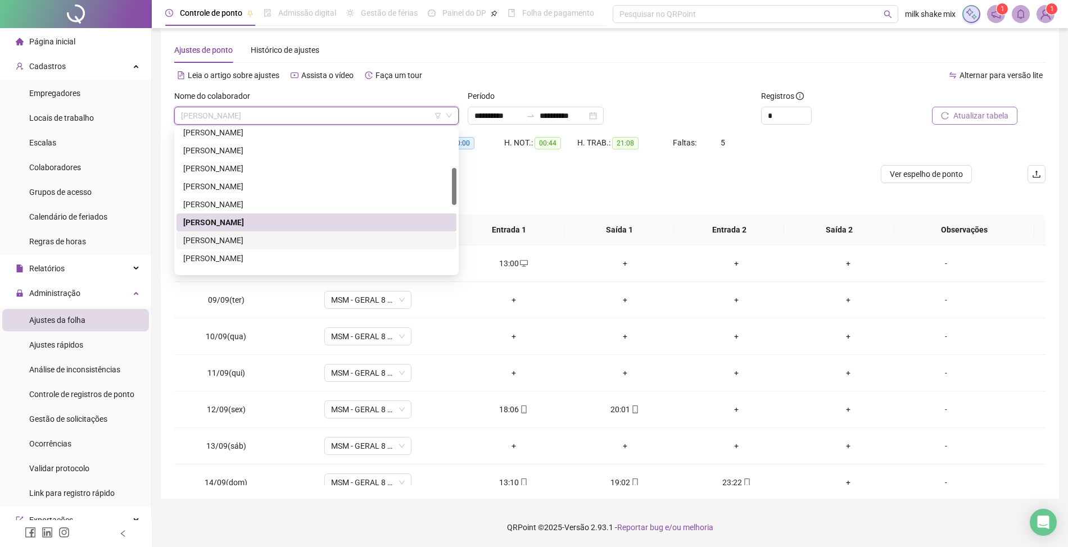
click at [278, 241] on div "JESSYKA COELHO DE SOUZA" at bounding box center [316, 240] width 266 height 12
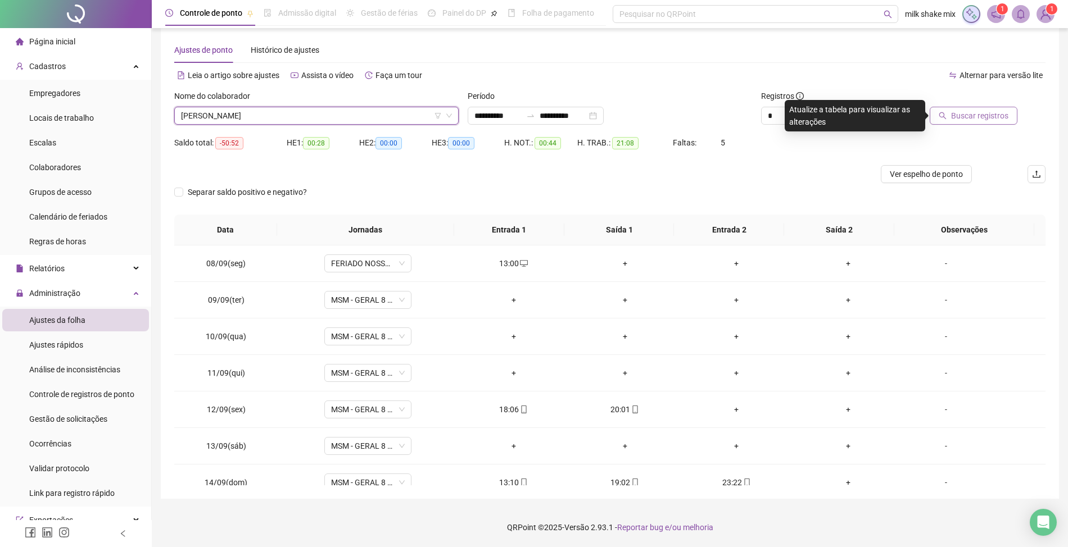
click at [968, 130] on div "Buscar registros" at bounding box center [976, 112] width 147 height 44
click at [974, 124] on button "Buscar registros" at bounding box center [974, 116] width 88 height 18
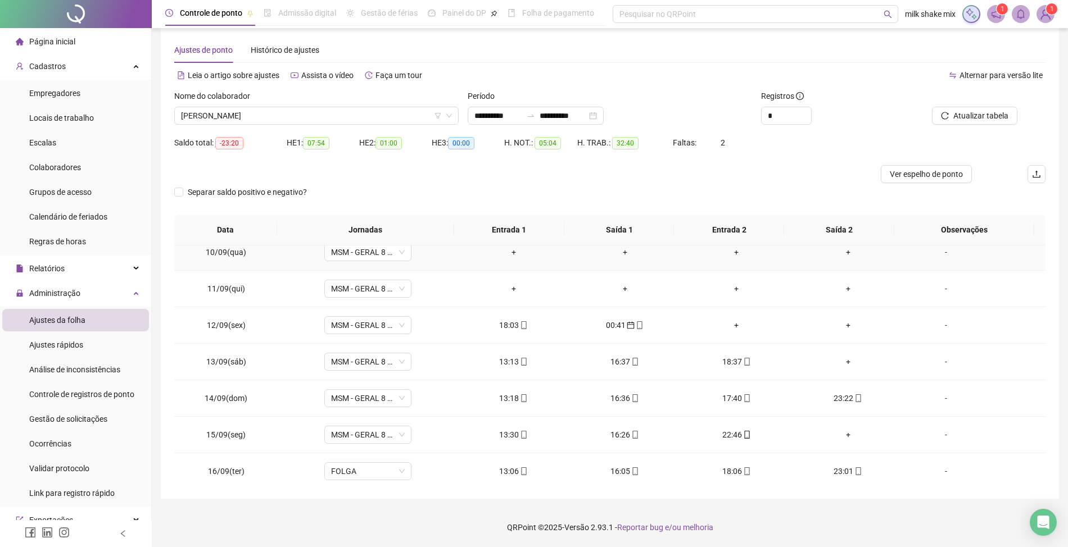
scroll to position [127, 0]
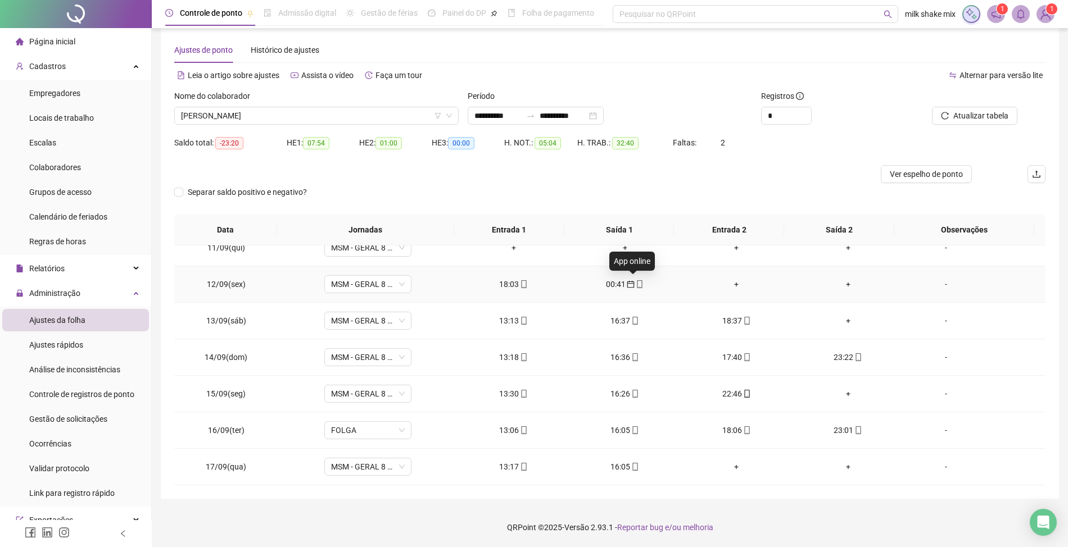
click at [637, 284] on icon "mobile" at bounding box center [639, 284] width 5 height 8
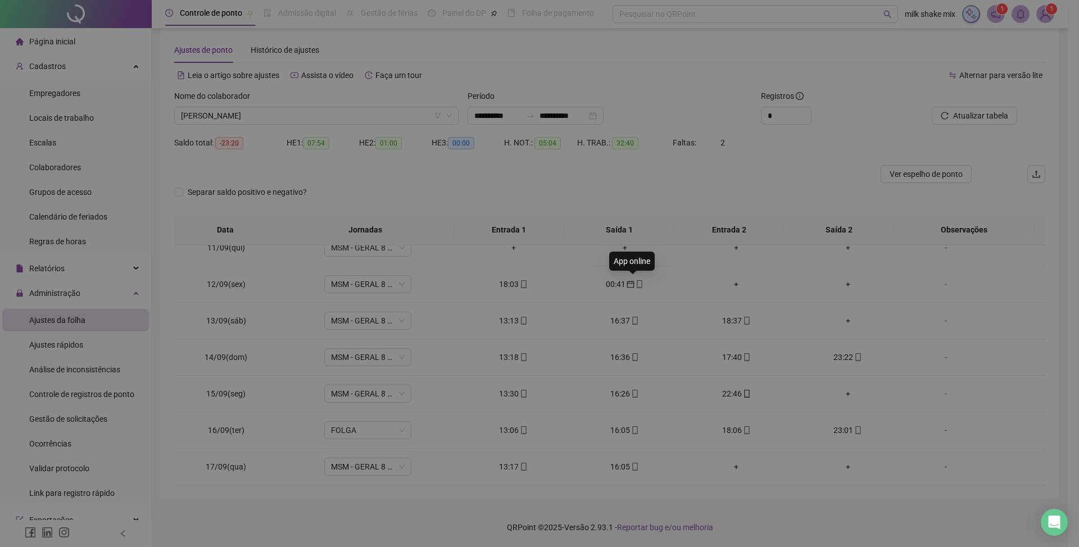
type input "**********"
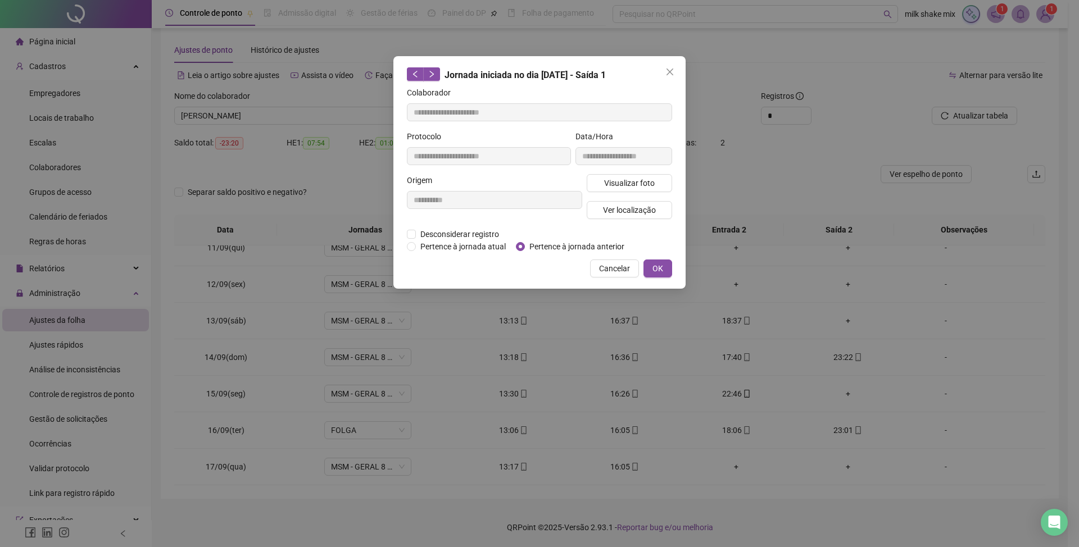
click at [631, 284] on div "**********" at bounding box center [539, 172] width 292 height 233
click at [664, 273] on button "OK" at bounding box center [657, 269] width 29 height 18
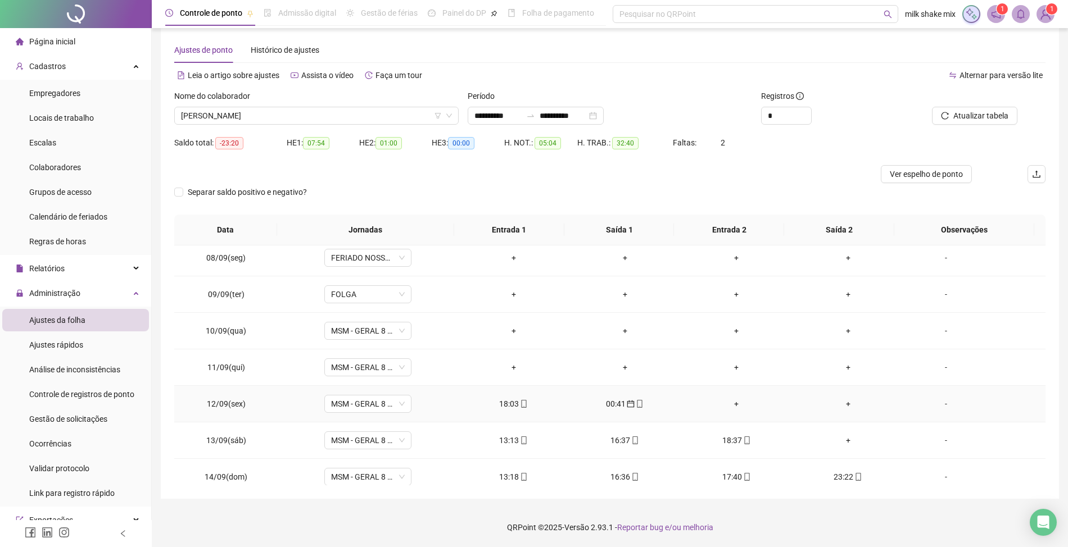
scroll to position [0, 0]
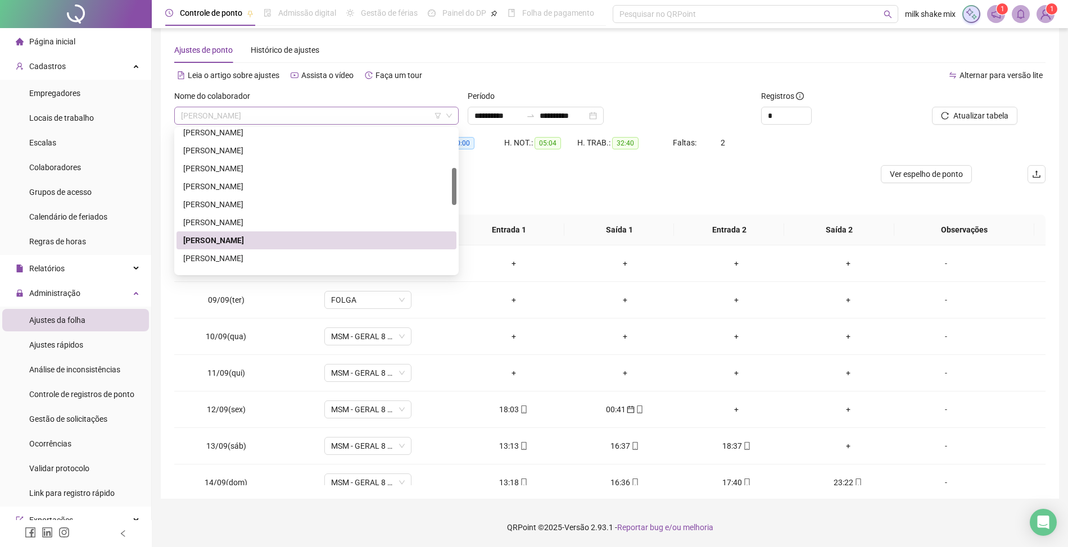
click at [341, 111] on span "JESSYKA COELHO DE SOUZA" at bounding box center [316, 115] width 271 height 17
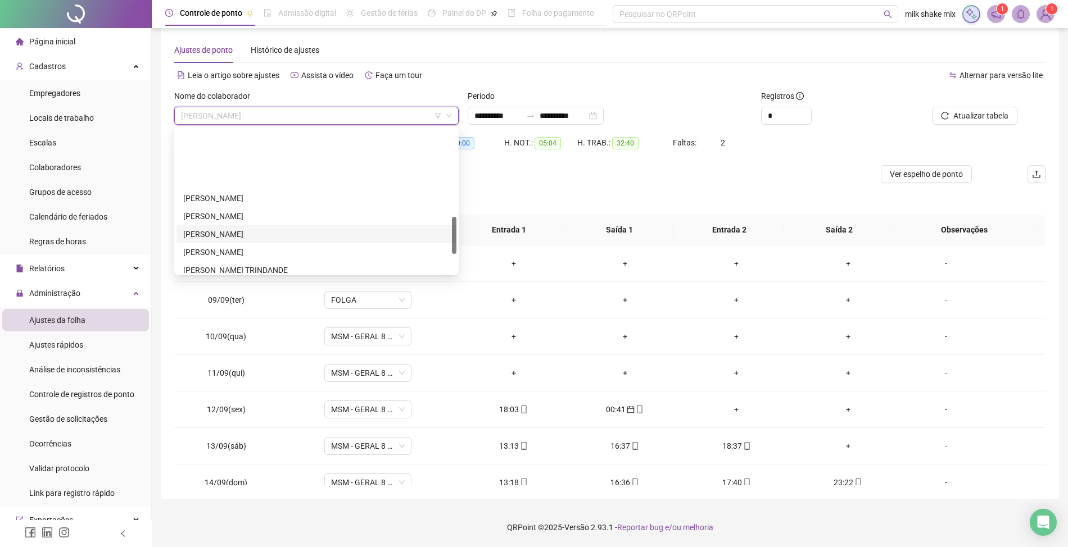
scroll to position [338, 0]
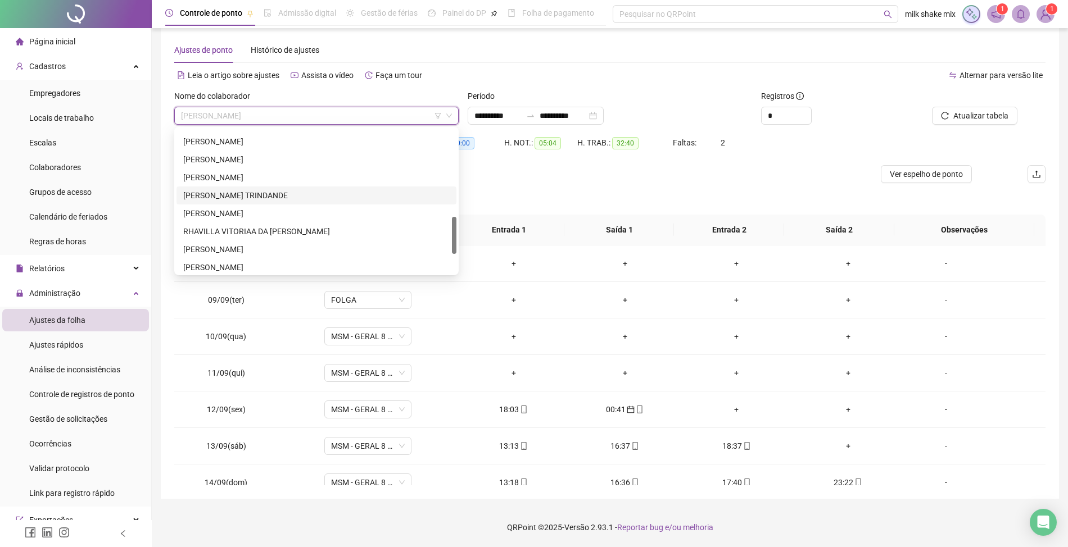
click at [305, 194] on div "PALOMA DA SILVA TRINDANDE" at bounding box center [316, 195] width 266 height 12
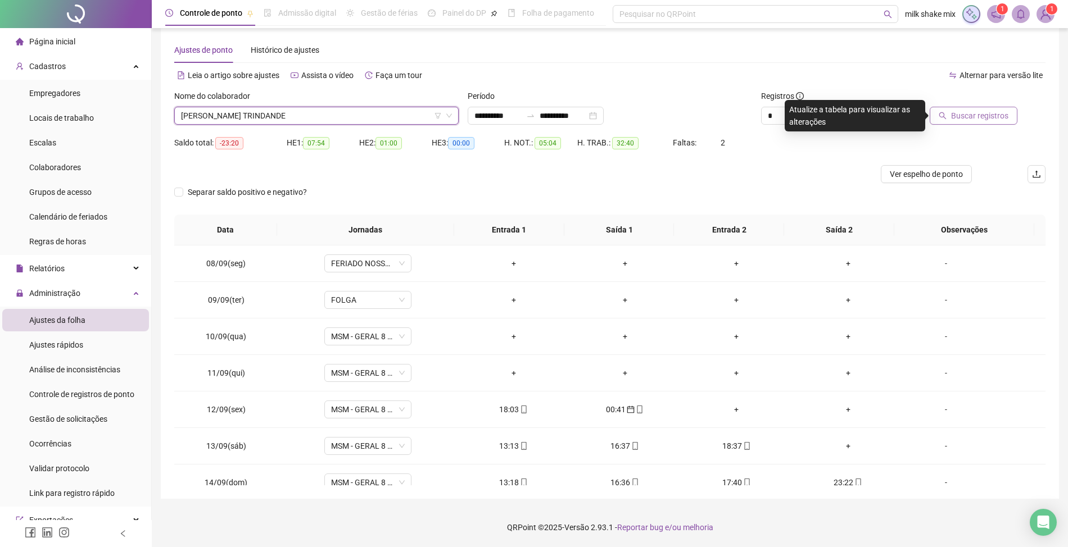
click at [967, 116] on span "Buscar registros" at bounding box center [979, 116] width 57 height 12
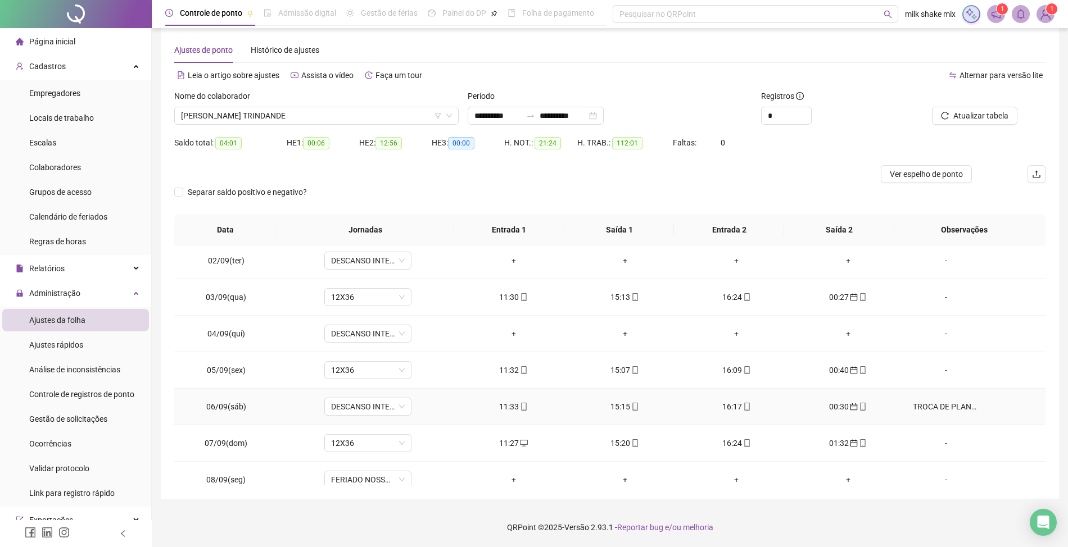
scroll to position [75, 0]
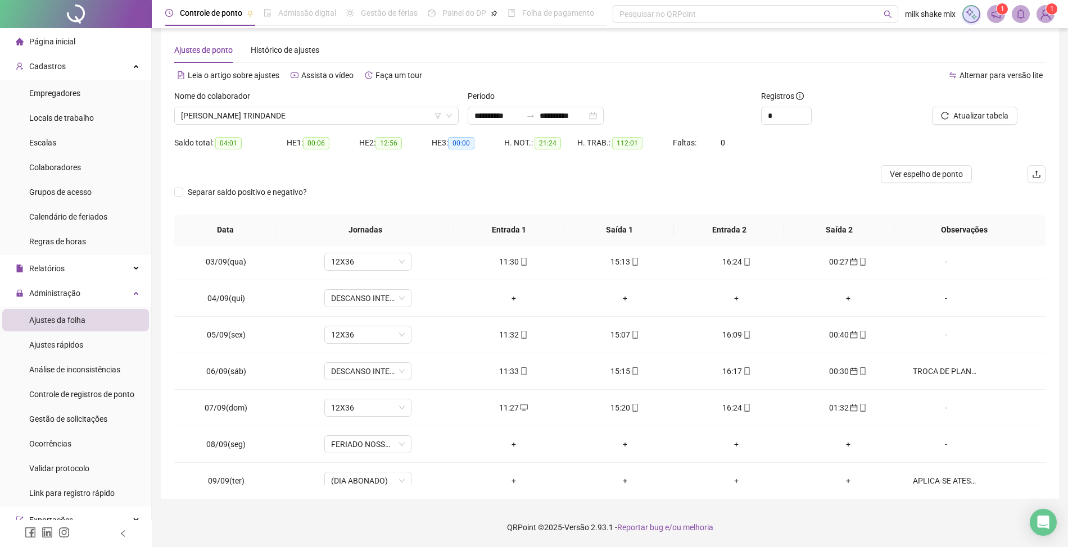
click at [326, 134] on div "HE 1: 00:06" at bounding box center [323, 143] width 72 height 18
click at [401, 117] on span "PALOMA DA SILVA TRINDANDE" at bounding box center [316, 115] width 271 height 17
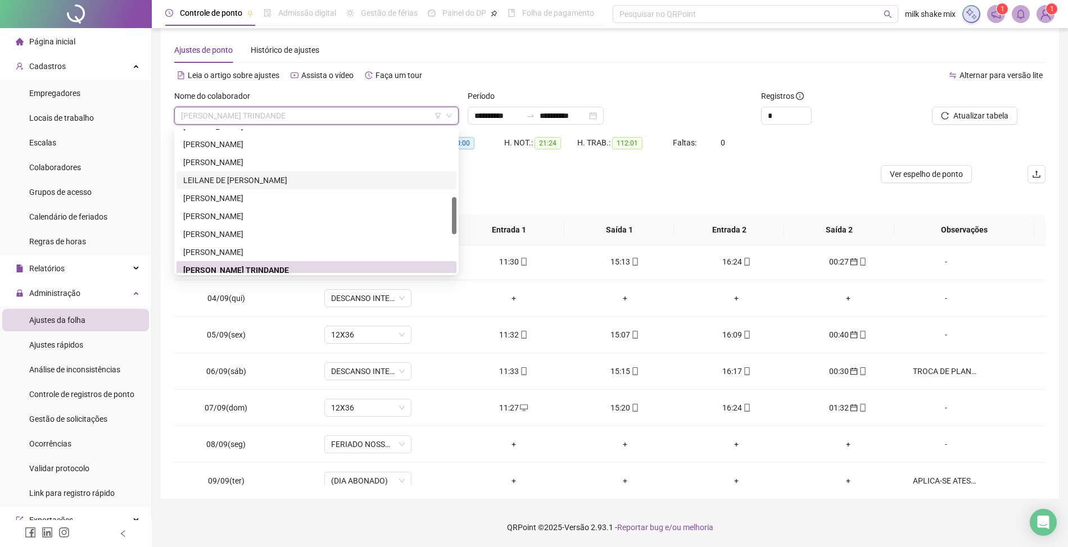
scroll to position [338, 0]
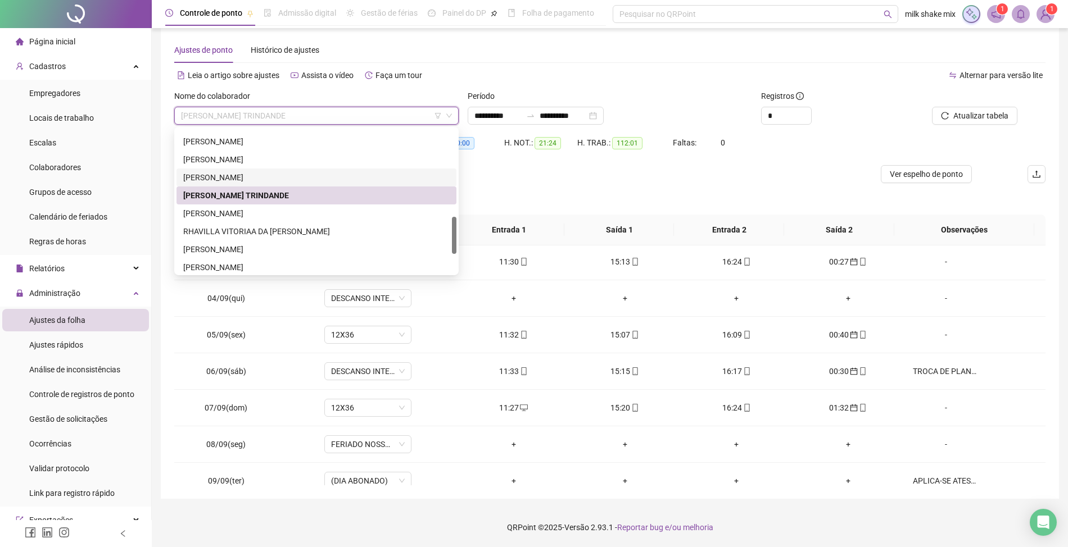
click at [286, 179] on div "NAYARA FERREIRA DA SILVA" at bounding box center [316, 177] width 266 height 12
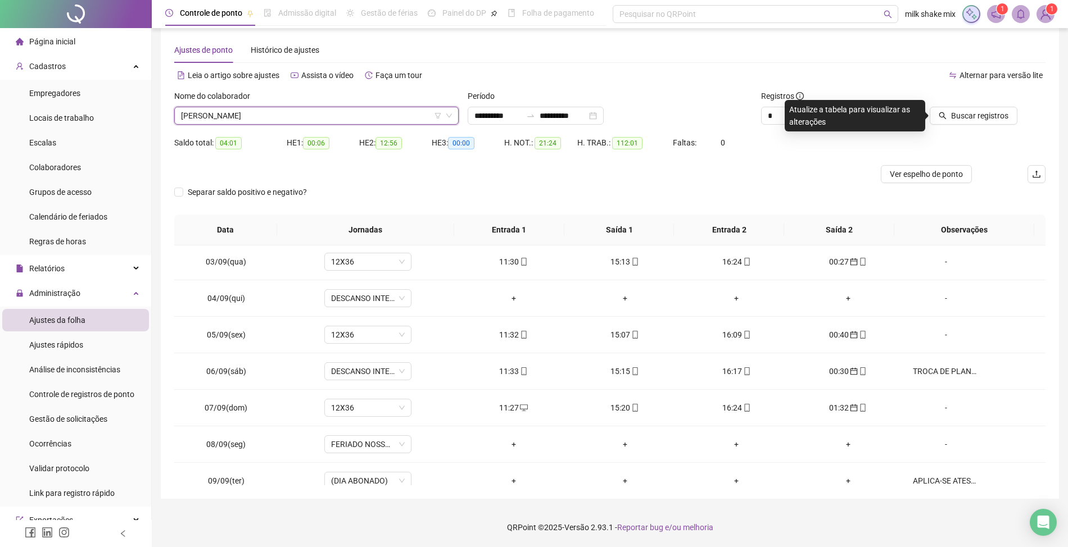
click at [976, 131] on div "Buscar registros" at bounding box center [976, 112] width 147 height 44
click at [981, 126] on div "Buscar registros" at bounding box center [976, 112] width 147 height 44
click at [986, 122] on button "Buscar registros" at bounding box center [974, 116] width 88 height 18
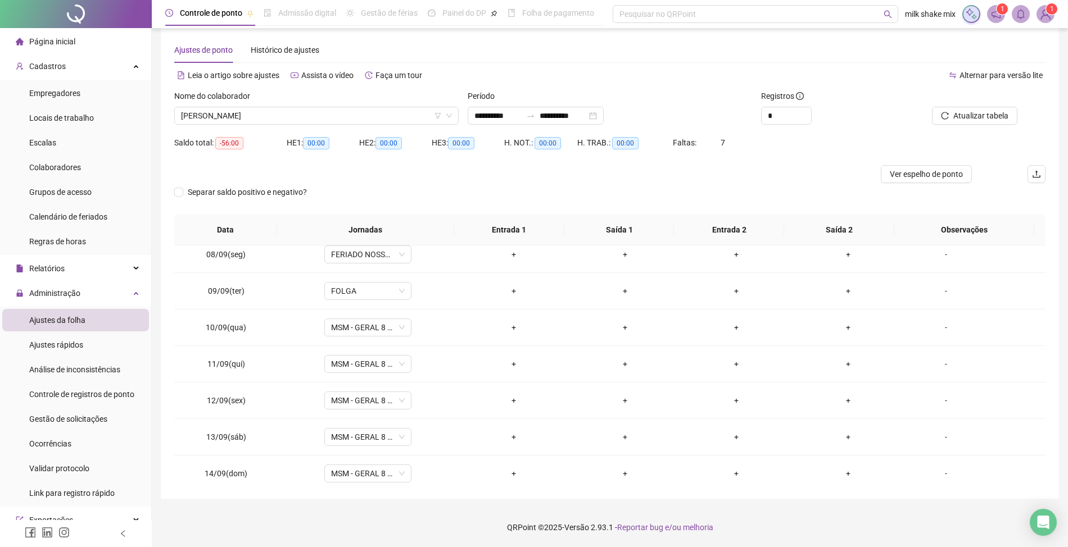
scroll to position [0, 0]
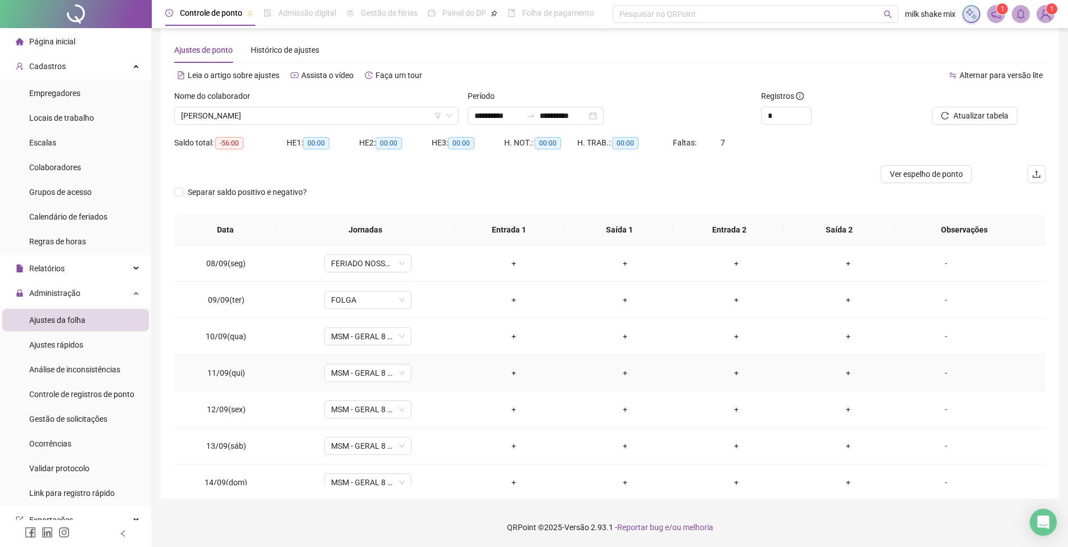
click at [938, 381] on td "-" at bounding box center [975, 373] width 142 height 37
click at [933, 376] on div "-" at bounding box center [946, 373] width 66 height 12
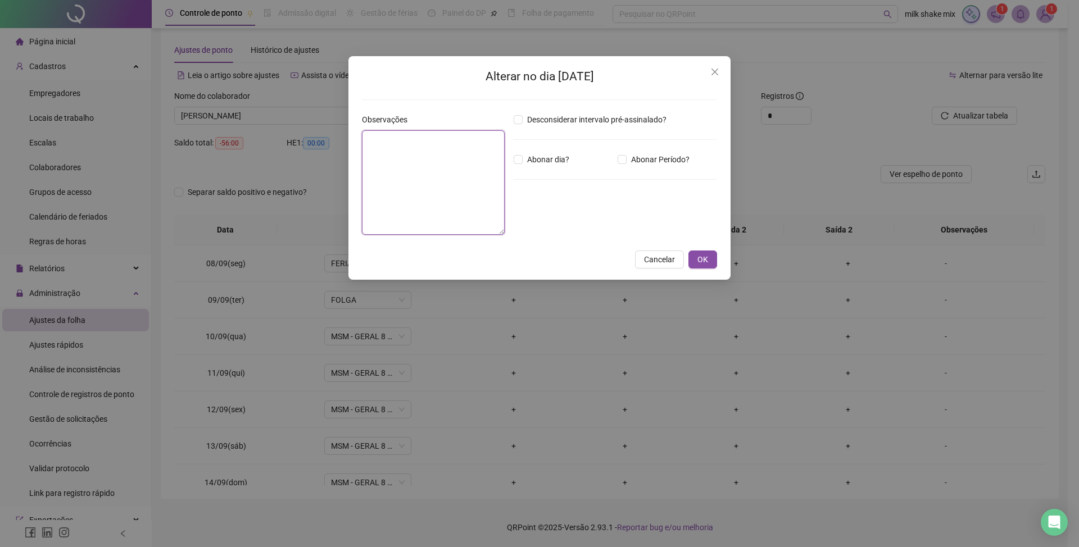
click at [426, 148] on textarea at bounding box center [433, 182] width 143 height 105
type textarea "**********"
click at [532, 151] on div "Desconsiderar intervalo pré-assinalado? Abonar dia? Abonar Período? Horas a abo…" at bounding box center [615, 179] width 212 height 131
click at [524, 162] on span "Abonar dia?" at bounding box center [548, 159] width 51 height 12
click at [704, 268] on button "OK" at bounding box center [702, 260] width 29 height 18
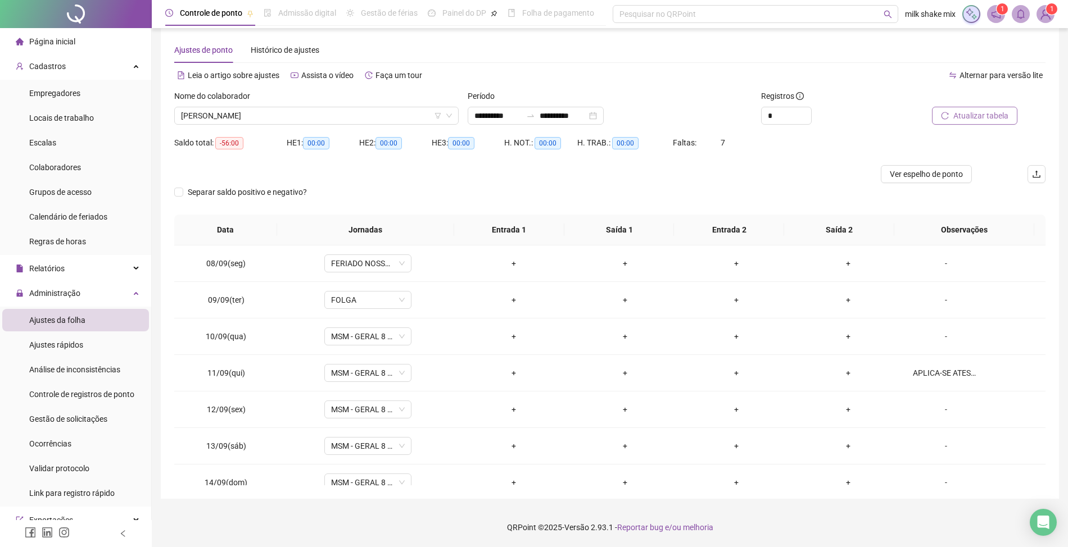
click at [956, 117] on span "Atualizar tabela" at bounding box center [980, 116] width 55 height 12
click at [938, 409] on div "-" at bounding box center [946, 410] width 66 height 12
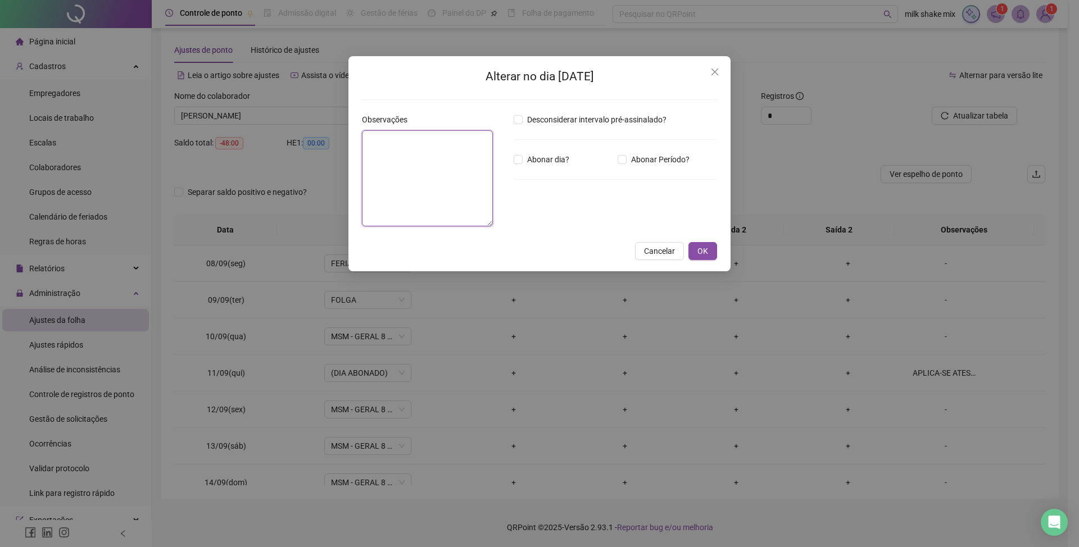
click at [433, 176] on textarea at bounding box center [427, 178] width 131 height 96
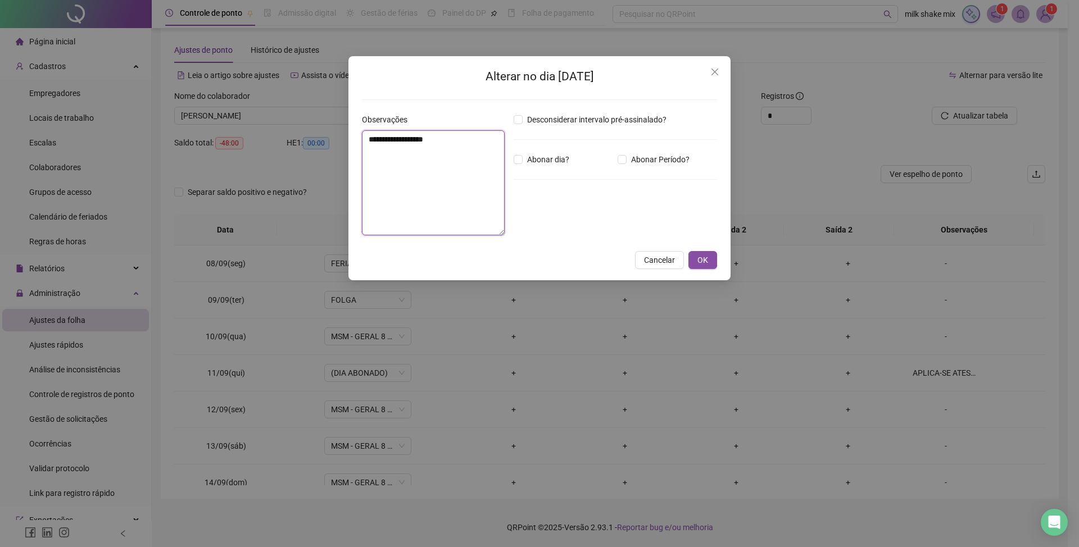
drag, startPoint x: 469, startPoint y: 142, endPoint x: 308, endPoint y: 138, distance: 160.8
click at [308, 138] on div "**********" at bounding box center [539, 273] width 1079 height 547
type textarea "**********"
click at [528, 160] on span "Abonar dia?" at bounding box center [548, 159] width 51 height 12
click at [700, 261] on span "OK" at bounding box center [702, 260] width 11 height 12
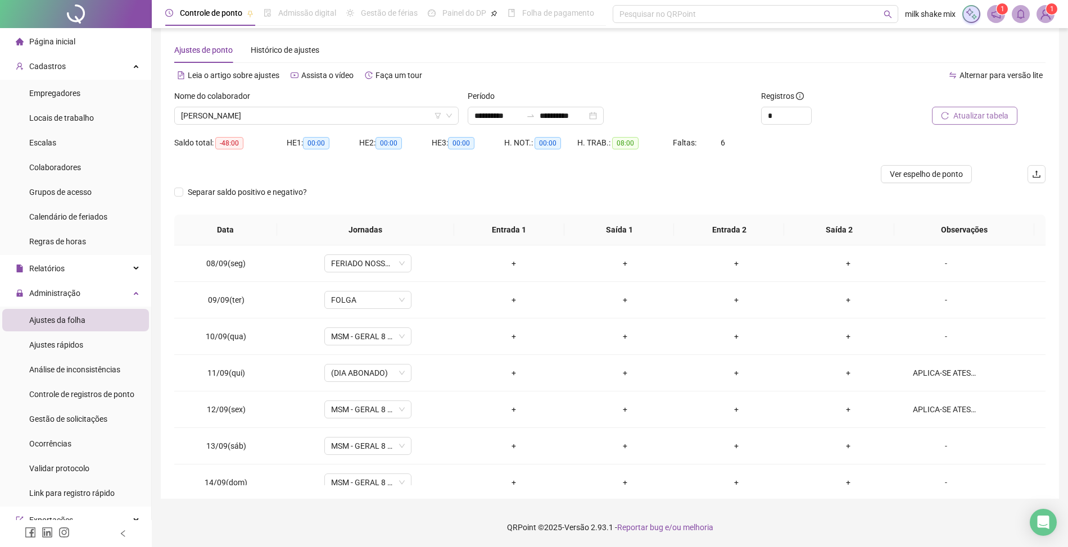
click at [989, 113] on span "Atualizar tabela" at bounding box center [980, 116] width 55 height 12
click at [383, 448] on span "MSM - GERAL 8 HORAS" at bounding box center [368, 446] width 74 height 17
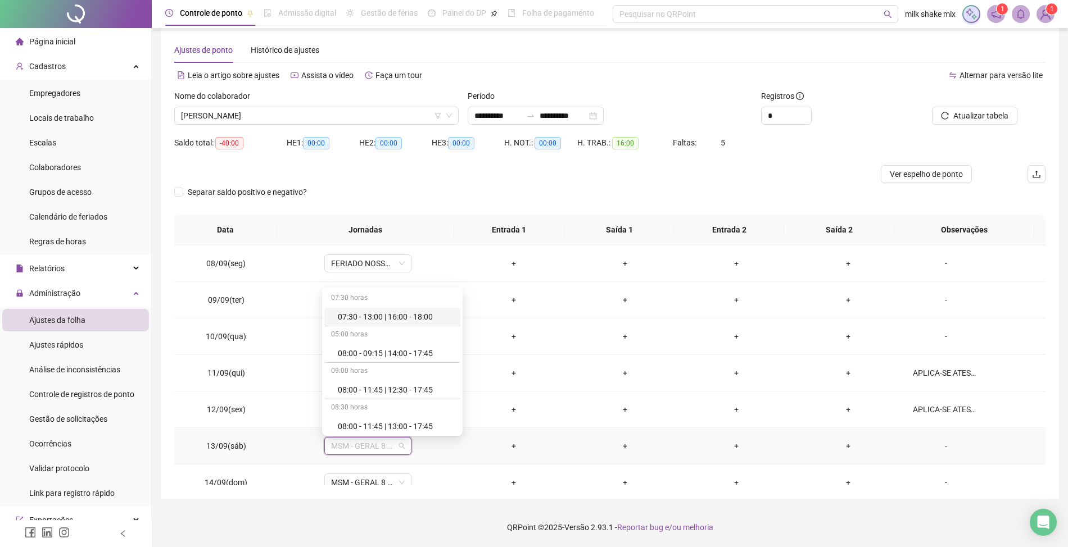
click at [942, 448] on div "-" at bounding box center [946, 446] width 66 height 12
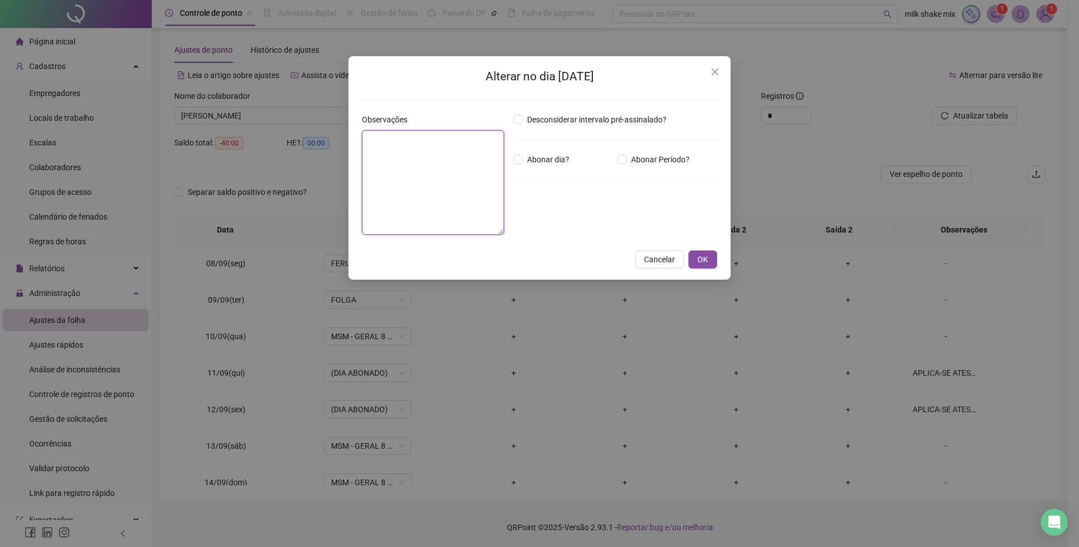
click at [470, 183] on textarea at bounding box center [433, 182] width 142 height 105
paste textarea "**********"
type textarea "**********"
click at [522, 151] on div "Desconsiderar intervalo pré-assinalado? Abonar dia? Abonar Período? Horas a abo…" at bounding box center [615, 179] width 212 height 131
click at [699, 262] on span "OK" at bounding box center [702, 260] width 11 height 12
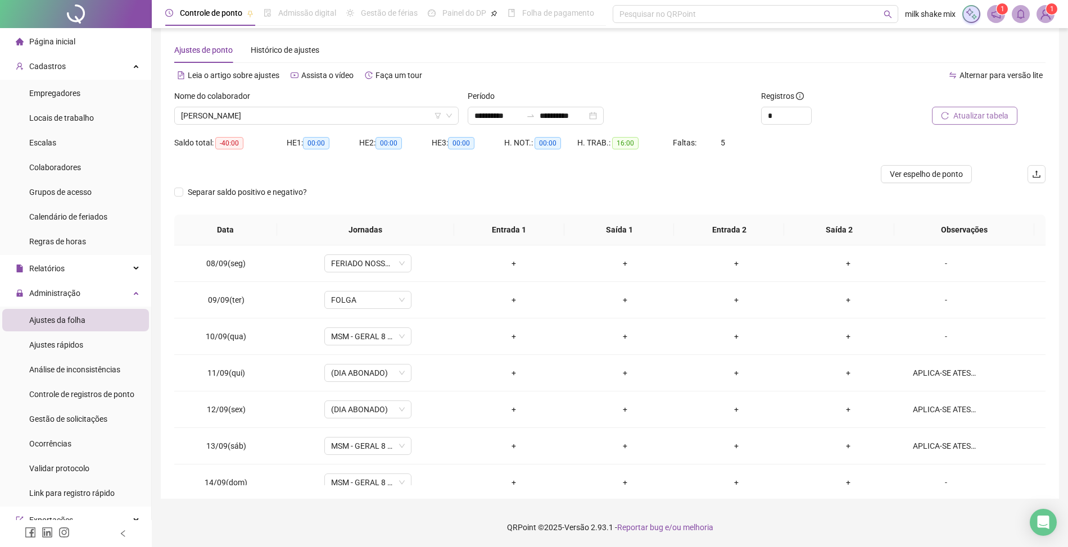
click at [946, 121] on button "Atualizar tabela" at bounding box center [974, 116] width 85 height 18
click at [933, 410] on div "-" at bounding box center [946, 408] width 66 height 12
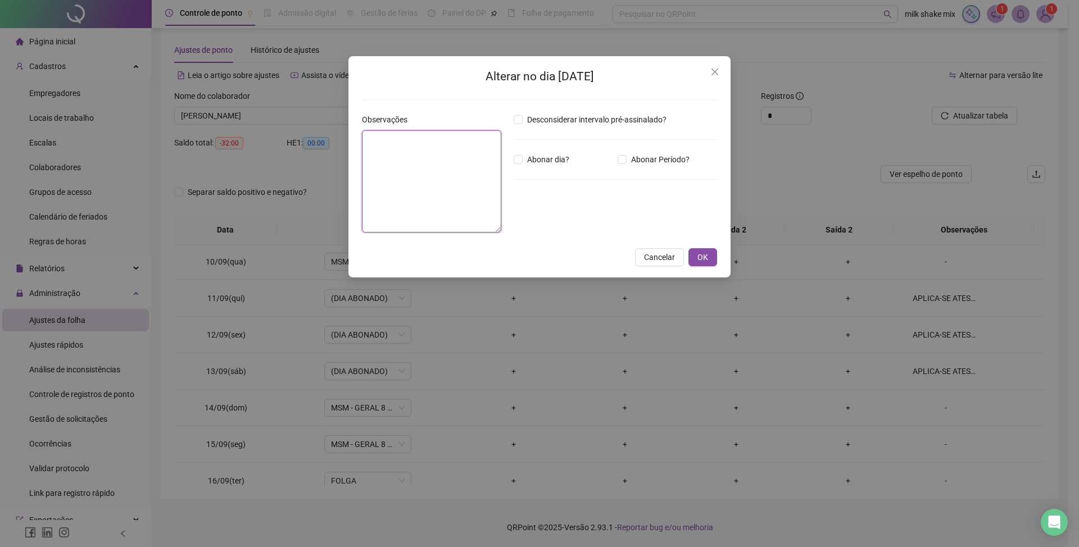
click at [395, 144] on textarea at bounding box center [431, 181] width 139 height 102
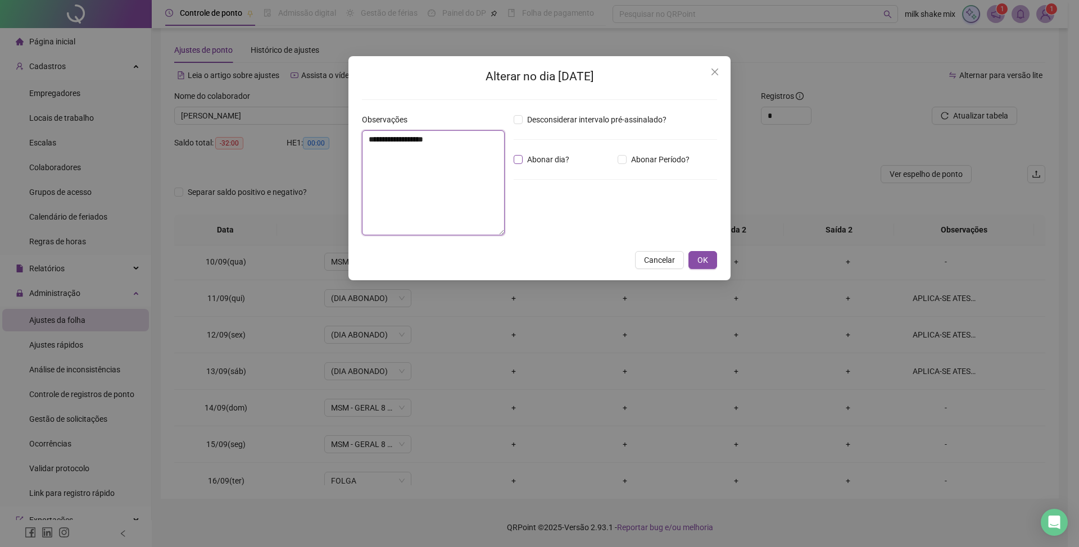
type textarea "**********"
click at [543, 158] on span "Abonar dia?" at bounding box center [548, 159] width 51 height 12
click at [704, 268] on button "OK" at bounding box center [702, 260] width 29 height 18
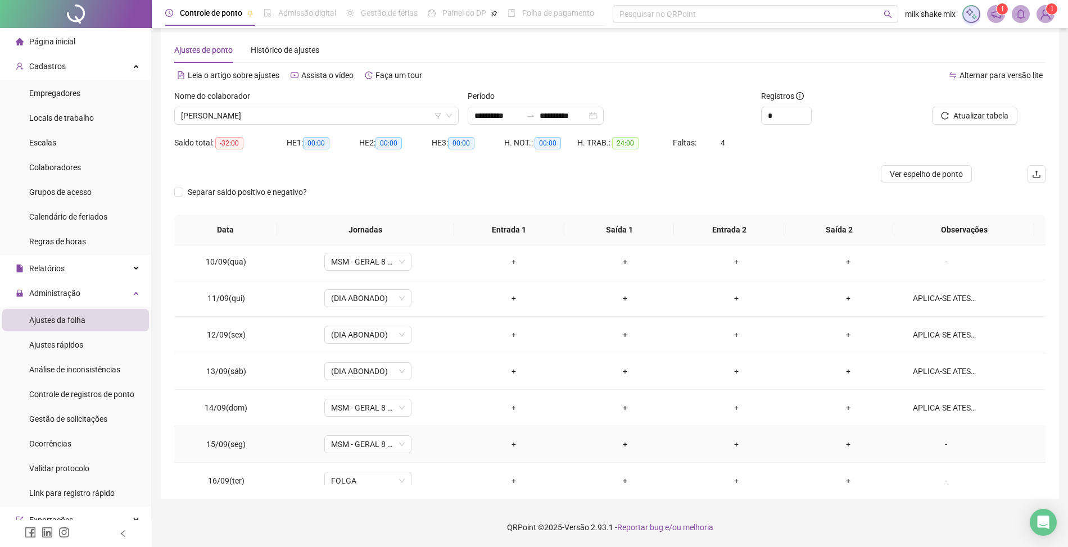
click at [929, 450] on div "-" at bounding box center [946, 444] width 66 height 12
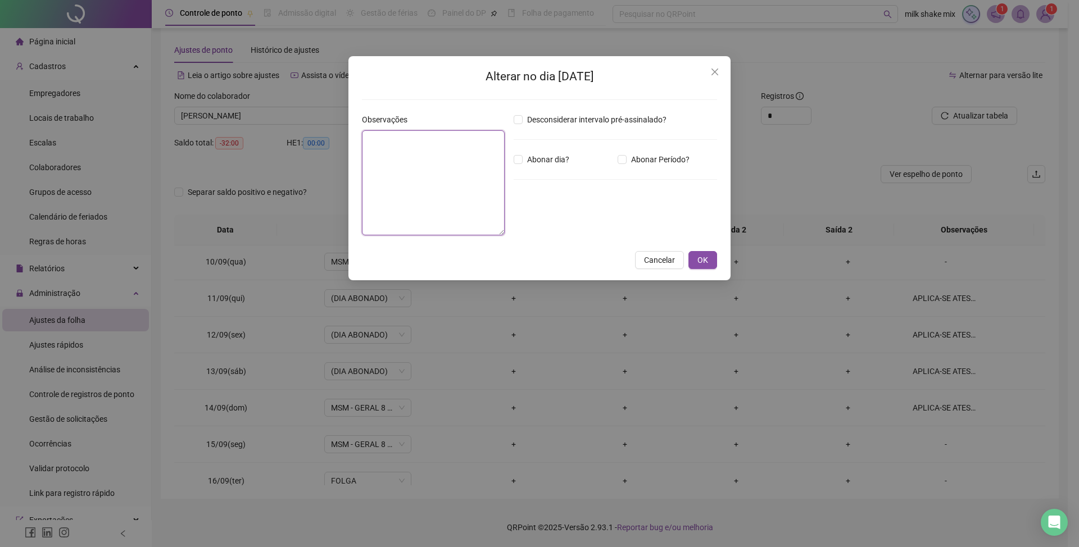
click at [453, 171] on textarea at bounding box center [433, 182] width 143 height 105
type textarea "**********"
click at [556, 162] on span "Abonar dia?" at bounding box center [548, 159] width 51 height 12
click at [699, 259] on span "OK" at bounding box center [702, 260] width 11 height 12
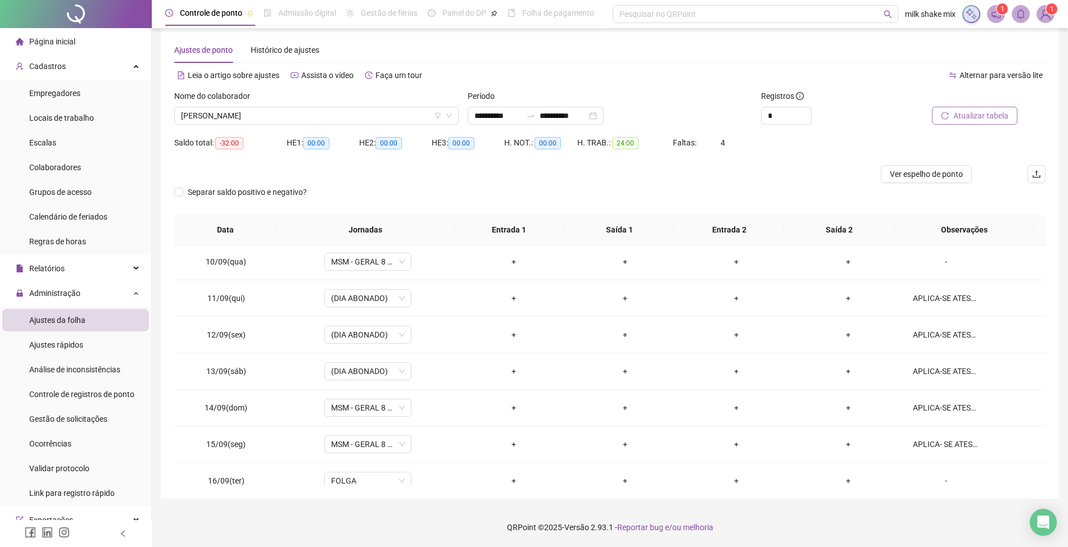
click at [1012, 118] on button "Atualizar tabela" at bounding box center [974, 116] width 85 height 18
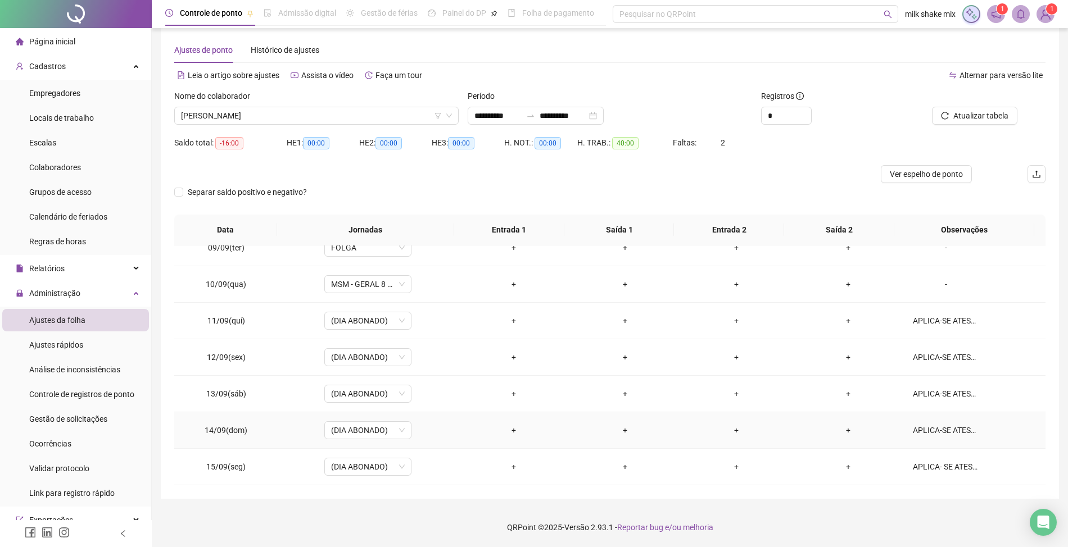
scroll to position [127, 0]
click at [416, 113] on span "NAYARA FERREIRA DA SILVA" at bounding box center [316, 115] width 271 height 17
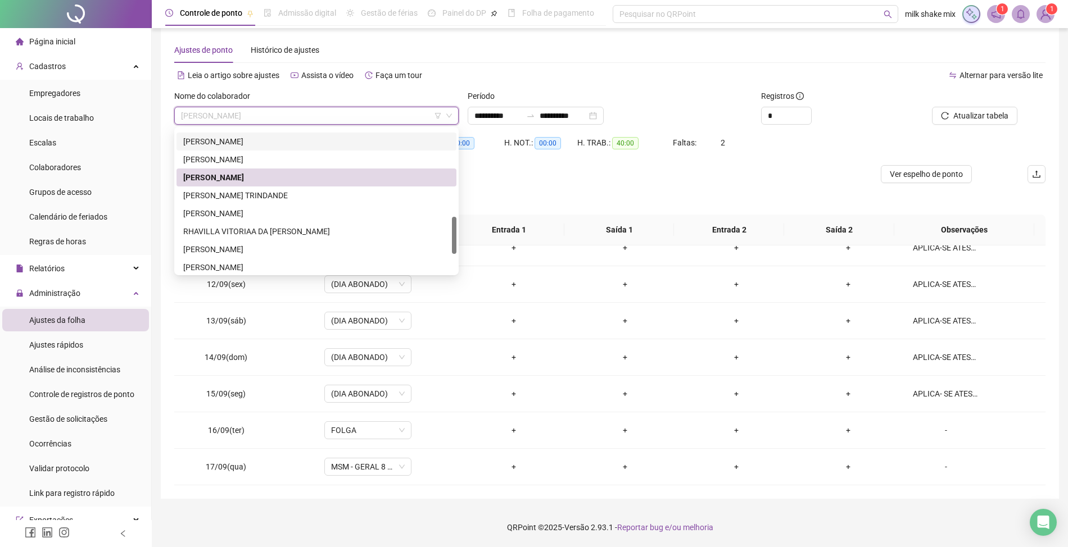
click at [317, 144] on div "MARIA GABRIELI GONÇALVES PEREIRA" at bounding box center [316, 141] width 266 height 12
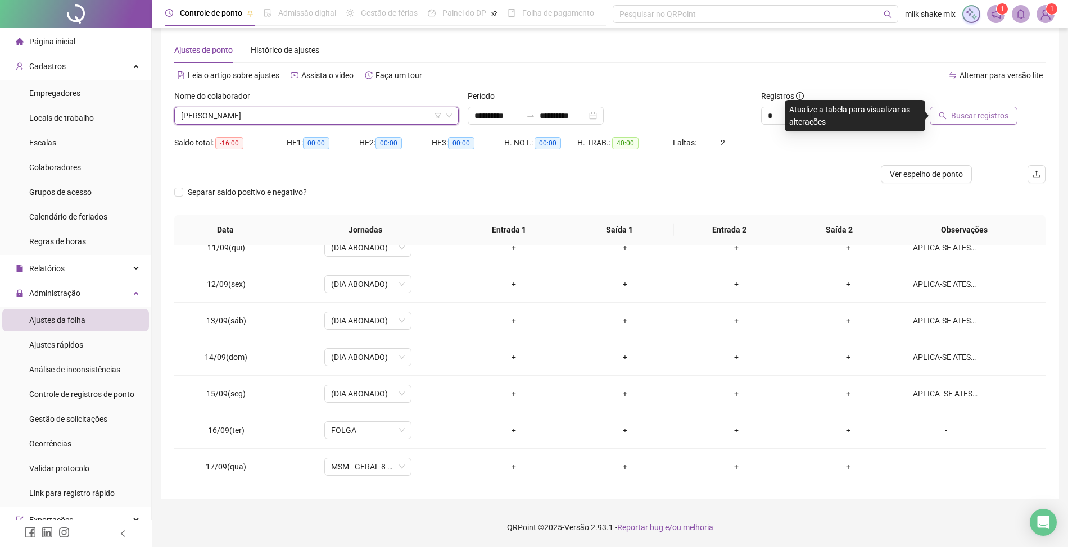
click at [976, 111] on span "Buscar registros" at bounding box center [979, 116] width 57 height 12
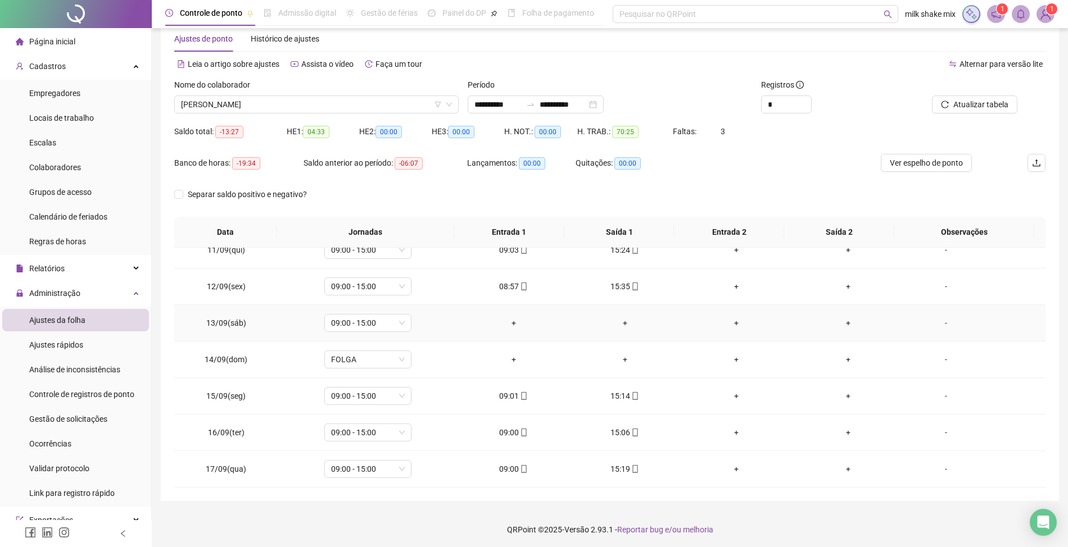
scroll to position [27, 0]
click at [367, 93] on div "MARIA GABRIELI GONÇALVES PEREIRA" at bounding box center [316, 102] width 284 height 18
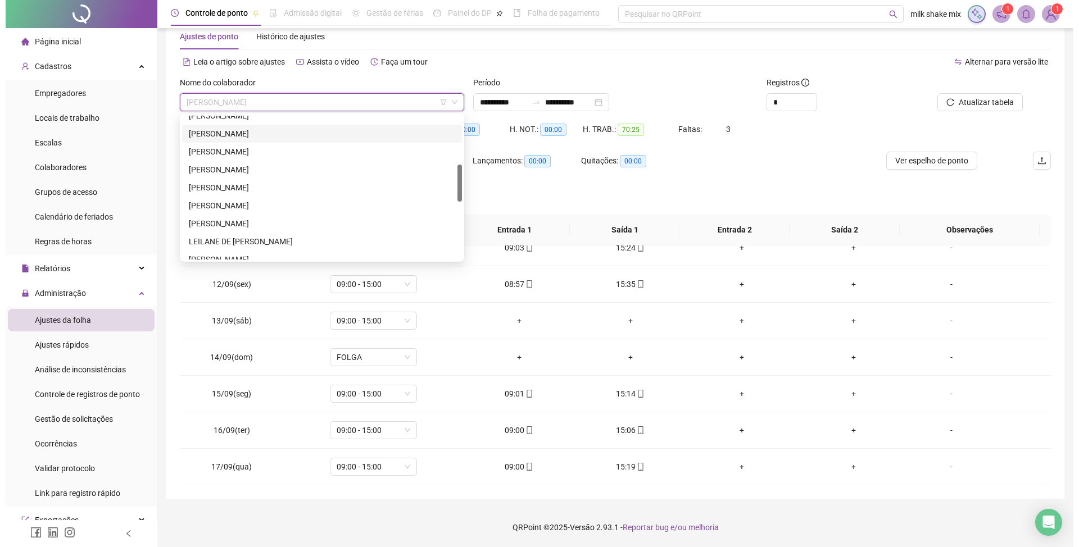
scroll to position [0, 0]
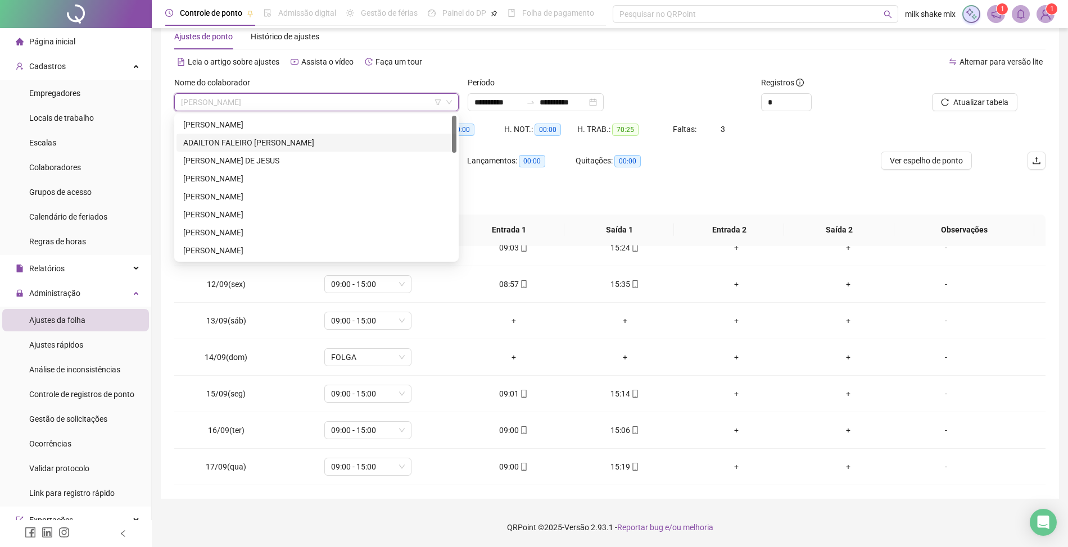
click at [303, 143] on div "ADAILTON FALEIRO DA SILVA" at bounding box center [316, 143] width 266 height 12
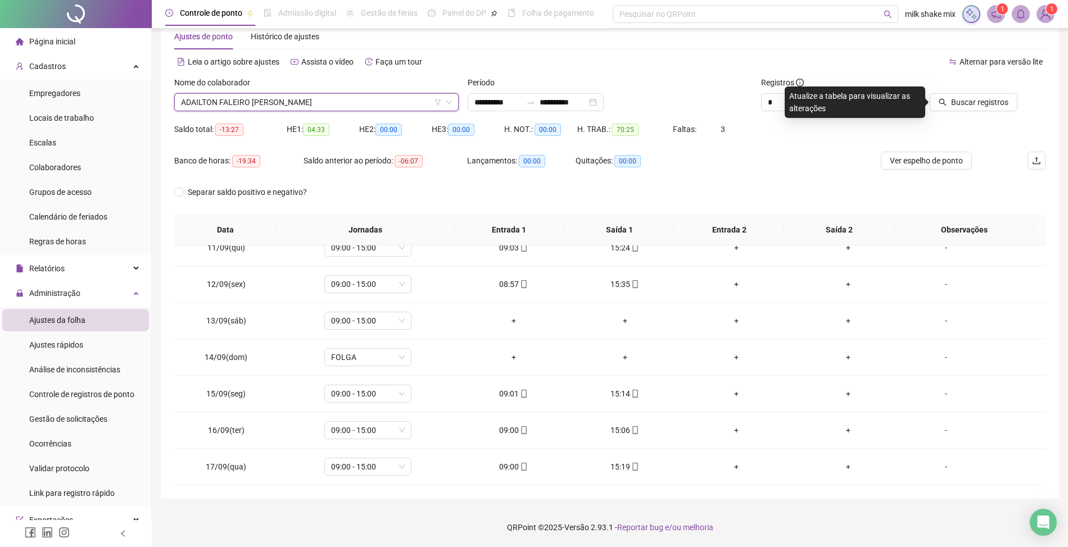
click at [372, 101] on span "ADAILTON FALEIRO DA SILVA" at bounding box center [316, 102] width 271 height 17
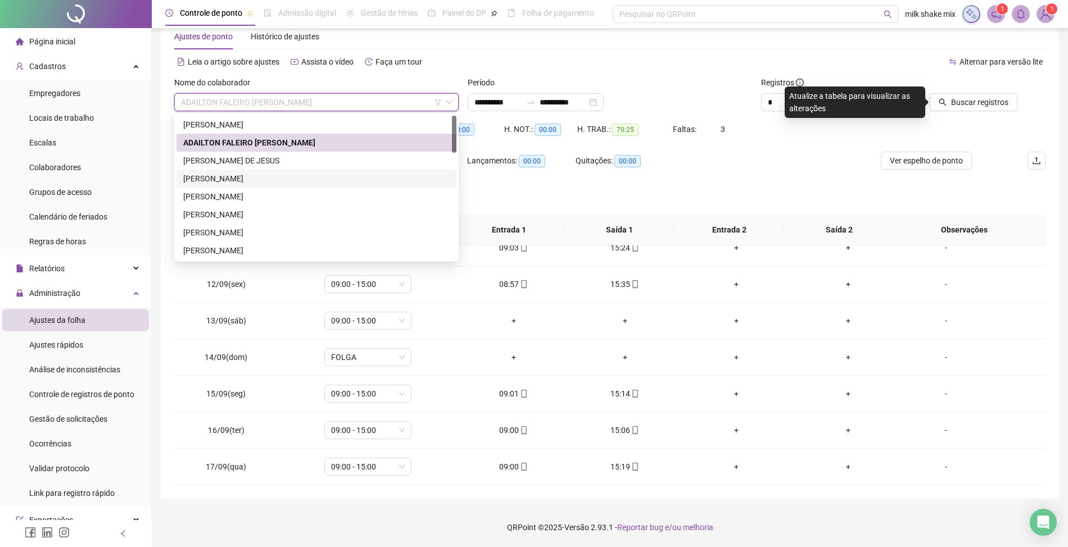
click at [255, 180] on div "ANA CARLA NOGUEIRA DE SOUSA" at bounding box center [316, 179] width 266 height 12
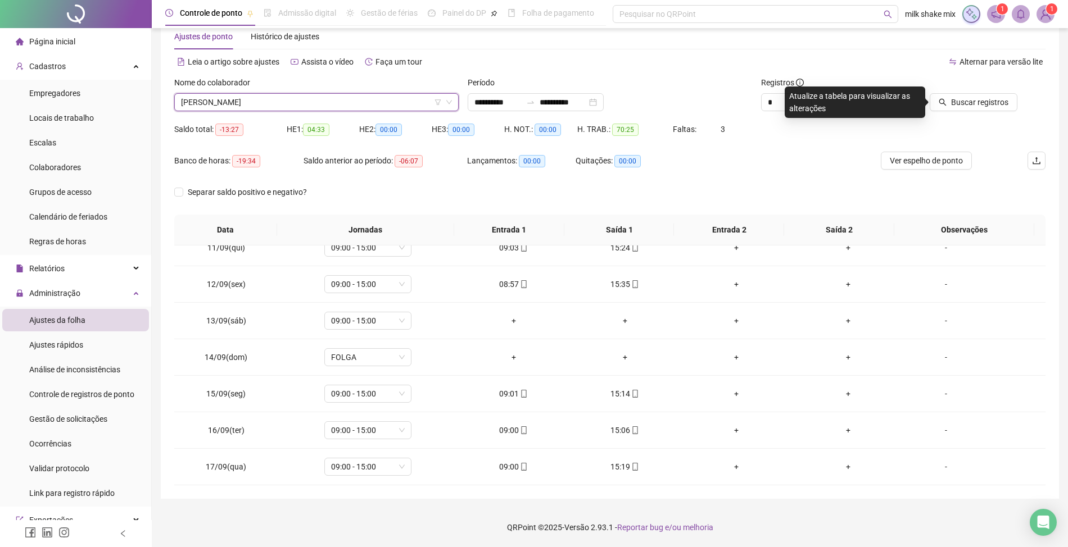
click at [976, 92] on div at bounding box center [963, 84] width 110 height 17
click at [969, 99] on span "Buscar registros" at bounding box center [979, 102] width 57 height 12
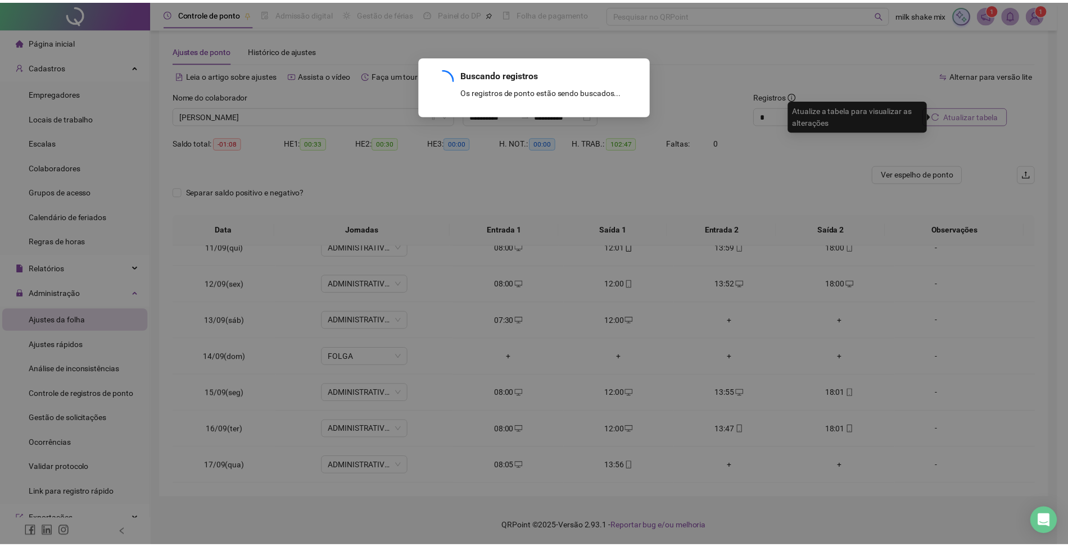
scroll to position [13, 0]
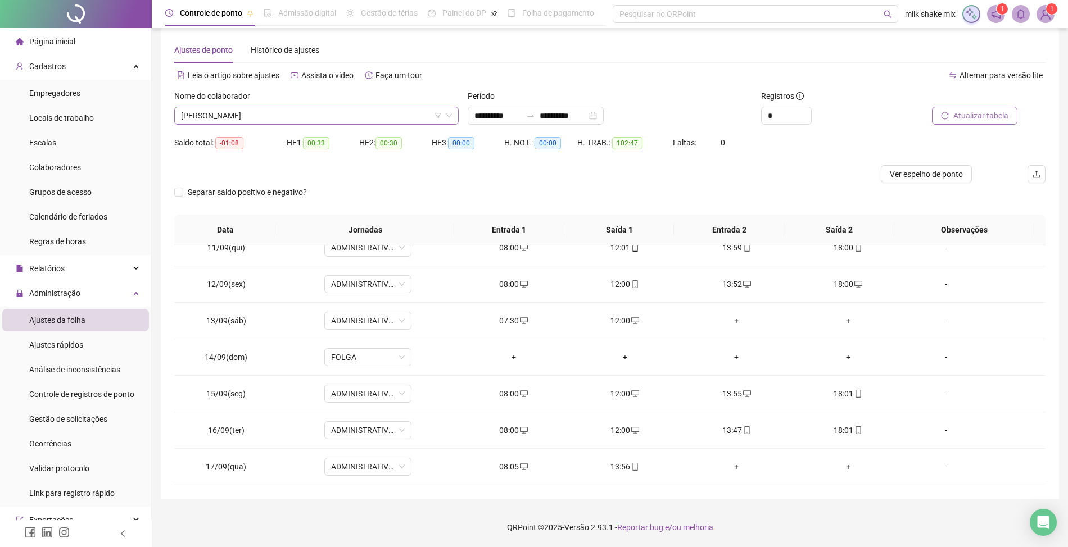
click at [312, 112] on span "ANA CARLA NOGUEIRA DE SOUSA" at bounding box center [316, 115] width 271 height 17
click at [353, 118] on span "ANA CARLA NOGUEIRA DE SOUSA" at bounding box center [316, 115] width 271 height 17
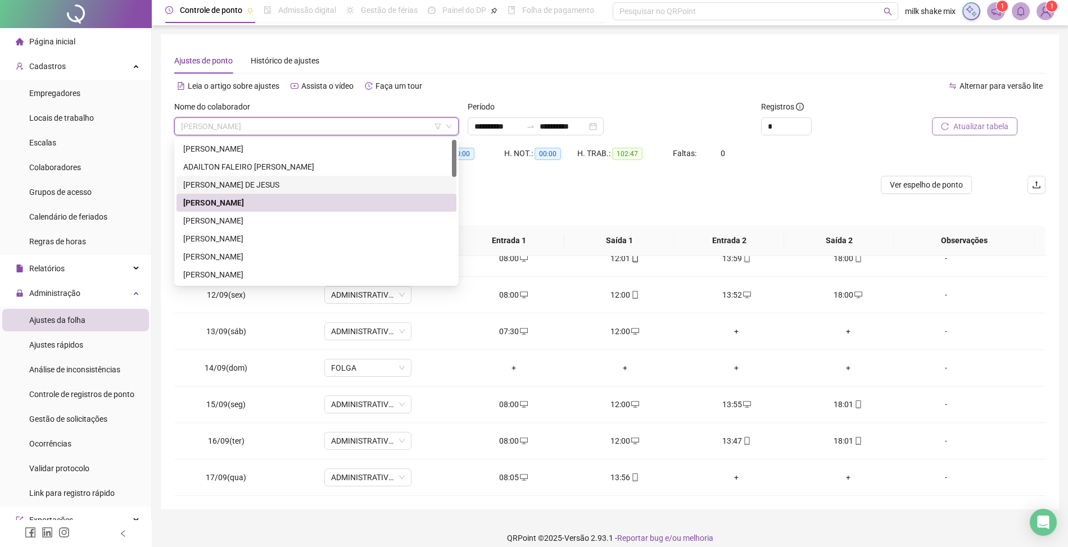
scroll to position [0, 0]
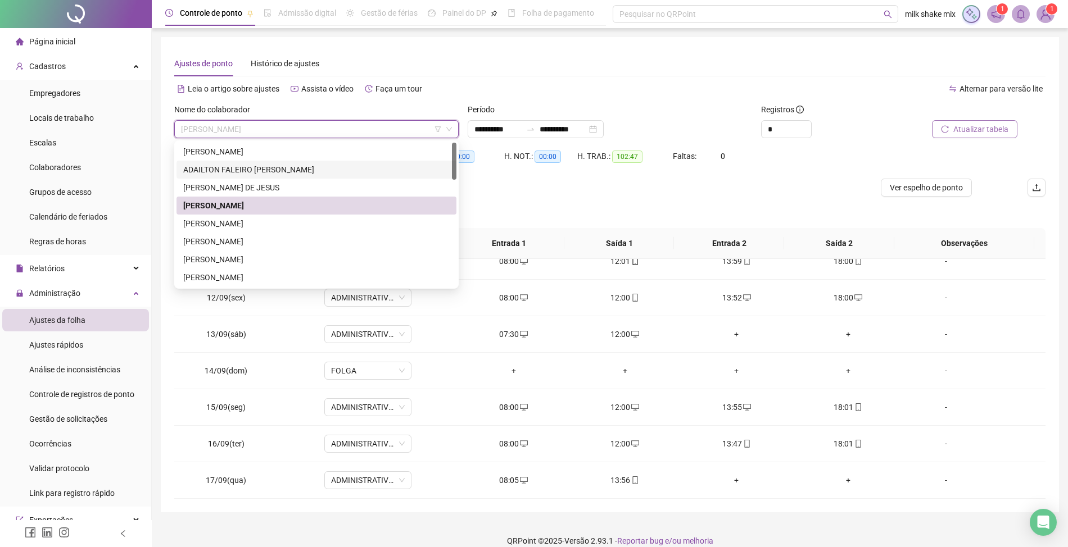
click at [218, 175] on div "ADAILTON FALEIRO DA SILVA" at bounding box center [316, 170] width 266 height 12
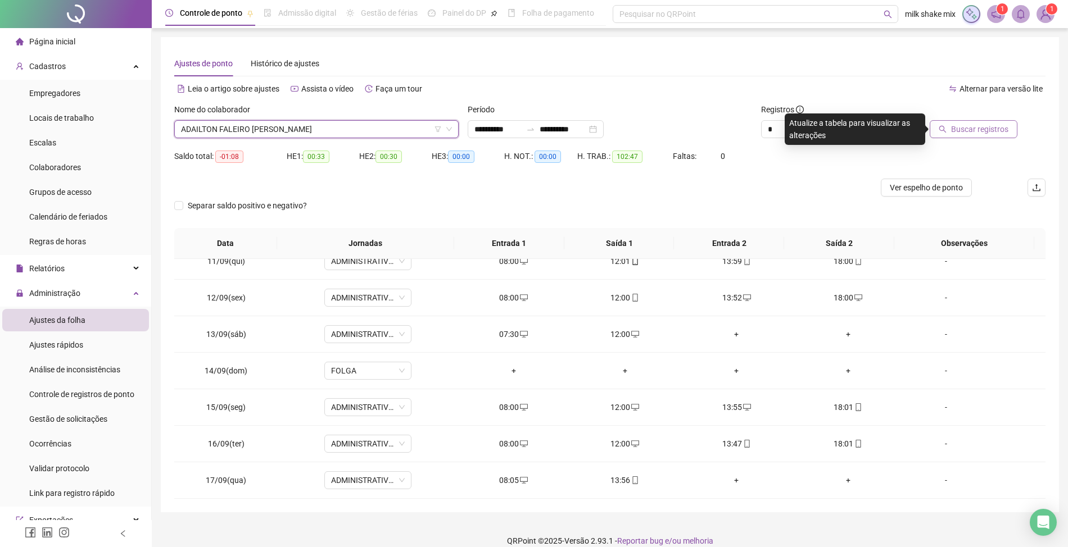
click at [956, 129] on span "Buscar registros" at bounding box center [979, 129] width 57 height 12
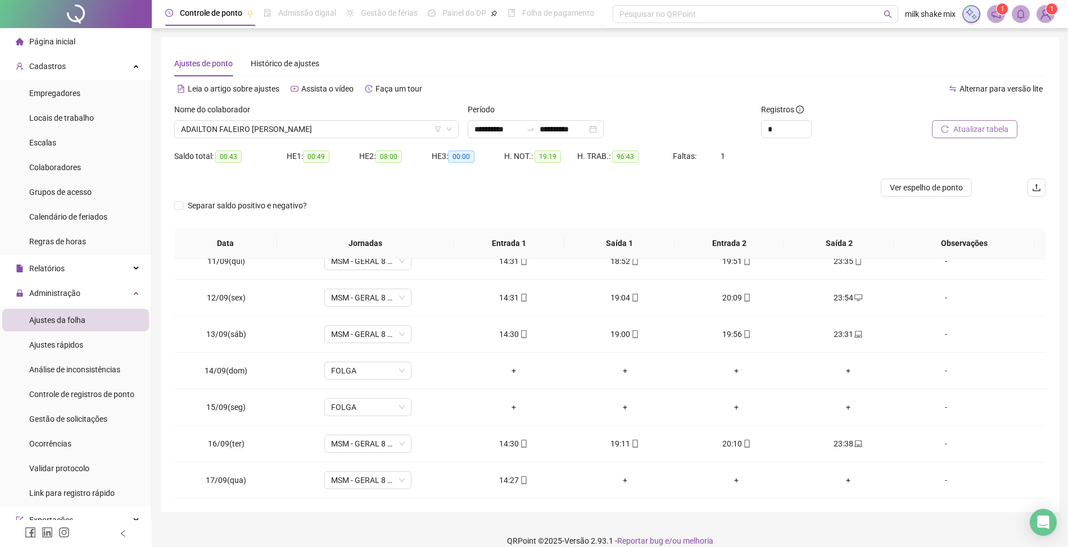
click at [967, 128] on span "Atualizar tabela" at bounding box center [980, 129] width 55 height 12
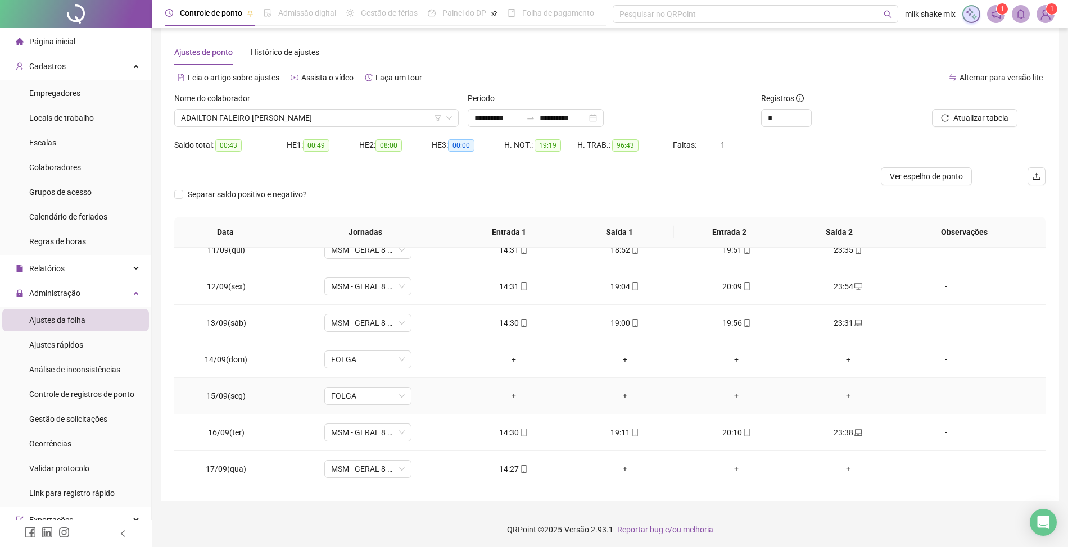
scroll to position [13, 0]
click at [360, 97] on div "Nome do colaborador" at bounding box center [316, 98] width 284 height 17
click at [353, 121] on span "ADAILTON FALEIRO DA SILVA" at bounding box center [316, 115] width 271 height 17
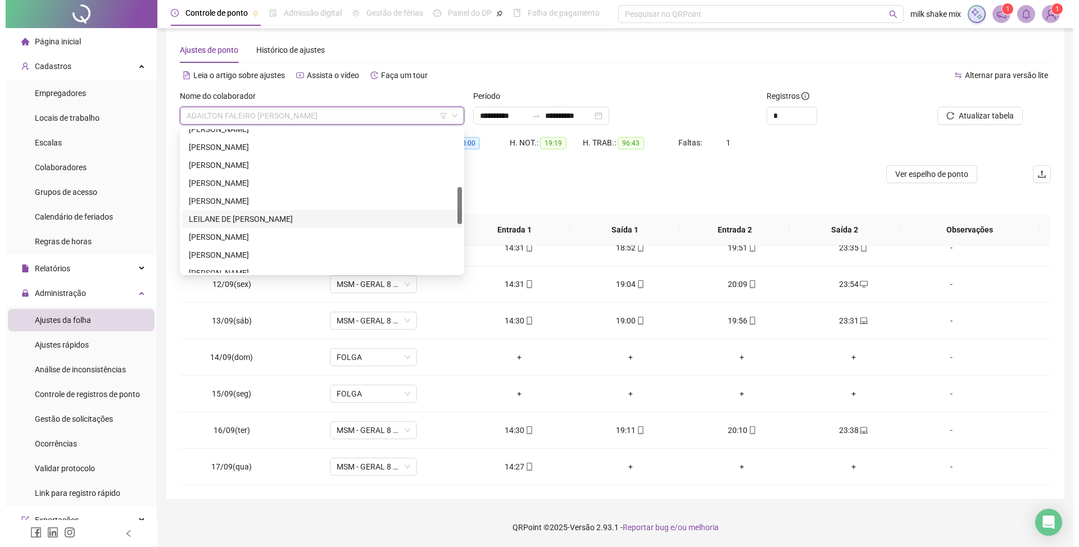
scroll to position [300, 0]
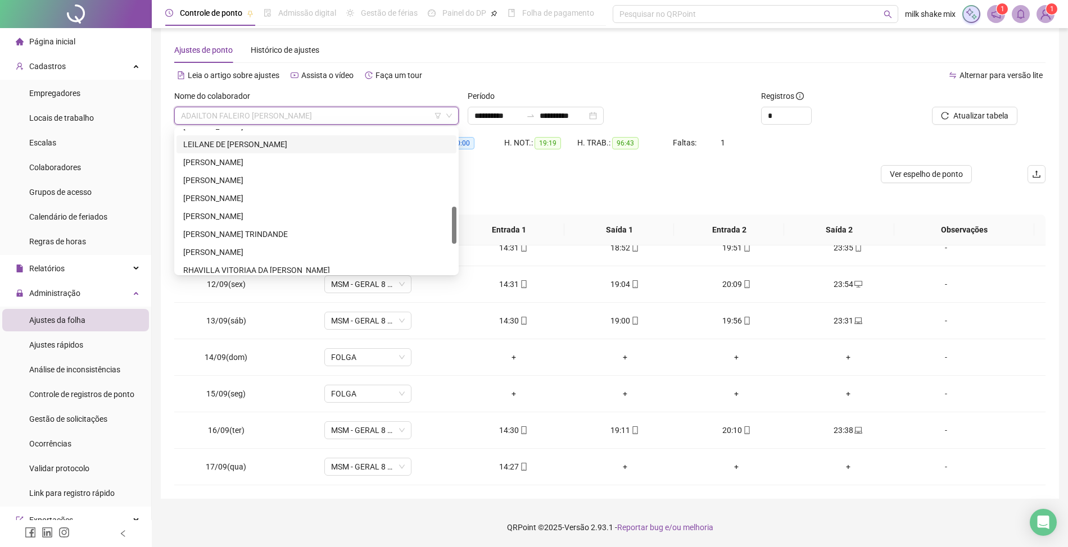
click at [302, 216] on div "NAYARA FERREIRA DA SILVA" at bounding box center [316, 216] width 266 height 12
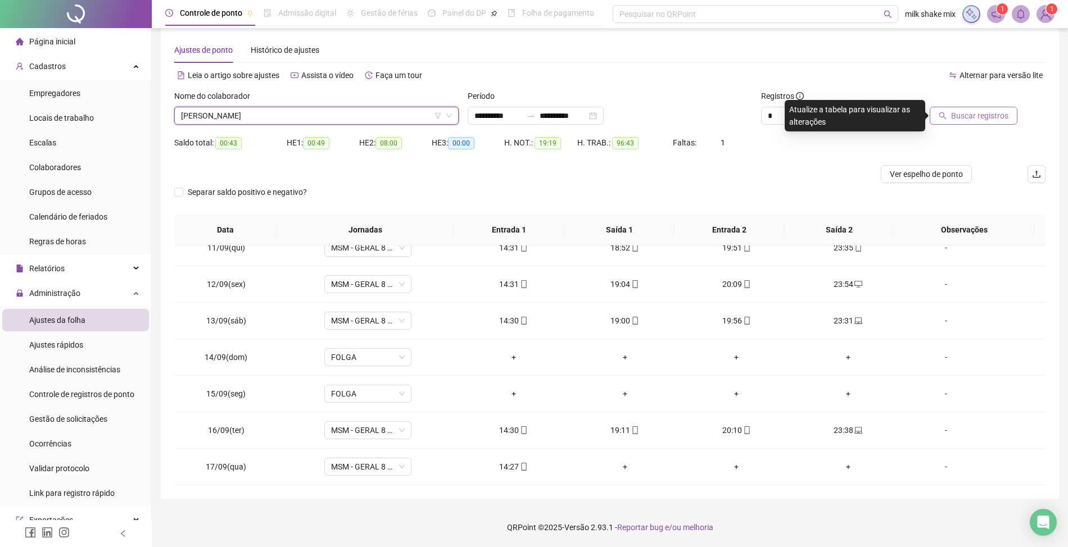
click at [983, 124] on button "Buscar registros" at bounding box center [974, 116] width 88 height 18
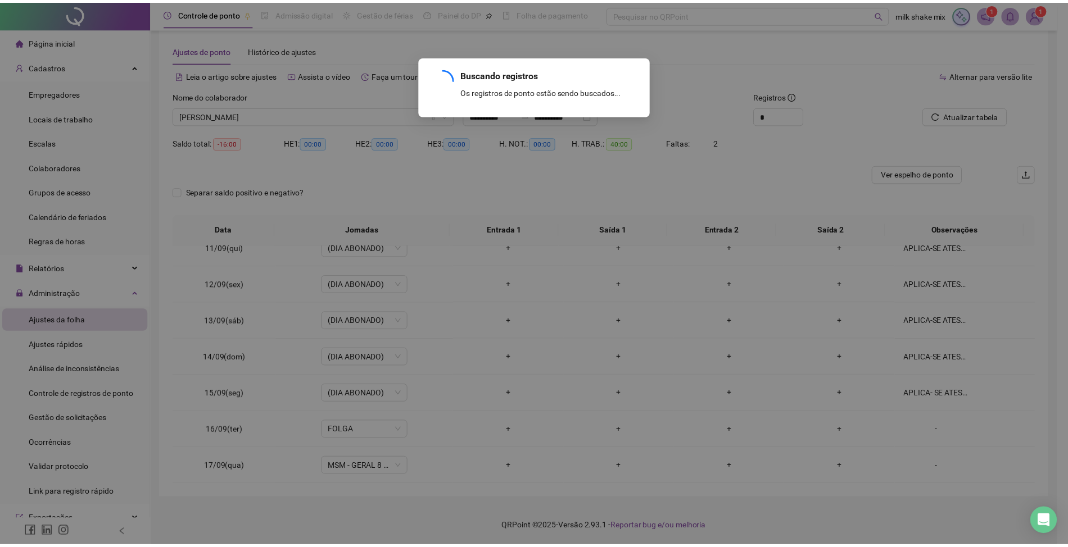
scroll to position [127, 0]
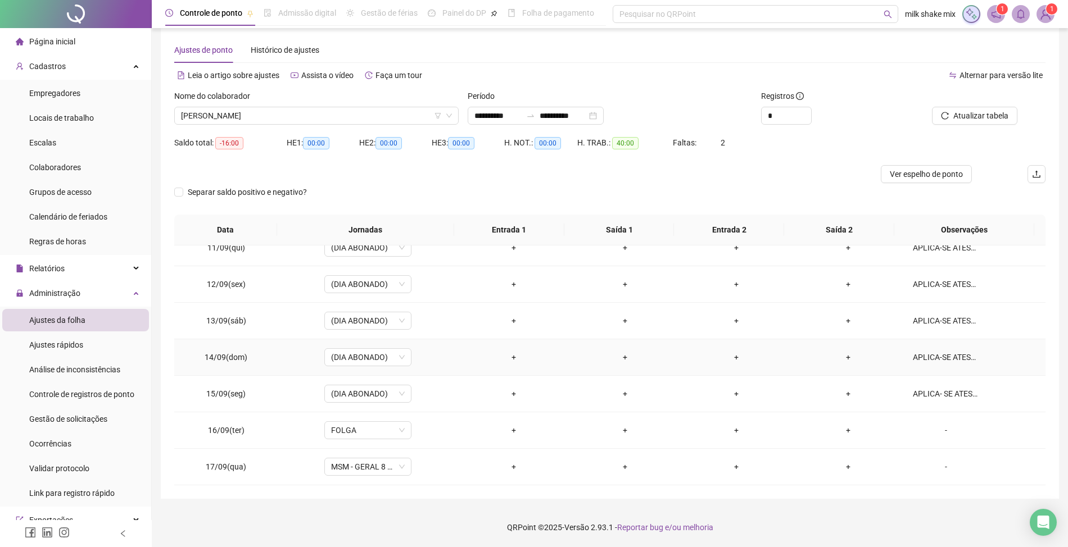
click at [956, 356] on div "APLICA-SE ATESTADO" at bounding box center [946, 357] width 66 height 12
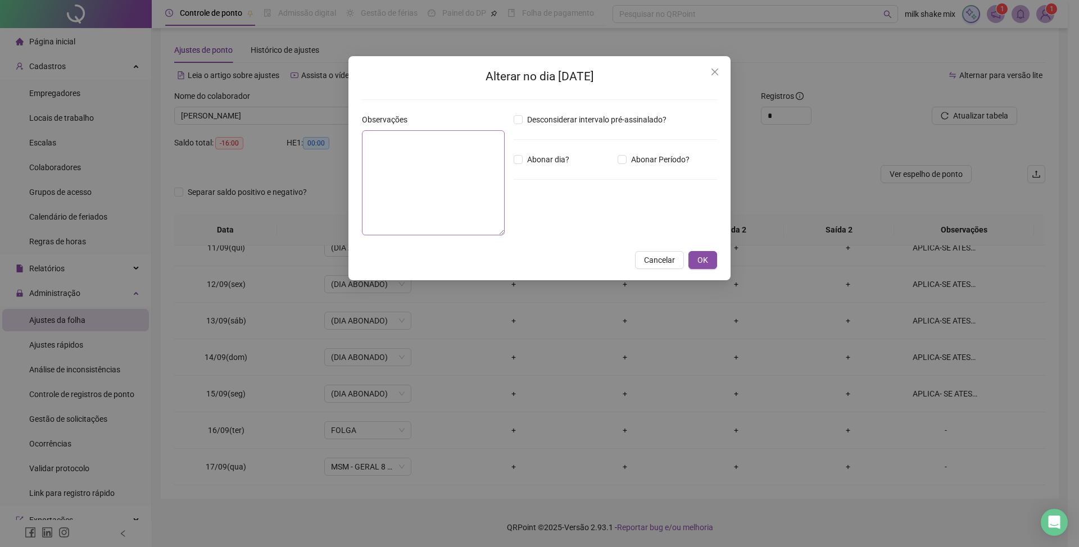
type textarea "**********"
drag, startPoint x: 450, startPoint y: 136, endPoint x: 470, endPoint y: 134, distance: 20.9
click at [470, 134] on textarea "**********" at bounding box center [433, 182] width 143 height 105
click at [717, 72] on icon "close" at bounding box center [714, 71] width 9 height 9
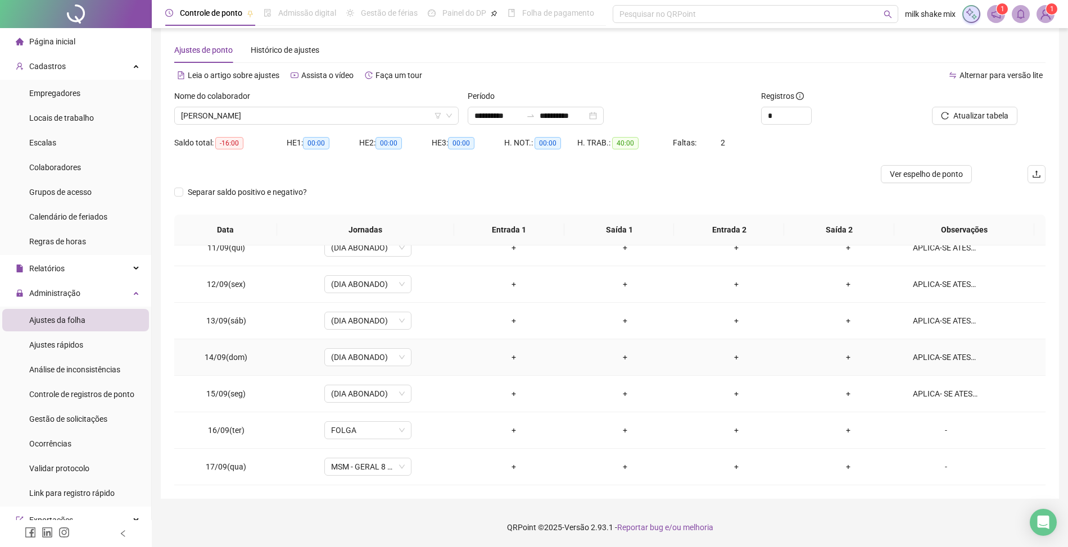
click at [949, 347] on td "APLICA-SE ATESTADO" at bounding box center [975, 357] width 142 height 37
click at [934, 353] on div "APLICA-SE ATESTADO" at bounding box center [946, 357] width 66 height 12
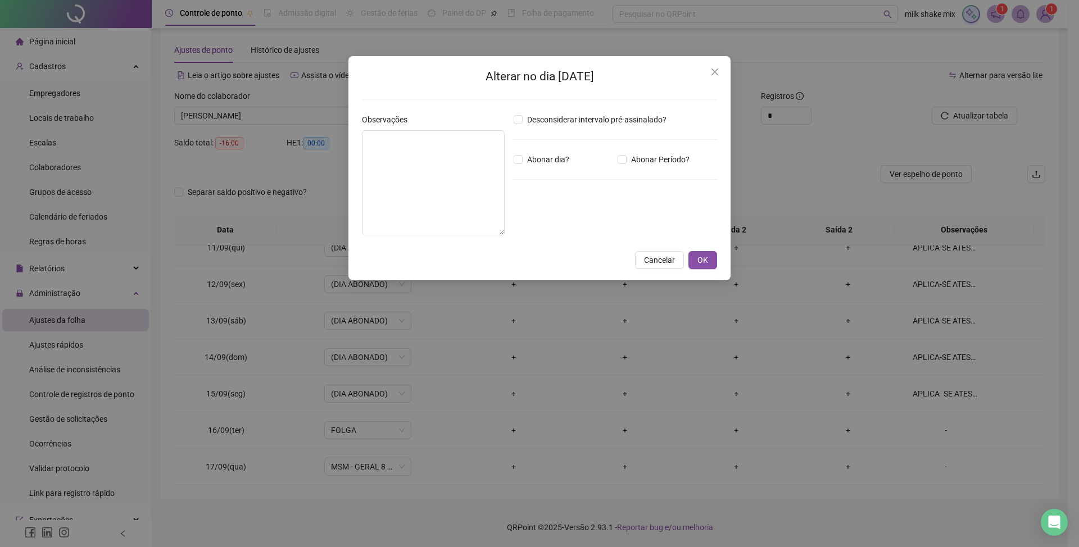
type textarea "**********"
drag, startPoint x: 474, startPoint y: 143, endPoint x: 300, endPoint y: 144, distance: 174.2
click at [336, 145] on div "**********" at bounding box center [539, 273] width 1079 height 547
click at [546, 156] on span "Abonar dia?" at bounding box center [548, 159] width 51 height 12
click at [694, 260] on button "OK" at bounding box center [702, 260] width 29 height 18
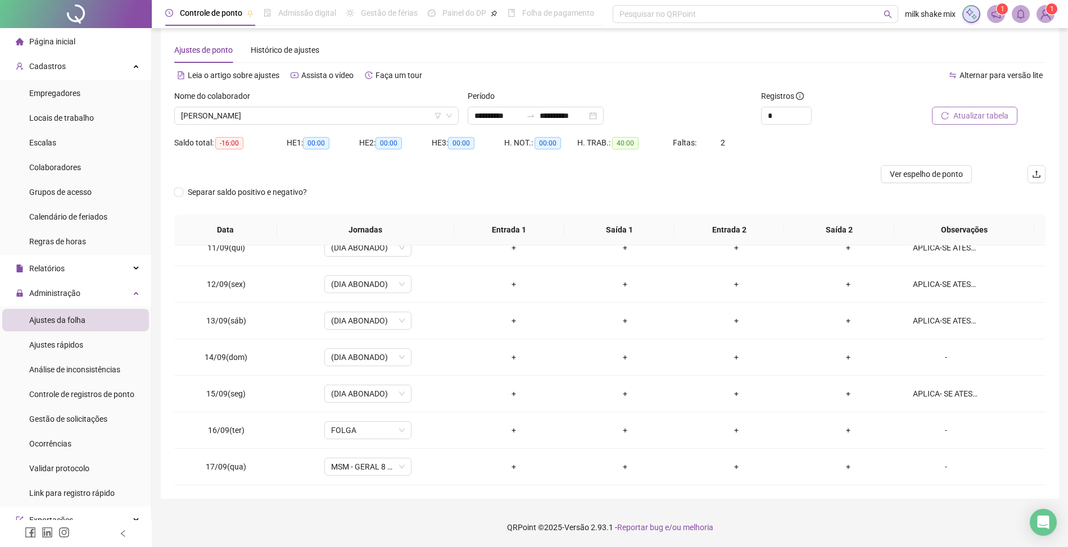
click at [969, 121] on span "Atualizar tabela" at bounding box center [980, 116] width 55 height 12
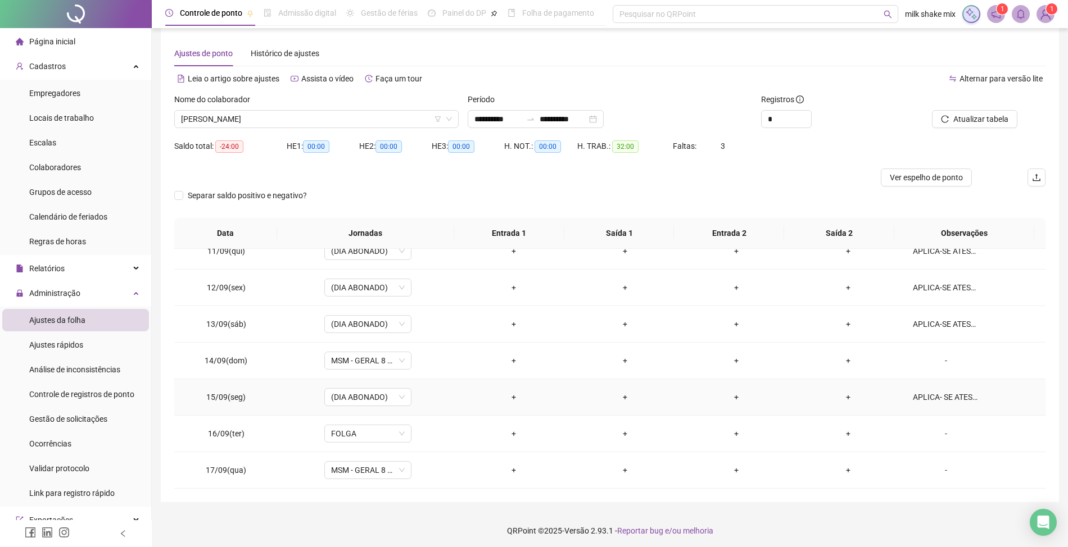
scroll to position [13, 0]
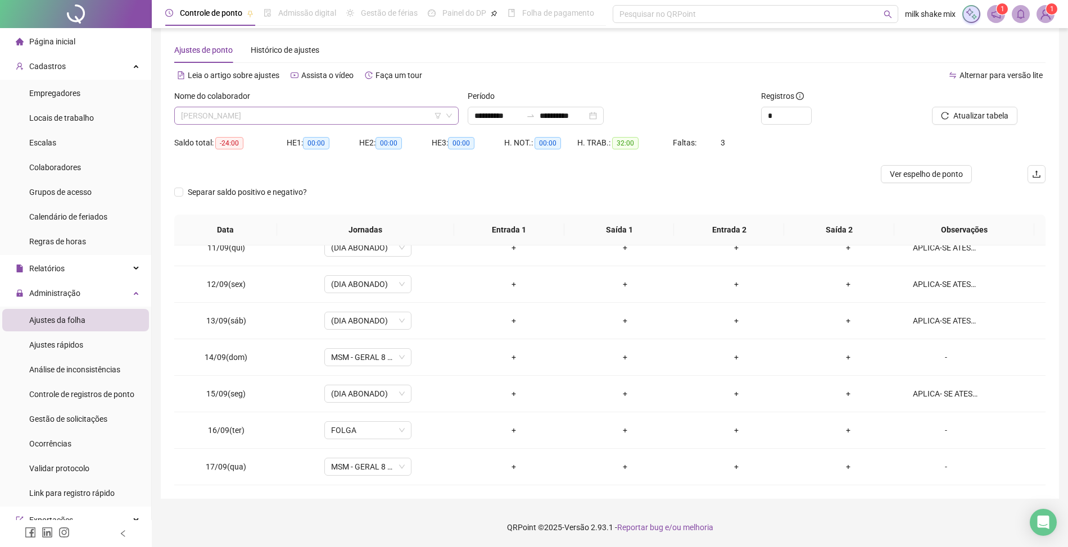
click at [383, 120] on span "NAYARA FERREIRA DA SILVA" at bounding box center [316, 115] width 271 height 17
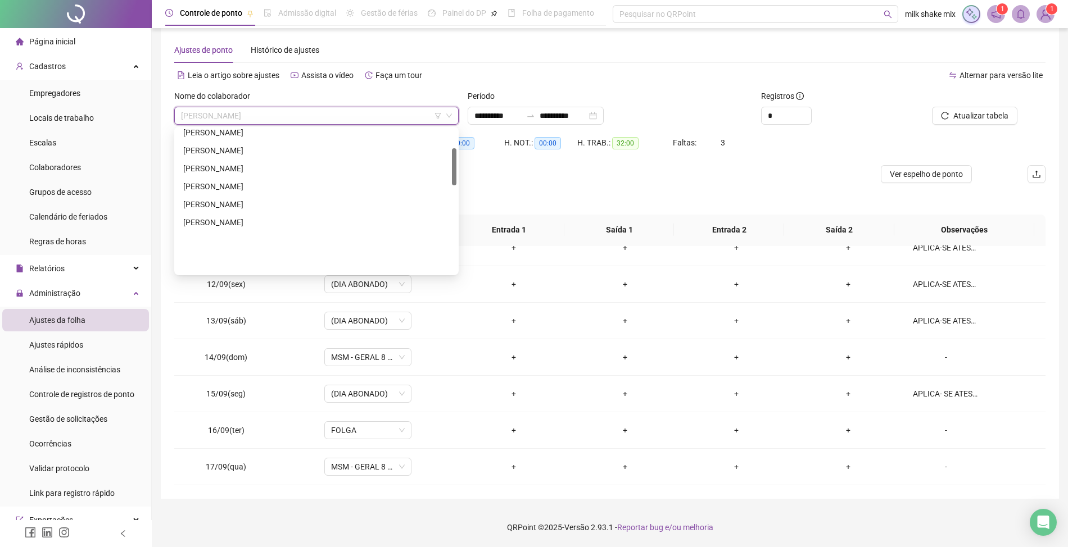
scroll to position [414, 0]
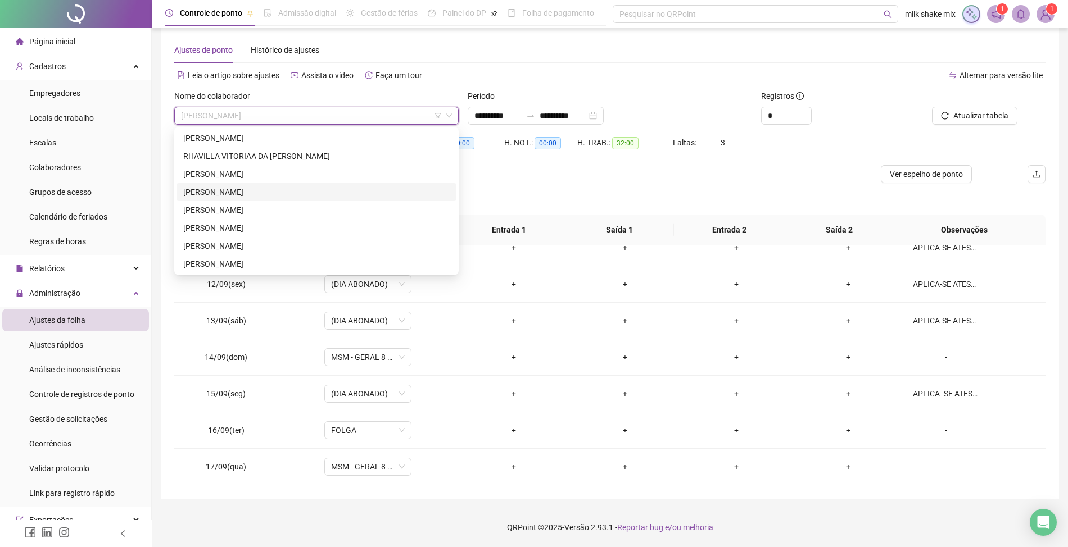
click at [371, 186] on div "RUAN GONÇALVES DE SOUSA" at bounding box center [316, 192] width 266 height 12
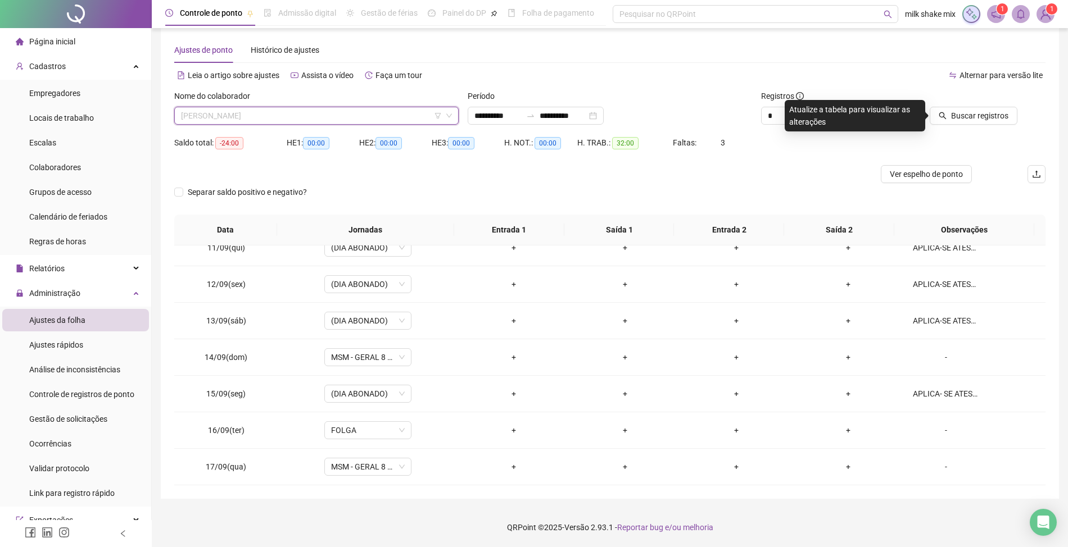
click at [371, 114] on span "RUAN GONÇALVES DE SOUSA" at bounding box center [316, 115] width 271 height 17
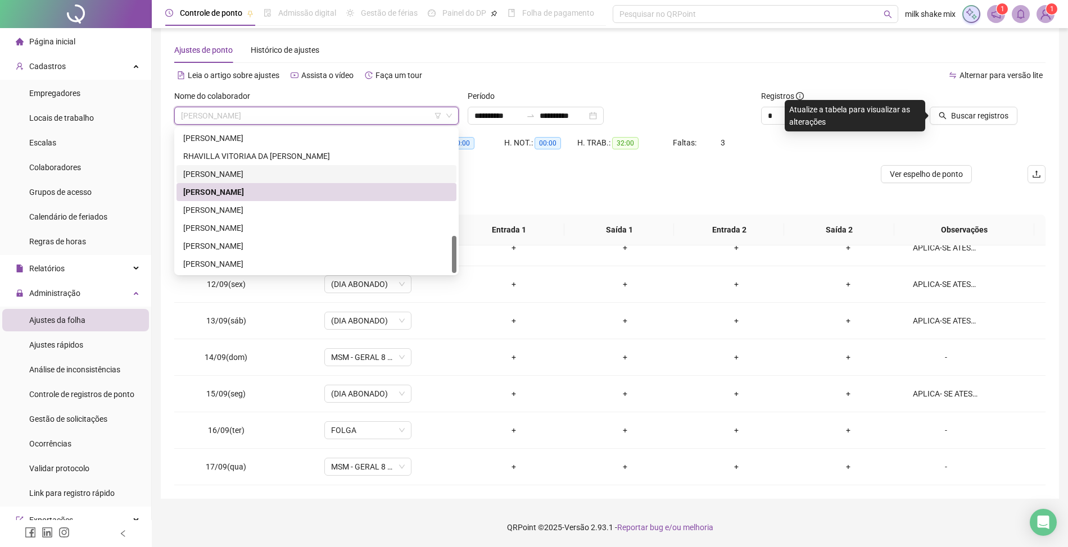
click at [310, 176] on div "ROSIMEIRE GONÇALVES DE BASTO" at bounding box center [316, 174] width 266 height 12
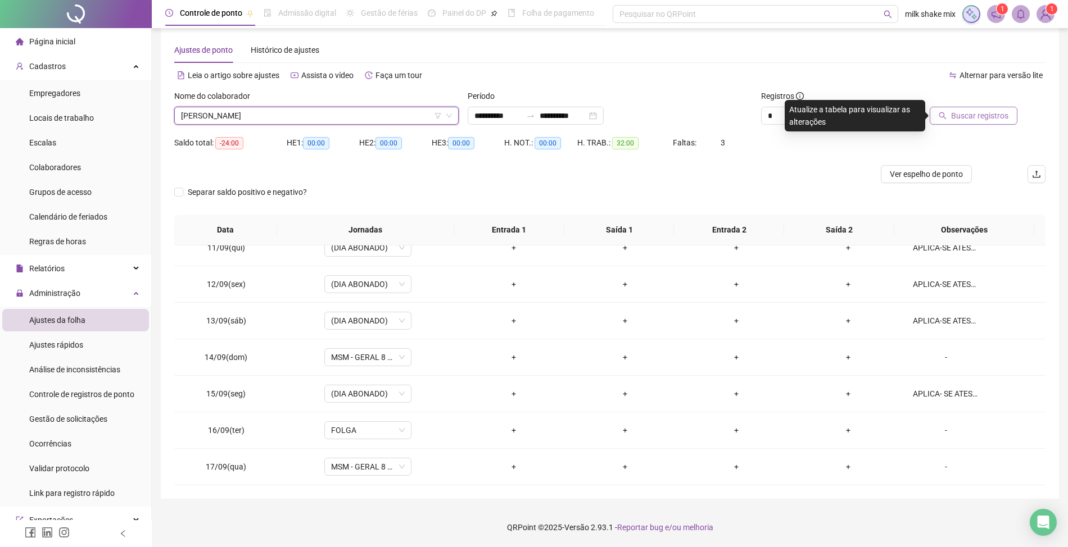
click at [983, 111] on span "Buscar registros" at bounding box center [979, 116] width 57 height 12
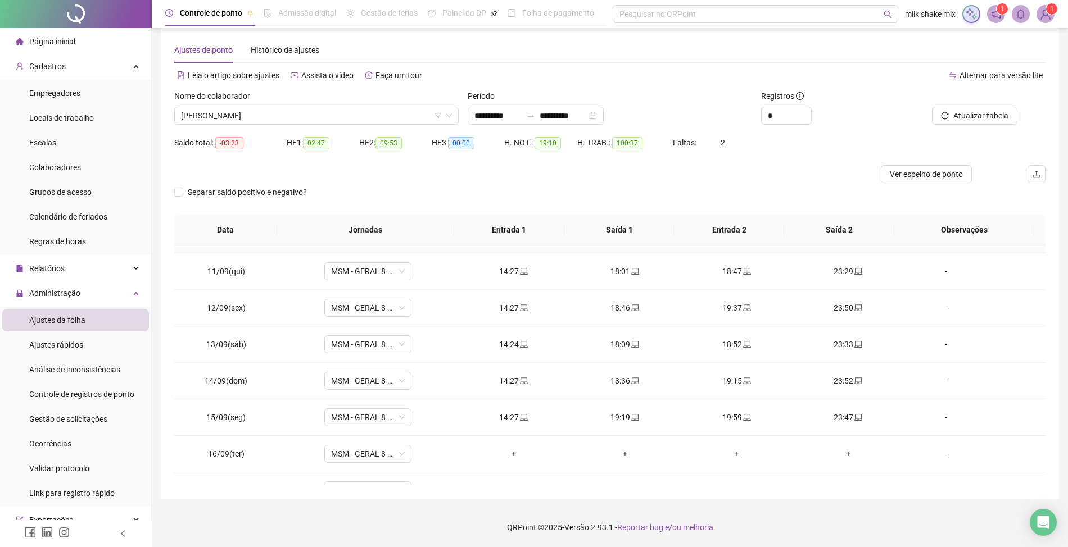
scroll to position [384, 0]
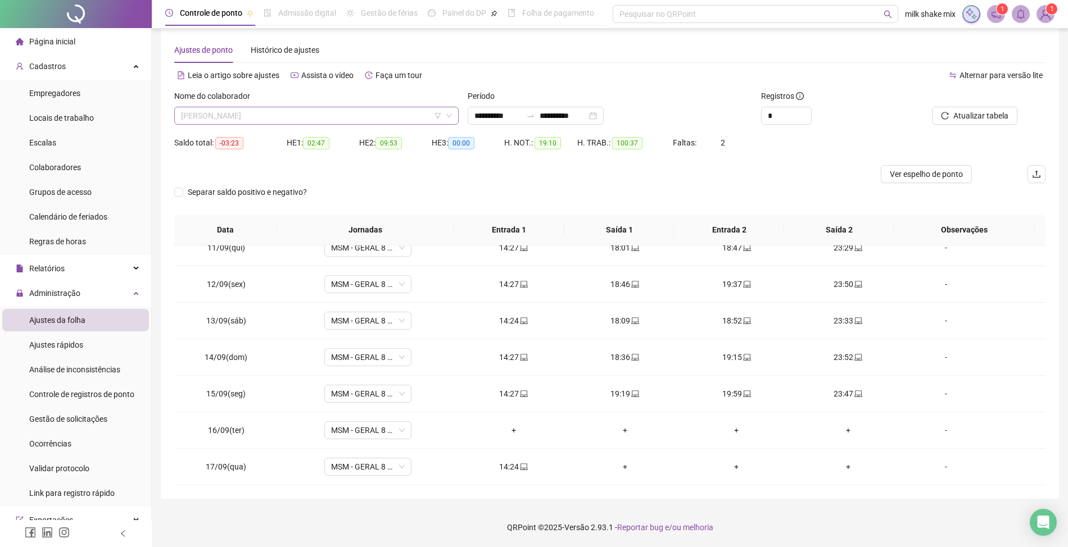
click at [336, 115] on span "ROSIMEIRE GONÇALVES DE BASTO" at bounding box center [316, 115] width 271 height 17
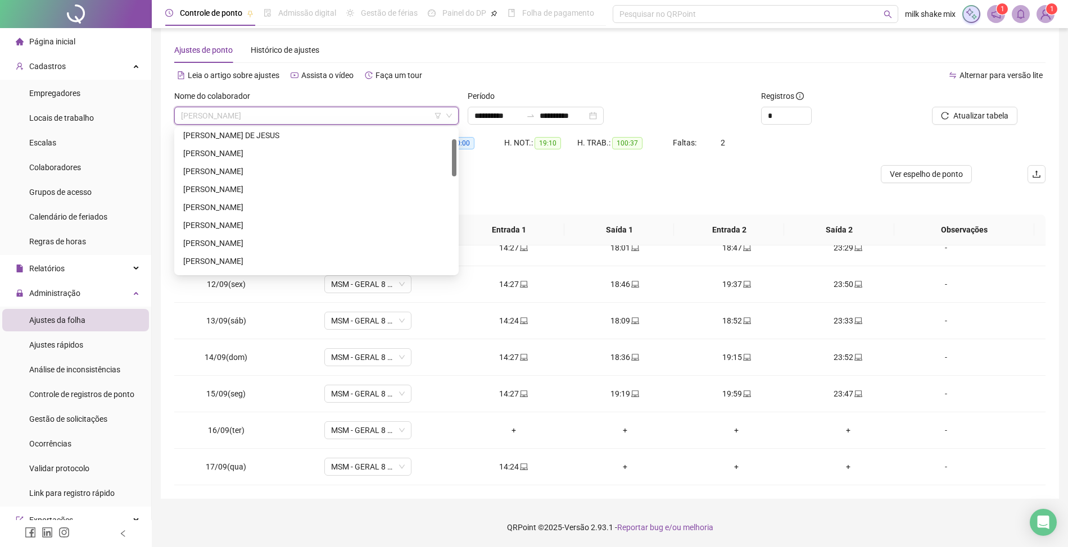
scroll to position [0, 0]
click at [266, 136] on div "ACLEO SANTANA BARROS" at bounding box center [316, 138] width 266 height 12
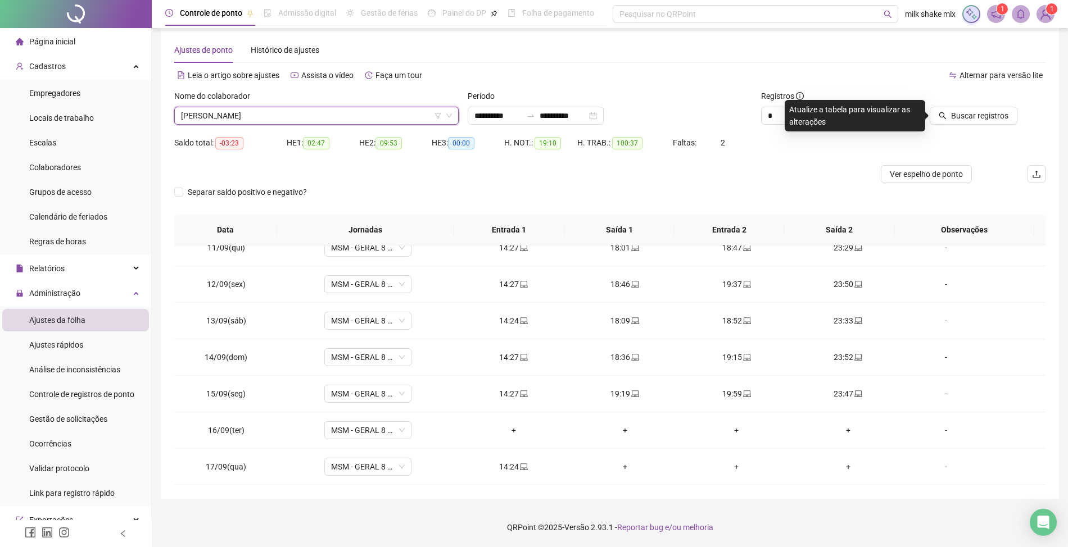
click at [302, 117] on span "ACLEO SANTANA BARROS" at bounding box center [316, 115] width 271 height 17
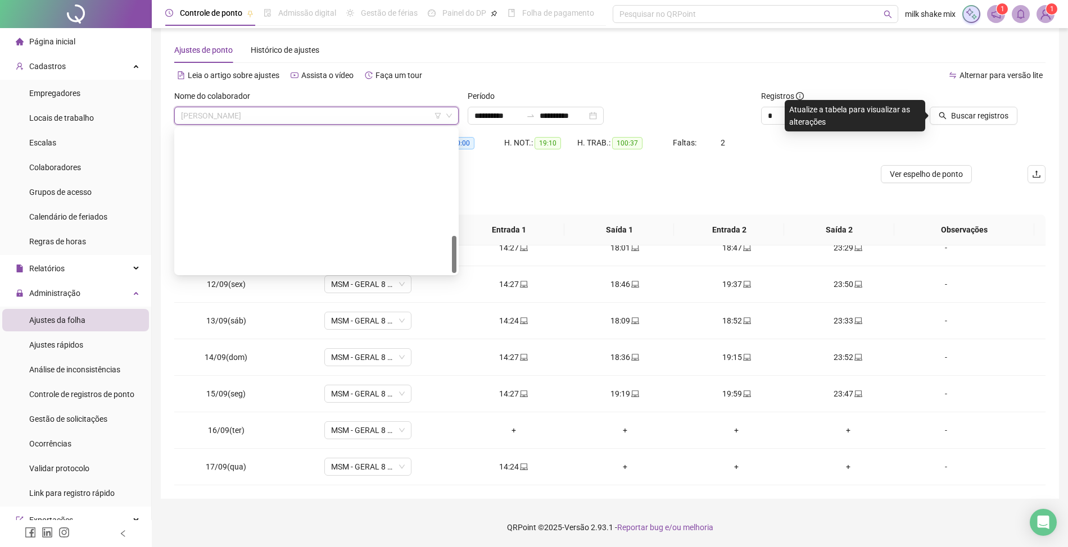
scroll to position [414, 0]
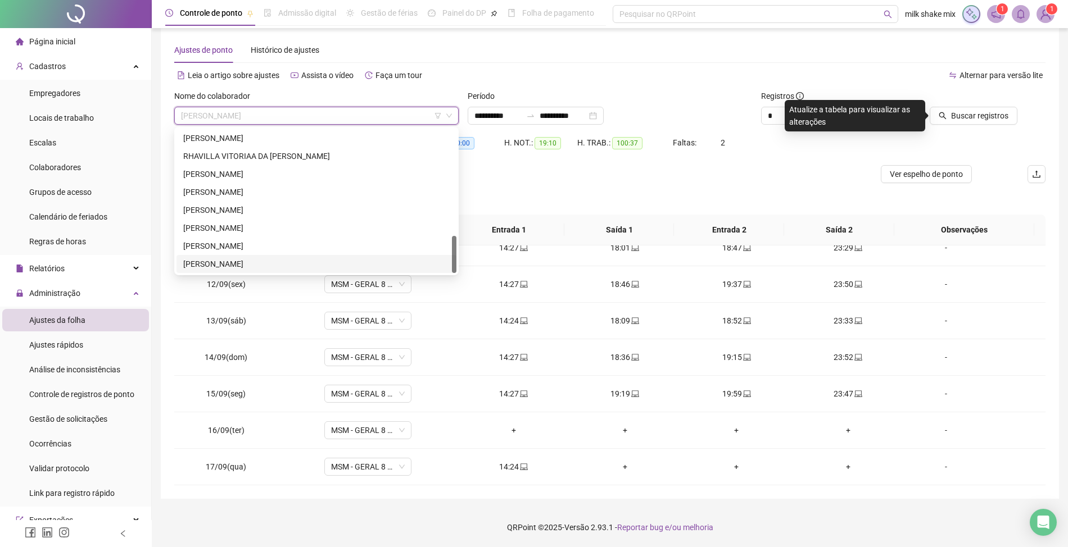
click at [241, 272] on div "YURI QUEIROZ GONÇALVES" at bounding box center [316, 264] width 280 height 18
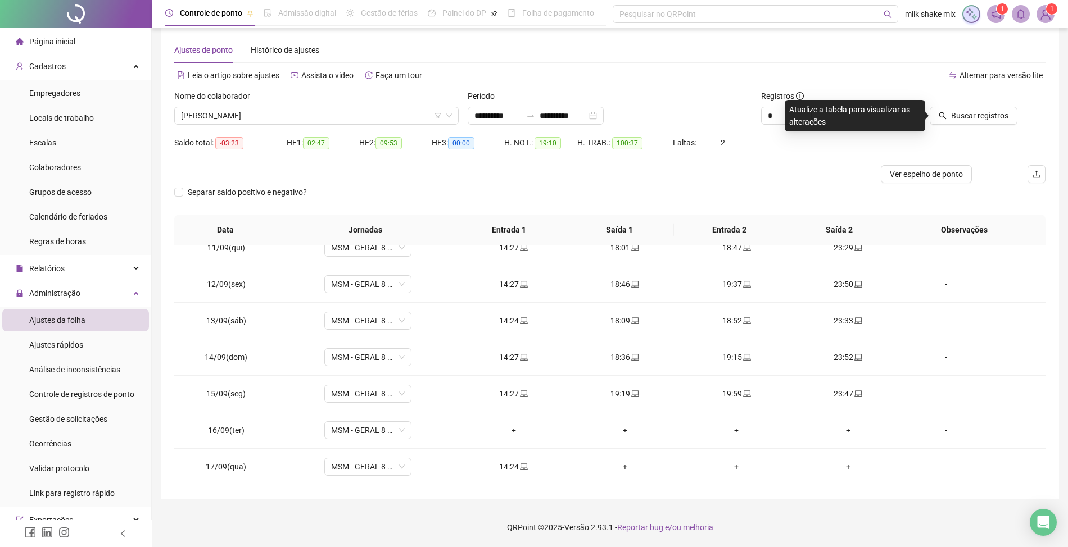
click at [351, 96] on div "Nome do colaborador" at bounding box center [316, 98] width 284 height 17
click at [337, 111] on span "YURI QUEIROZ GONÇALVES" at bounding box center [316, 115] width 271 height 17
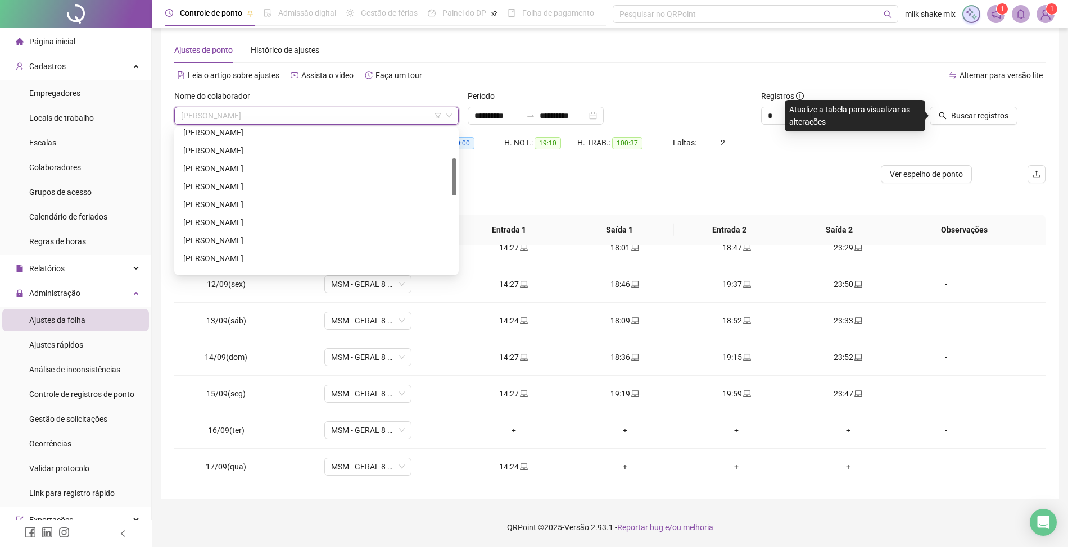
scroll to position [0, 0]
click at [302, 142] on div "ACLEO SANTANA BARROS" at bounding box center [316, 138] width 266 height 12
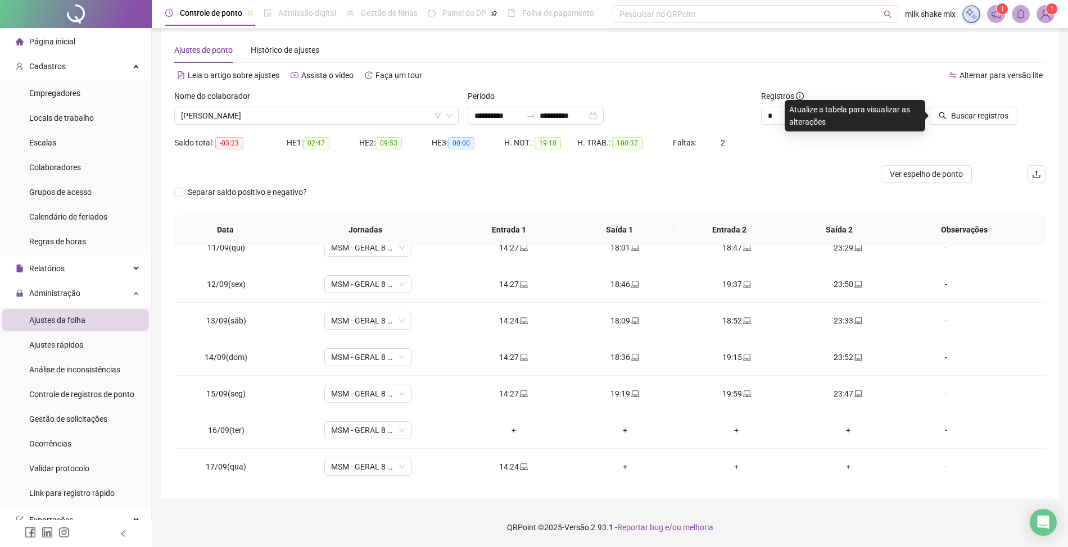
click at [385, 105] on div "Nome do colaborador" at bounding box center [316, 98] width 284 height 17
click at [371, 117] on span "ACLEO SANTANA BARROS" at bounding box center [316, 115] width 271 height 17
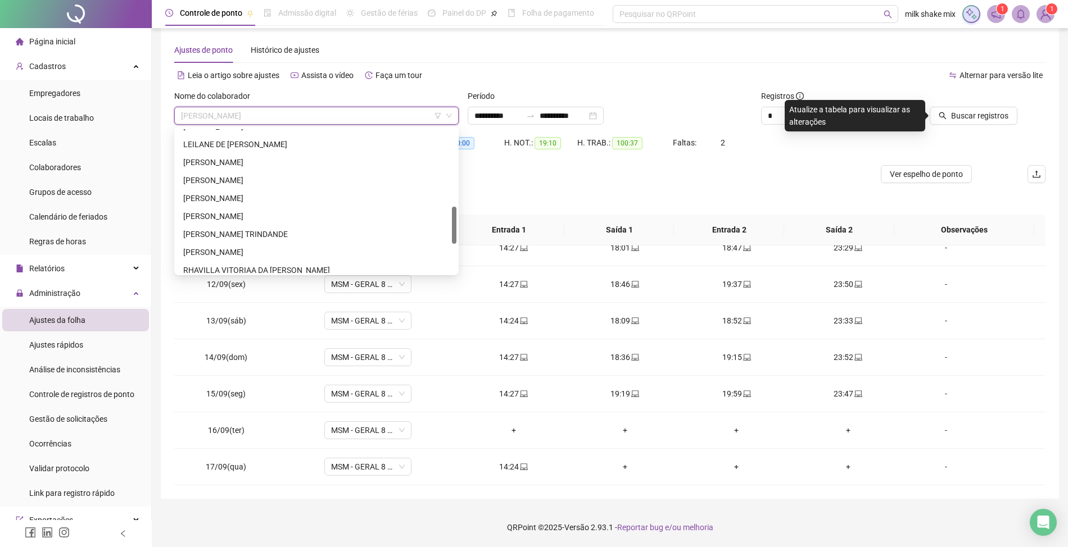
scroll to position [414, 0]
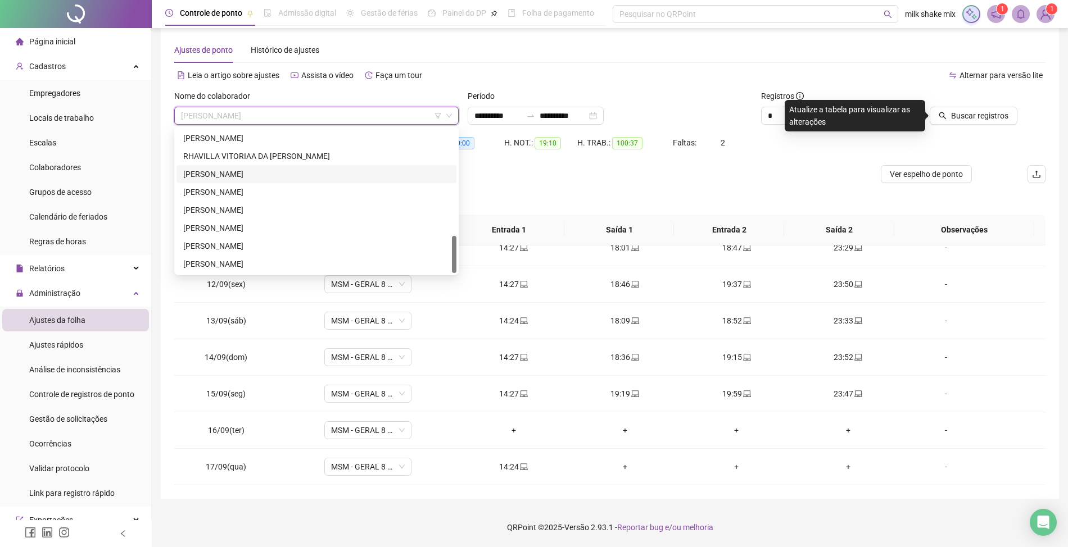
click at [338, 181] on div "ROSIMEIRE GONÇALVES DE BASTO" at bounding box center [316, 174] width 280 height 18
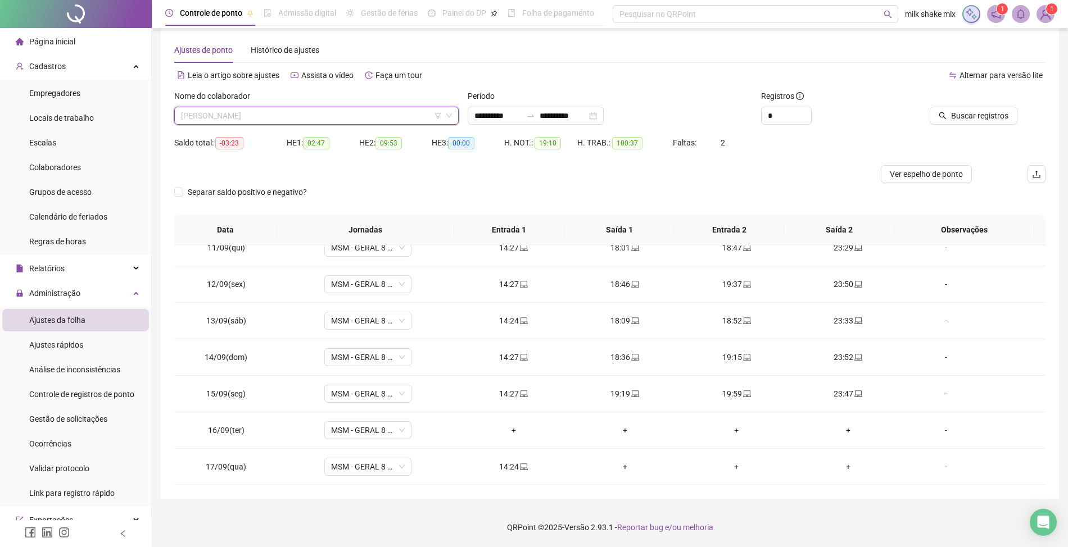
click at [374, 124] on span "ROSIMEIRE GONÇALVES DE BASTO" at bounding box center [316, 115] width 271 height 17
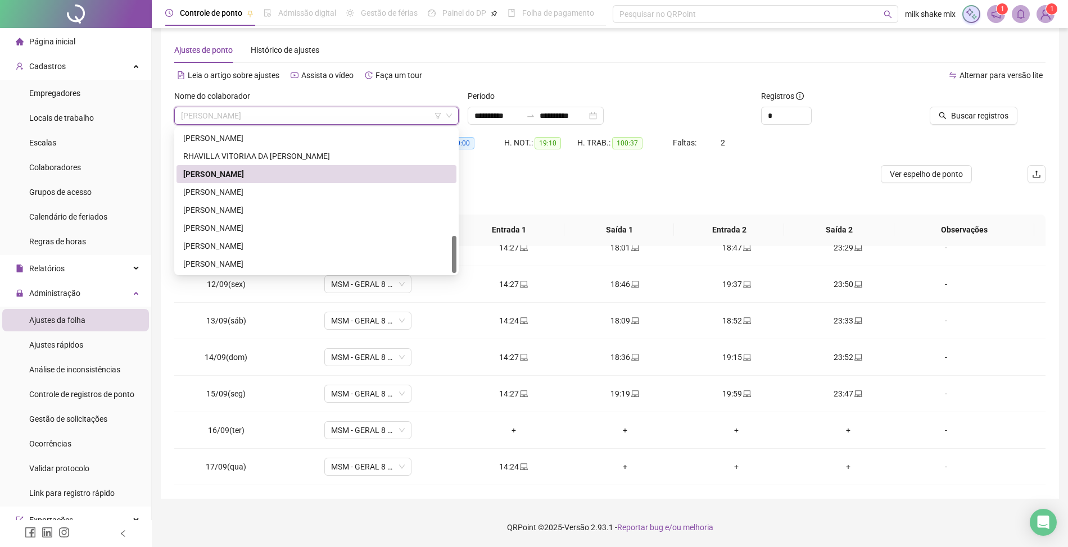
click at [312, 171] on div "ROSIMEIRE GONÇALVES DE BASTO" at bounding box center [316, 174] width 266 height 12
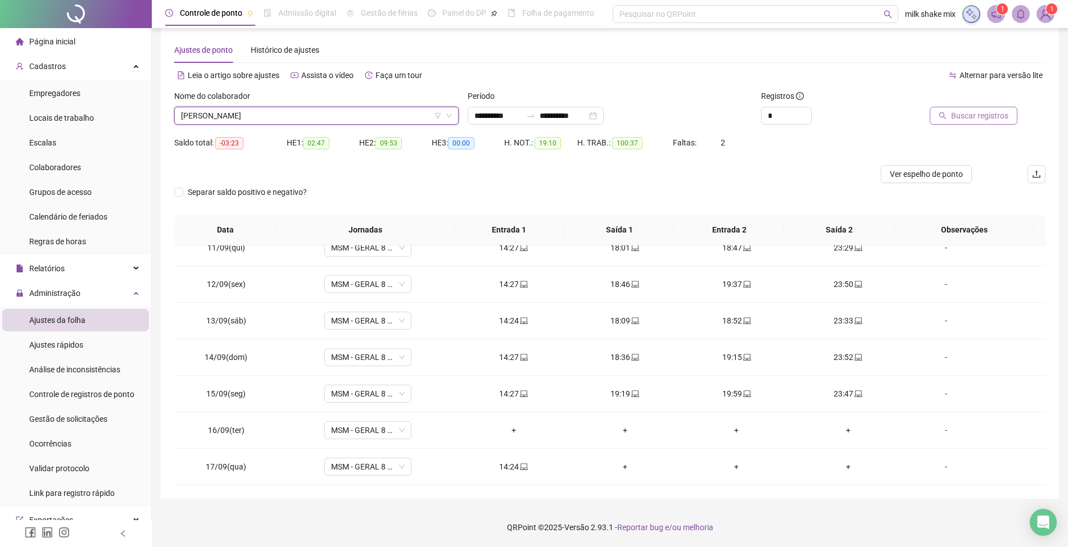
click at [979, 113] on span "Buscar registros" at bounding box center [979, 116] width 57 height 12
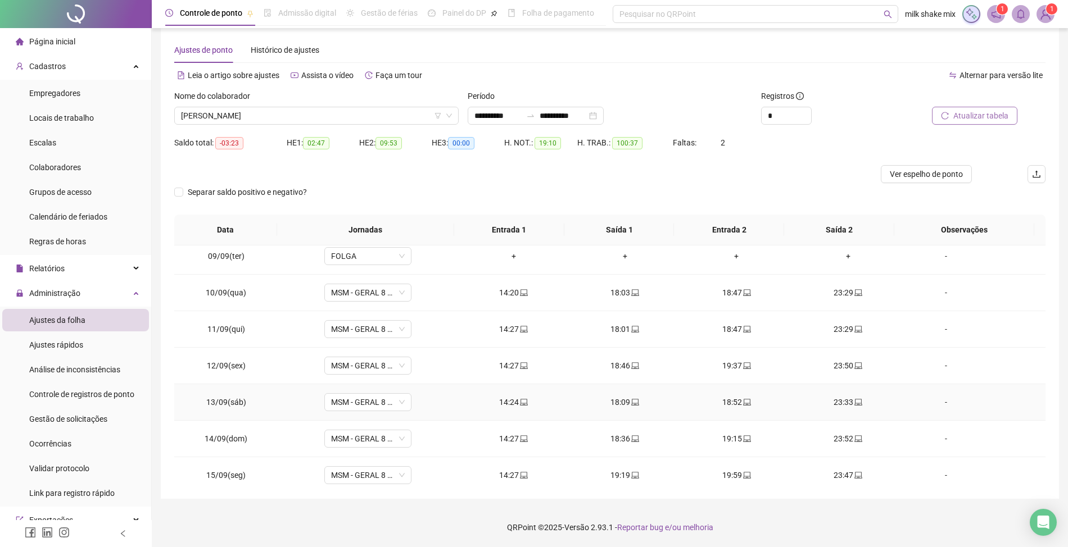
scroll to position [374, 0]
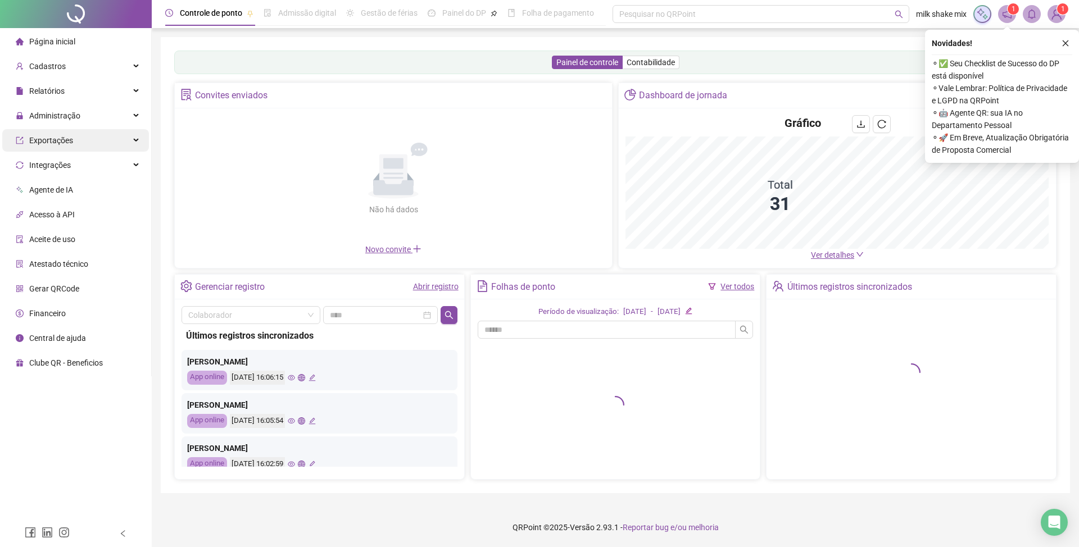
click at [111, 129] on div "Exportações" at bounding box center [75, 140] width 147 height 22
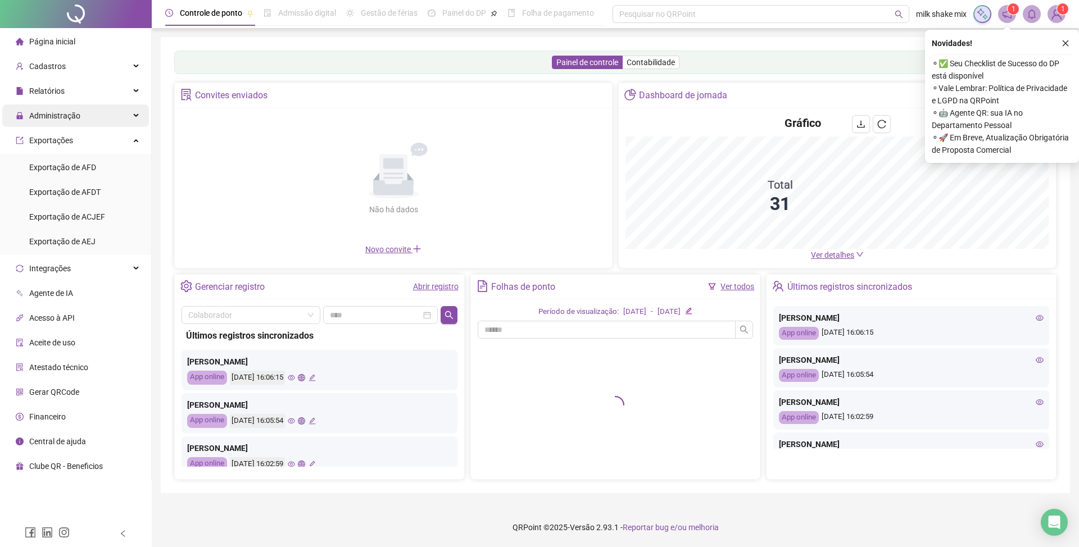
click at [124, 114] on div "Administração" at bounding box center [75, 116] width 147 height 22
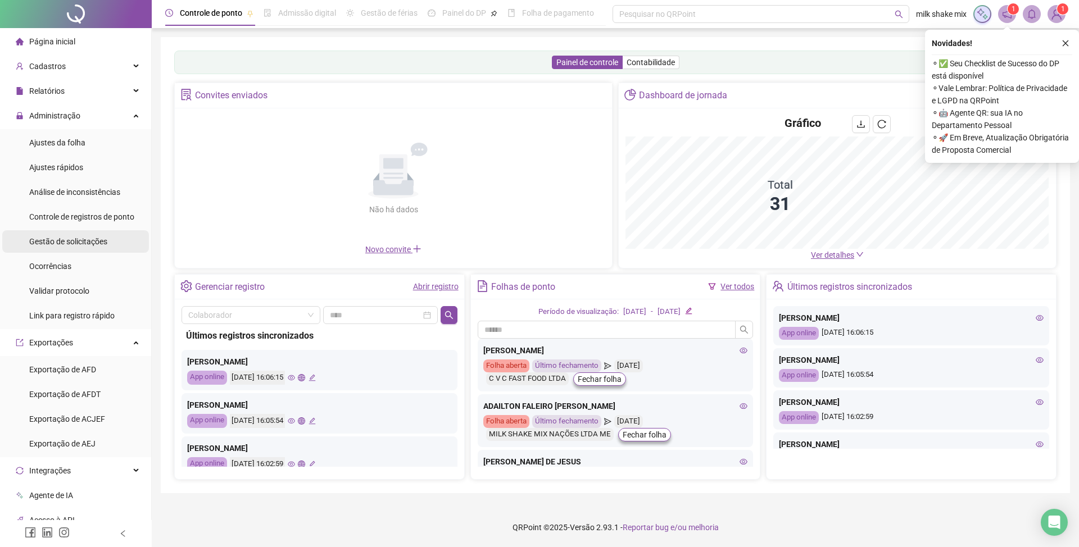
click at [35, 243] on span "Gestão de solicitações" at bounding box center [68, 241] width 78 height 9
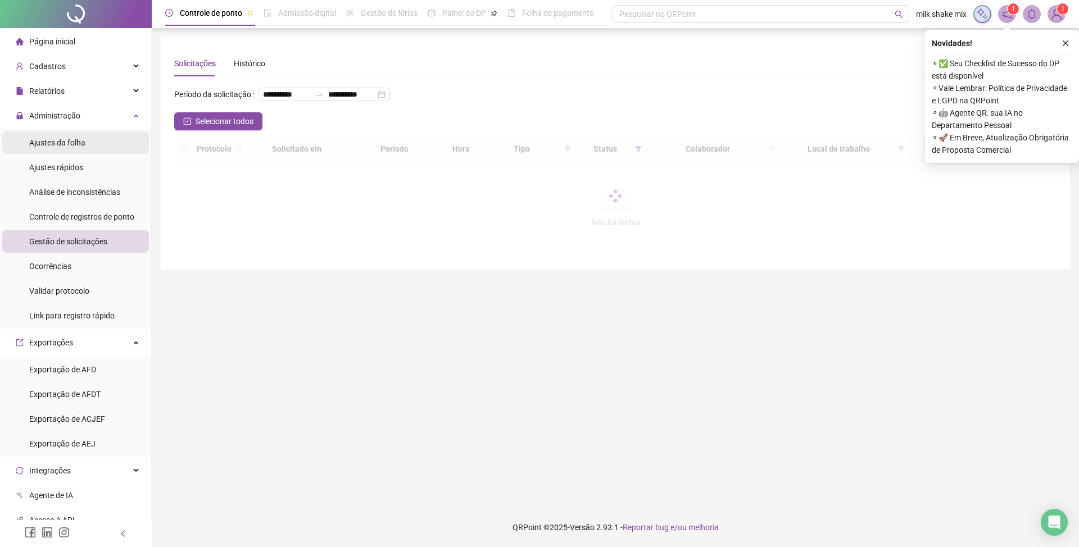
click at [92, 148] on li "Ajustes da folha" at bounding box center [75, 143] width 147 height 22
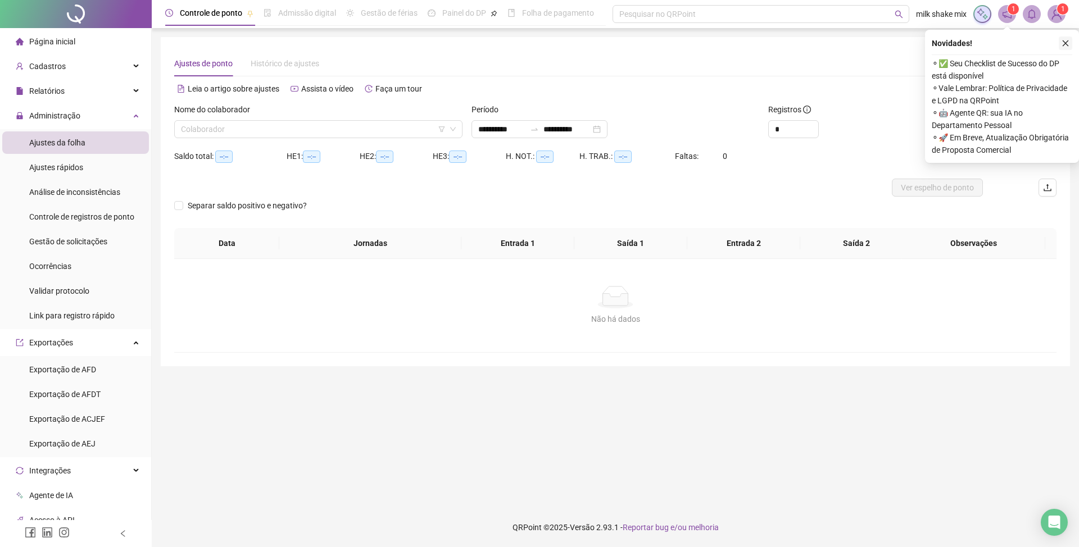
click at [1064, 40] on icon "close" at bounding box center [1066, 43] width 8 height 8
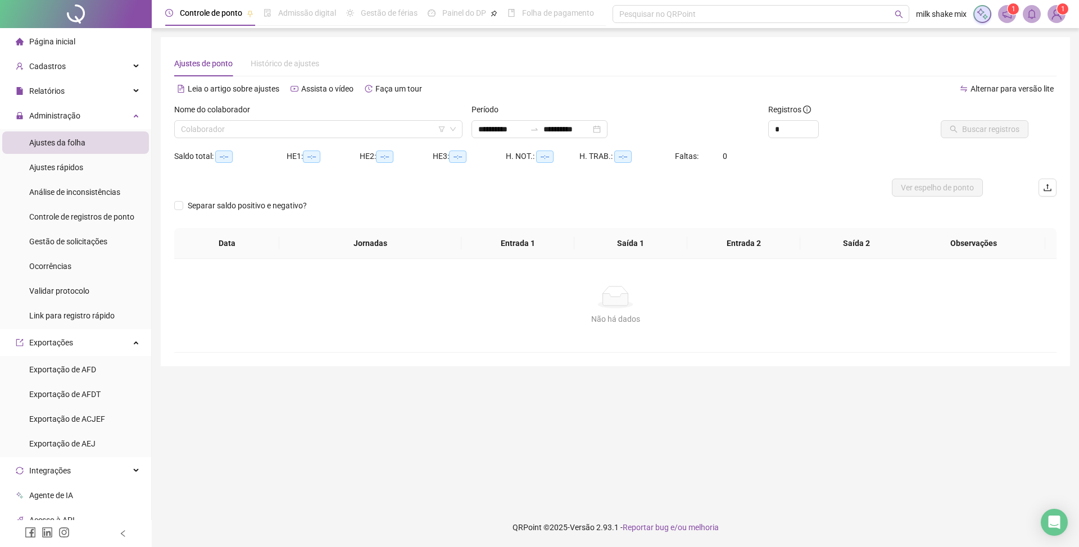
click at [358, 143] on div "Nome do colaborador Colaborador" at bounding box center [318, 125] width 297 height 44
click at [358, 132] on input "search" at bounding box center [313, 129] width 265 height 17
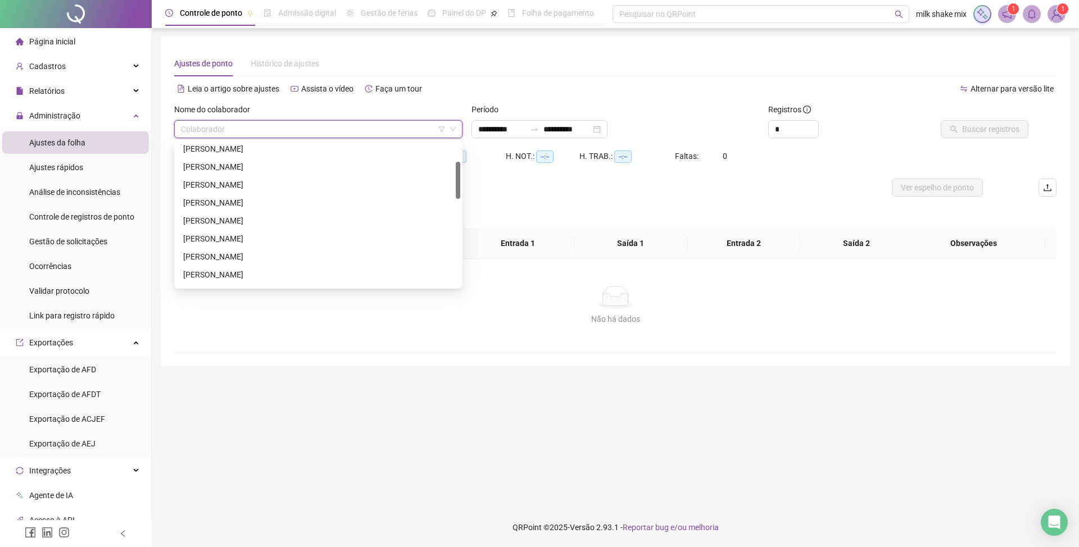
scroll to position [149, 0]
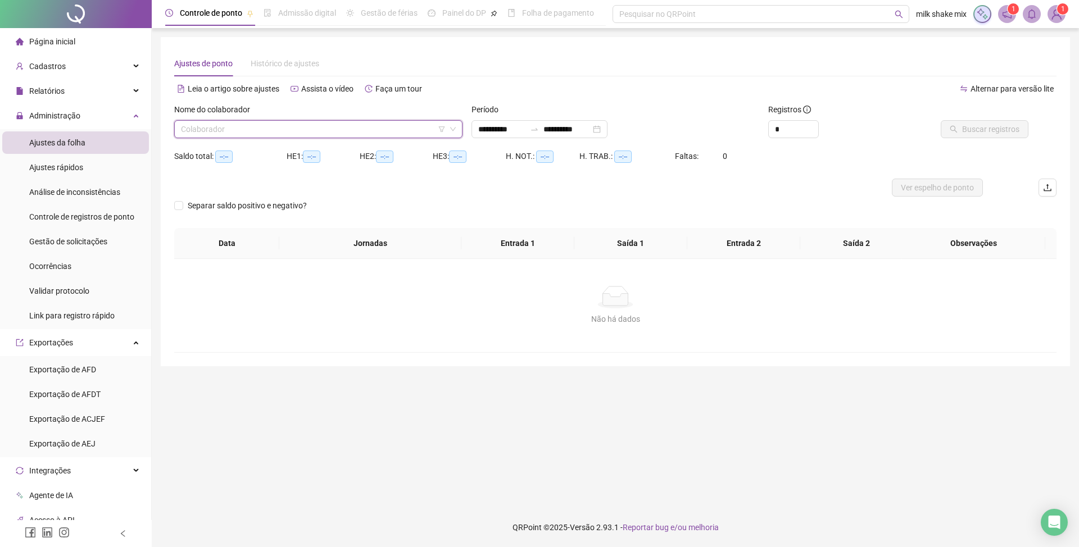
click at [288, 131] on input "search" at bounding box center [313, 129] width 265 height 17
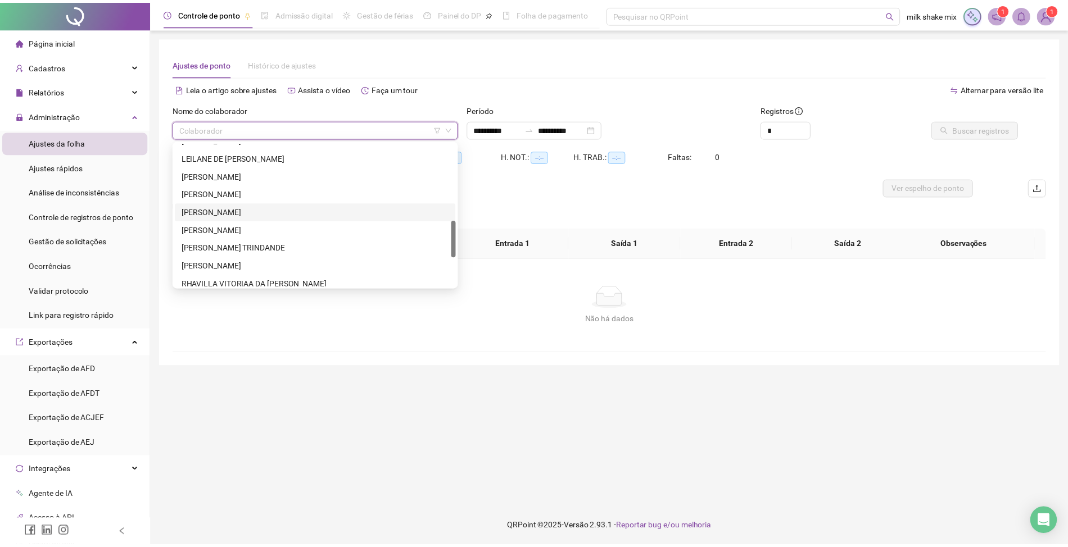
scroll to position [414, 0]
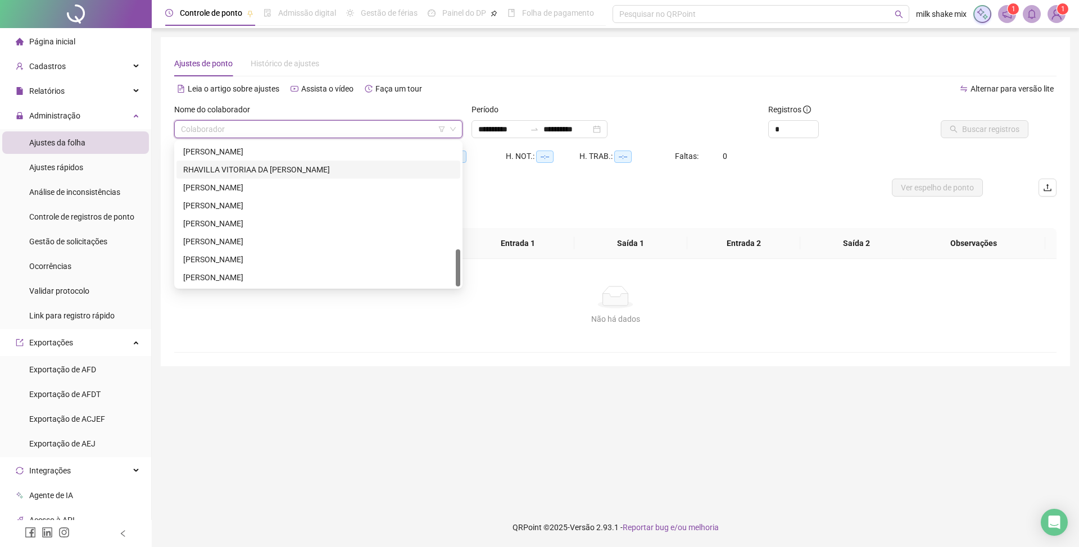
click at [294, 172] on div "RHAVILLA VITORIAA DA SILVA REIS" at bounding box center [318, 170] width 270 height 12
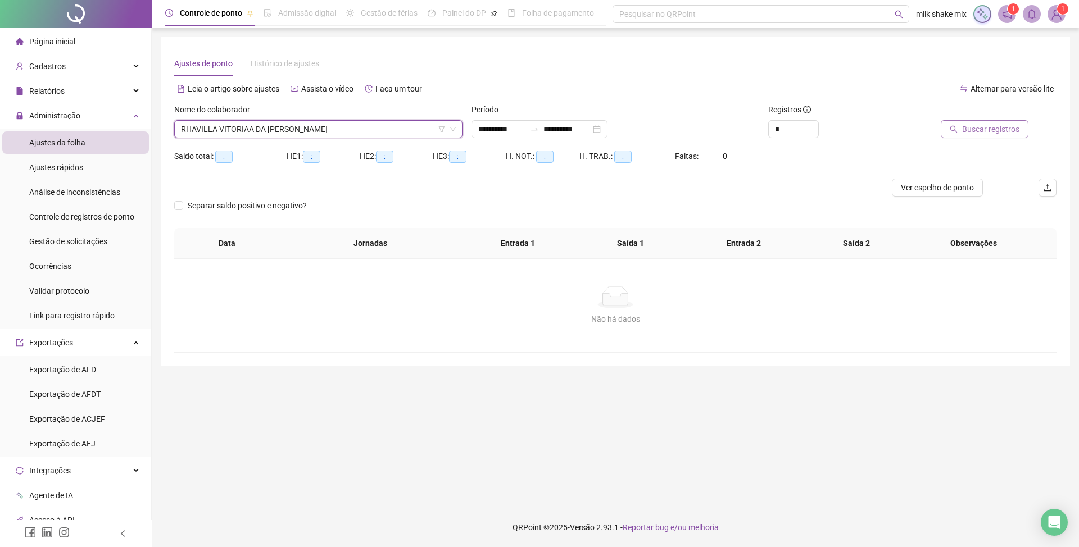
click at [987, 125] on span "Buscar registros" at bounding box center [990, 129] width 57 height 12
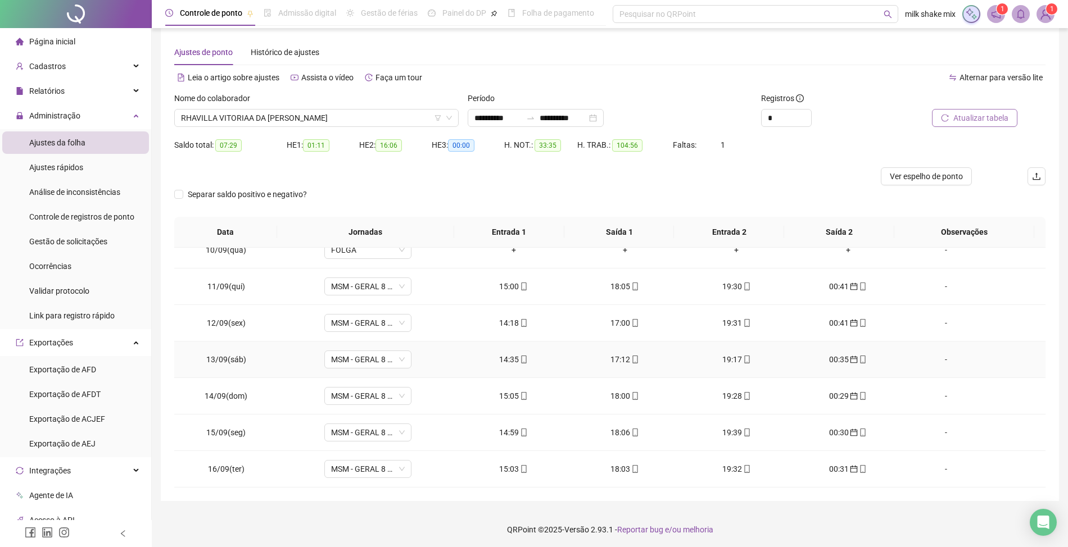
scroll to position [13, 0]
click at [482, 112] on input "**********" at bounding box center [497, 116] width 47 height 12
type input "**********"
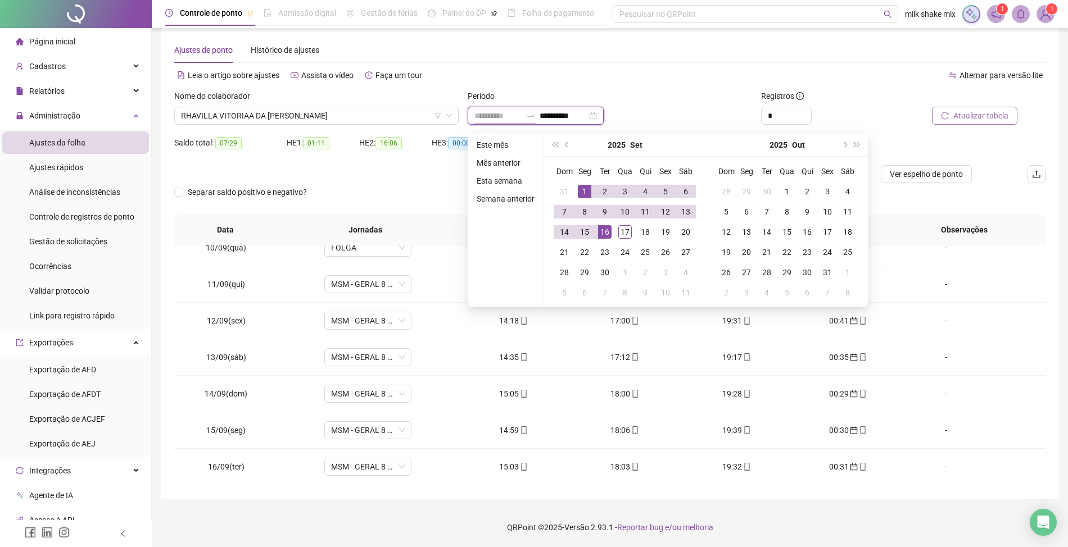
type input "**********"
click at [592, 192] on td "1" at bounding box center [584, 192] width 20 height 20
type input "**********"
click at [632, 230] on td "17" at bounding box center [625, 232] width 20 height 20
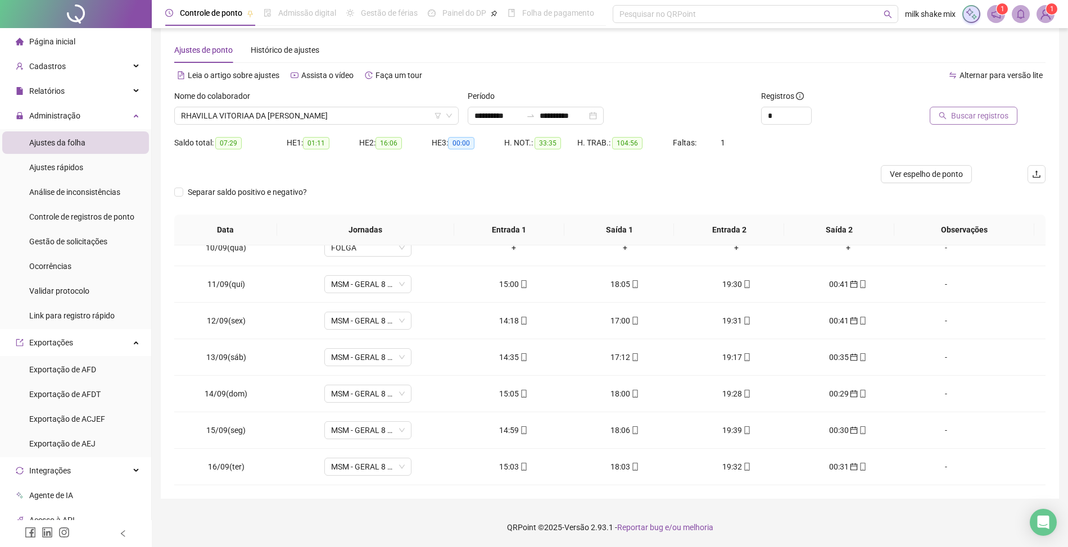
click at [961, 117] on span "Buscar registros" at bounding box center [979, 116] width 57 height 12
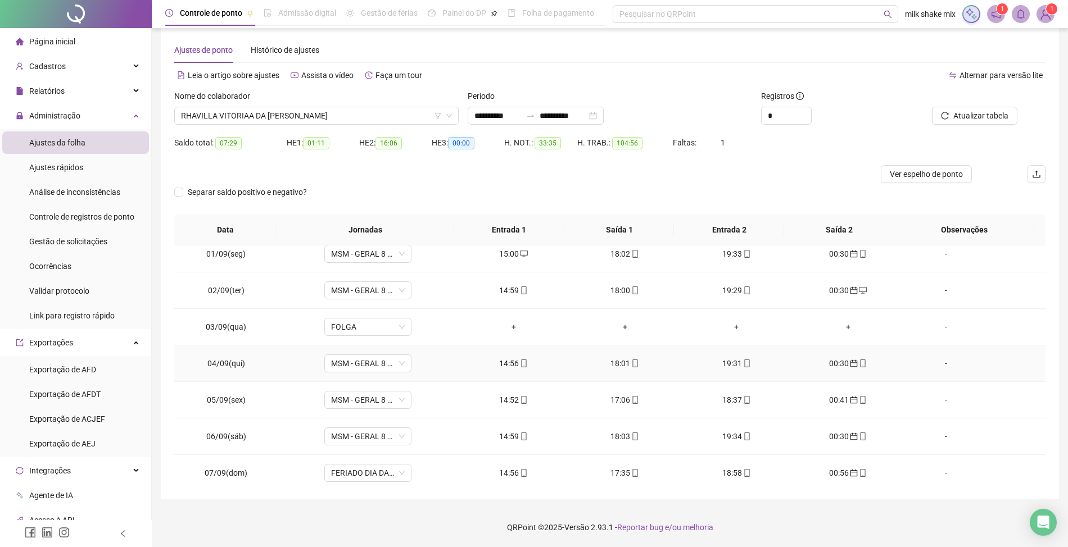
scroll to position [0, 0]
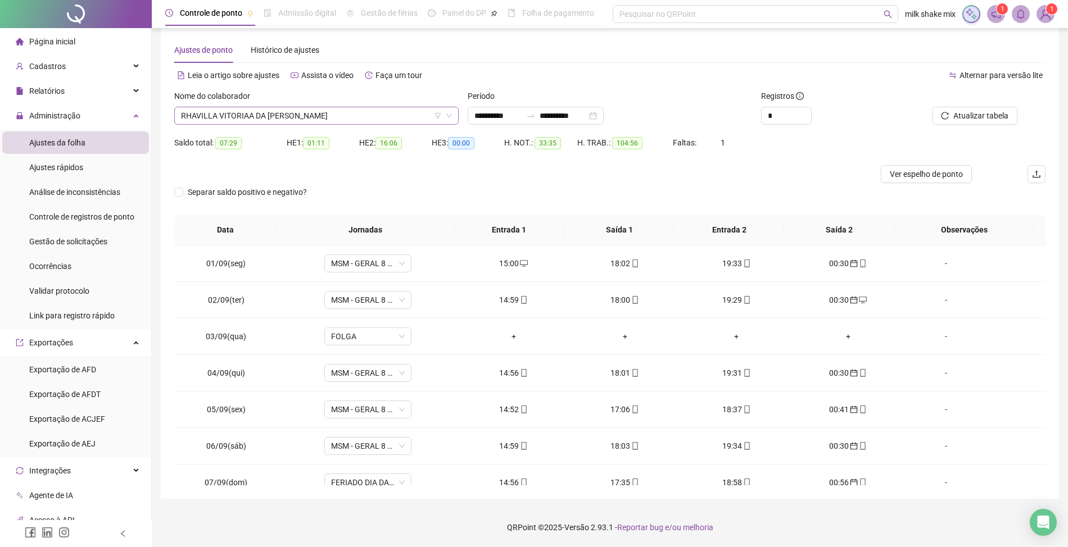
click at [351, 116] on span "RHAVILLA VITORIAA DA SILVA REIS" at bounding box center [316, 115] width 271 height 17
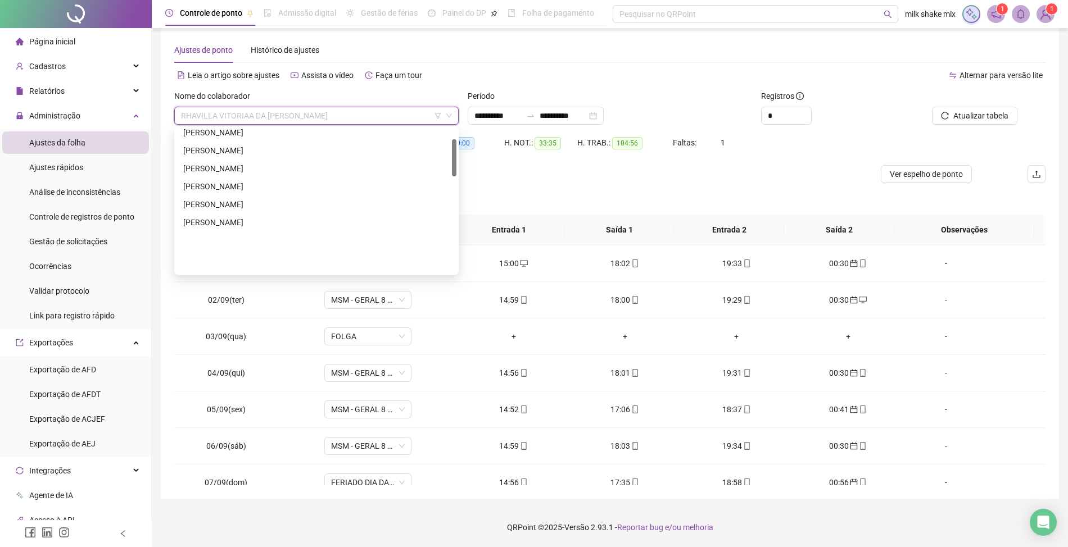
scroll to position [39, 0]
click at [301, 211] on div "CARLA CARREIRO FARIAS" at bounding box center [316, 207] width 266 height 12
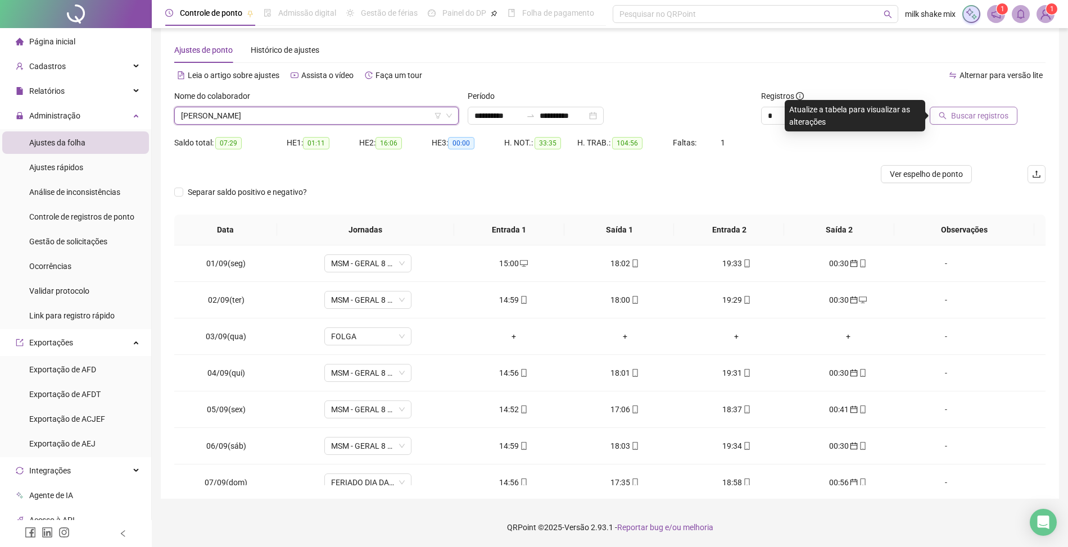
click at [972, 111] on span "Buscar registros" at bounding box center [979, 116] width 57 height 12
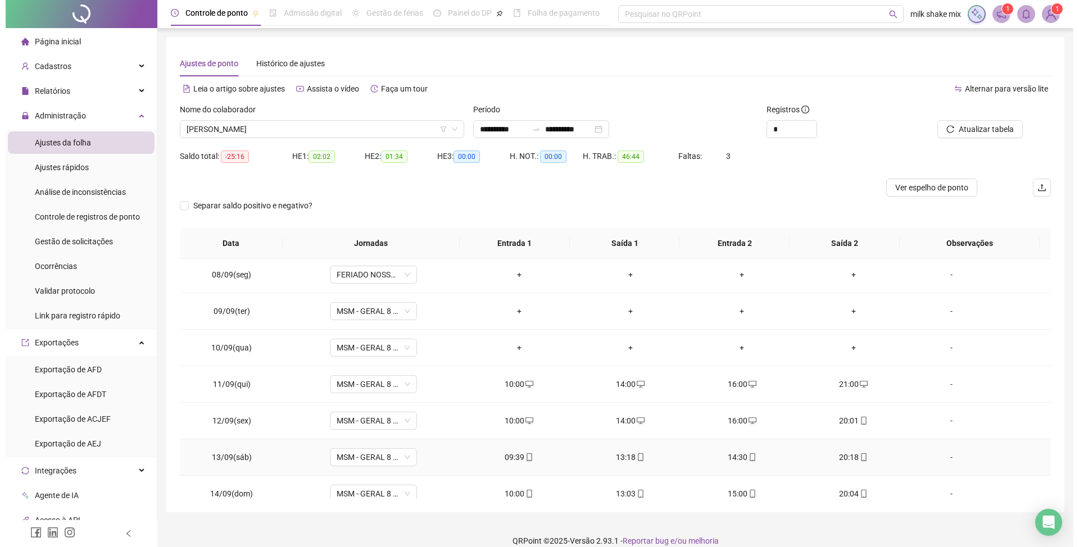
scroll to position [0, 0]
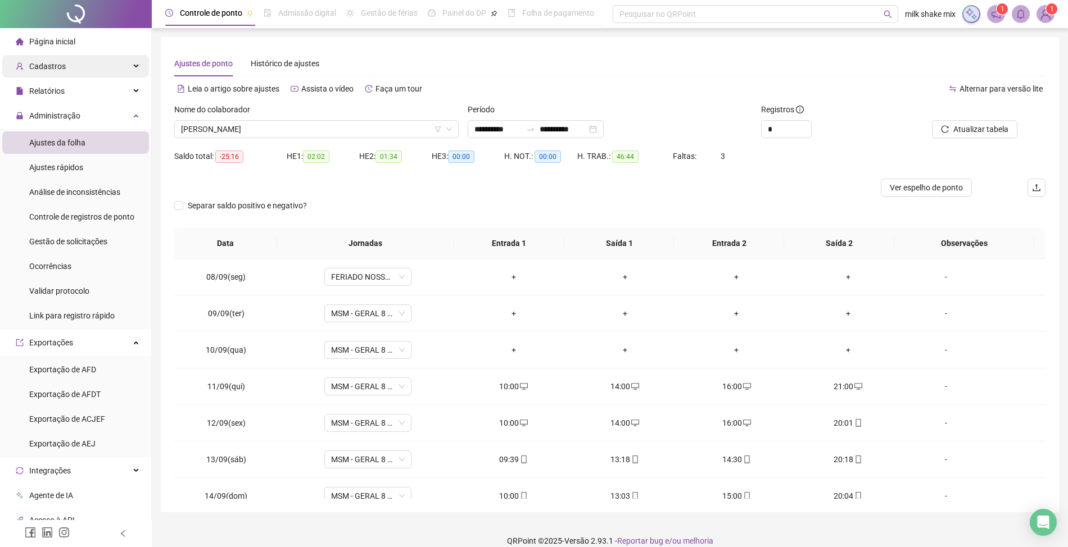
click at [57, 63] on span "Cadastros" at bounding box center [47, 66] width 37 height 9
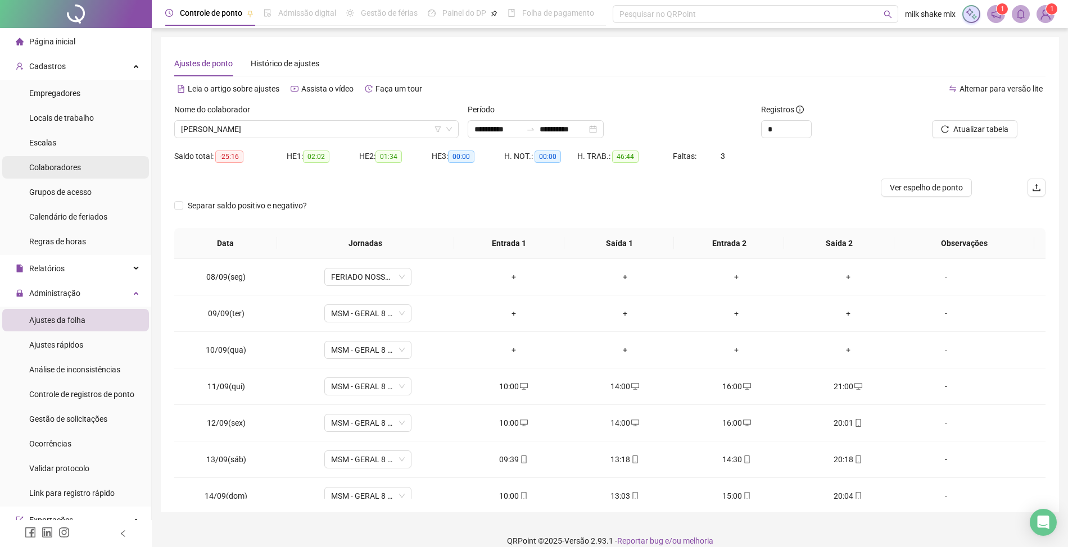
click at [61, 169] on span "Colaboradores" at bounding box center [55, 167] width 52 height 9
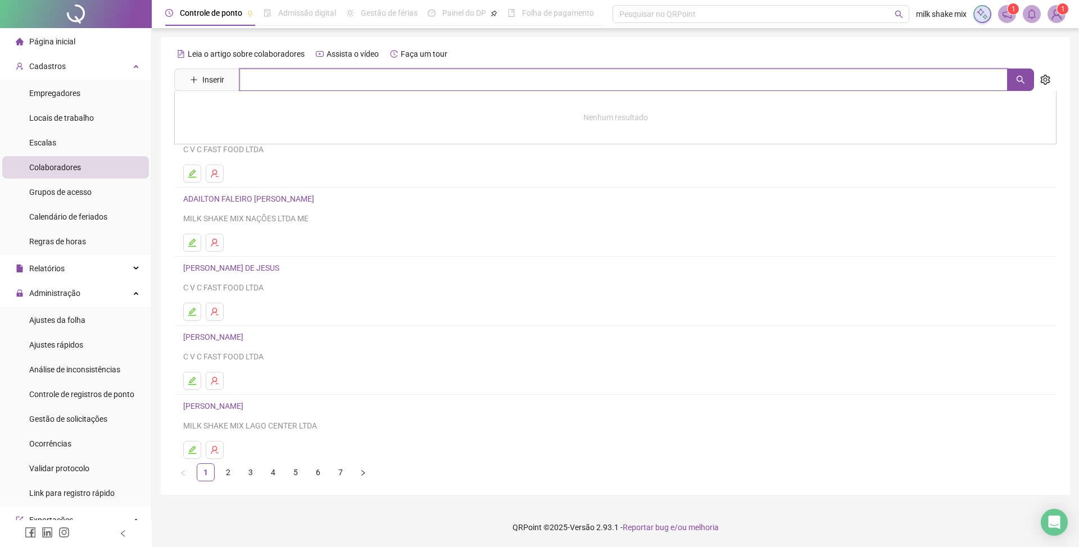
click at [334, 74] on input "text" at bounding box center [623, 80] width 768 height 22
type input "*****"
click at [206, 134] on link "CARLA CARREIRO FARIAS" at bounding box center [225, 137] width 60 height 9
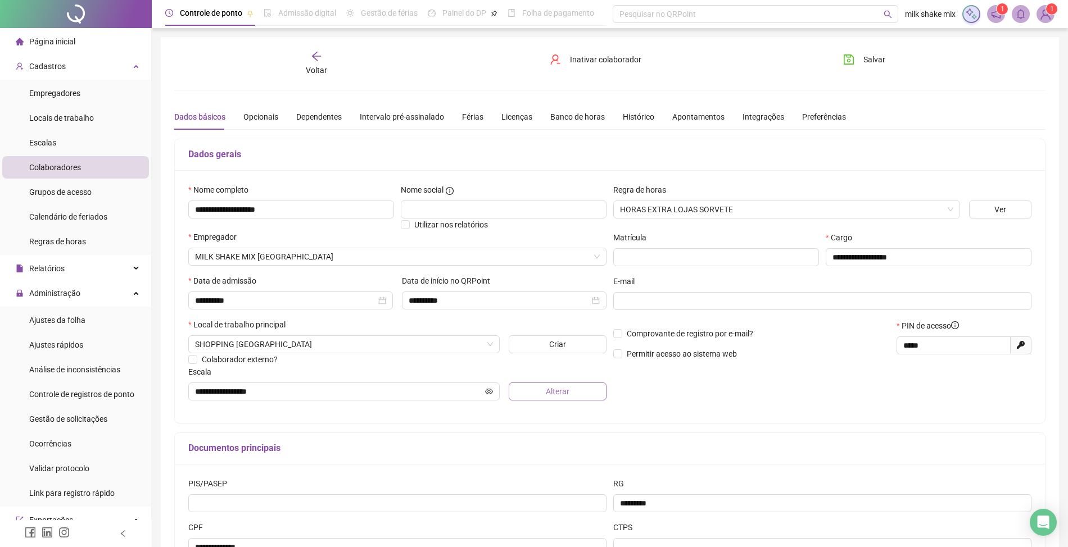
click at [556, 396] on span "Alterar" at bounding box center [558, 392] width 24 height 12
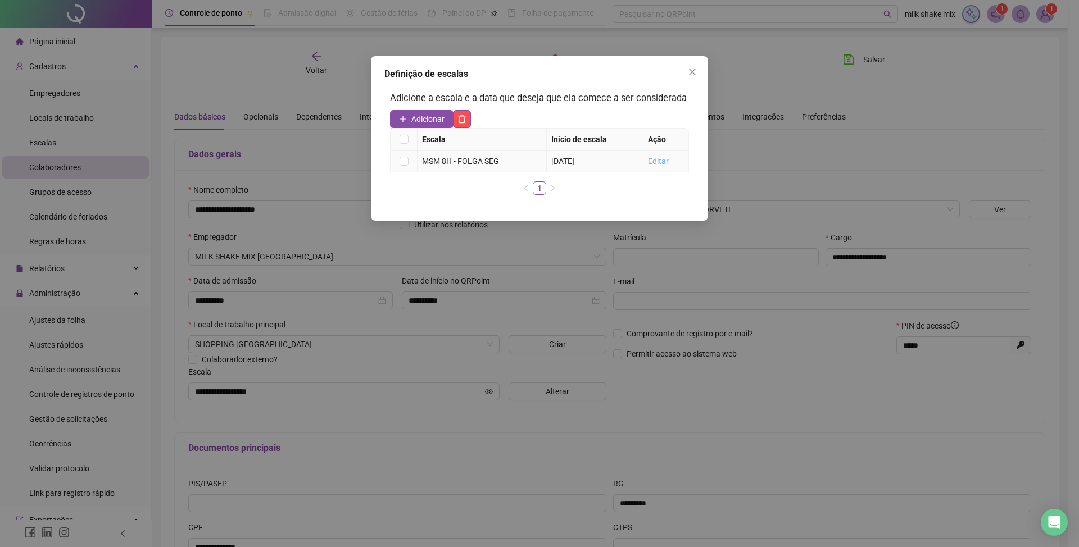
click at [664, 162] on link "Editar" at bounding box center [658, 161] width 21 height 9
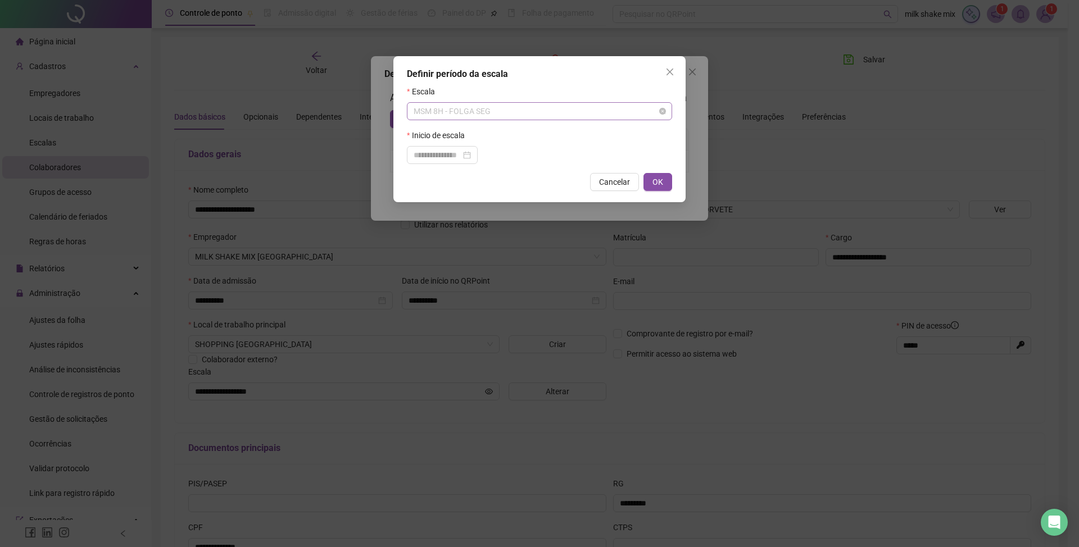
click at [515, 106] on span "MSM 8H - FOLGA SEG" at bounding box center [540, 111] width 252 height 17
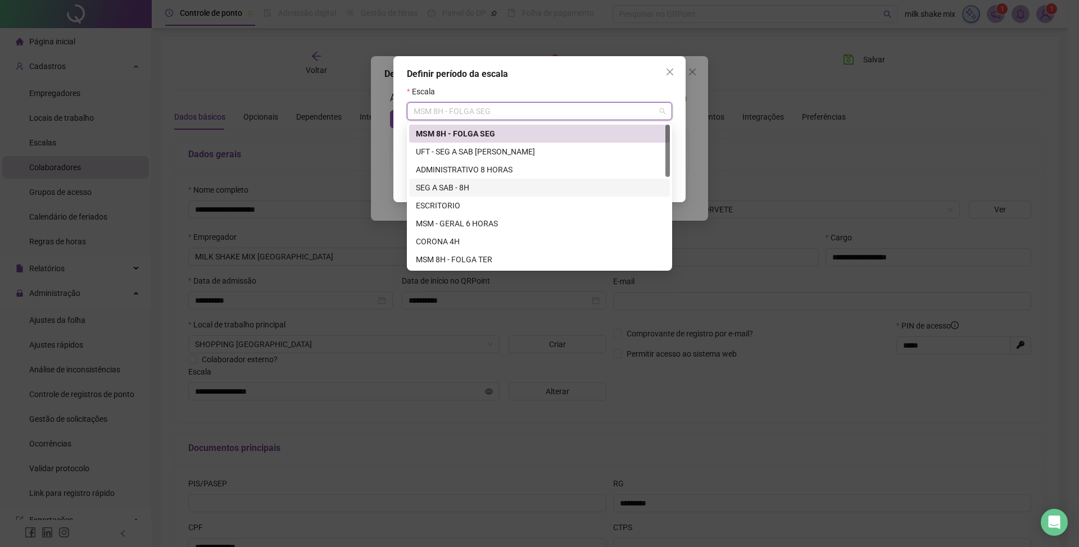
scroll to position [75, 0]
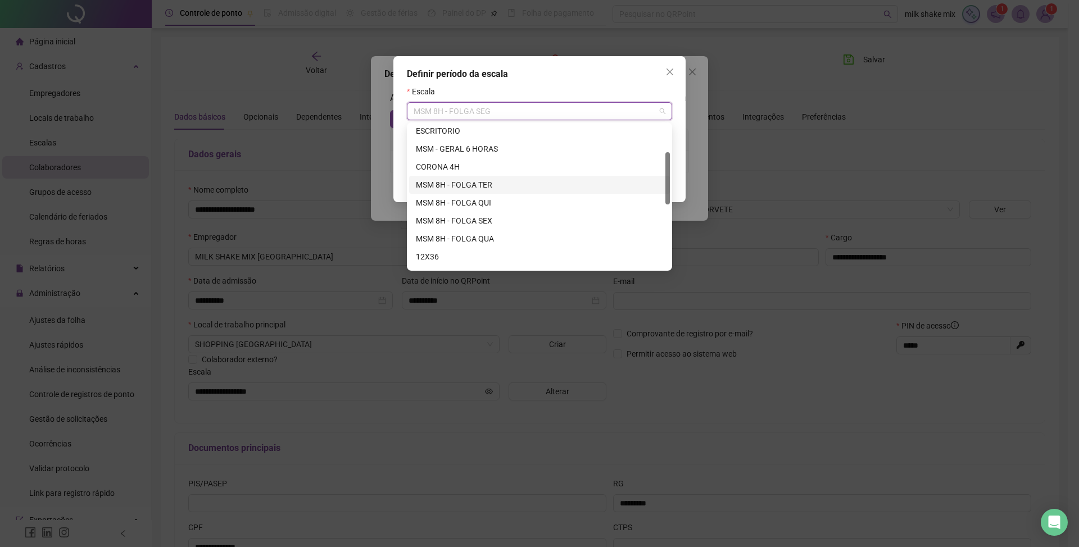
click at [497, 192] on div "MSM 8H - FOLGA TER" at bounding box center [539, 185] width 261 height 18
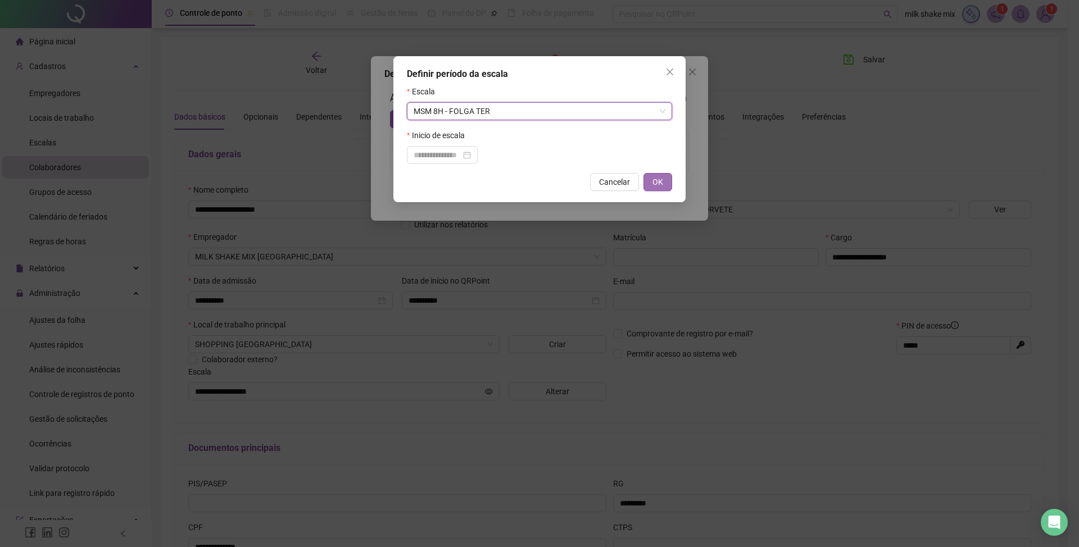
click at [660, 183] on span "OK" at bounding box center [657, 182] width 11 height 12
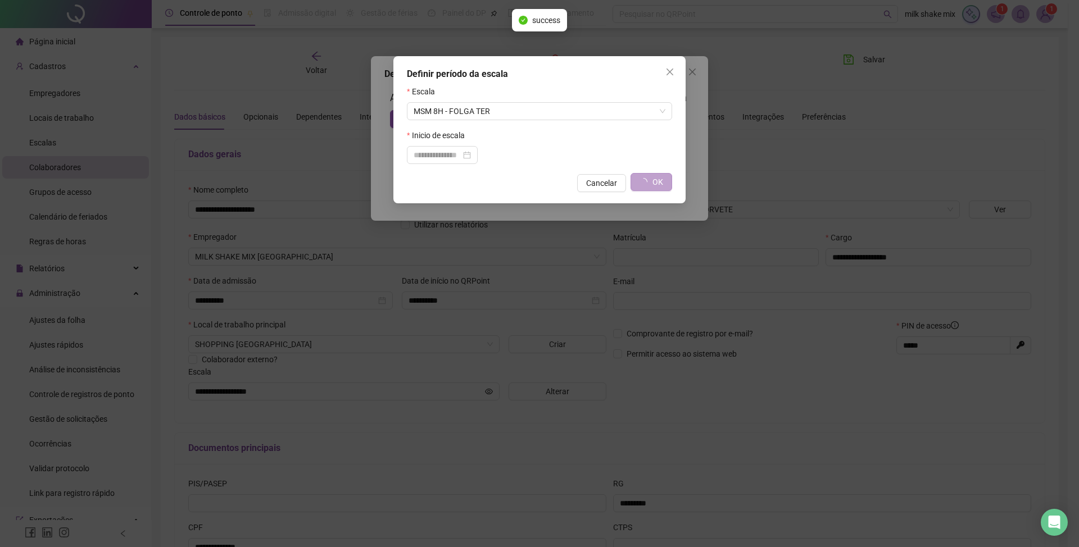
type input "**********"
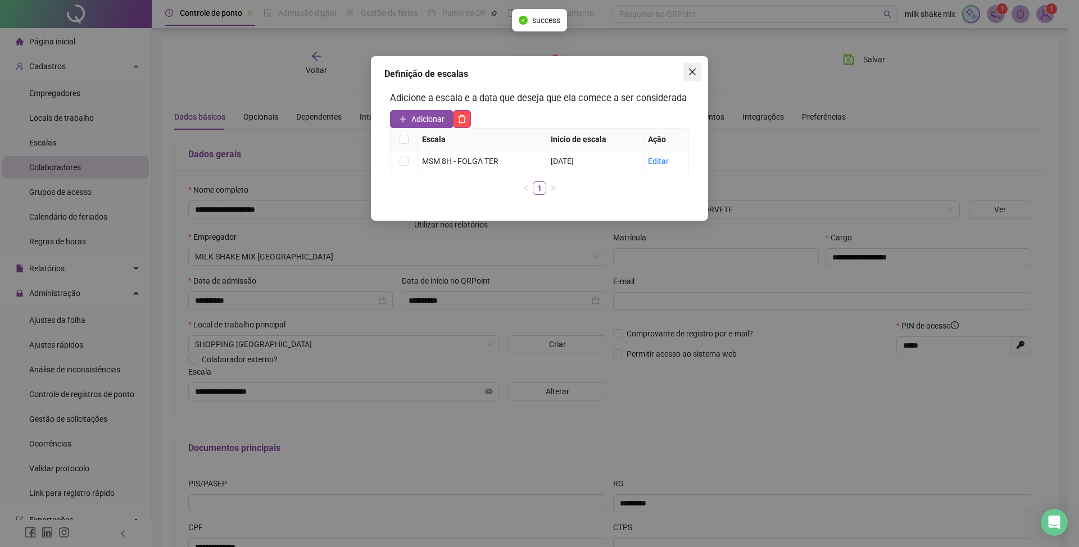
click at [695, 68] on icon "close" at bounding box center [692, 71] width 9 height 9
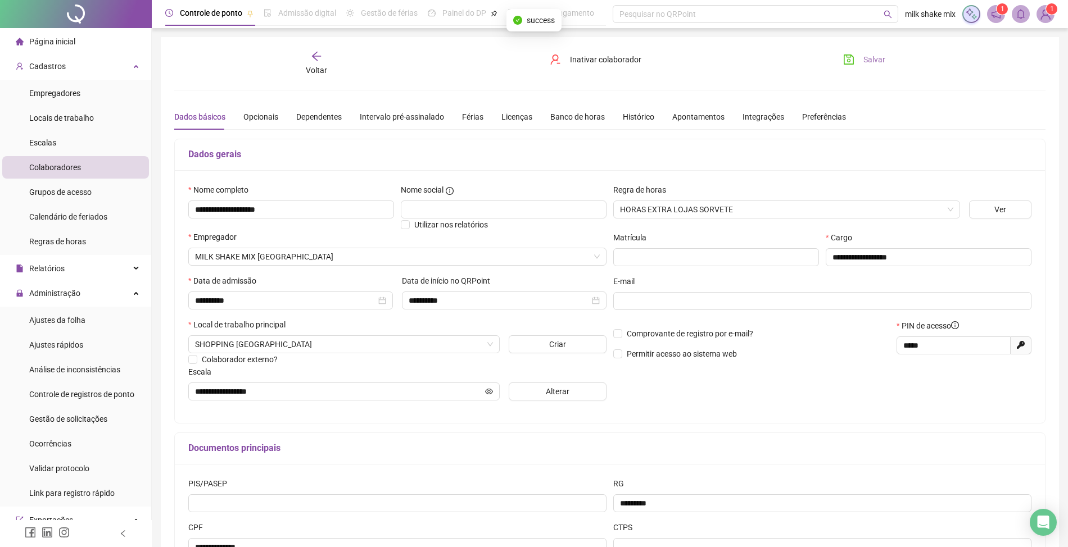
click at [868, 55] on span "Salvar" at bounding box center [874, 59] width 22 height 12
click at [324, 63] on div "Voltar" at bounding box center [317, 64] width 138 height 26
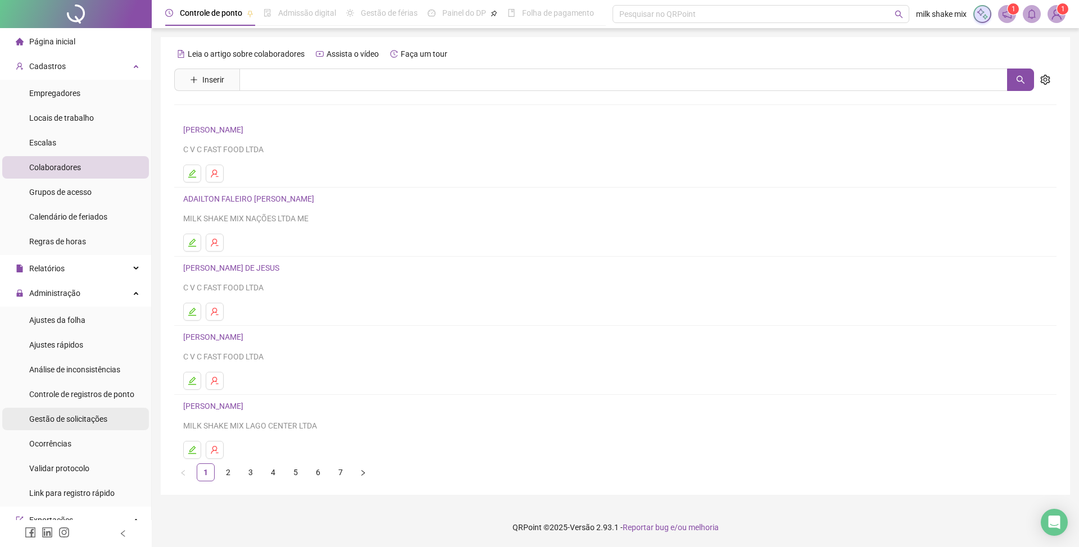
click at [54, 418] on span "Gestão de solicitações" at bounding box center [68, 419] width 78 height 9
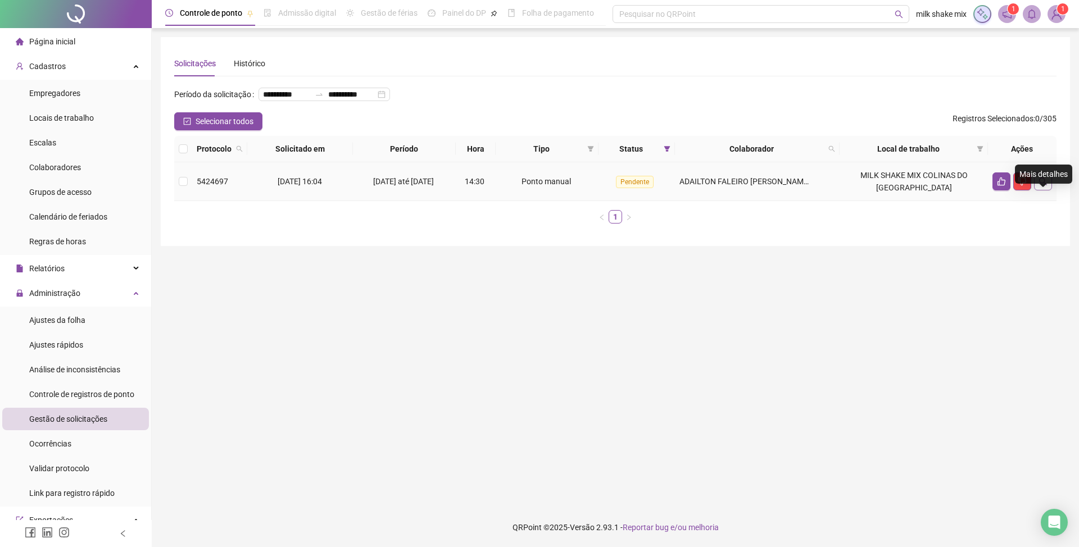
click at [1037, 191] on button "button" at bounding box center [1043, 182] width 18 height 18
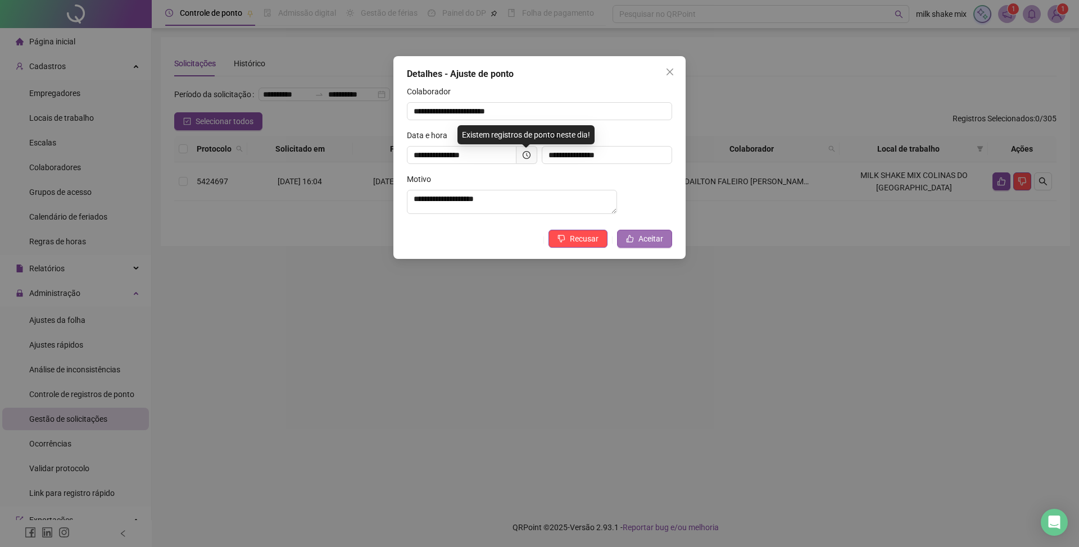
click at [651, 248] on button "Aceitar" at bounding box center [644, 239] width 55 height 18
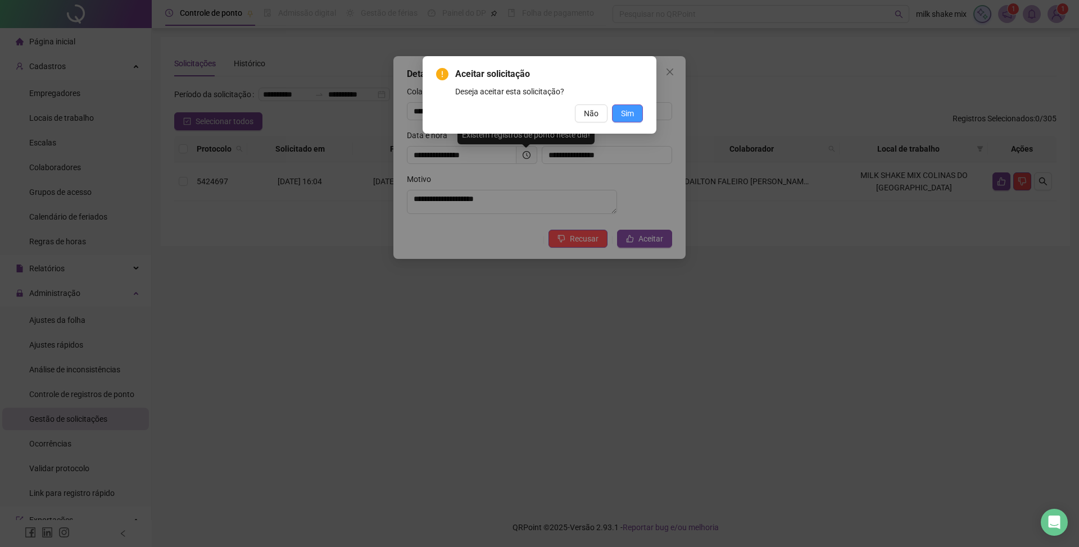
click at [626, 113] on span "Sim" at bounding box center [627, 113] width 13 height 12
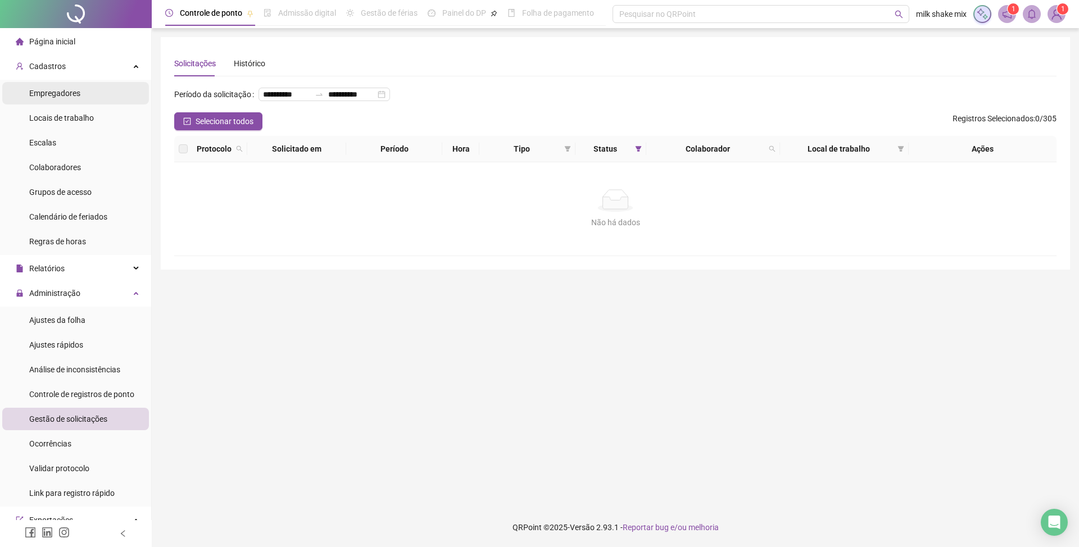
click at [64, 96] on span "Empregadores" at bounding box center [54, 93] width 51 height 9
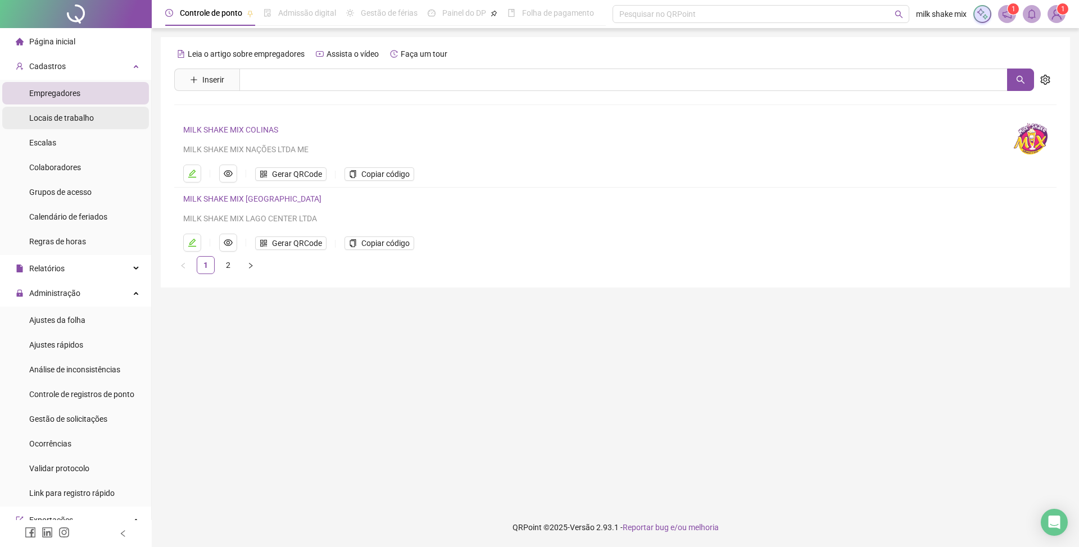
click at [41, 123] on span "Locais de trabalho" at bounding box center [61, 118] width 65 height 9
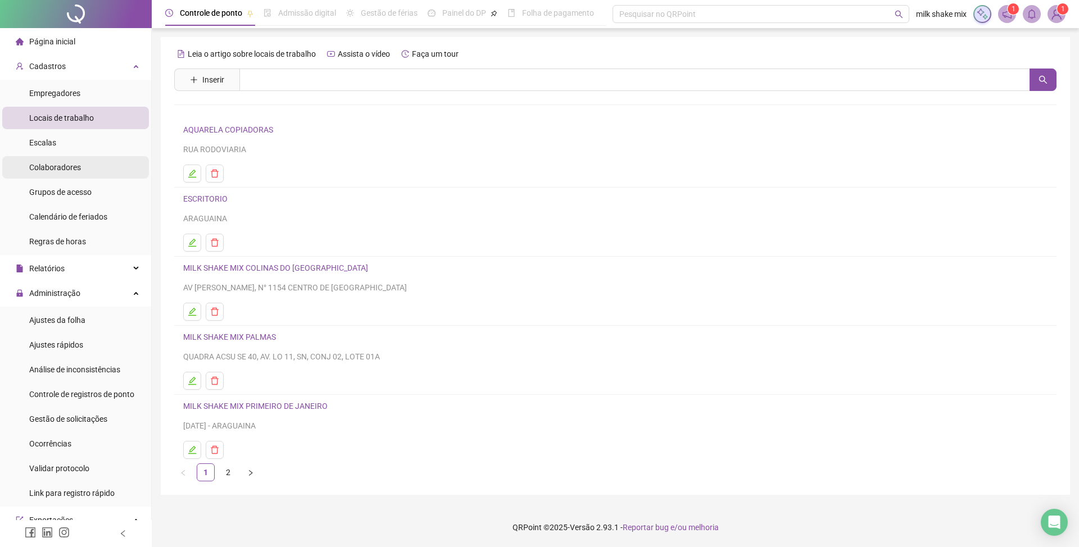
click at [52, 174] on div "Colaboradores" at bounding box center [55, 167] width 52 height 22
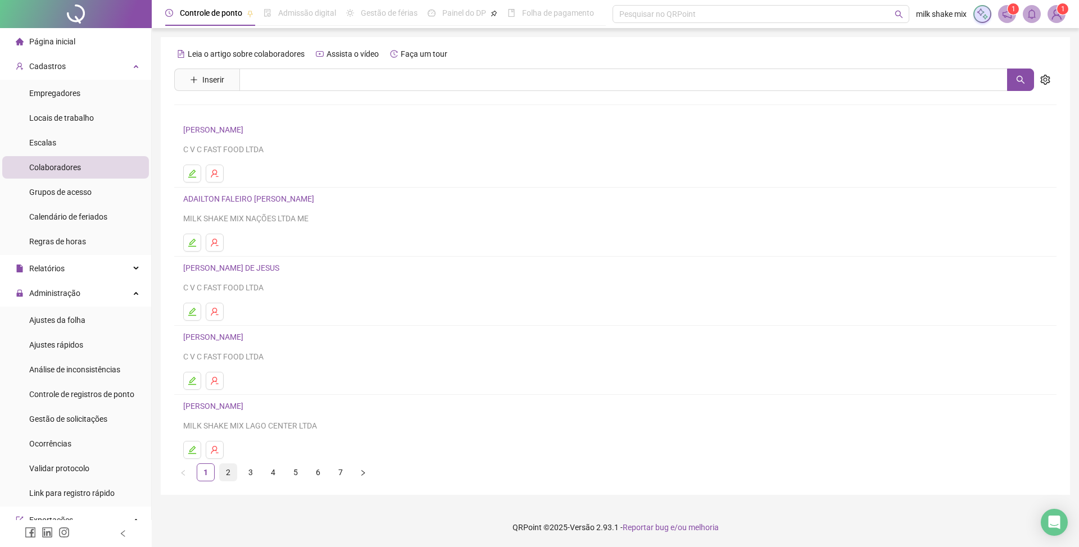
click at [229, 475] on link "2" at bounding box center [228, 472] width 17 height 17
